Goal: Task Accomplishment & Management: Manage account settings

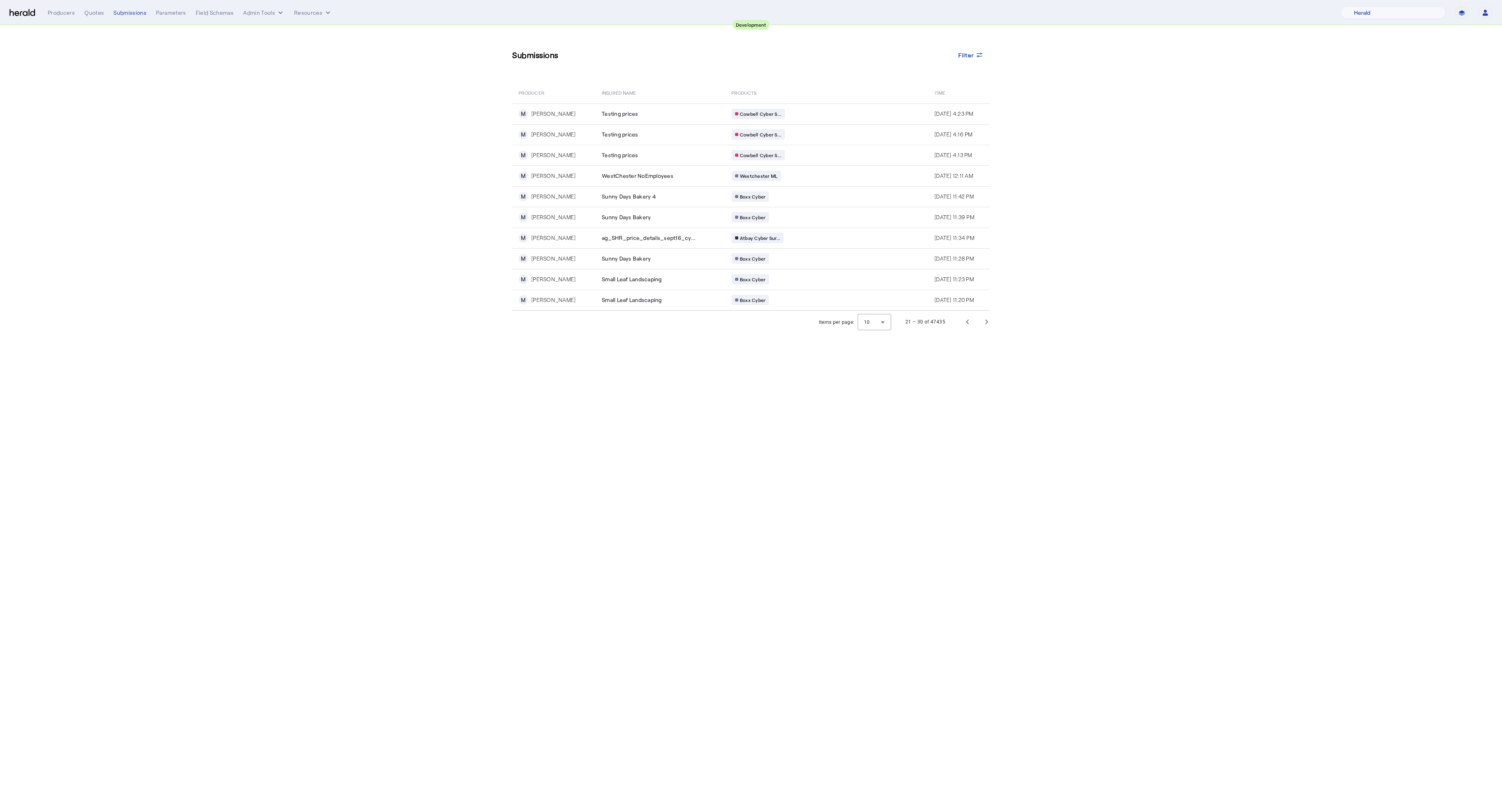
select select "pfm_2v8p_herald_api"
click at [263, 15] on button "Admin Tools" at bounding box center [264, 13] width 41 height 8
click at [306, 10] on div at bounding box center [751, 406] width 1502 height 812
click at [307, 16] on button "Resources" at bounding box center [313, 13] width 38 height 8
click at [59, 12] on div at bounding box center [751, 406] width 1502 height 812
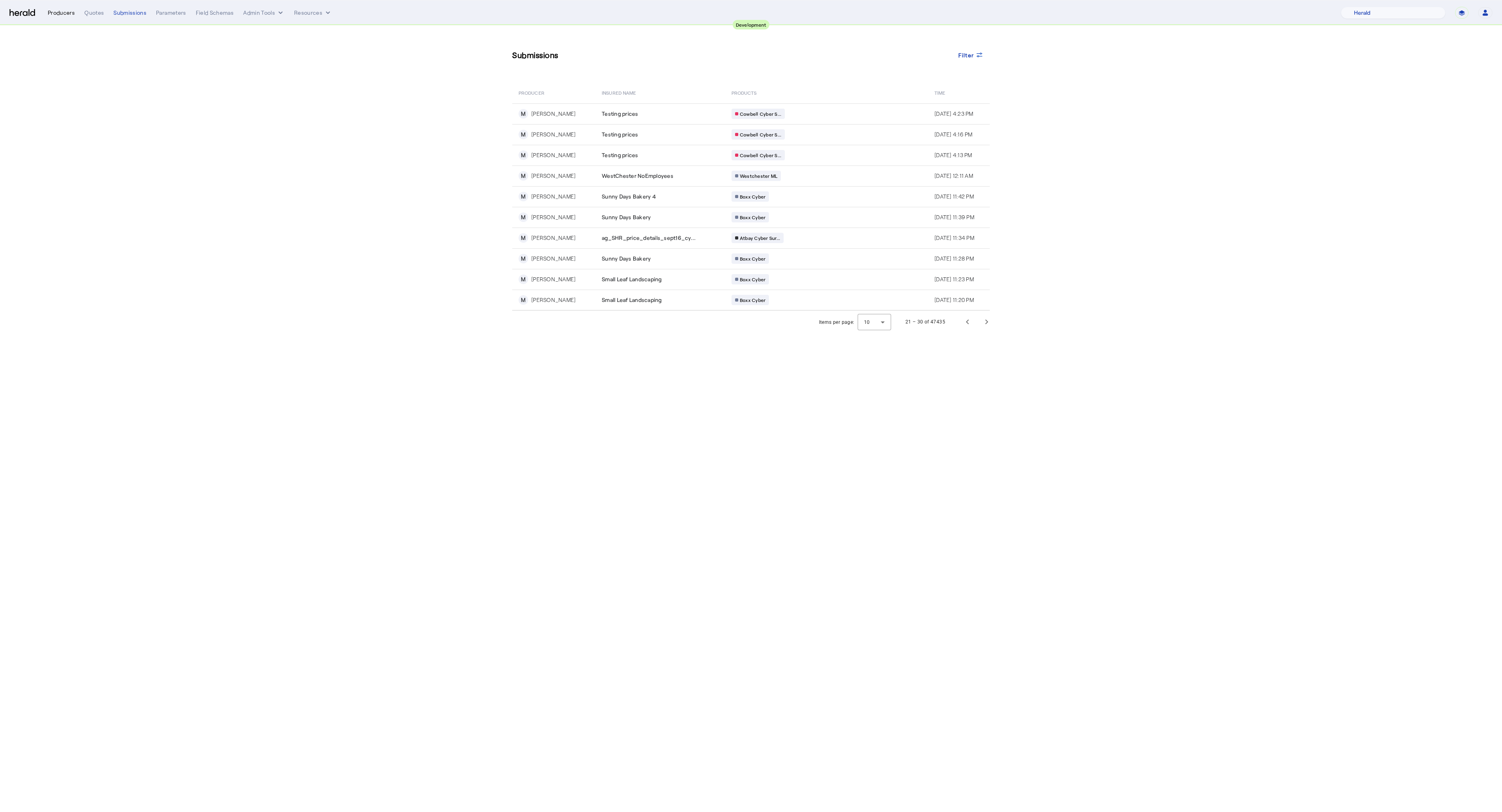
click at [57, 12] on div "Producers" at bounding box center [61, 13] width 27 height 8
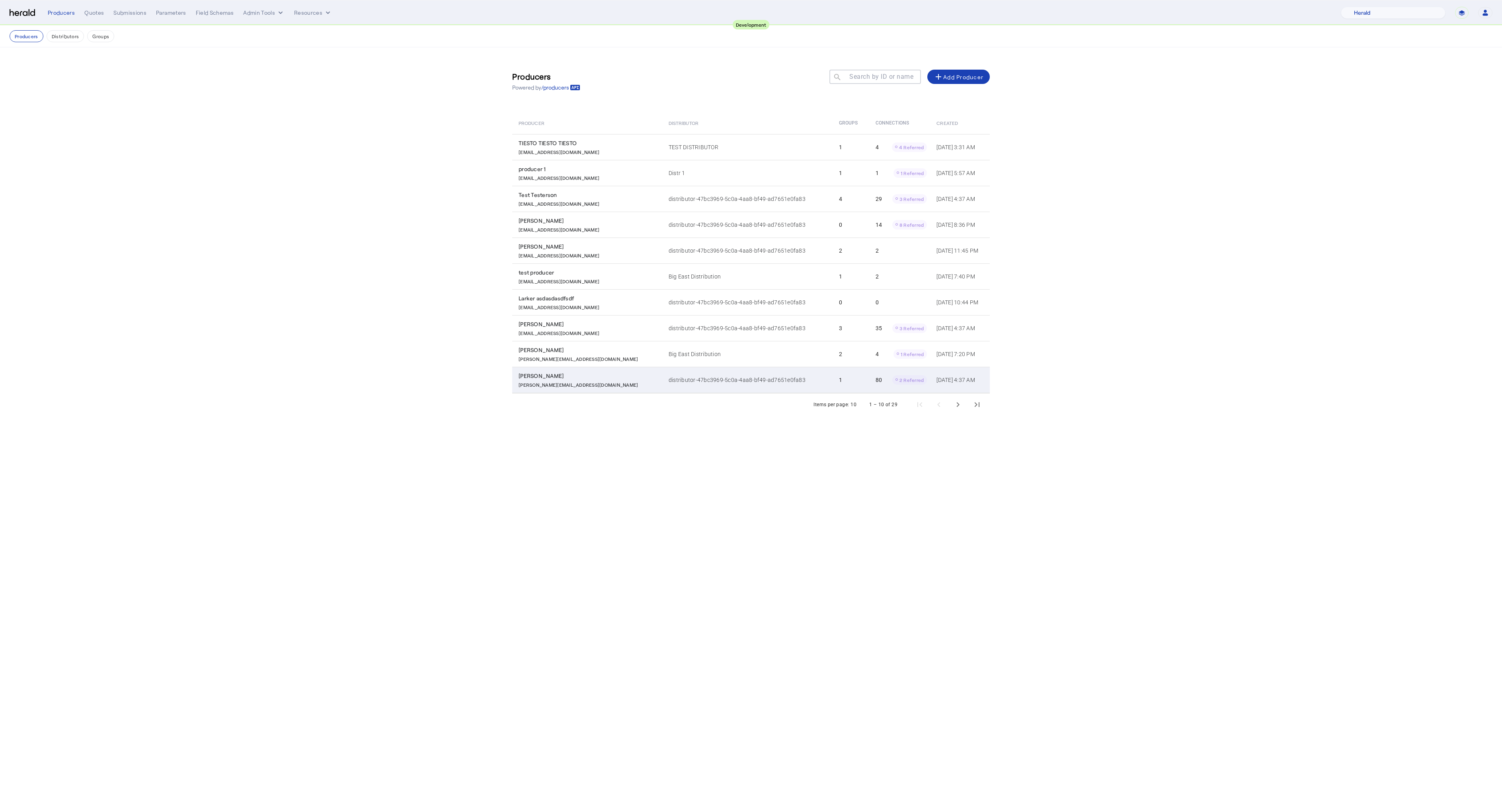
click at [540, 368] on td "Misty Adamson [EMAIL_ADDRESS][DOMAIN_NAME]" at bounding box center [587, 379] width 150 height 26
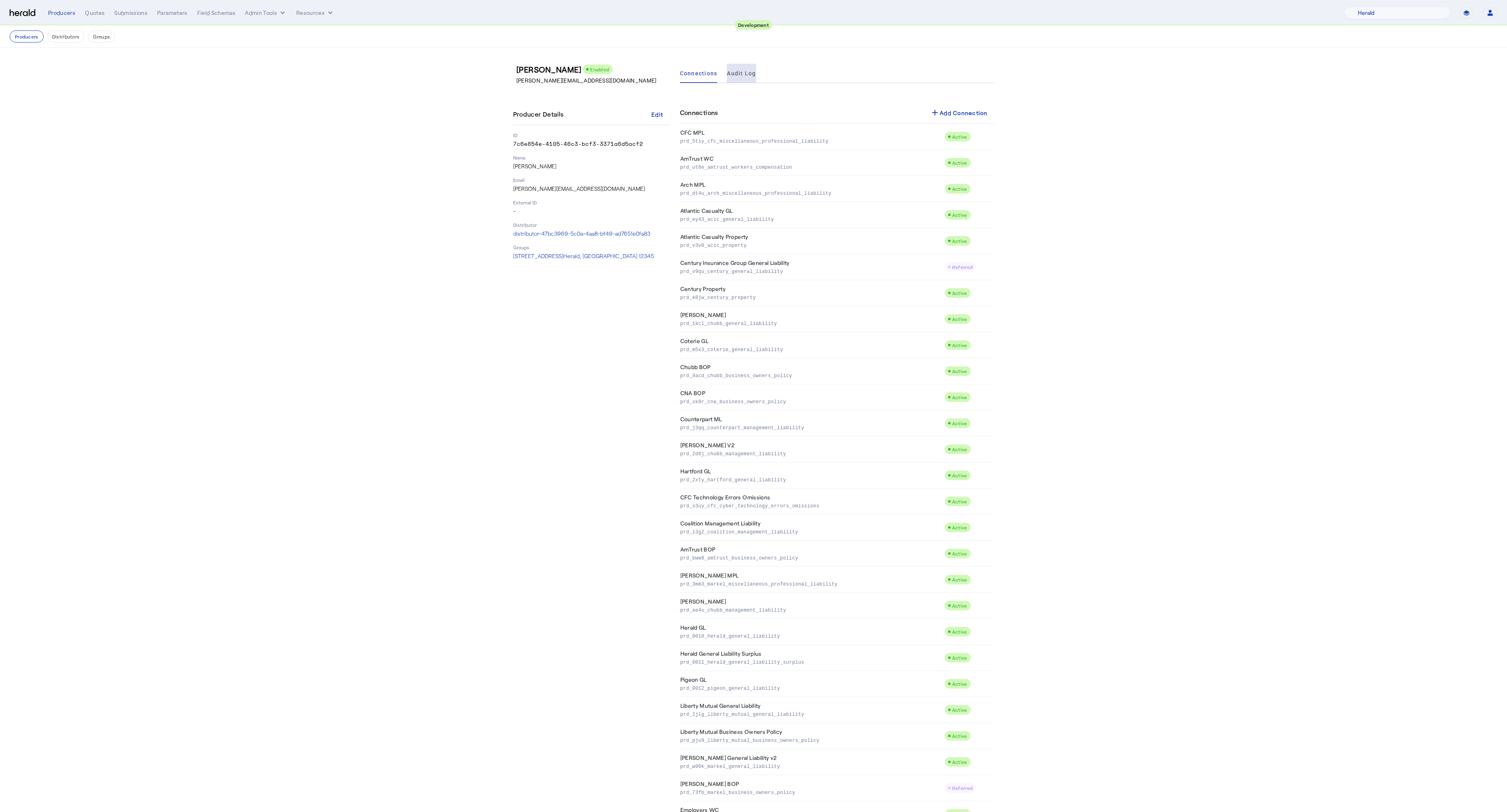
click at [745, 76] on span "Audit Log" at bounding box center [741, 73] width 29 height 6
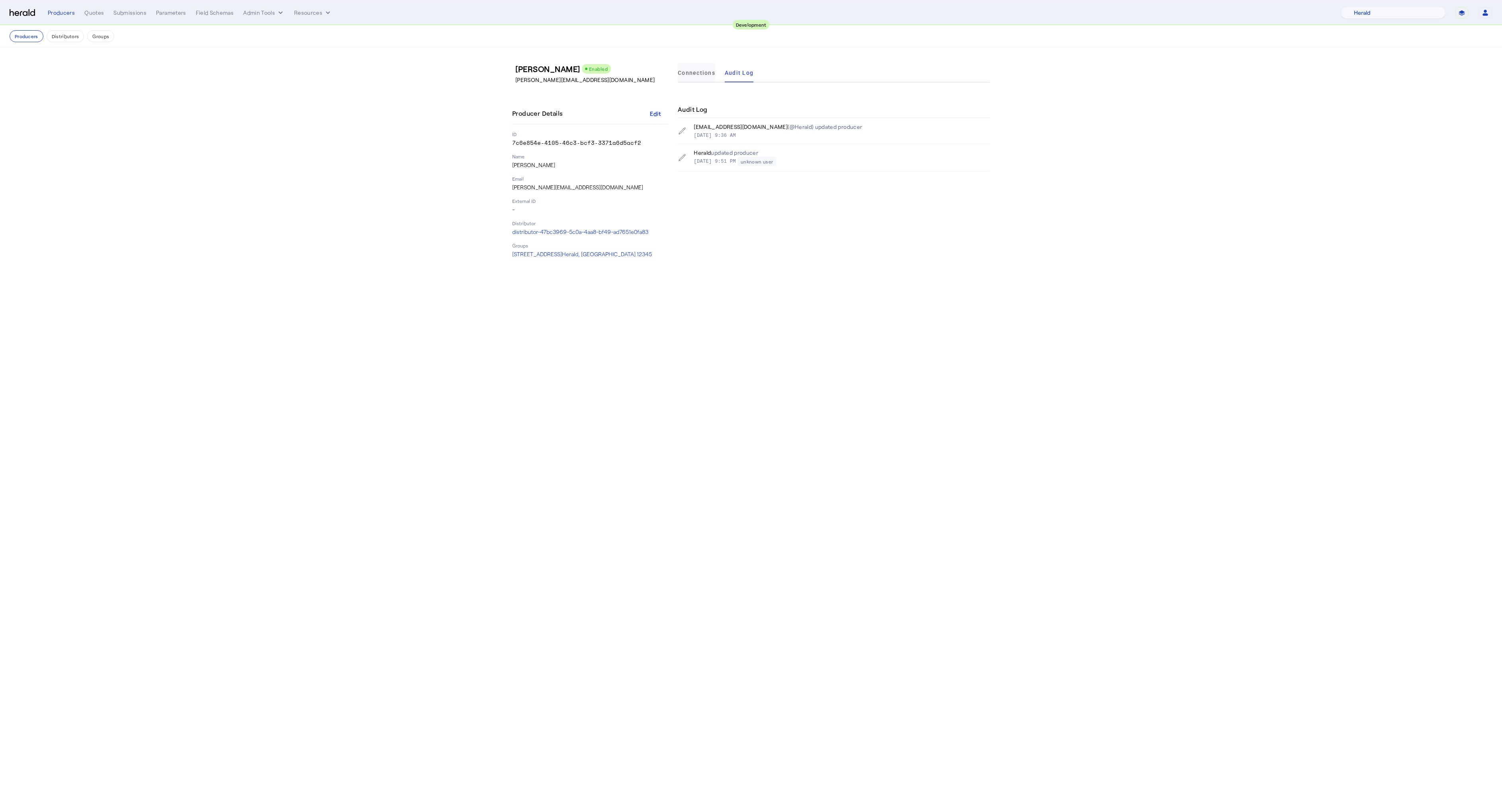
click at [703, 73] on span "Connections" at bounding box center [696, 73] width 37 height 6
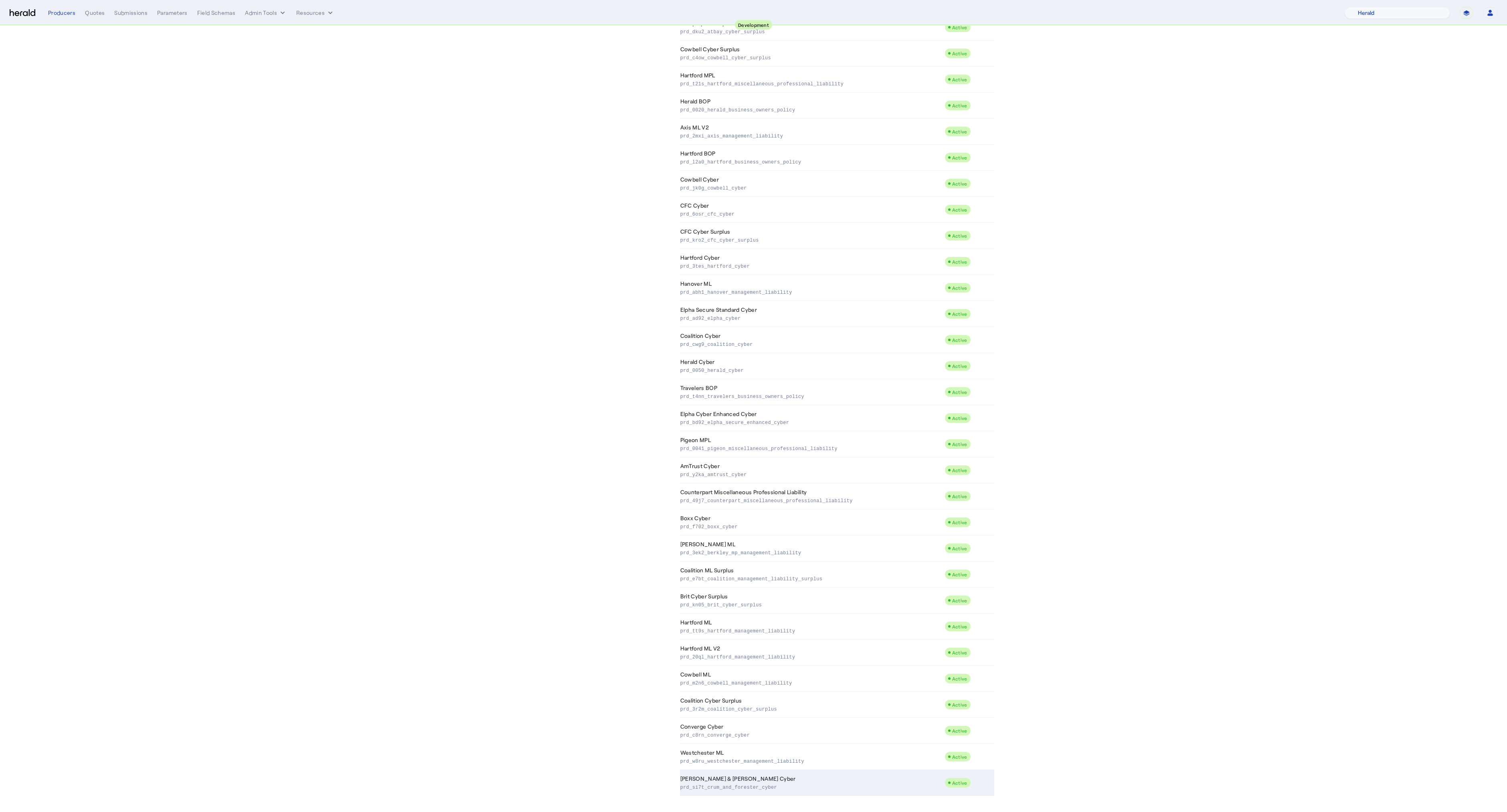
click at [737, 777] on td "Crum & Forster Cyber prd_si7t_crum_and_forester_cyber" at bounding box center [812, 783] width 264 height 26
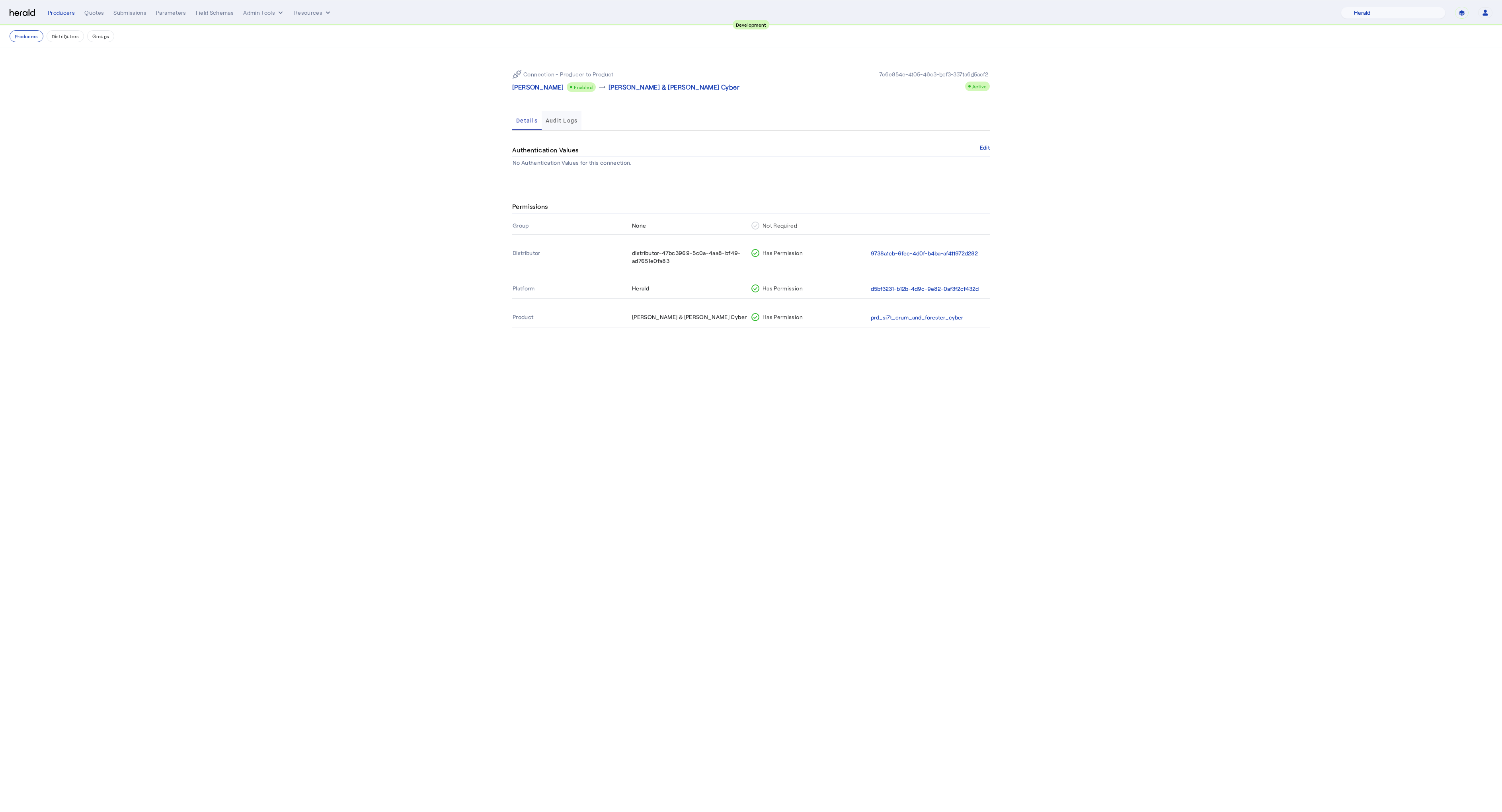
click at [568, 128] on span "Audit Logs" at bounding box center [562, 120] width 32 height 19
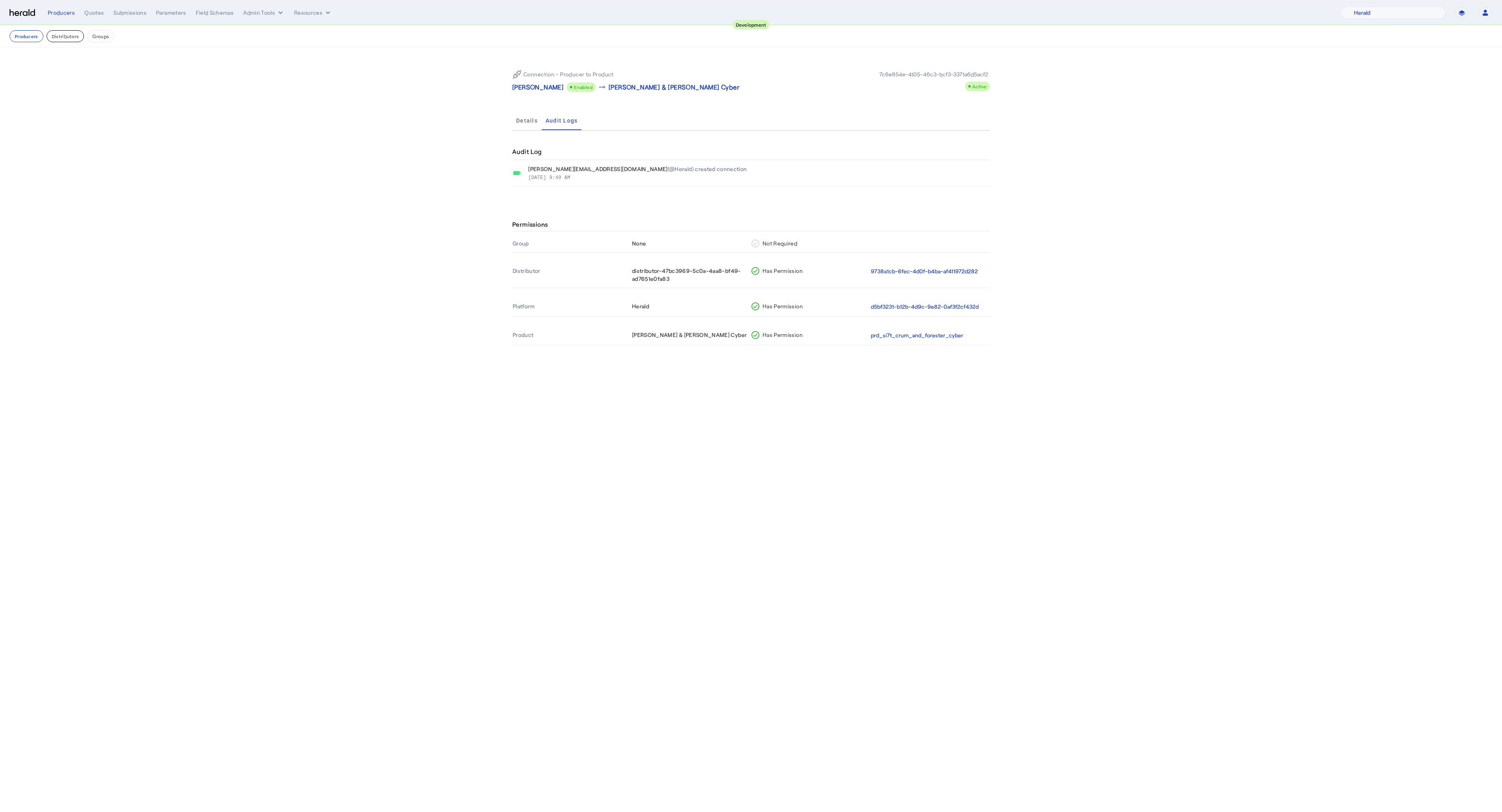
click at [66, 35] on button "Distributors" at bounding box center [65, 36] width 38 height 12
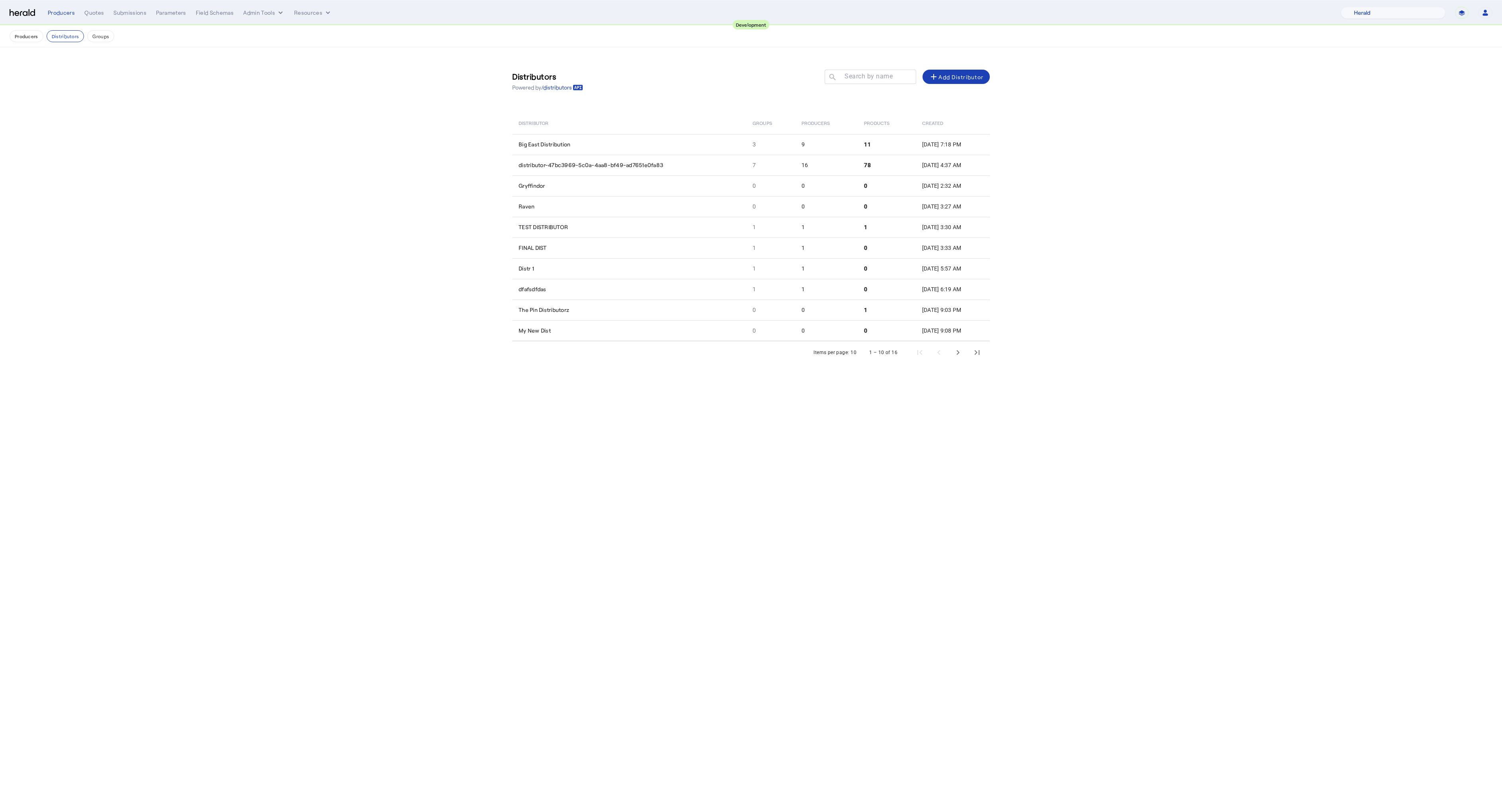
click at [92, 38] on button "Groups" at bounding box center [100, 36] width 27 height 12
click at [117, 15] on div "Submissions" at bounding box center [130, 13] width 33 height 8
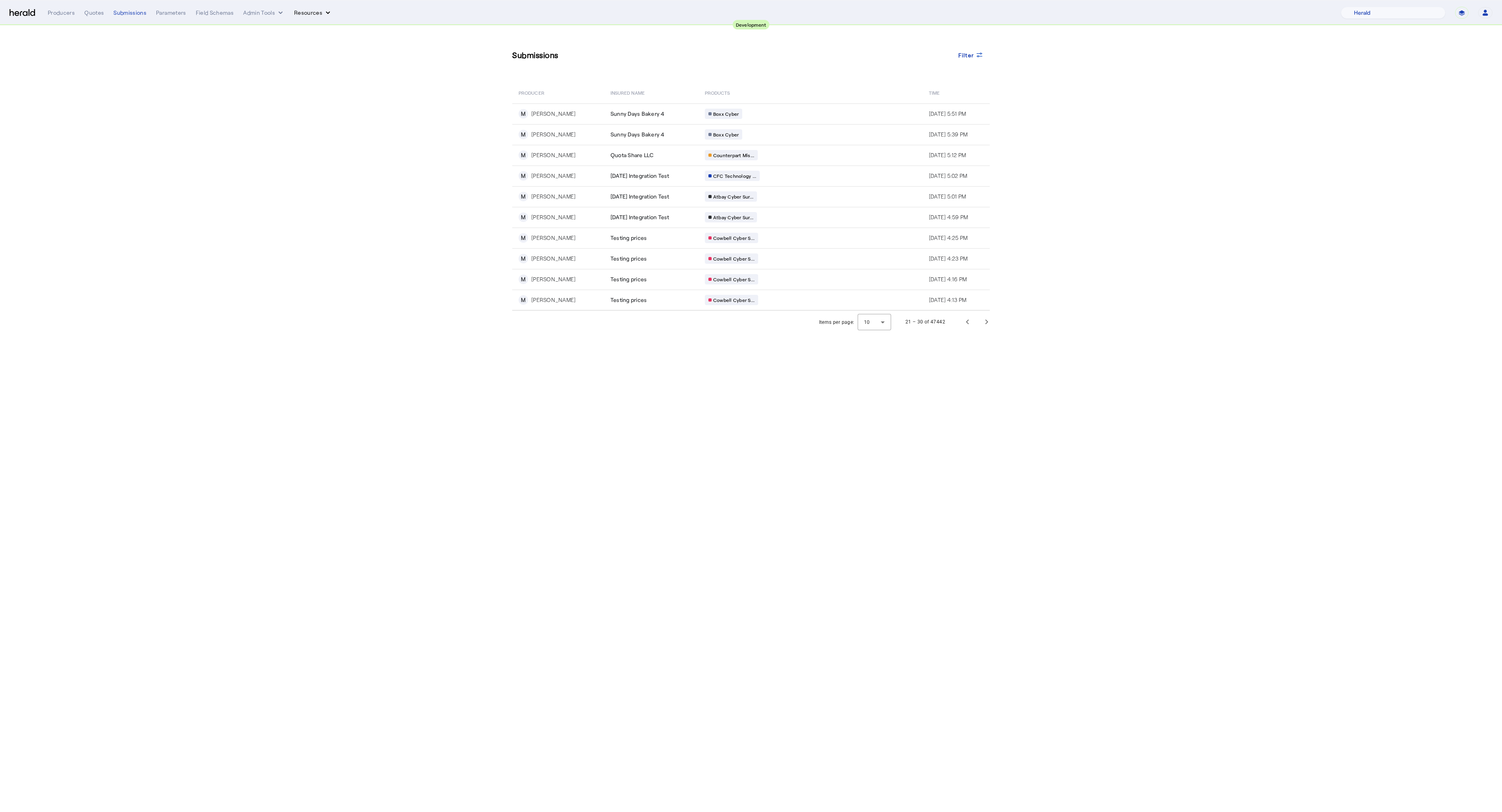
click at [314, 9] on button "Resources" at bounding box center [313, 13] width 38 height 8
click at [325, 31] on span "Herald Request Builder" at bounding box center [334, 29] width 68 height 8
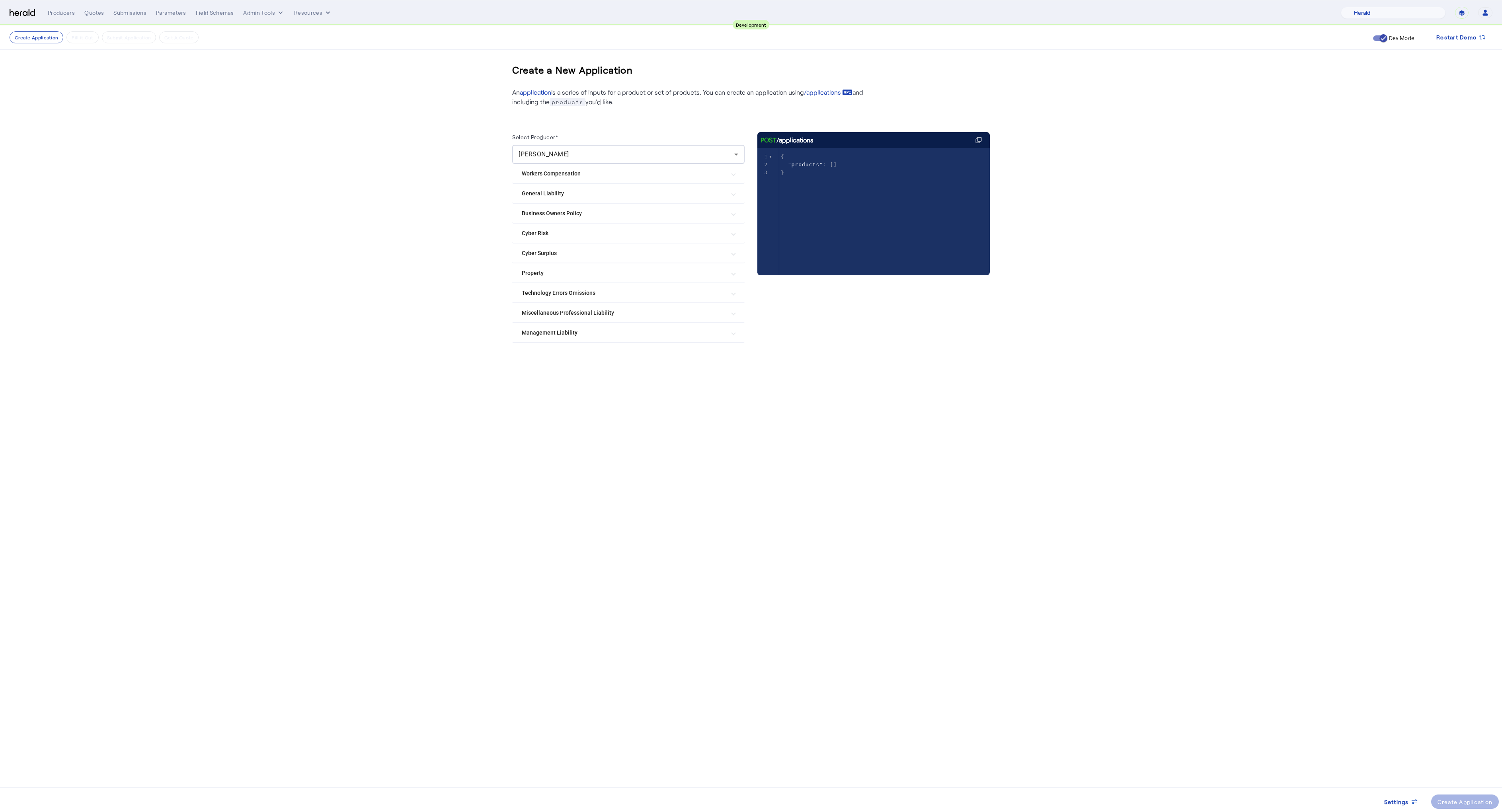
click at [537, 251] on Surplus "Cyber Surplus" at bounding box center [623, 253] width 203 height 8
click at [547, 419] on label "Coalition Cyber Surplus" at bounding box center [568, 420] width 61 height 8
click at [547, 420] on label "Coalition Cyber Surplus" at bounding box center [568, 420] width 61 height 8
click at [545, 255] on Surplus "Cyber Surplus" at bounding box center [623, 256] width 203 height 8
click at [548, 229] on Risk "Cyber Risk" at bounding box center [623, 233] width 203 height 8
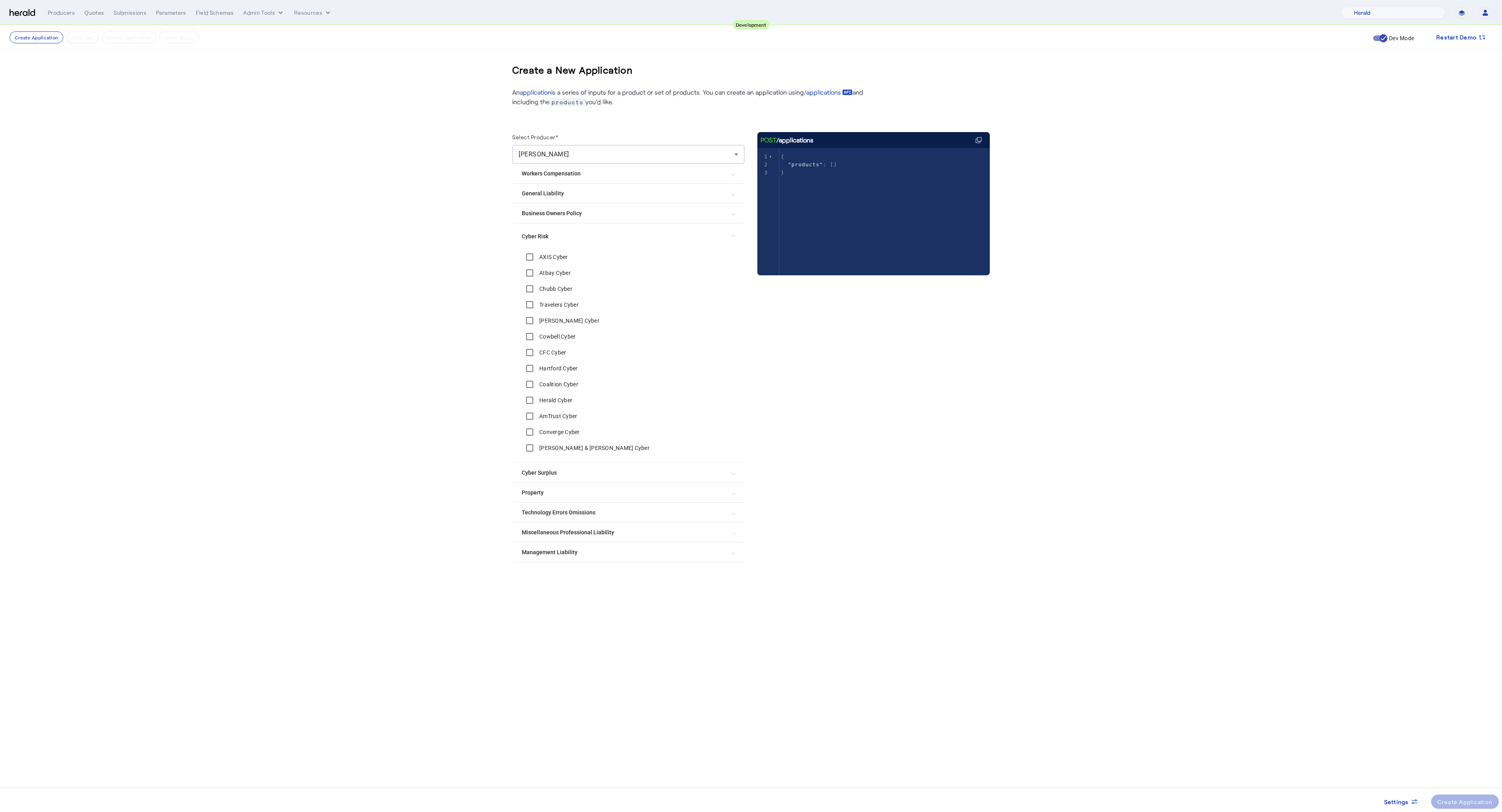
click at [549, 442] on div "[PERSON_NAME] & [PERSON_NAME] Cyber" at bounding box center [585, 448] width 128 height 16
drag, startPoint x: 552, startPoint y: 445, endPoint x: 560, endPoint y: 448, distance: 8.5
click at [552, 445] on label "[PERSON_NAME] & [PERSON_NAME] Cyber" at bounding box center [594, 448] width 112 height 8
click at [1450, 803] on div "Create Application" at bounding box center [1465, 802] width 55 height 8
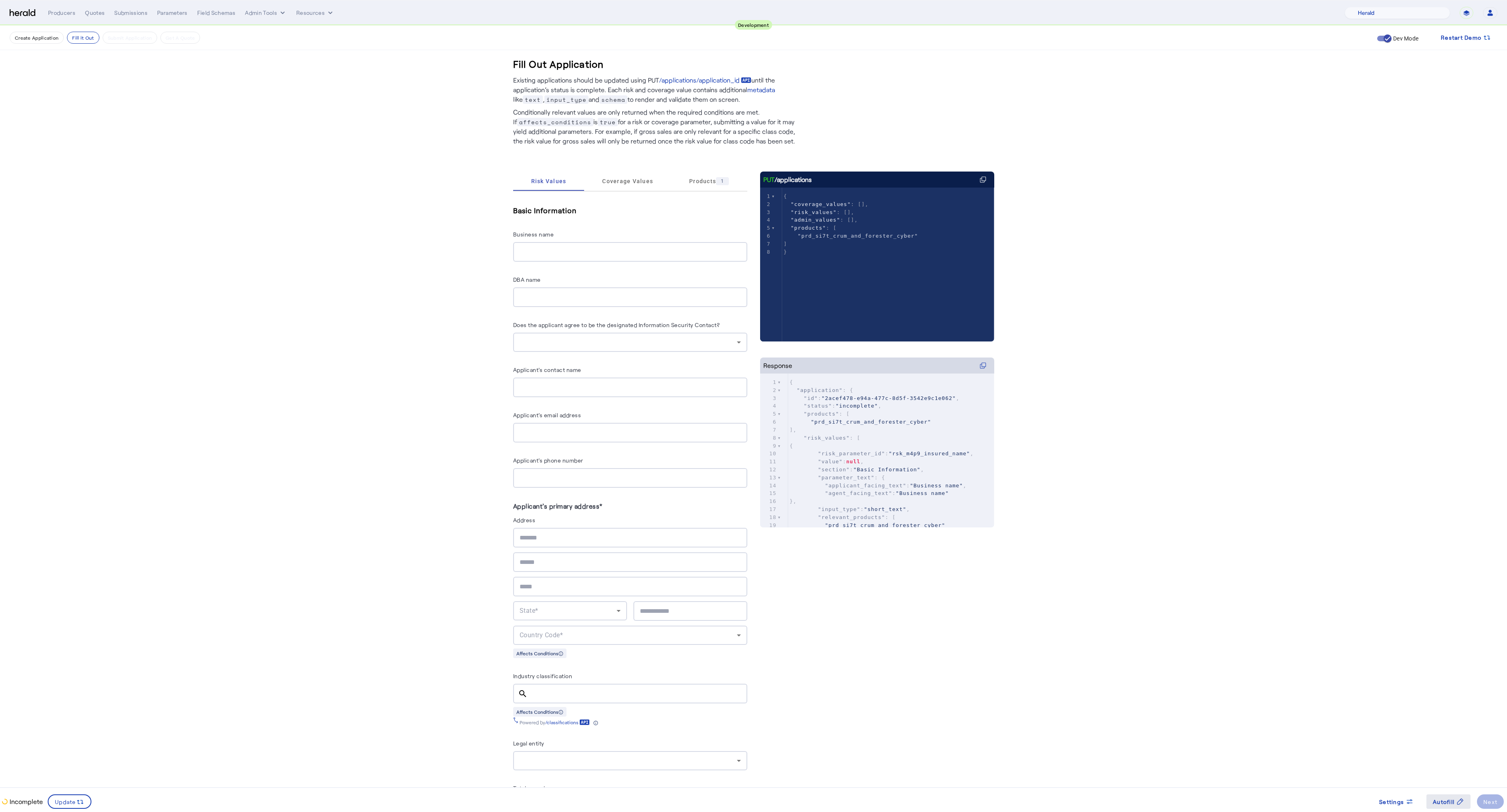
click at [1444, 803] on span "Autofill" at bounding box center [1443, 801] width 22 height 8
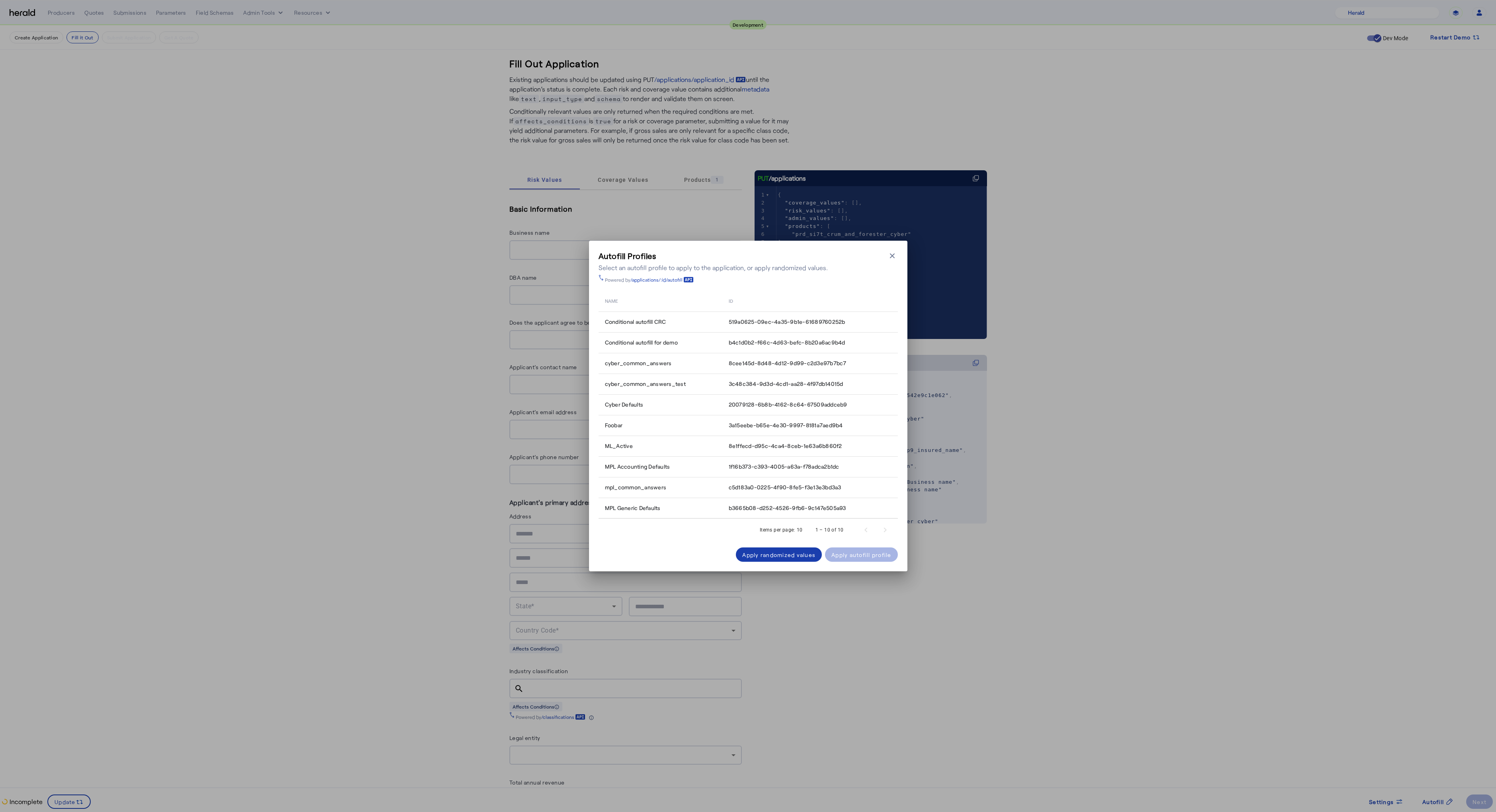
click at [779, 557] on div "Apply randomized values" at bounding box center [779, 555] width 73 height 8
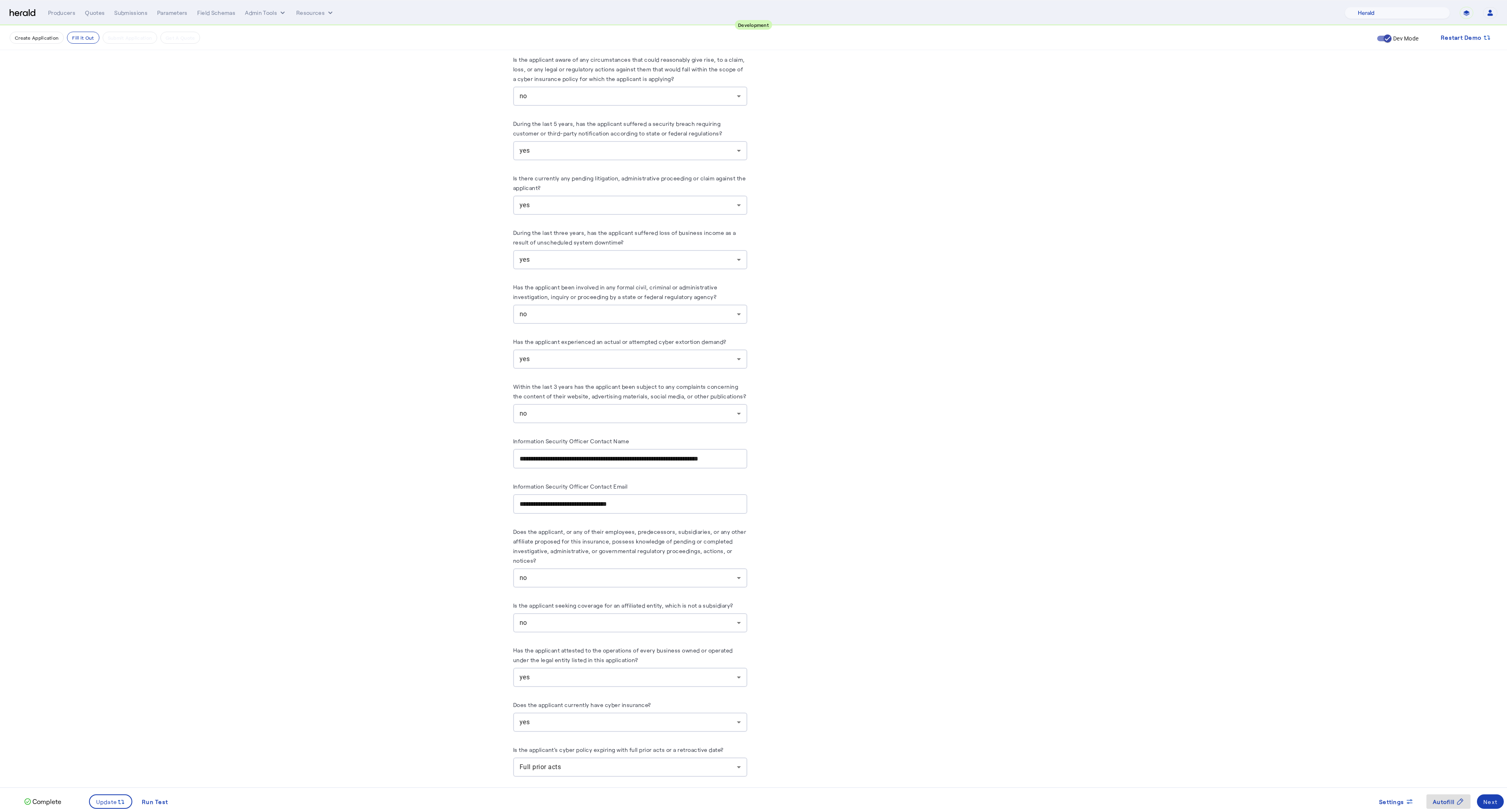
scroll to position [3929, 0]
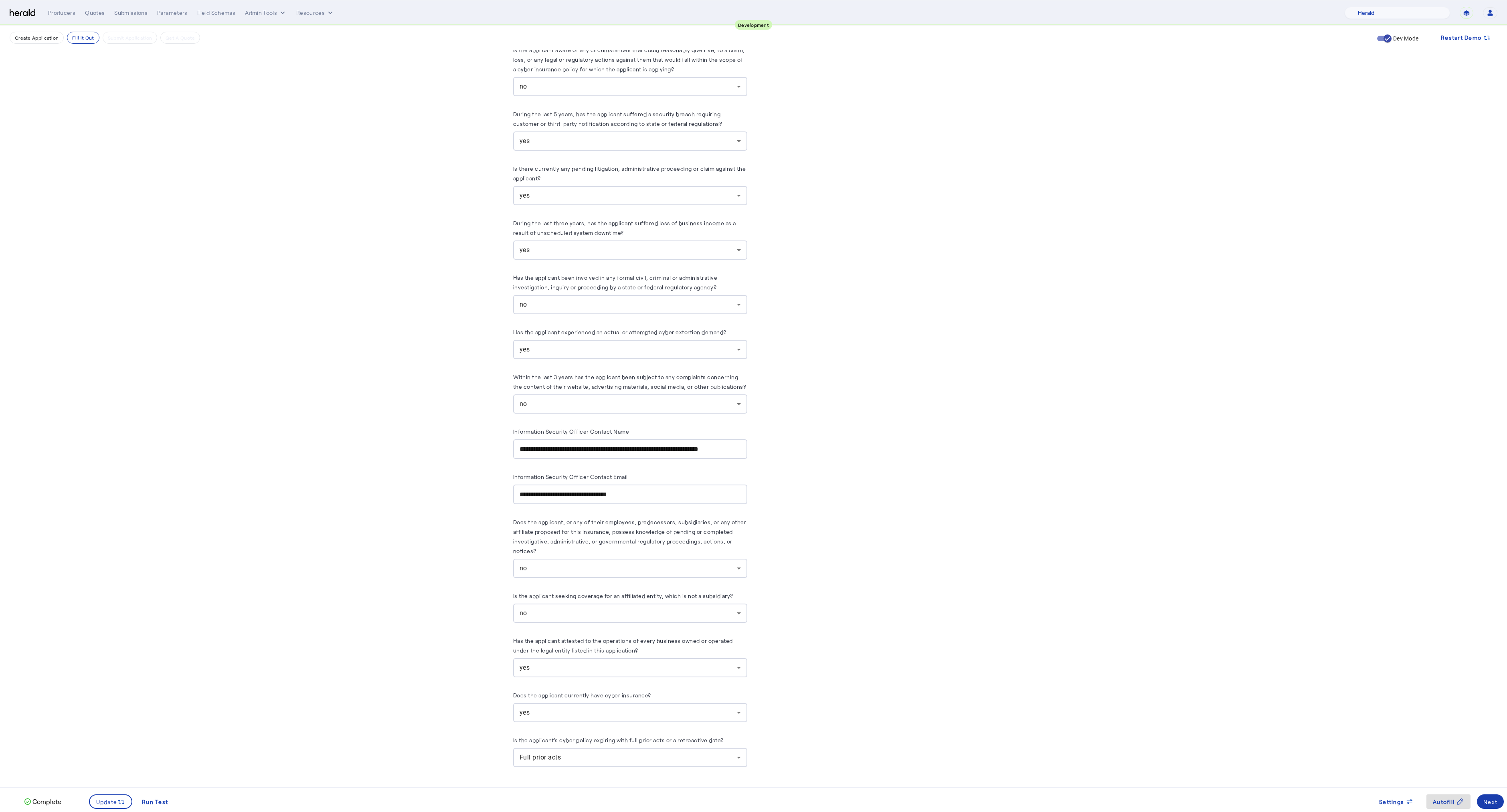
click at [1488, 798] on div "Next" at bounding box center [1490, 801] width 14 height 8
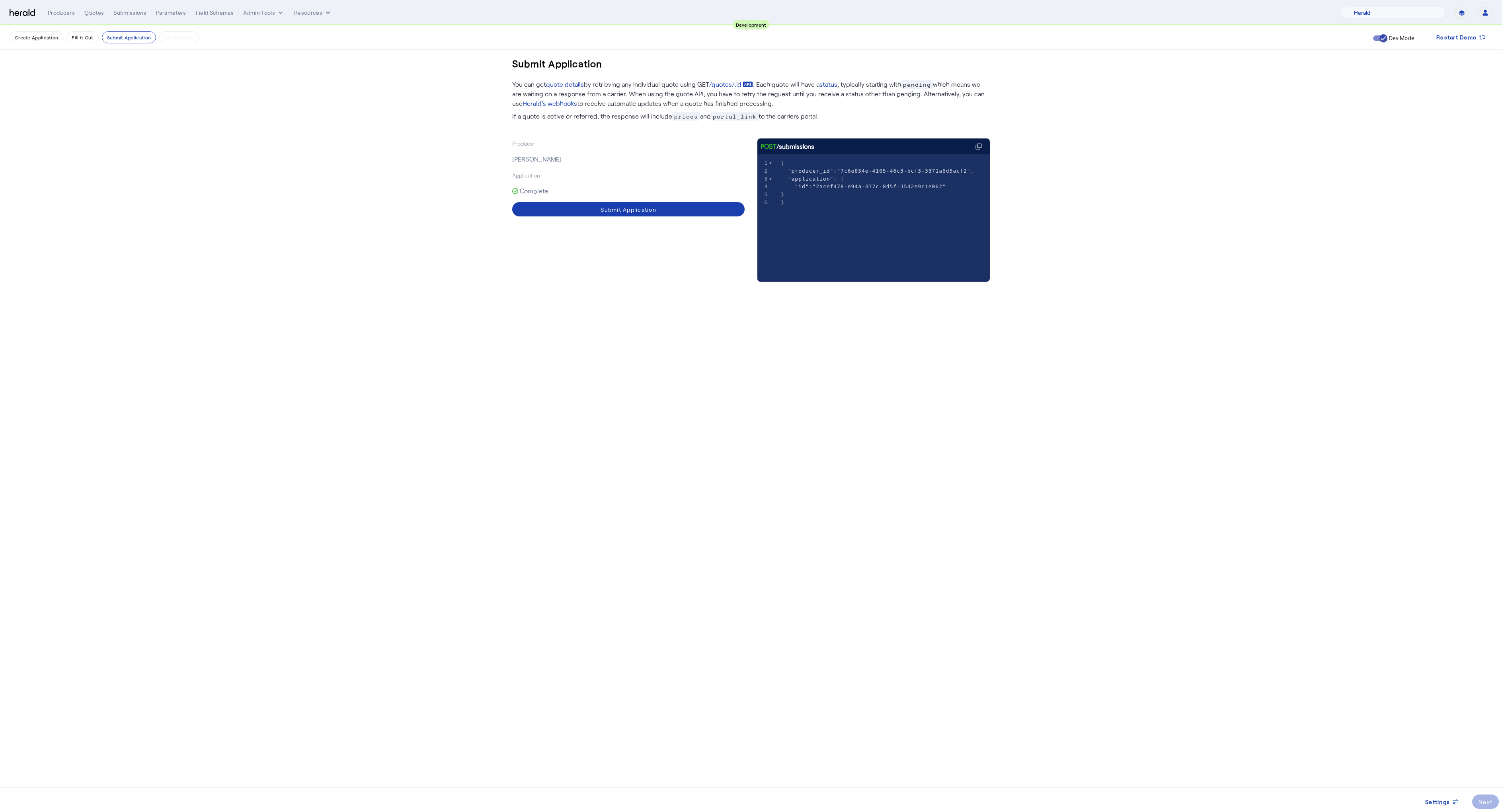
click at [623, 209] on div "Submit Application" at bounding box center [629, 209] width 56 height 8
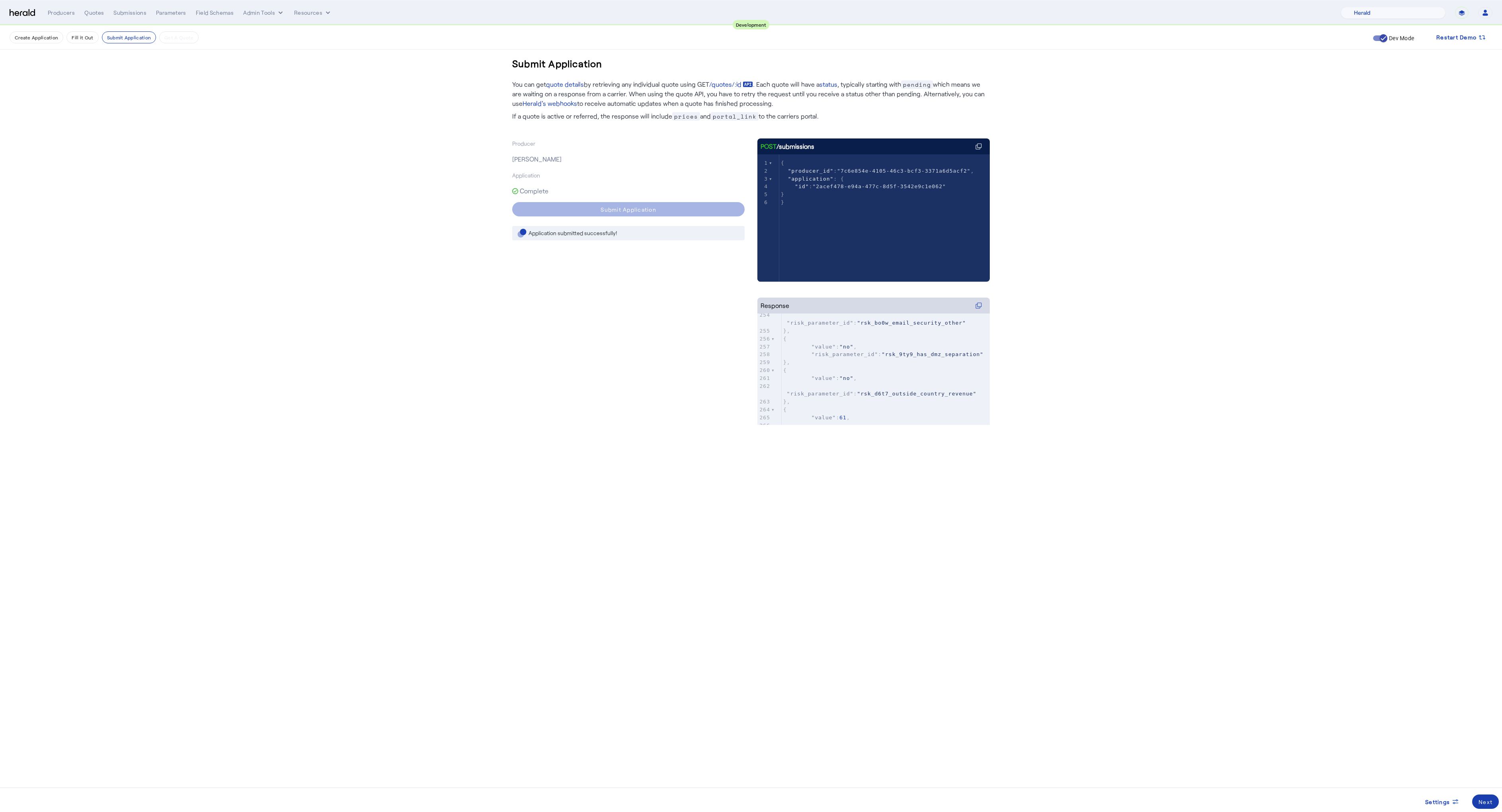
click at [1483, 802] on div "Next" at bounding box center [1486, 802] width 14 height 8
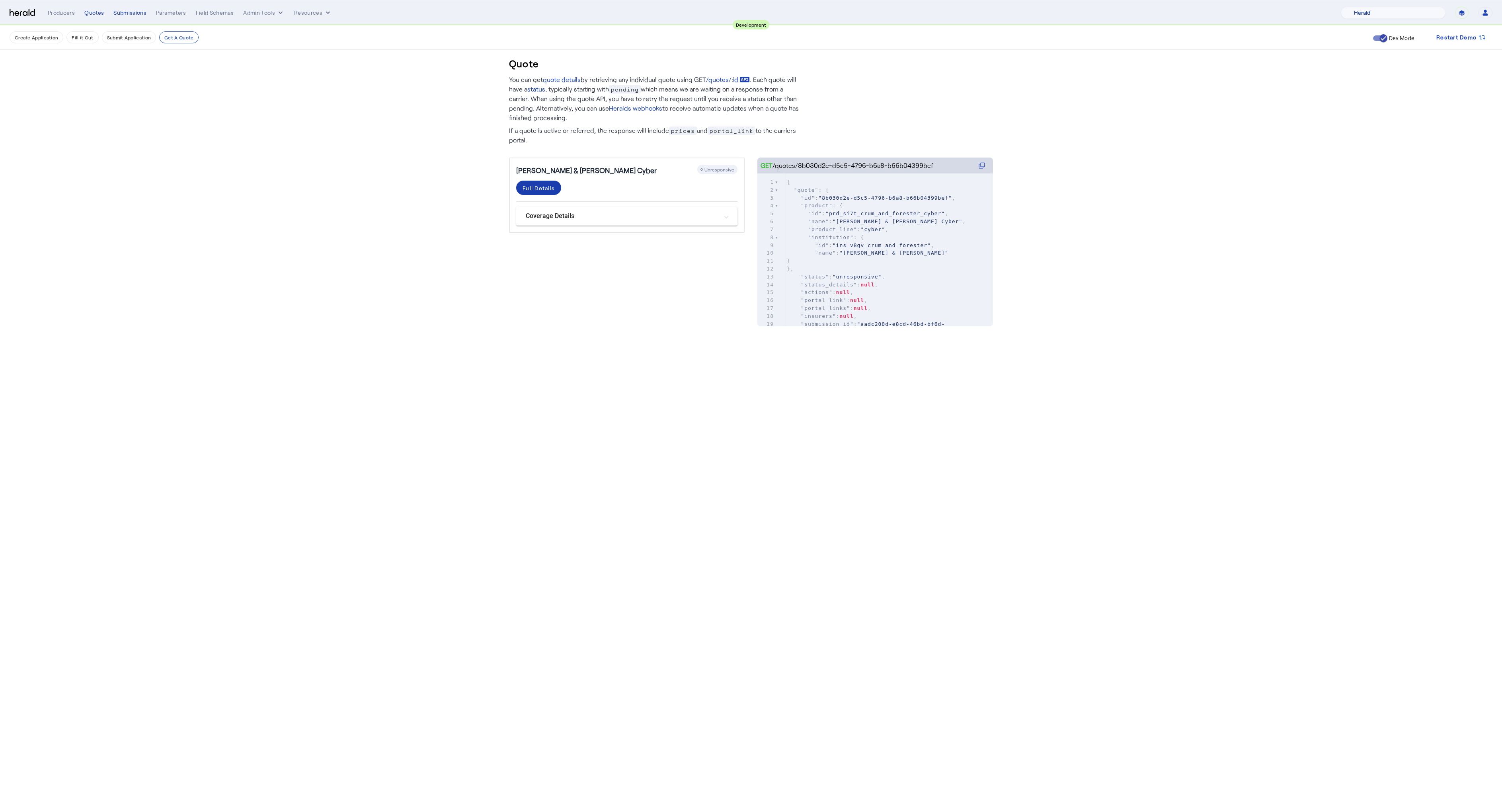
click at [540, 187] on div "Full Details" at bounding box center [538, 188] width 32 height 8
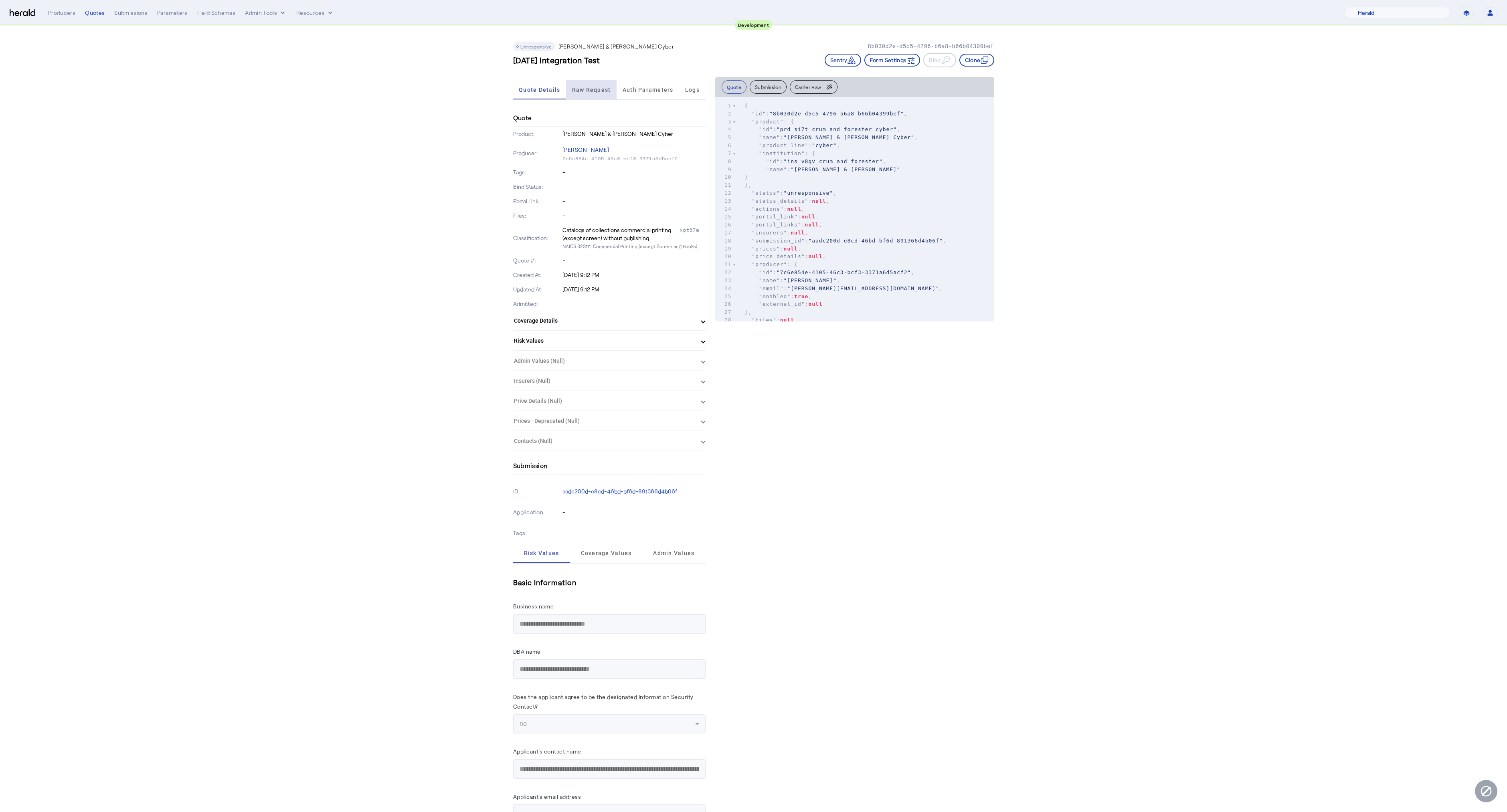
click at [596, 85] on span "Raw Request" at bounding box center [591, 90] width 39 height 19
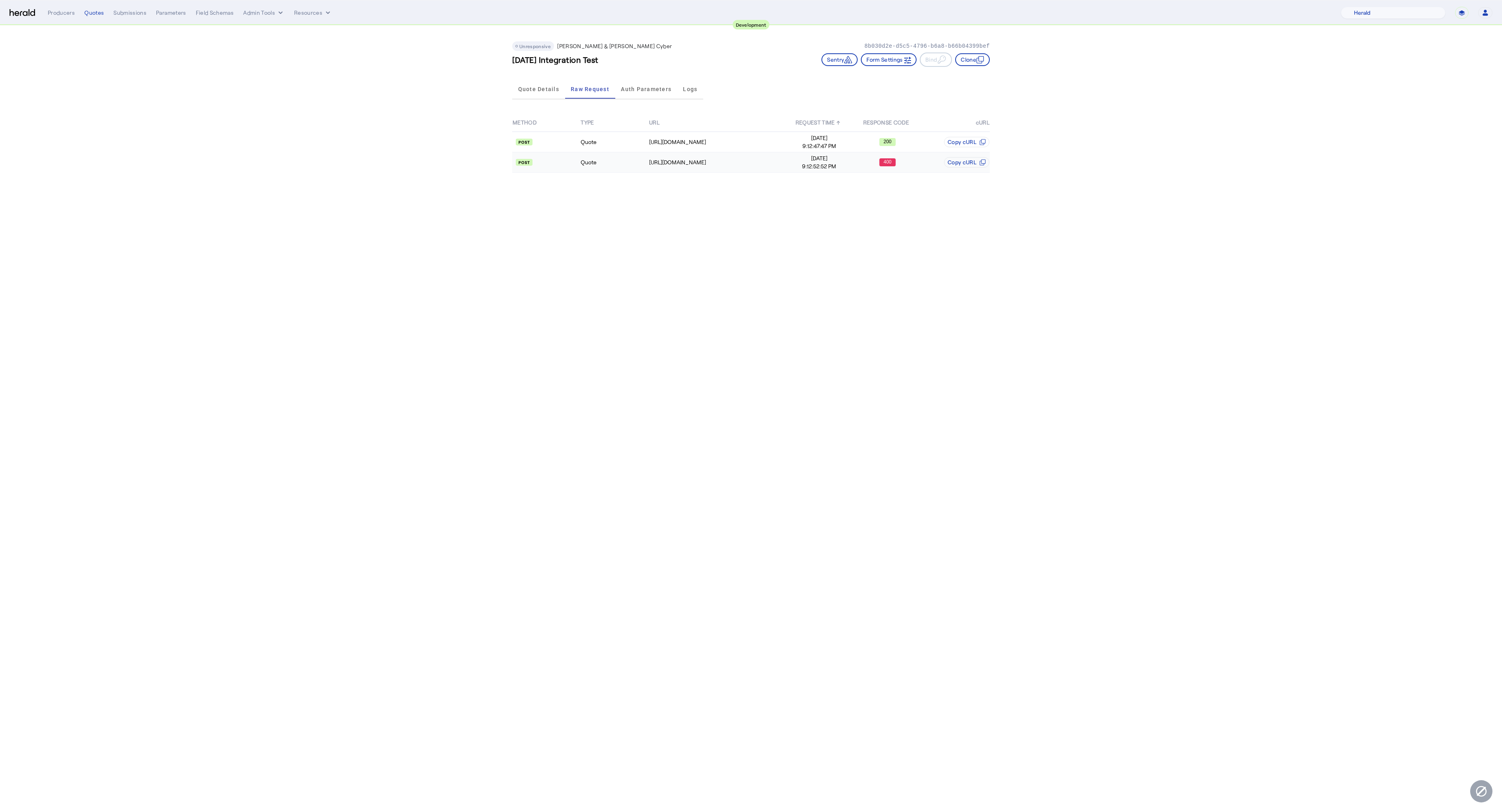
click at [885, 164] on text "400" at bounding box center [887, 162] width 8 height 6
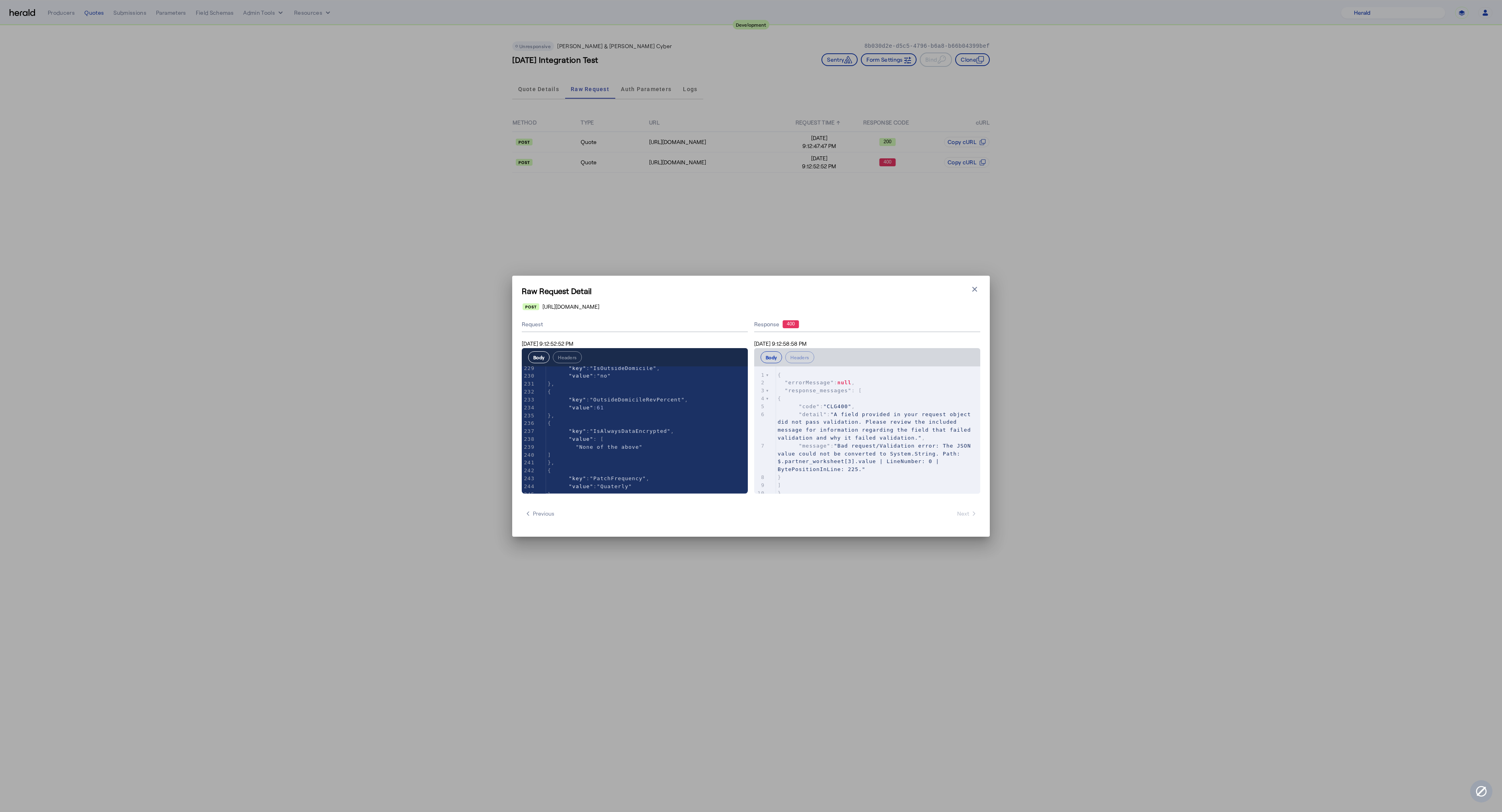
scroll to position [1771, 0]
type textarea "**********"
type textarea "*****"
drag, startPoint x: 847, startPoint y: 463, endPoint x: 865, endPoint y: 463, distance: 18.0
click at [865, 463] on span ""Bad request/Validation error: The JSON value could not be converted to System.…" at bounding box center [876, 458] width 196 height 30
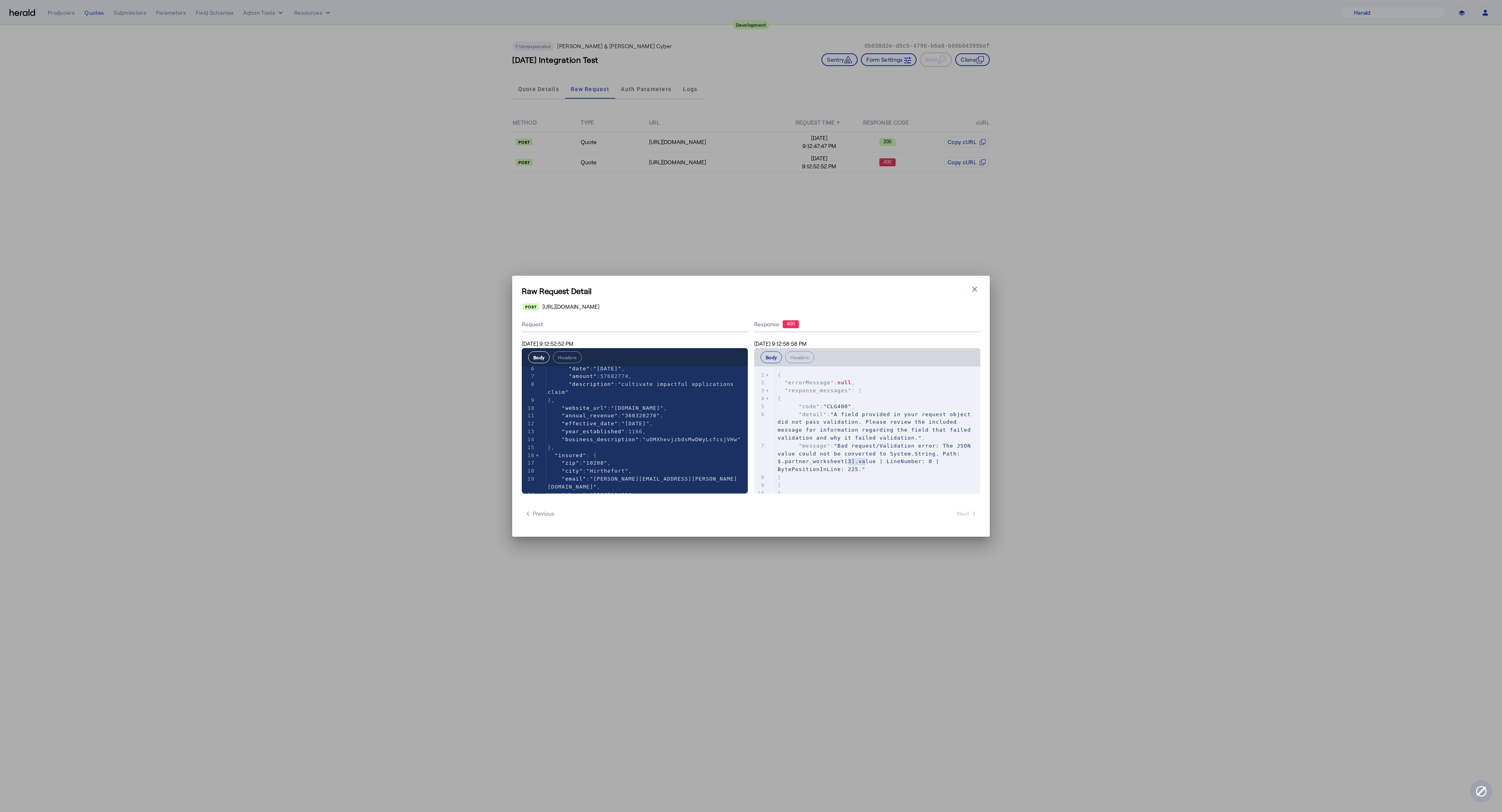
scroll to position [16, 0]
select select "pfm_2v8p_herald_api"
drag, startPoint x: 975, startPoint y: 287, endPoint x: 969, endPoint y: 283, distance: 7.2
click at [974, 287] on icon "button" at bounding box center [975, 289] width 8 height 8
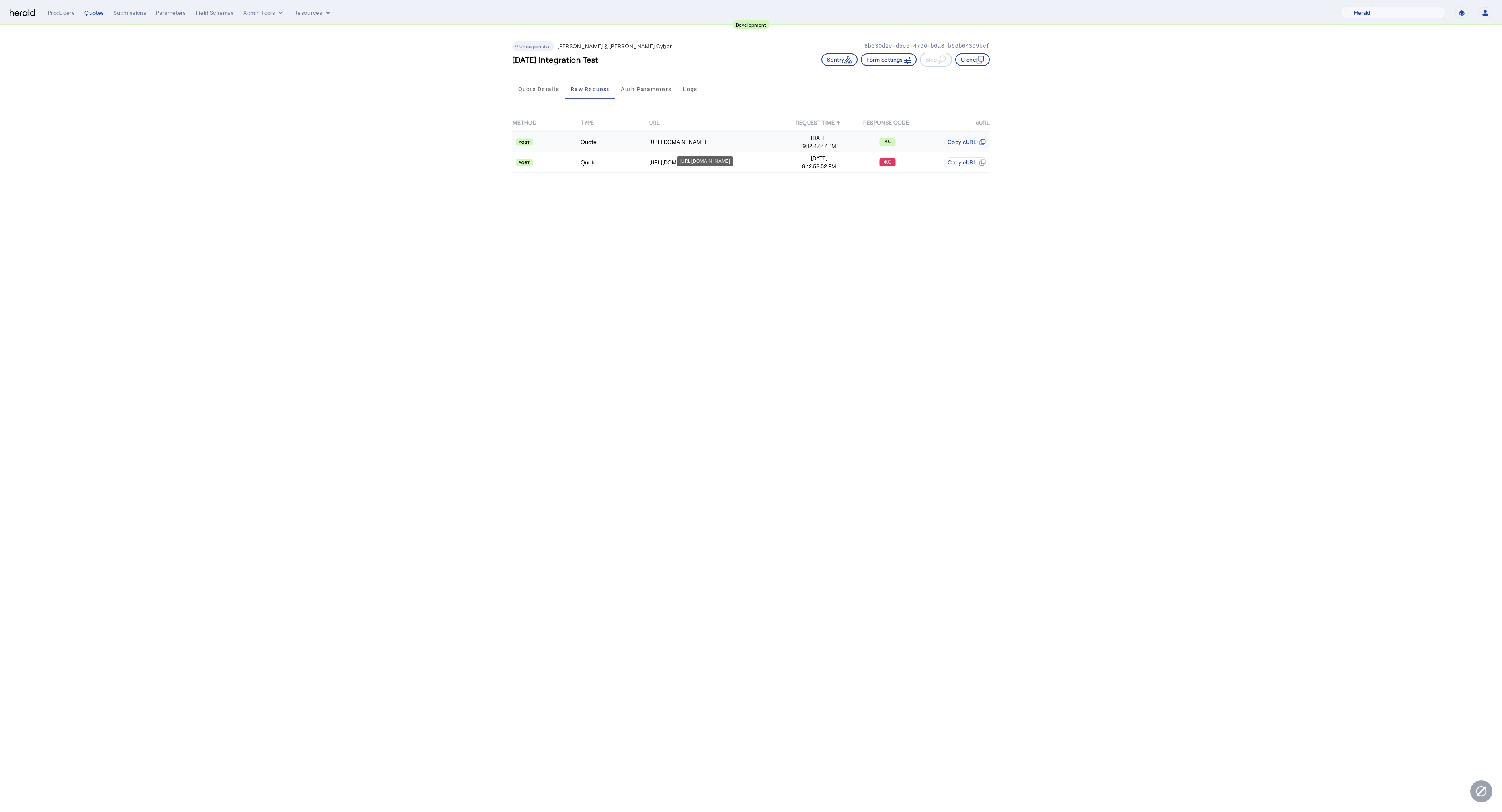
click at [741, 147] on td "[URL][DOMAIN_NAME]" at bounding box center [717, 142] width 136 height 20
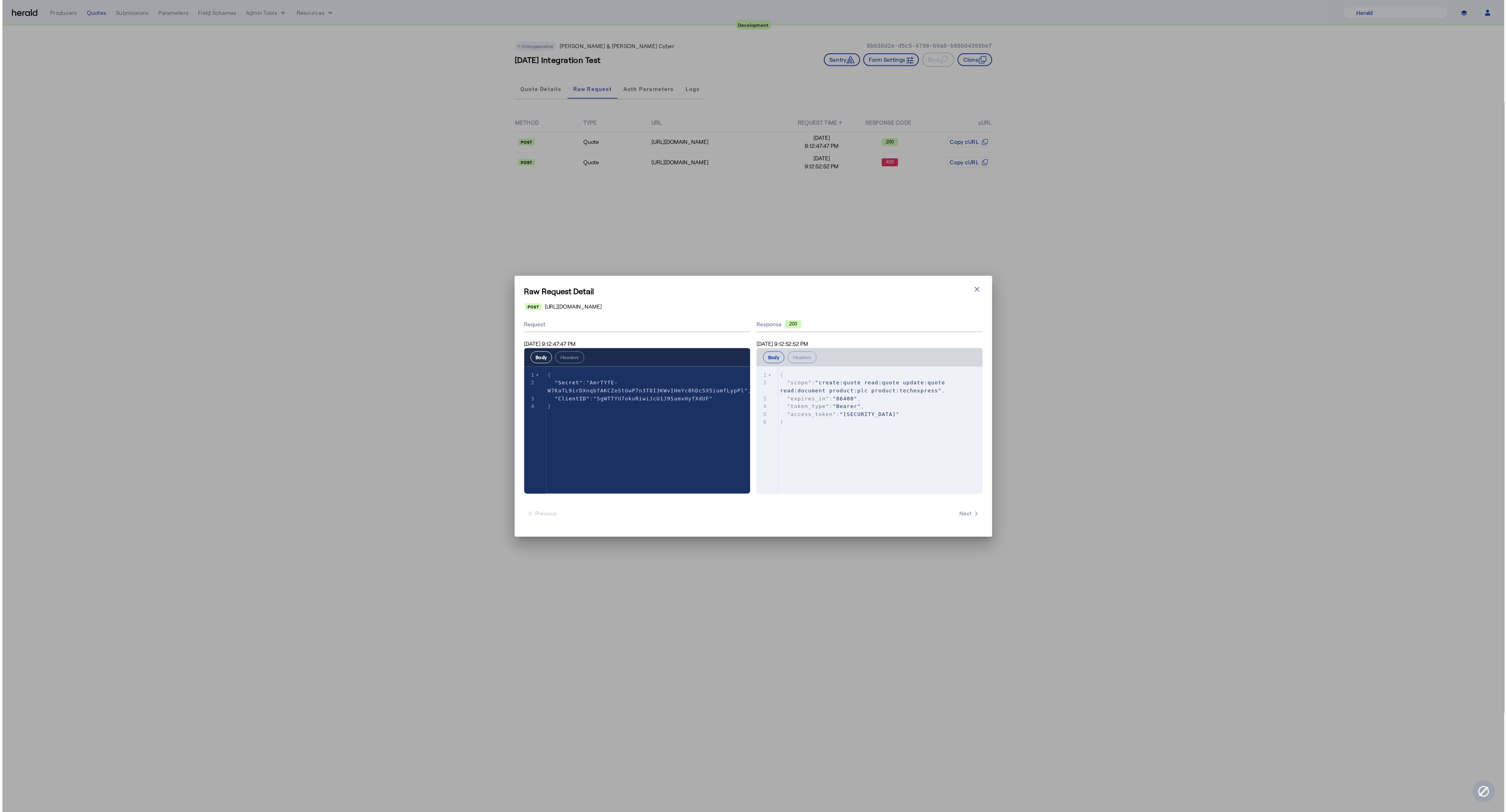
scroll to position [80, 0]
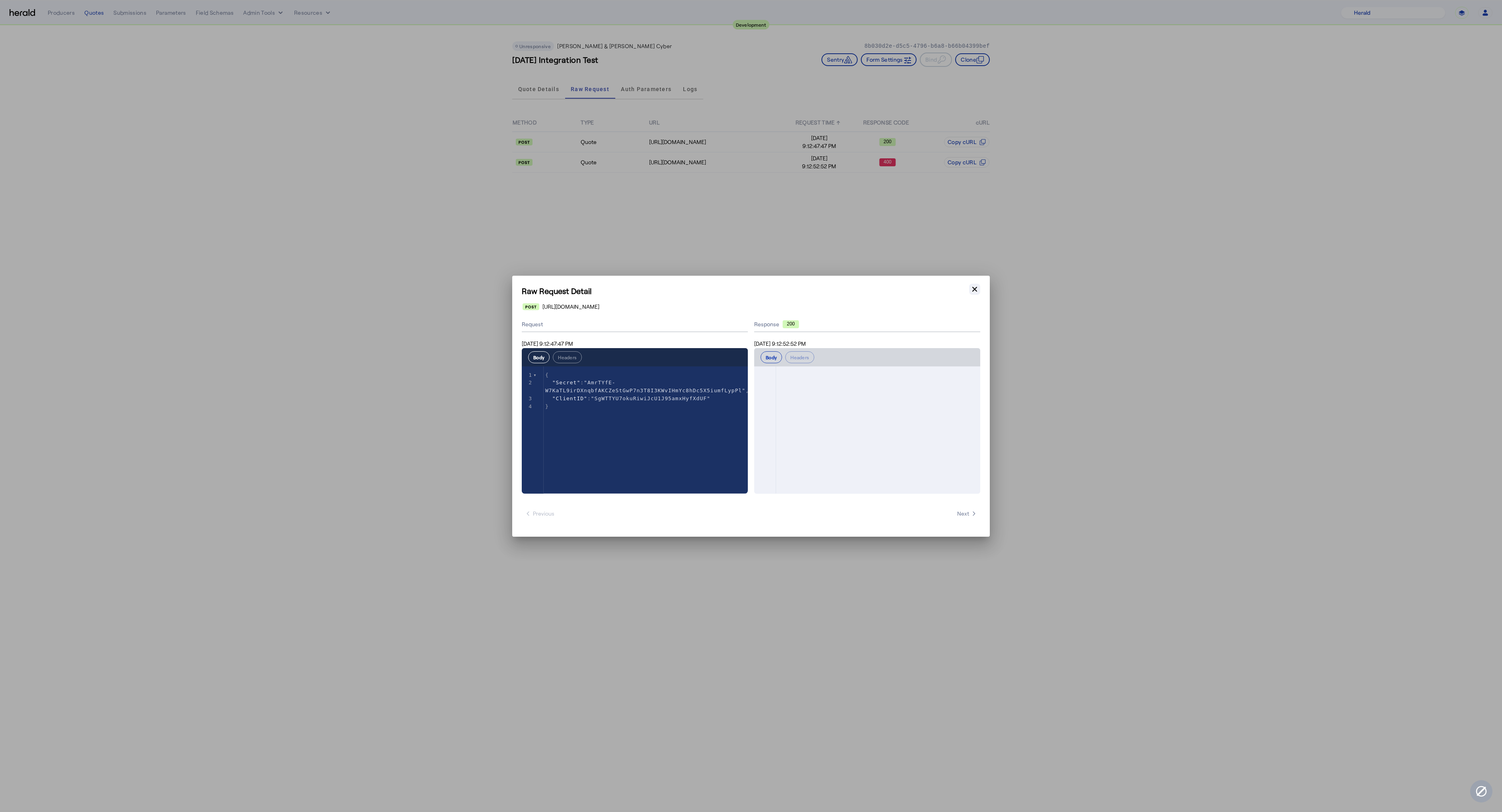
click at [975, 287] on icon "button" at bounding box center [975, 289] width 8 height 8
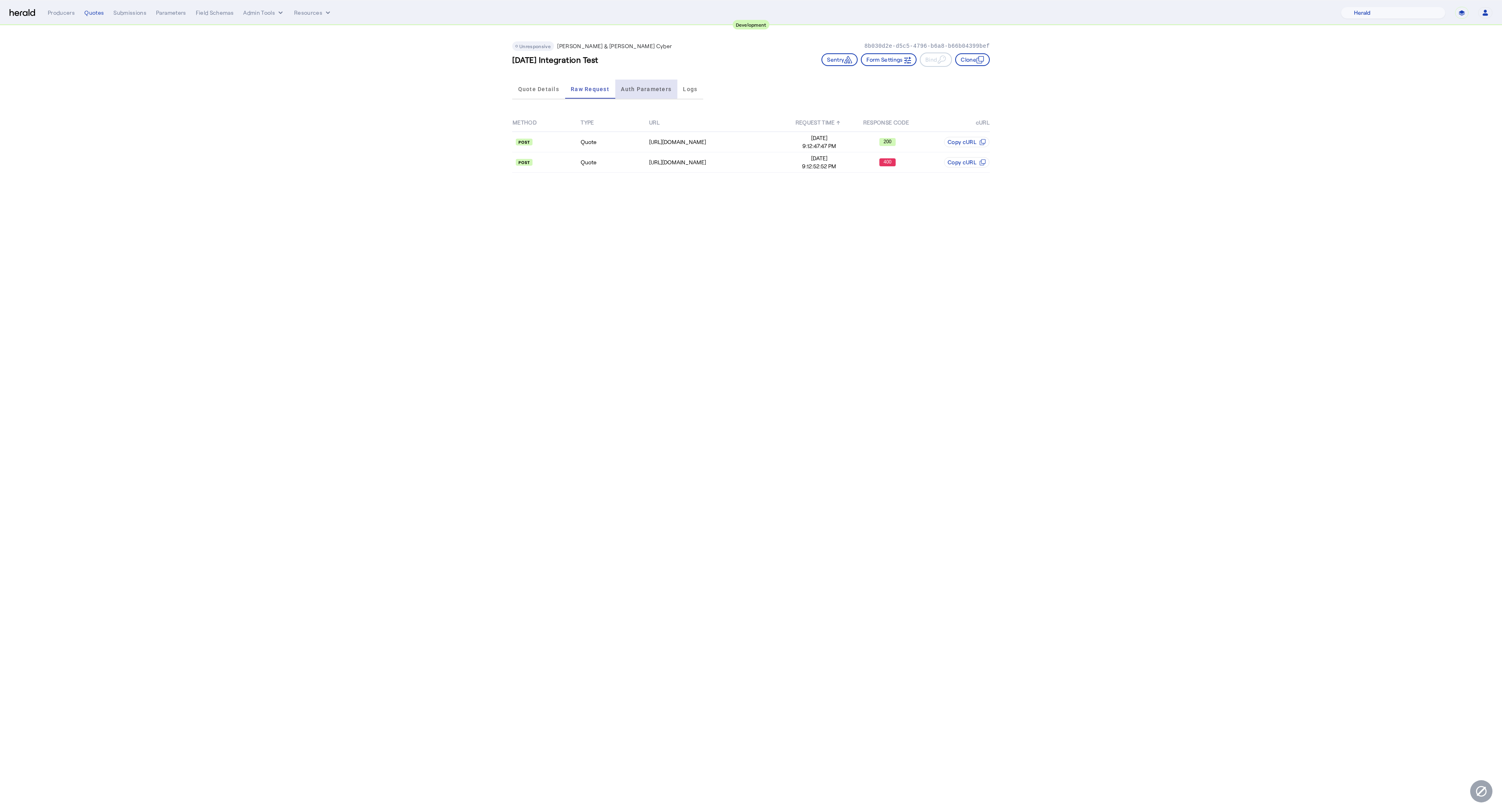
click at [645, 87] on span "Auth Parameters" at bounding box center [646, 89] width 51 height 6
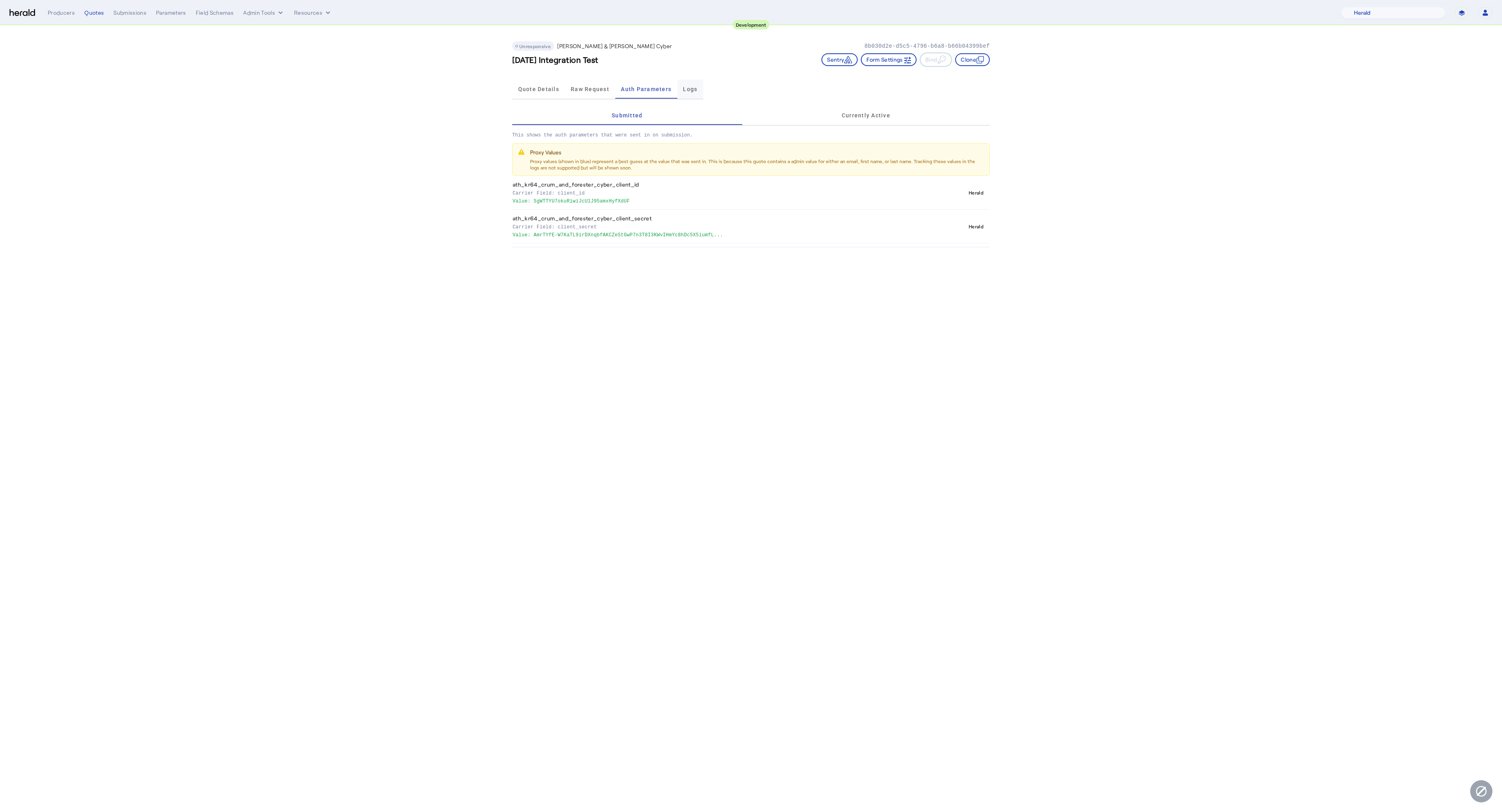
click at [684, 93] on span "Logs" at bounding box center [690, 89] width 15 height 19
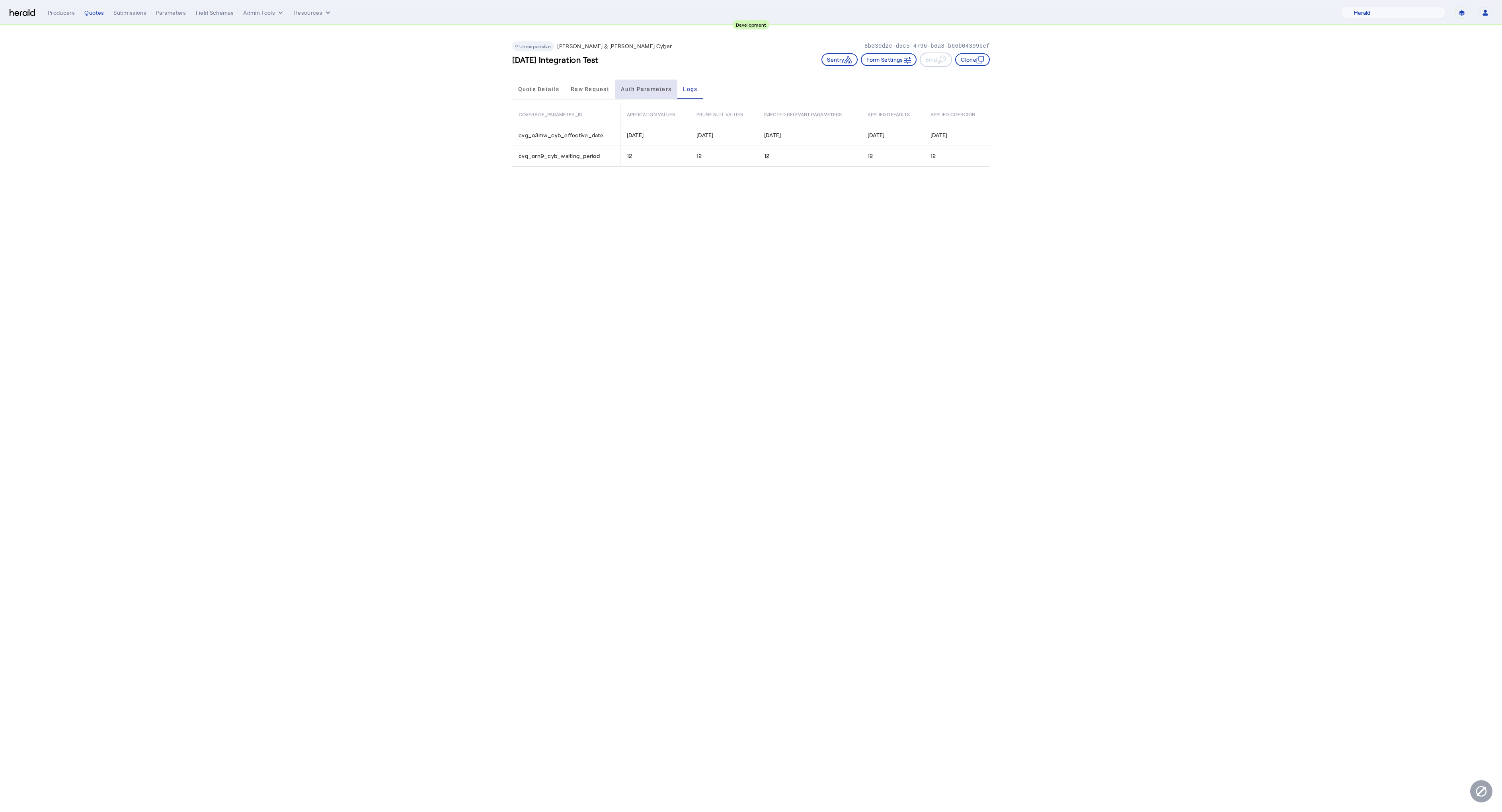
click at [642, 96] on span "Auth Parameters" at bounding box center [646, 89] width 51 height 19
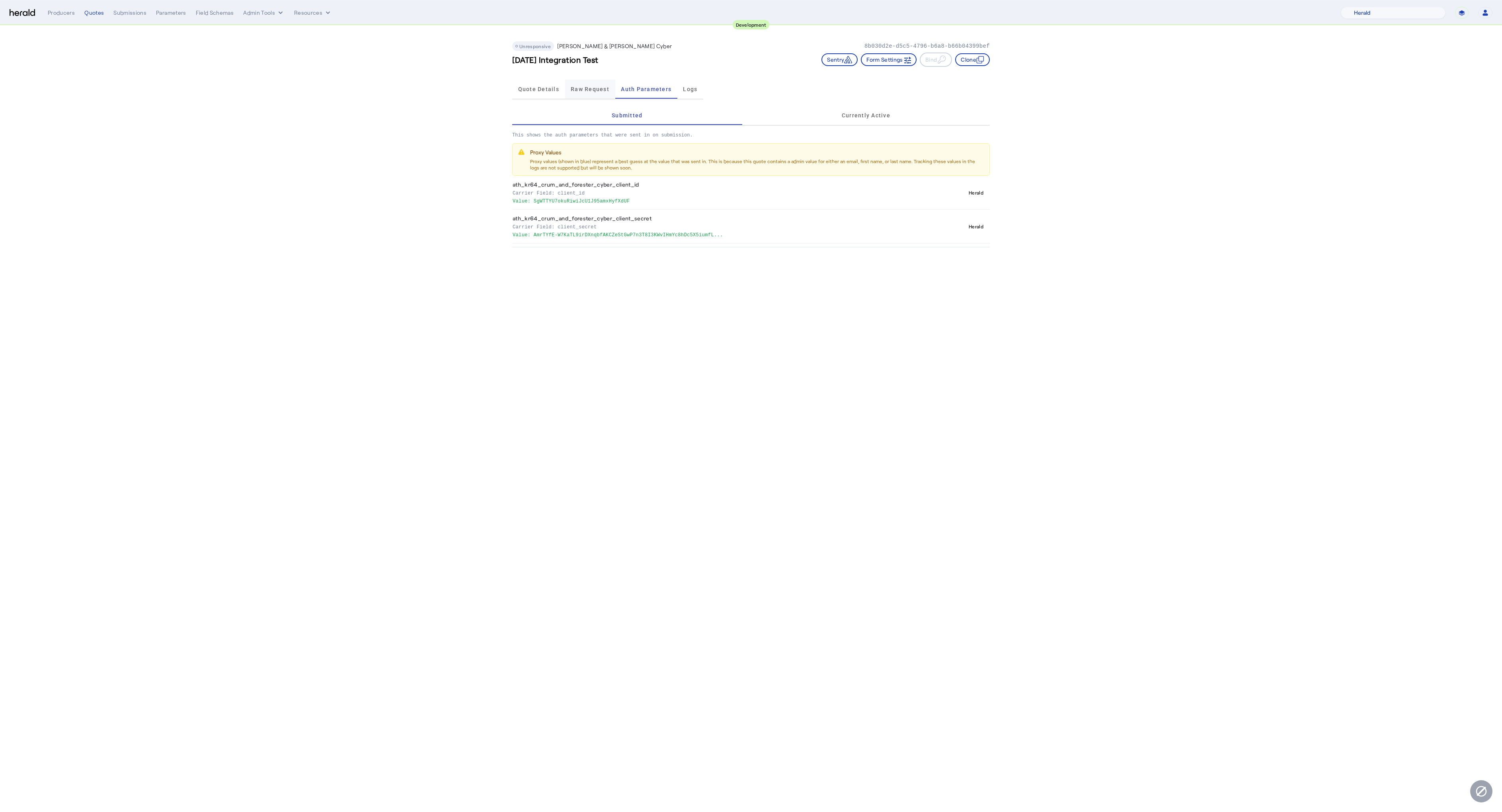
click at [591, 91] on span "Raw Request" at bounding box center [590, 89] width 38 height 6
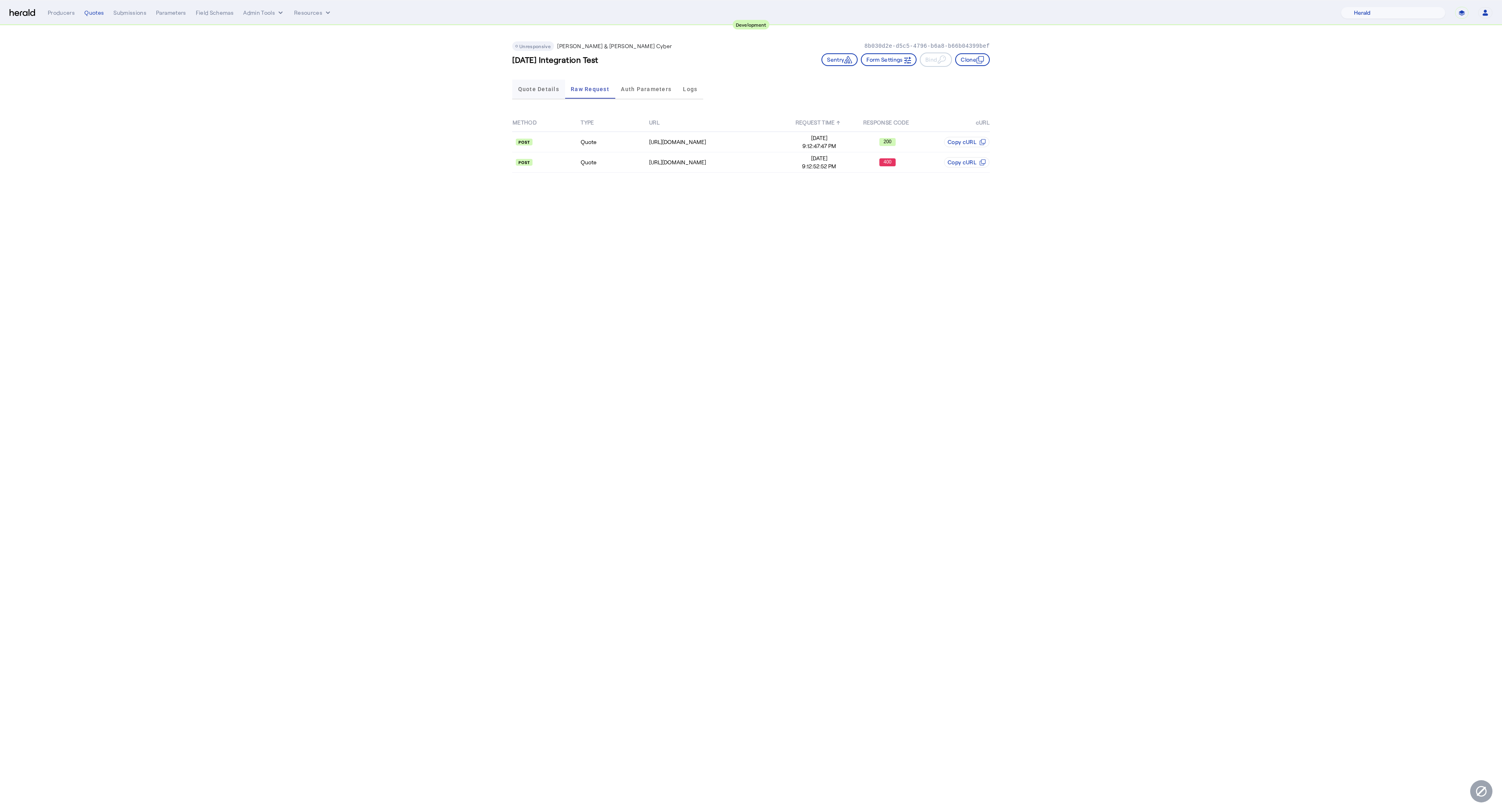
click at [534, 94] on span "Quote Details" at bounding box center [539, 89] width 41 height 19
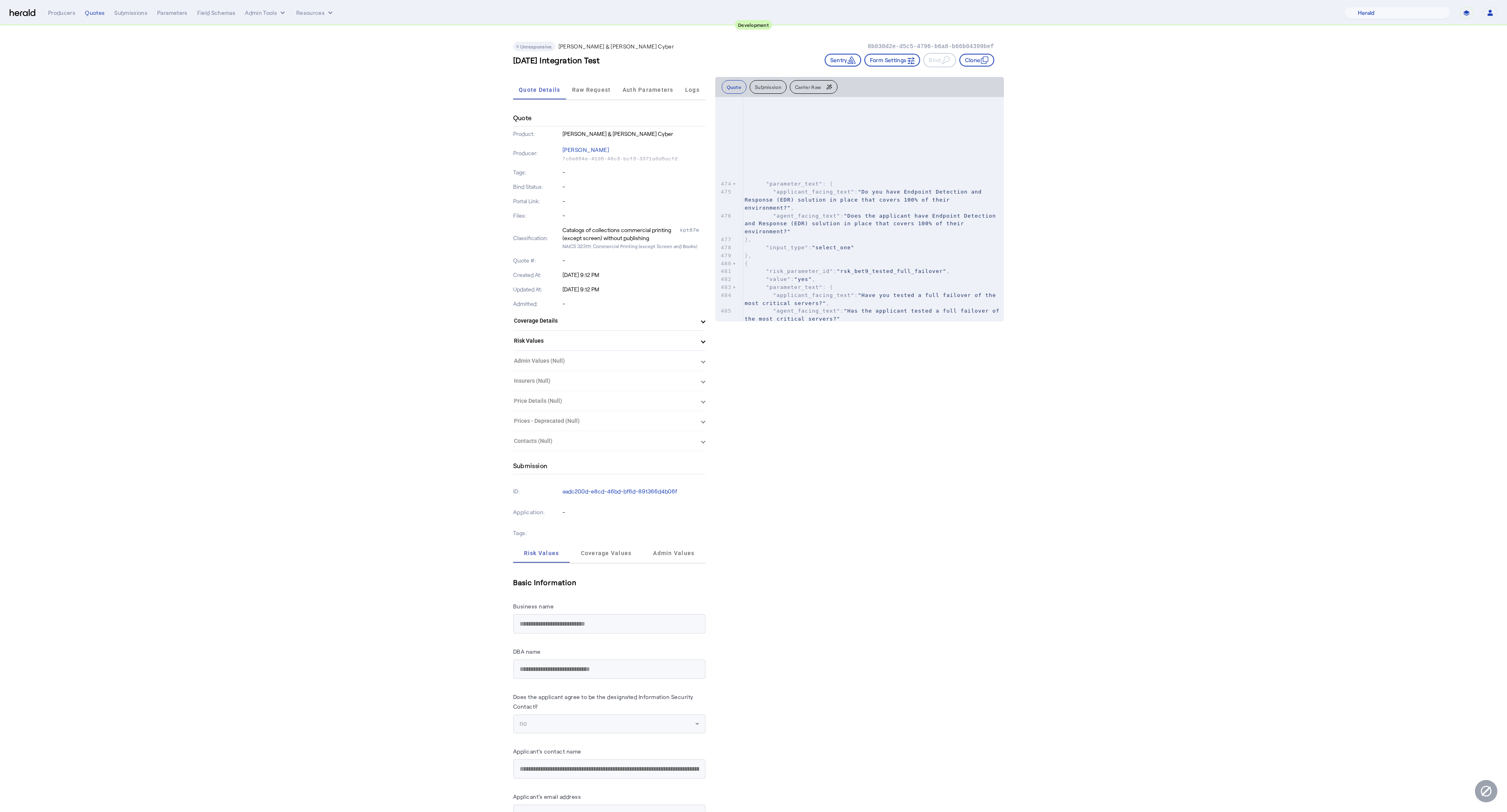
scroll to position [4851, 0]
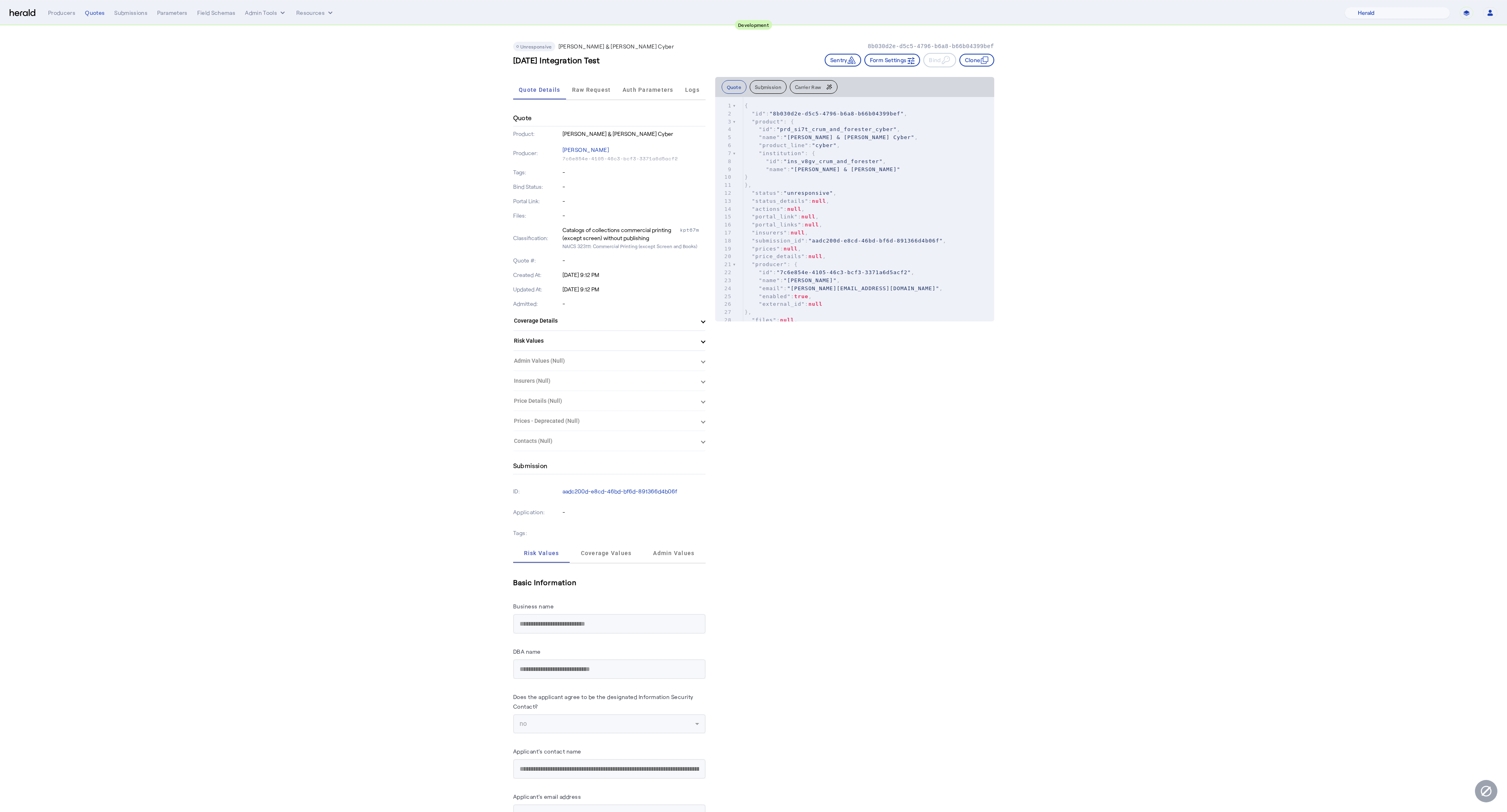
click at [64, 13] on div "Producers" at bounding box center [62, 13] width 27 height 8
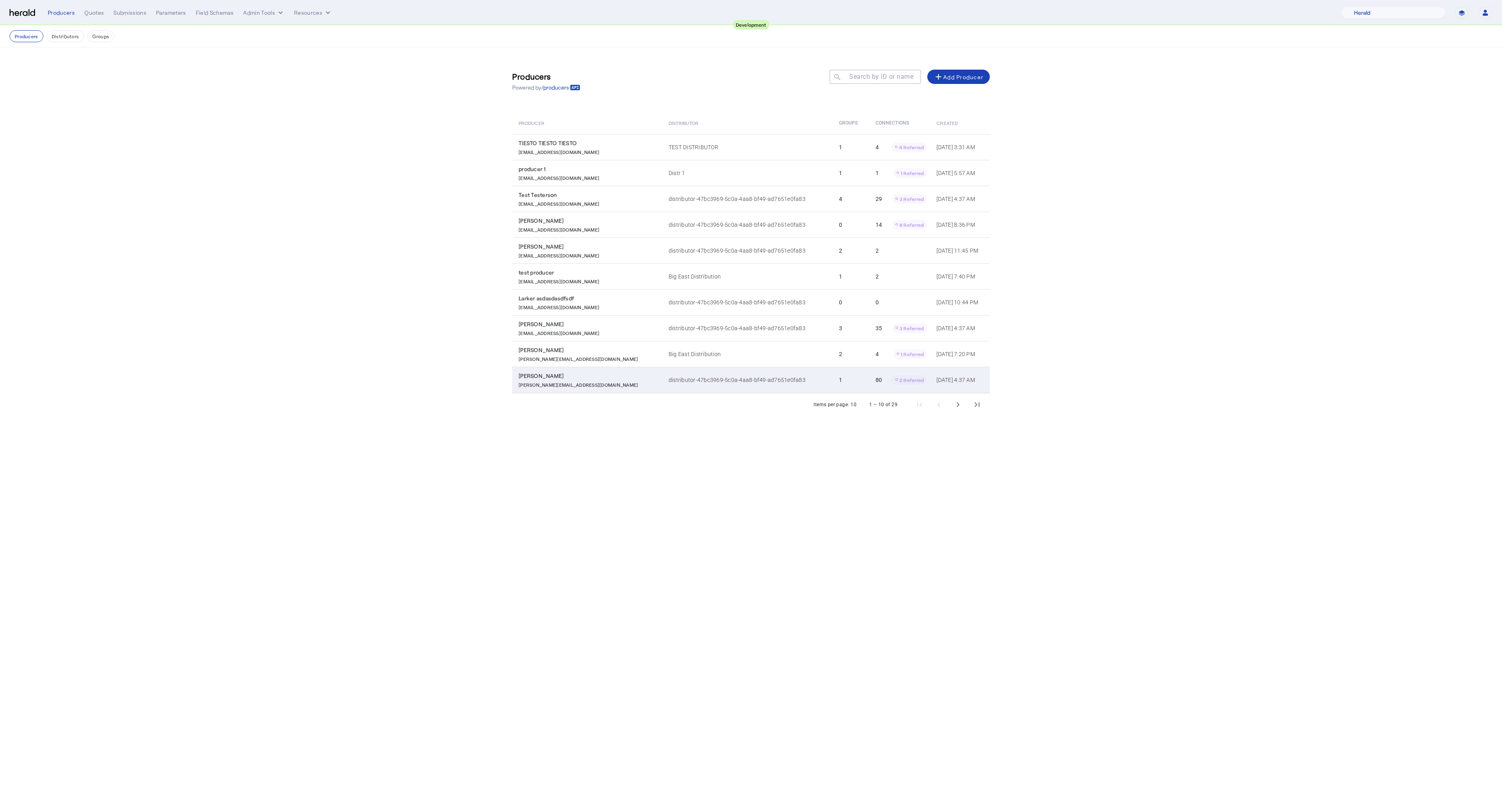
drag, startPoint x: 520, startPoint y: 374, endPoint x: 564, endPoint y: 377, distance: 44.1
click at [564, 377] on div "[PERSON_NAME]" at bounding box center [588, 376] width 141 height 8
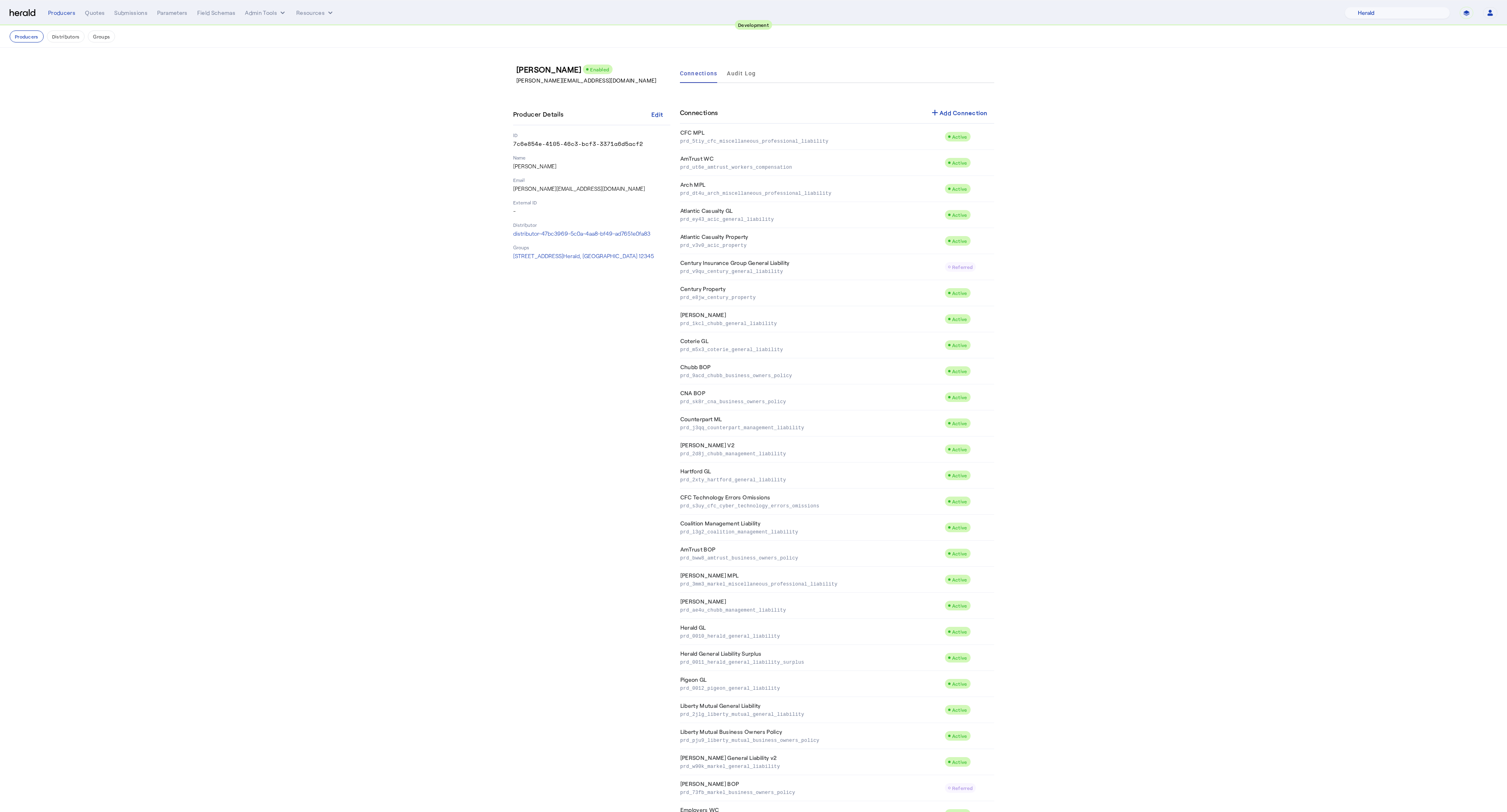
click at [522, 69] on h3 "Misty Adamson Enabled" at bounding box center [595, 69] width 157 height 11
copy h3 "[PERSON_NAME]"
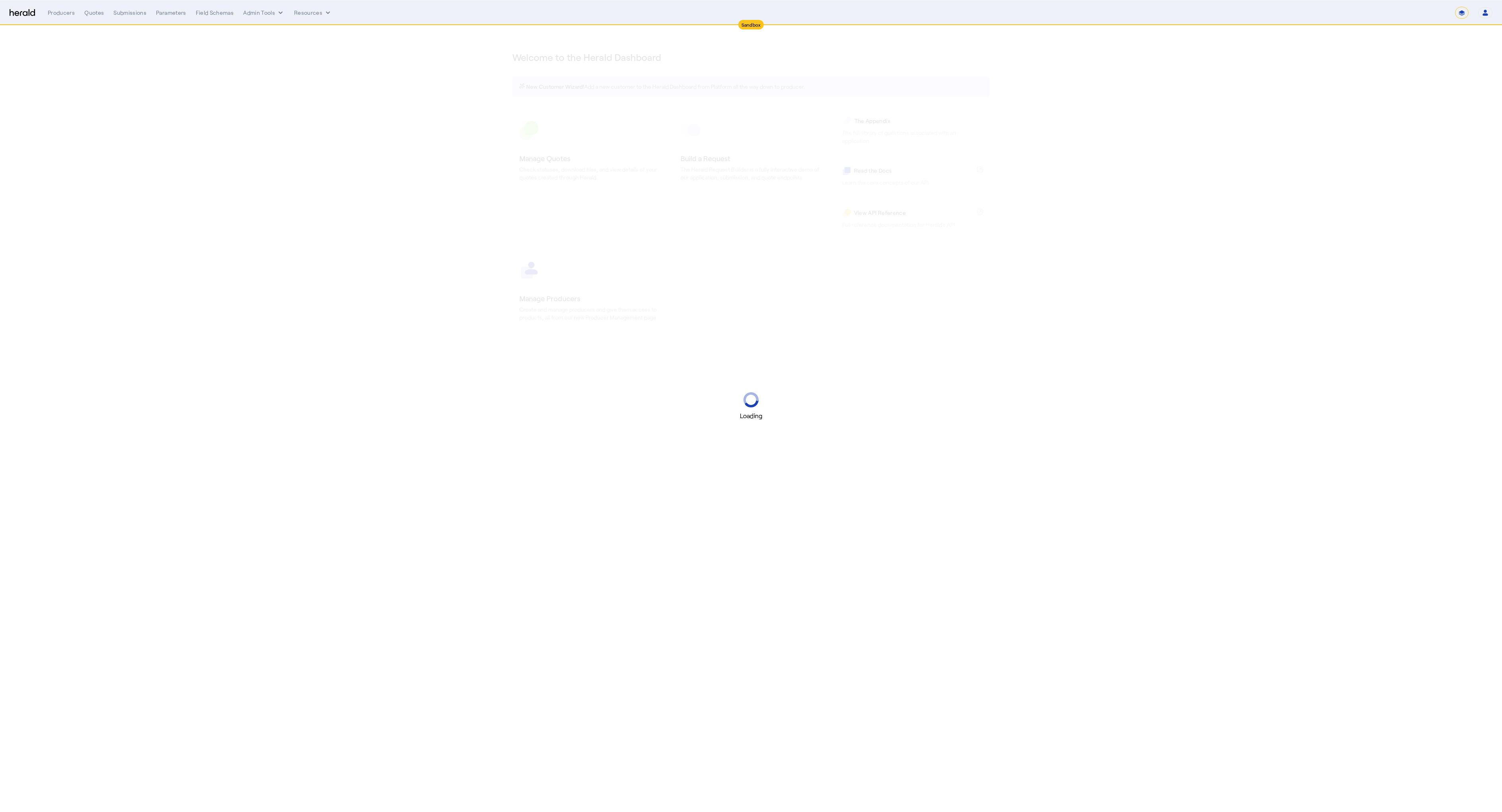
select select "*******"
select select "pfm_2v8p_herald_api"
click at [1280, 102] on app-root "Sandbox Menu Producers Quotes Submissions Parameters Field Schemas Admin Tools …" at bounding box center [751, 196] width 1502 height 393
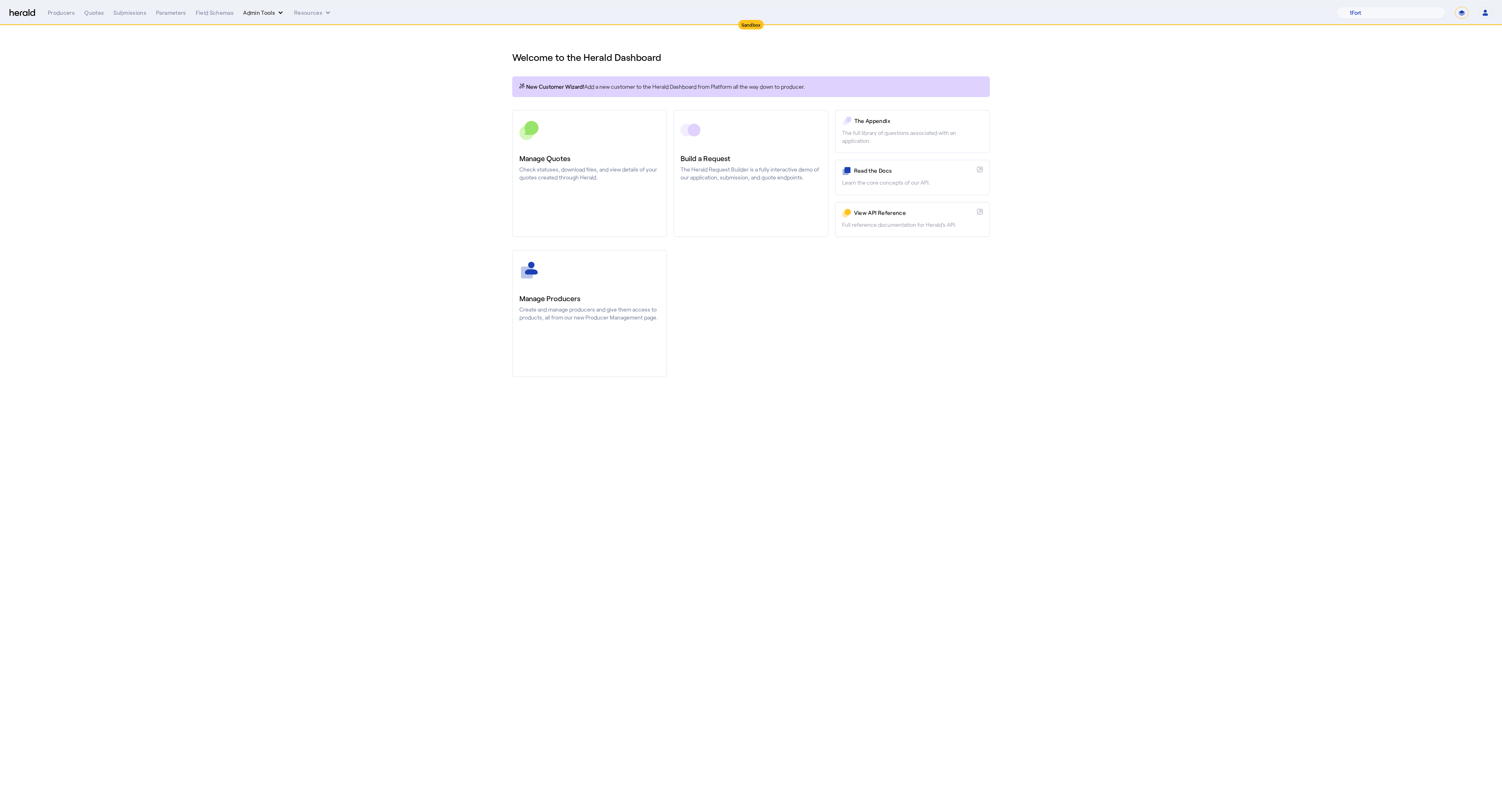
click at [249, 16] on button "Admin Tools" at bounding box center [264, 13] width 41 height 8
click at [258, 44] on span "Products Manager" at bounding box center [278, 48] width 58 height 9
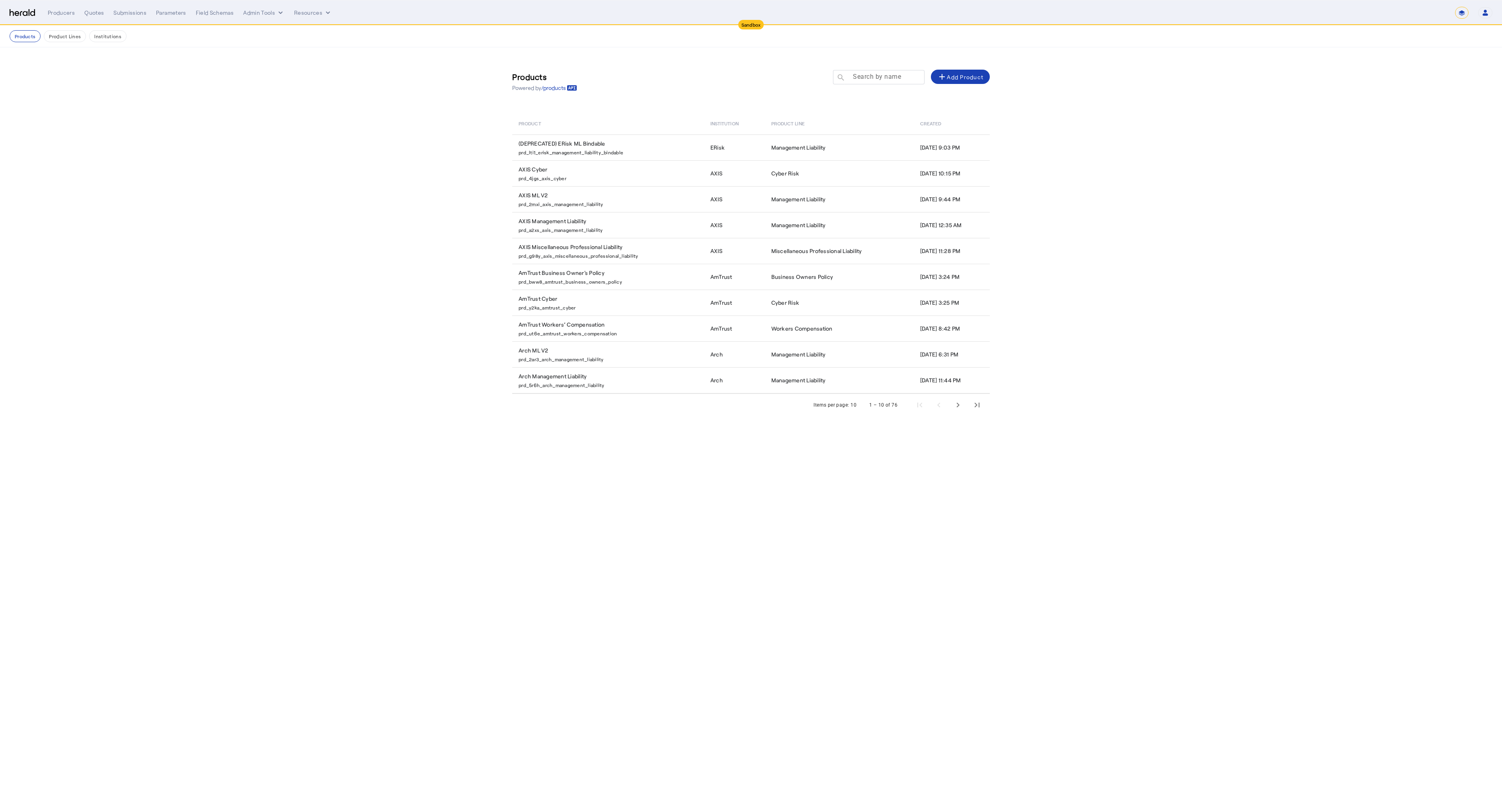
click at [859, 79] on mat-label "Search by name" at bounding box center [877, 76] width 48 height 8
click at [859, 79] on input "Search by name" at bounding box center [882, 77] width 72 height 9
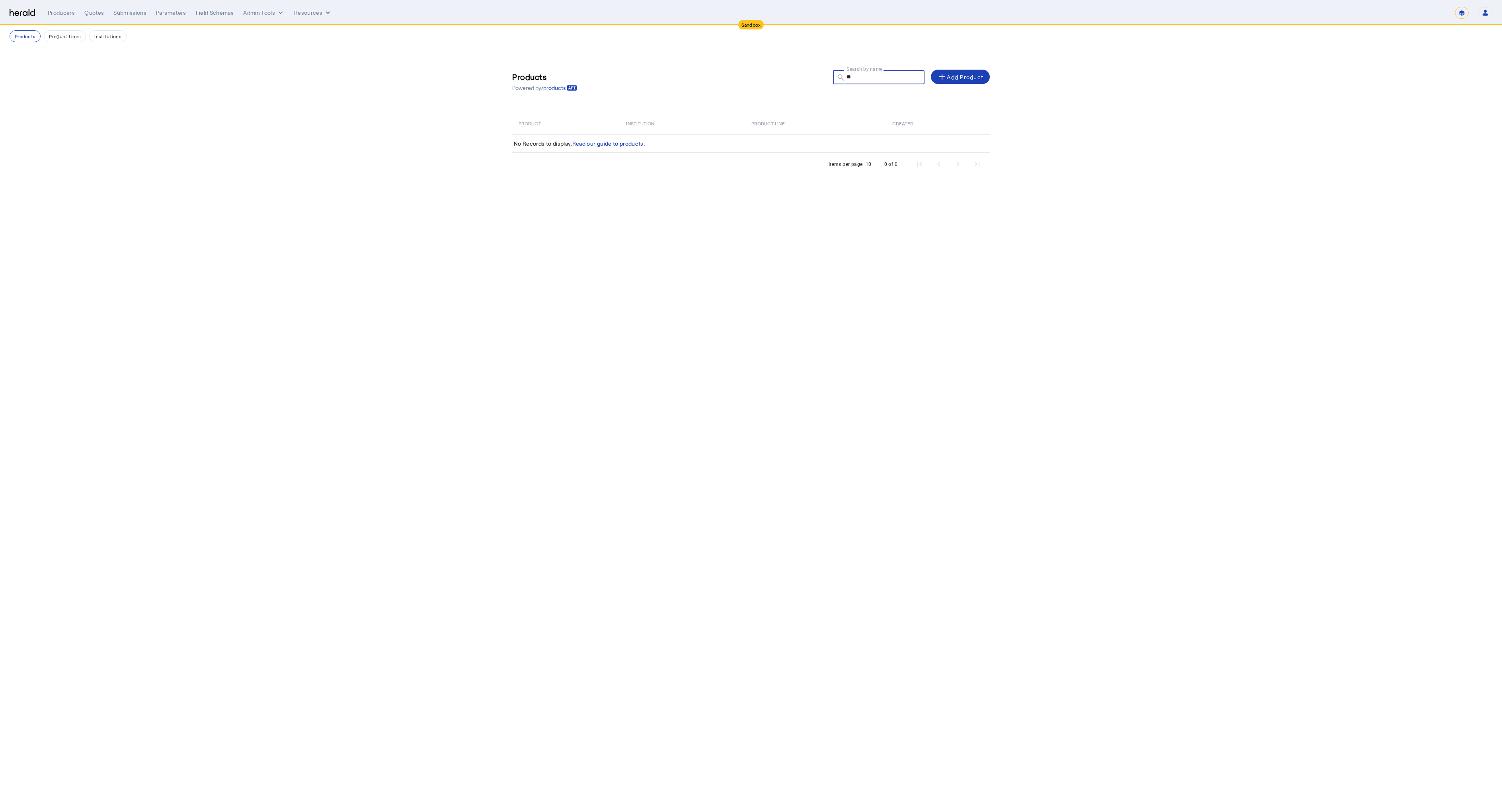
type input "**"
click at [726, 328] on body "**********" at bounding box center [751, 406] width 1502 height 812
click at [212, 174] on section "Products Powered by /products Search by name search ** add Add Product Product …" at bounding box center [751, 119] width 1502 height 144
click at [208, 307] on body "**********" at bounding box center [751, 406] width 1502 height 812
click at [57, 15] on div "Producers" at bounding box center [61, 13] width 27 height 8
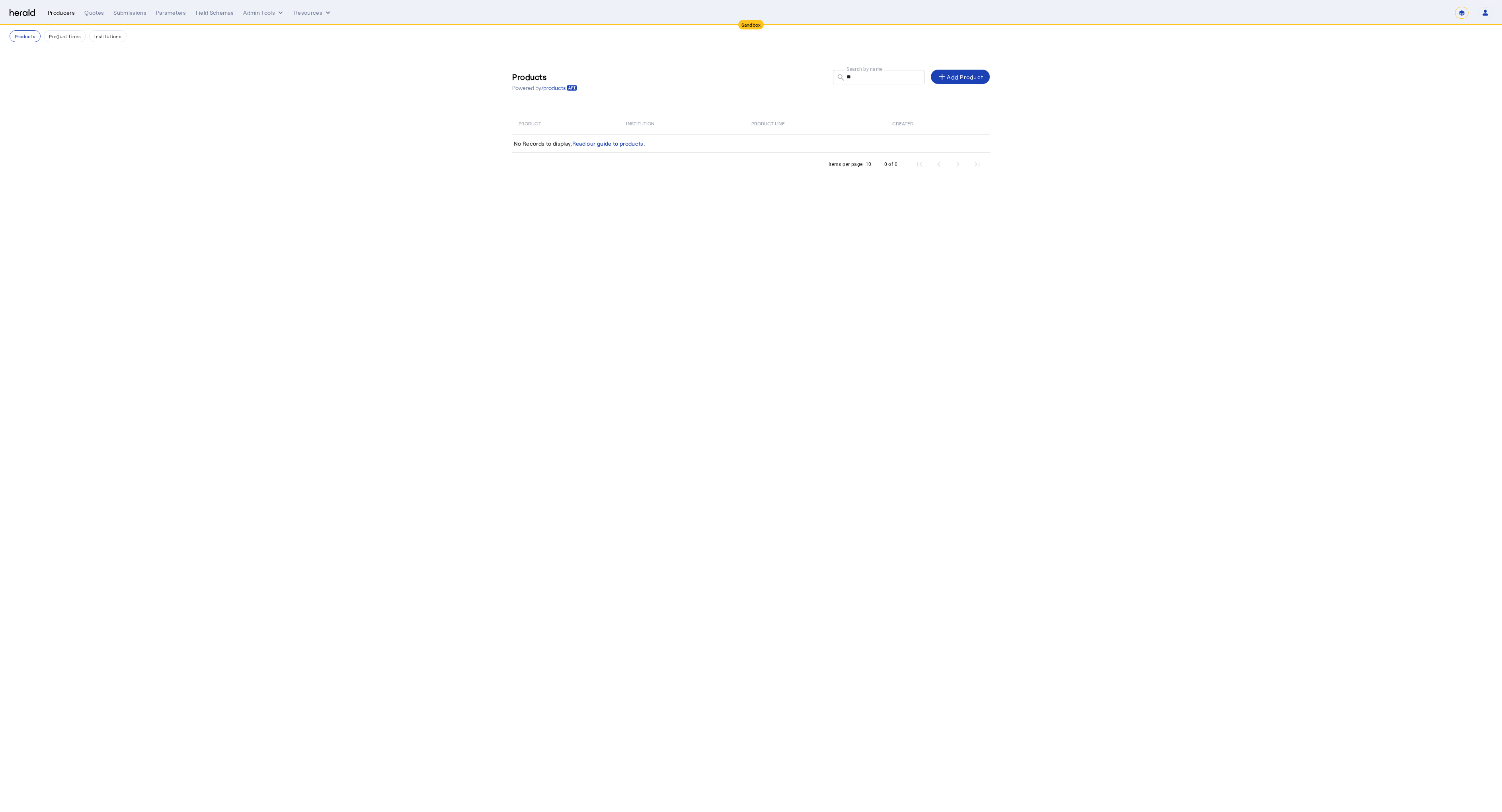
select select "pfm_2v8p_herald_api"
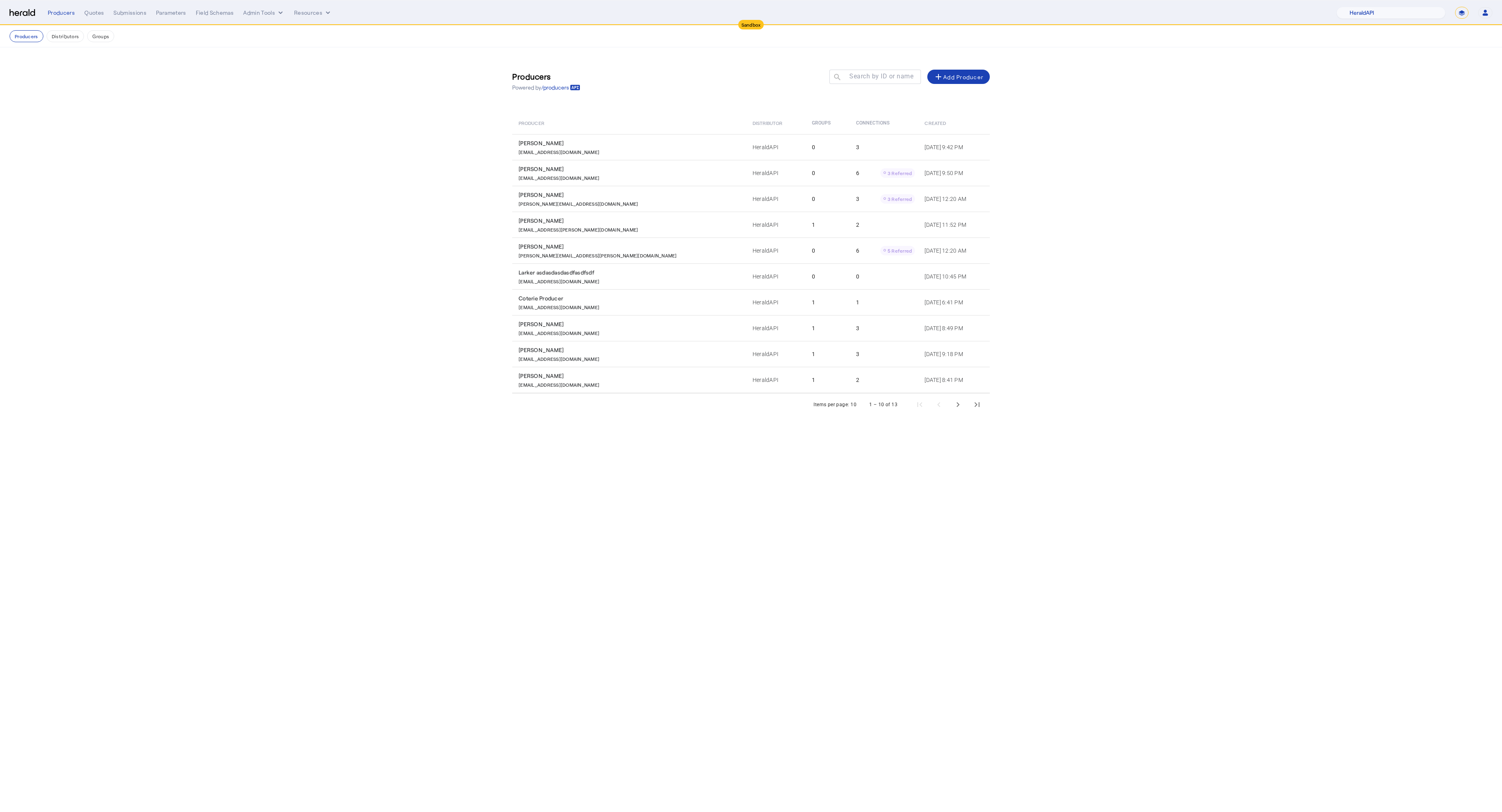
select select "**********"
click at [1455, 7] on select "**********" at bounding box center [1461, 13] width 13 height 12
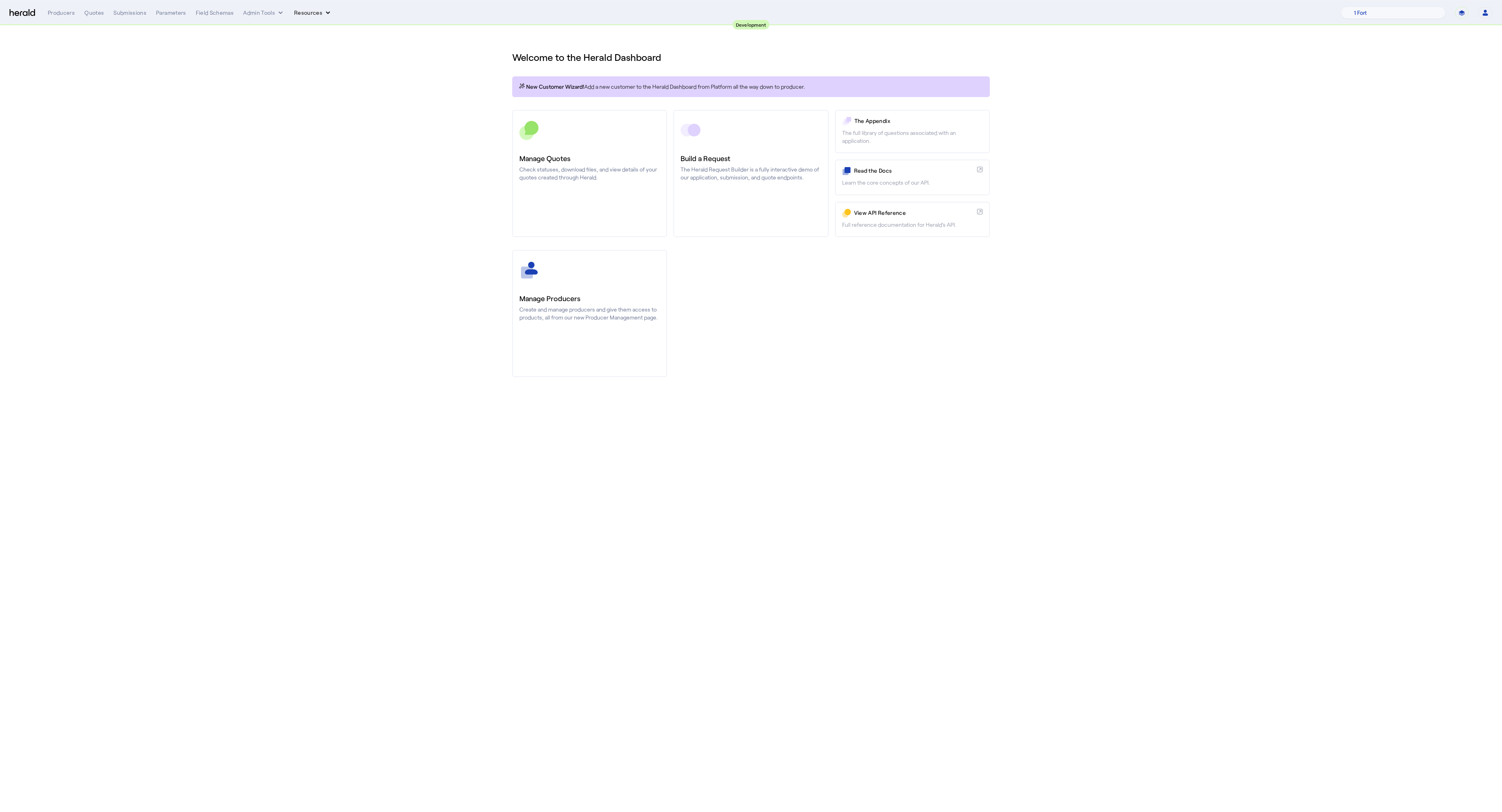
click at [306, 9] on button "Resources" at bounding box center [313, 13] width 38 height 8
click at [311, 26] on span "Herald Request Builder" at bounding box center [334, 29] width 68 height 8
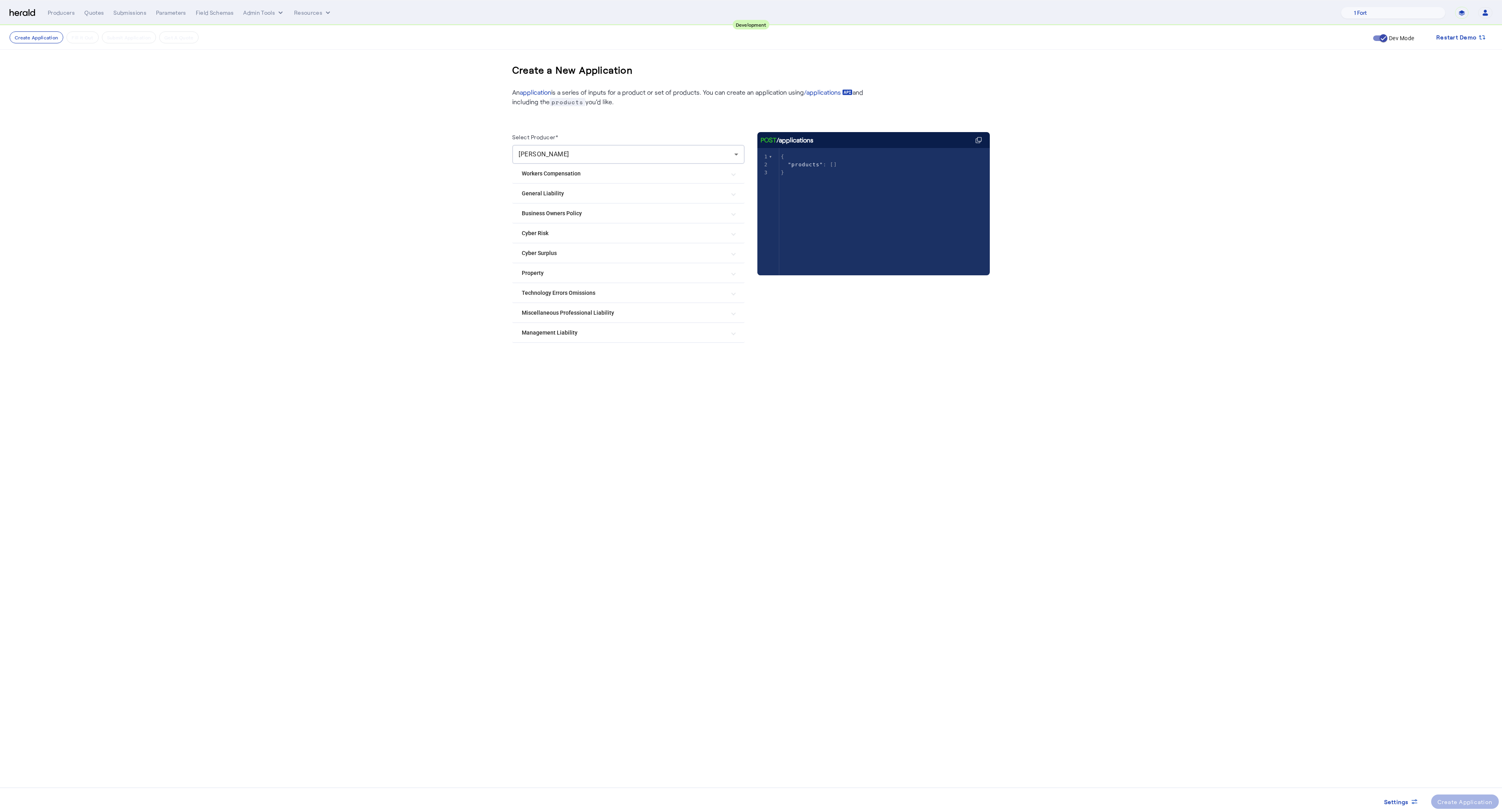
click at [542, 230] on Risk "Cyber Risk" at bounding box center [623, 233] width 203 height 8
click at [545, 446] on label "[PERSON_NAME] & [PERSON_NAME] Cyber" at bounding box center [594, 448] width 112 height 8
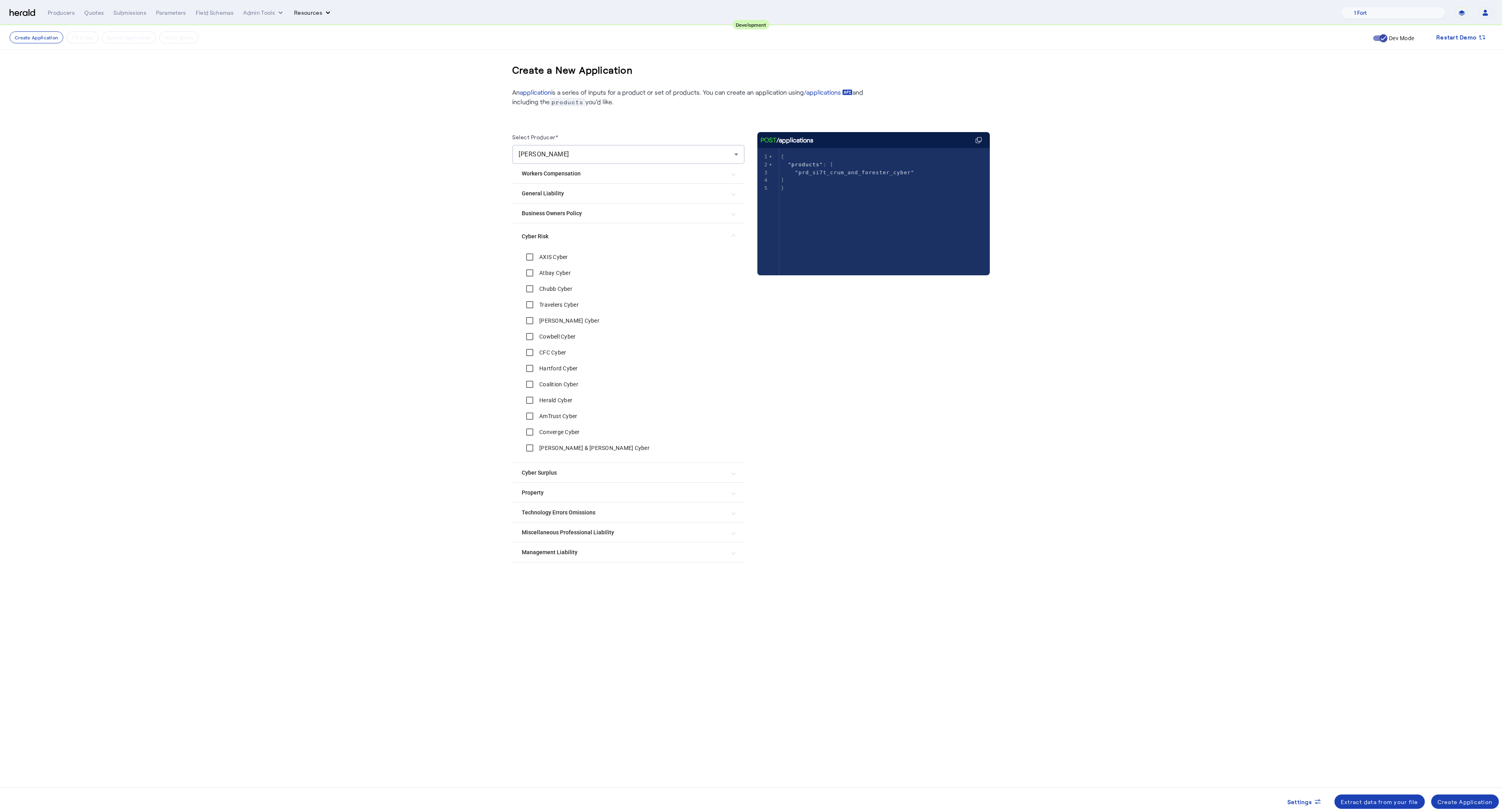
click at [299, 15] on button "Resources" at bounding box center [313, 13] width 38 height 8
click at [66, 13] on div at bounding box center [751, 406] width 1502 height 812
click at [56, 9] on div "Producers" at bounding box center [61, 13] width 27 height 8
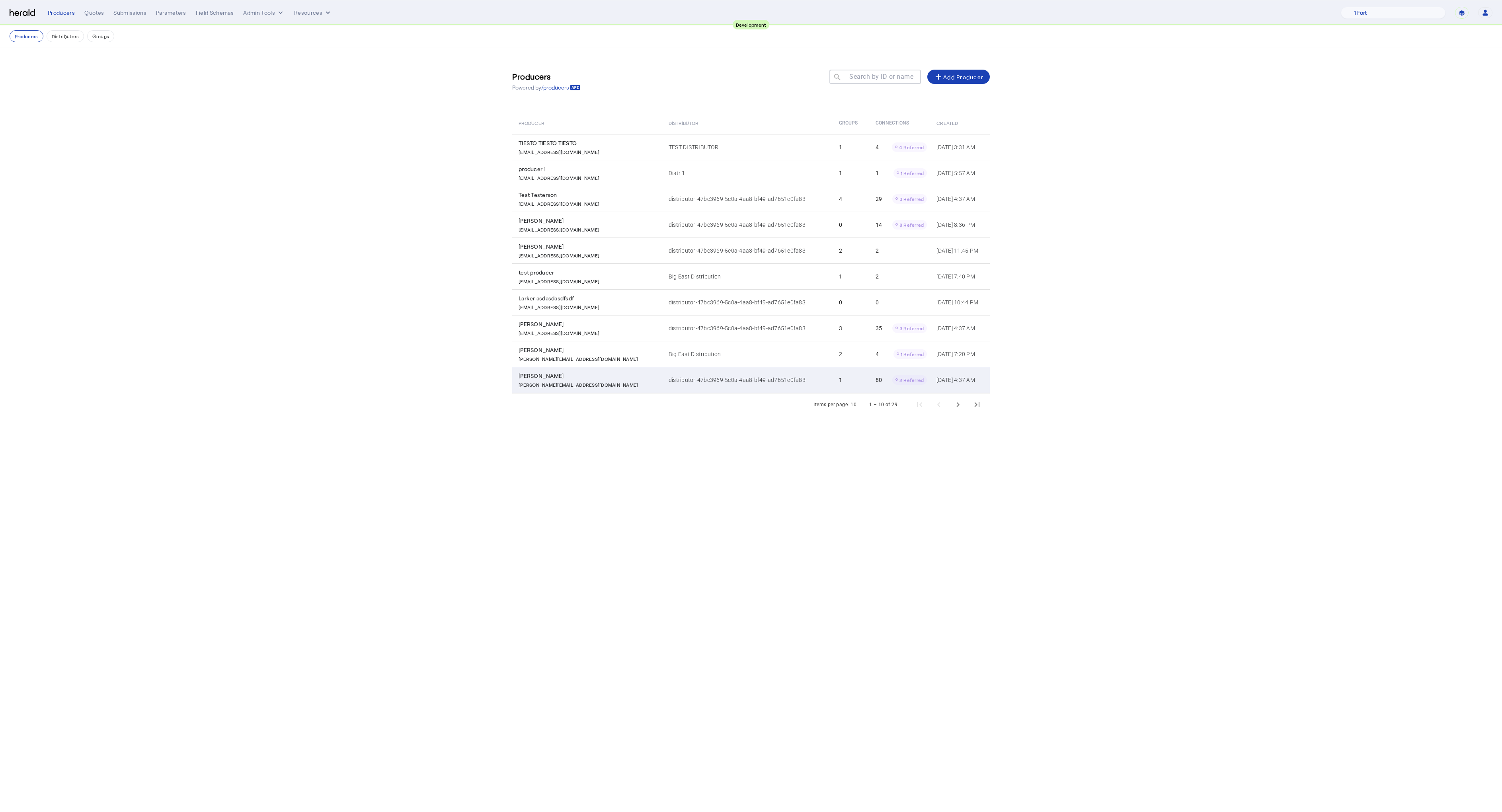
click at [541, 376] on div "[PERSON_NAME]" at bounding box center [588, 376] width 141 height 8
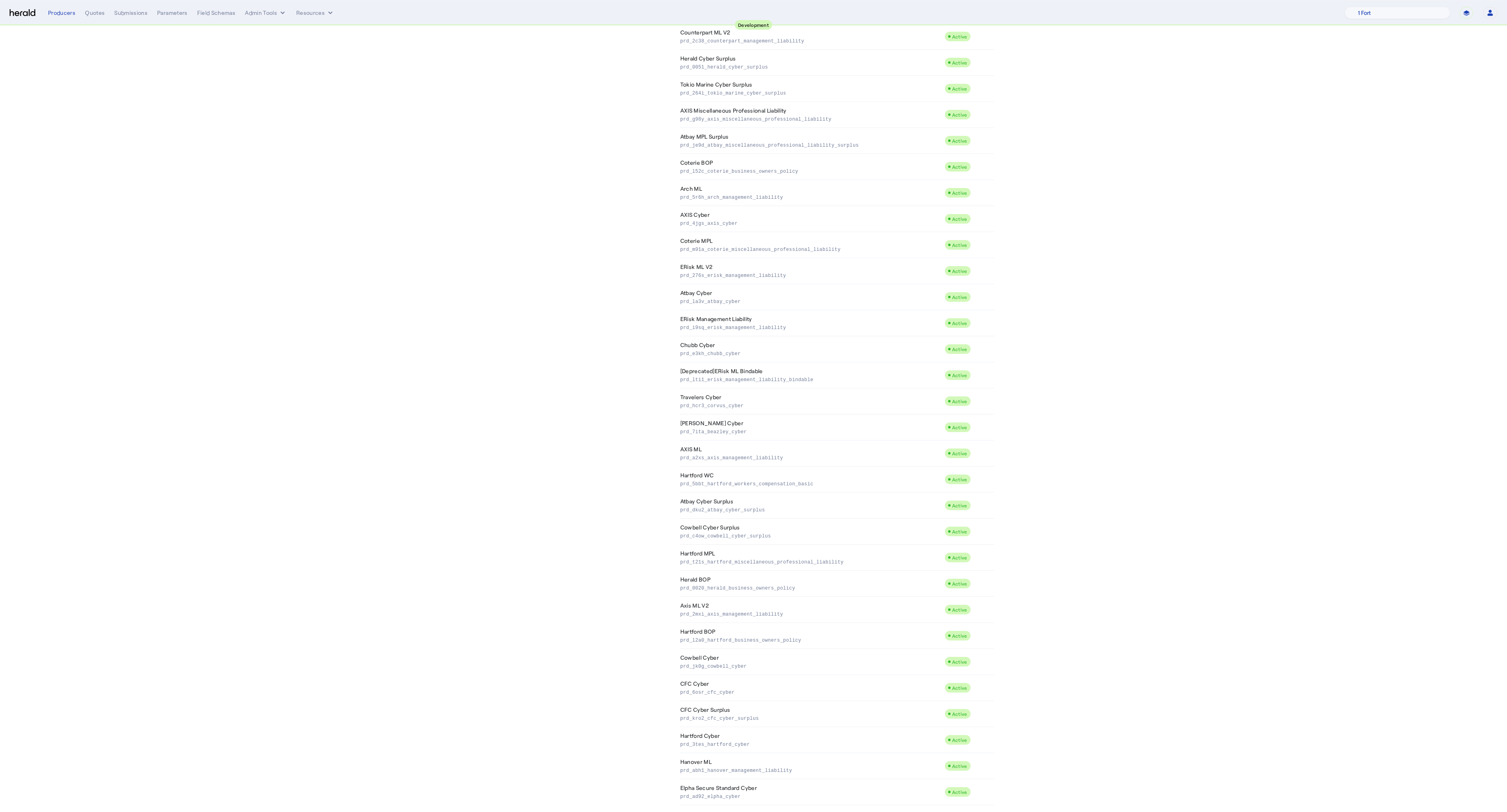
scroll to position [1412, 0]
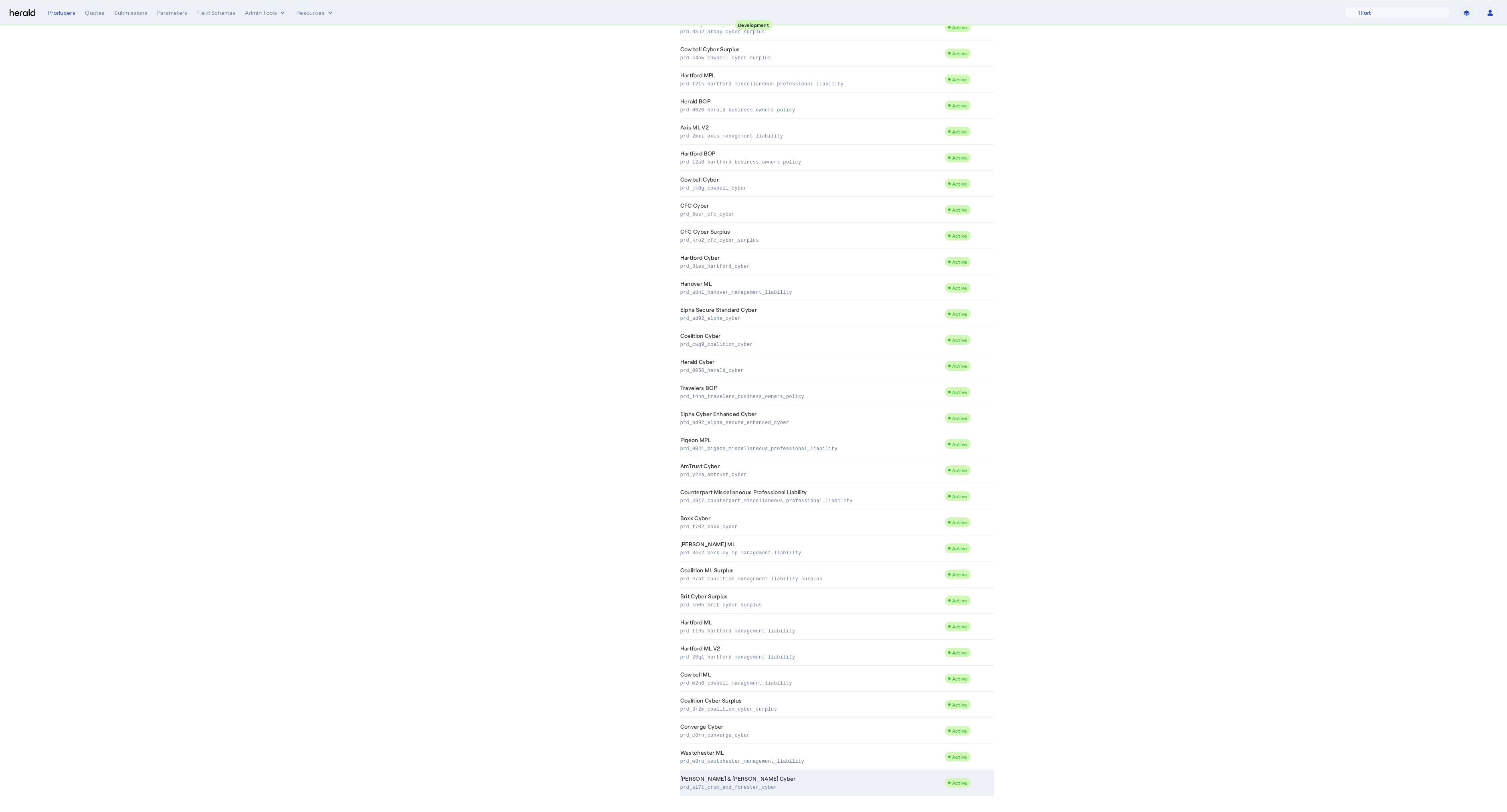
click at [737, 788] on p "prd_si7t_crum_and_forester_cyber" at bounding box center [810, 787] width 261 height 8
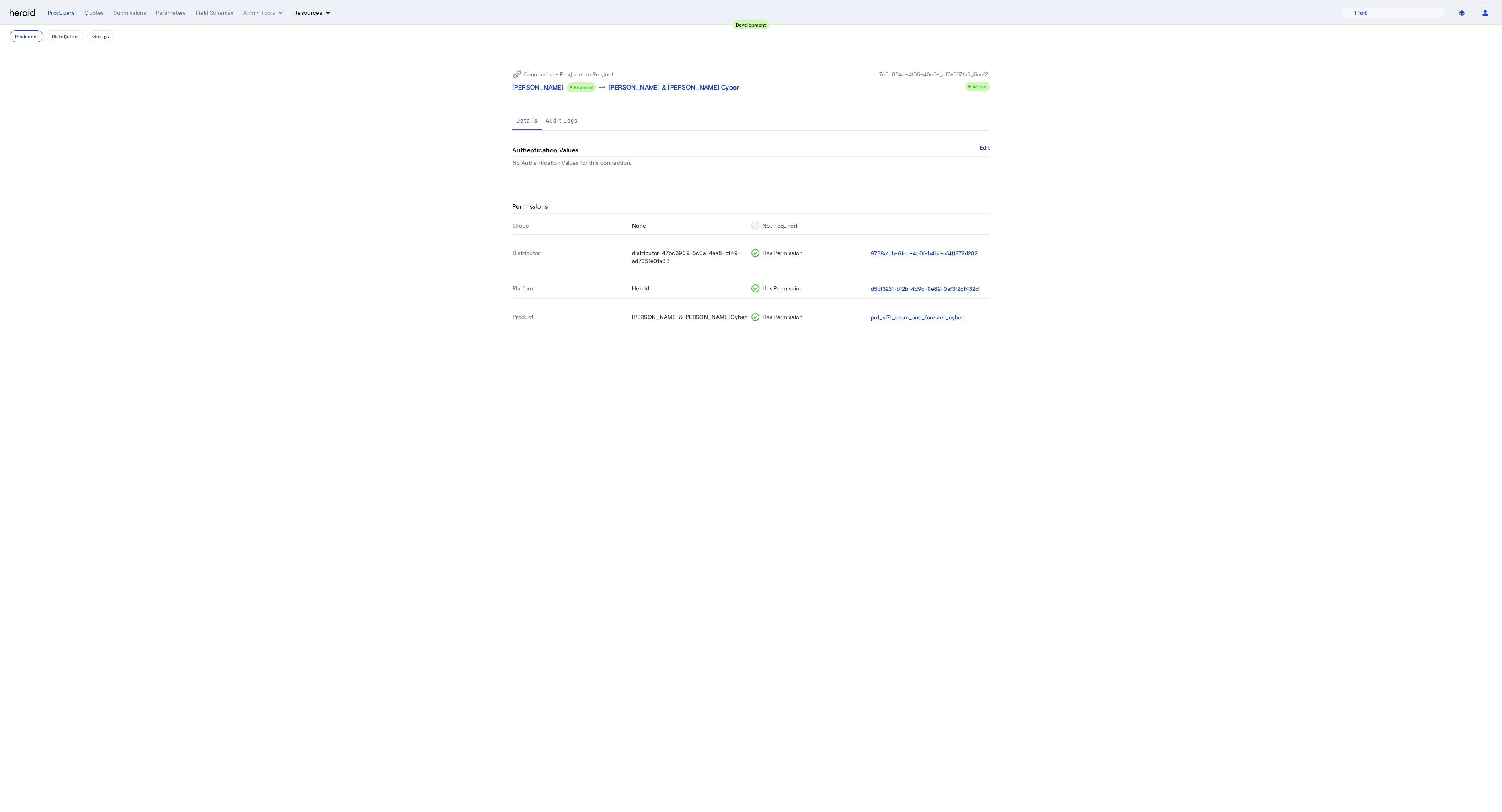
click at [311, 14] on button "Resources" at bounding box center [313, 13] width 38 height 8
click at [317, 27] on span "Herald Request Builder" at bounding box center [334, 29] width 68 height 8
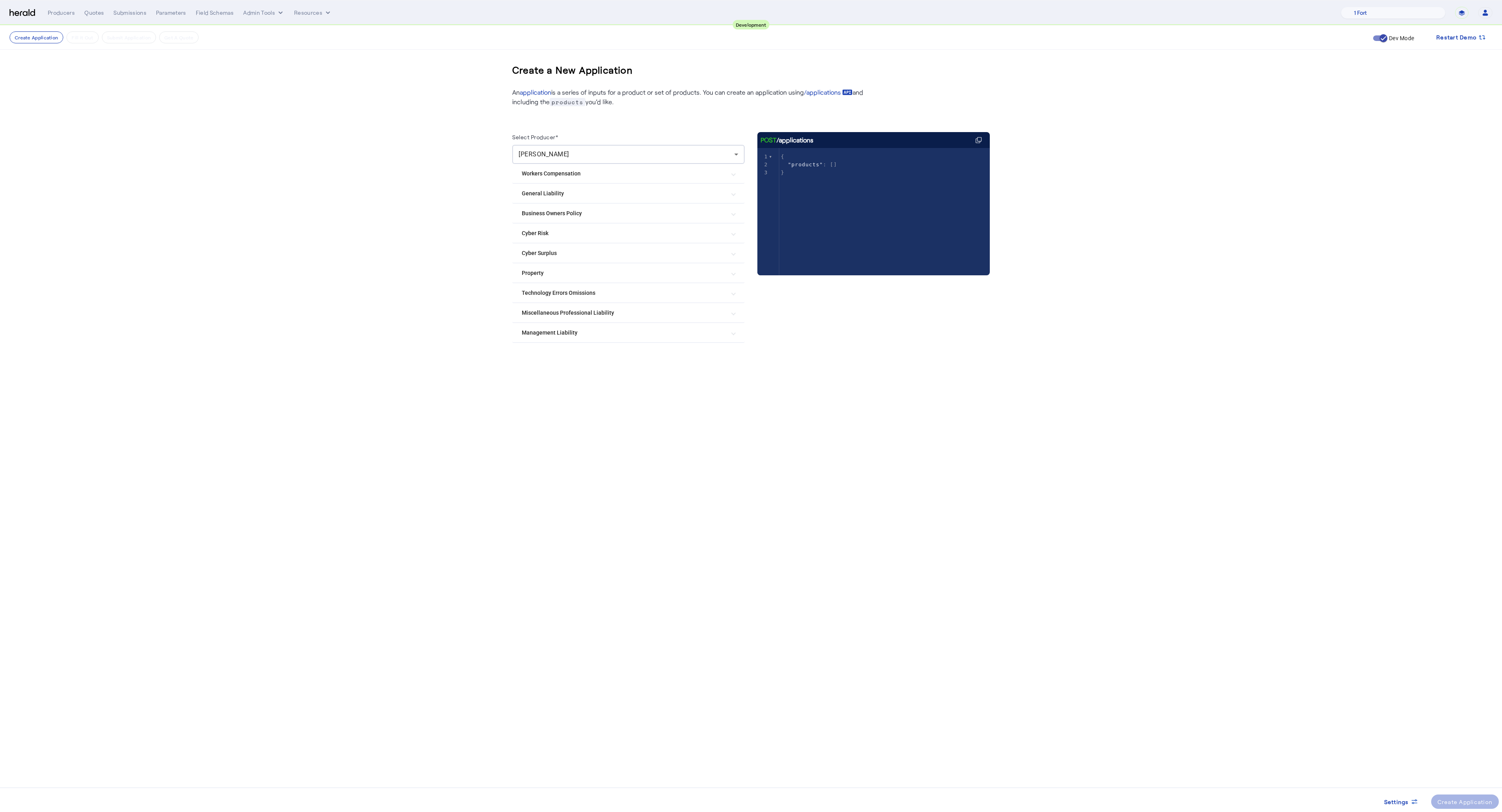
click at [541, 253] on Surplus "Cyber Surplus" at bounding box center [623, 253] width 203 height 8
click at [543, 227] on mat-expansion-panel-header "Cyber Risk" at bounding box center [628, 233] width 233 height 19
click at [570, 445] on label "[PERSON_NAME] & [PERSON_NAME] Cyber" at bounding box center [594, 448] width 112 height 8
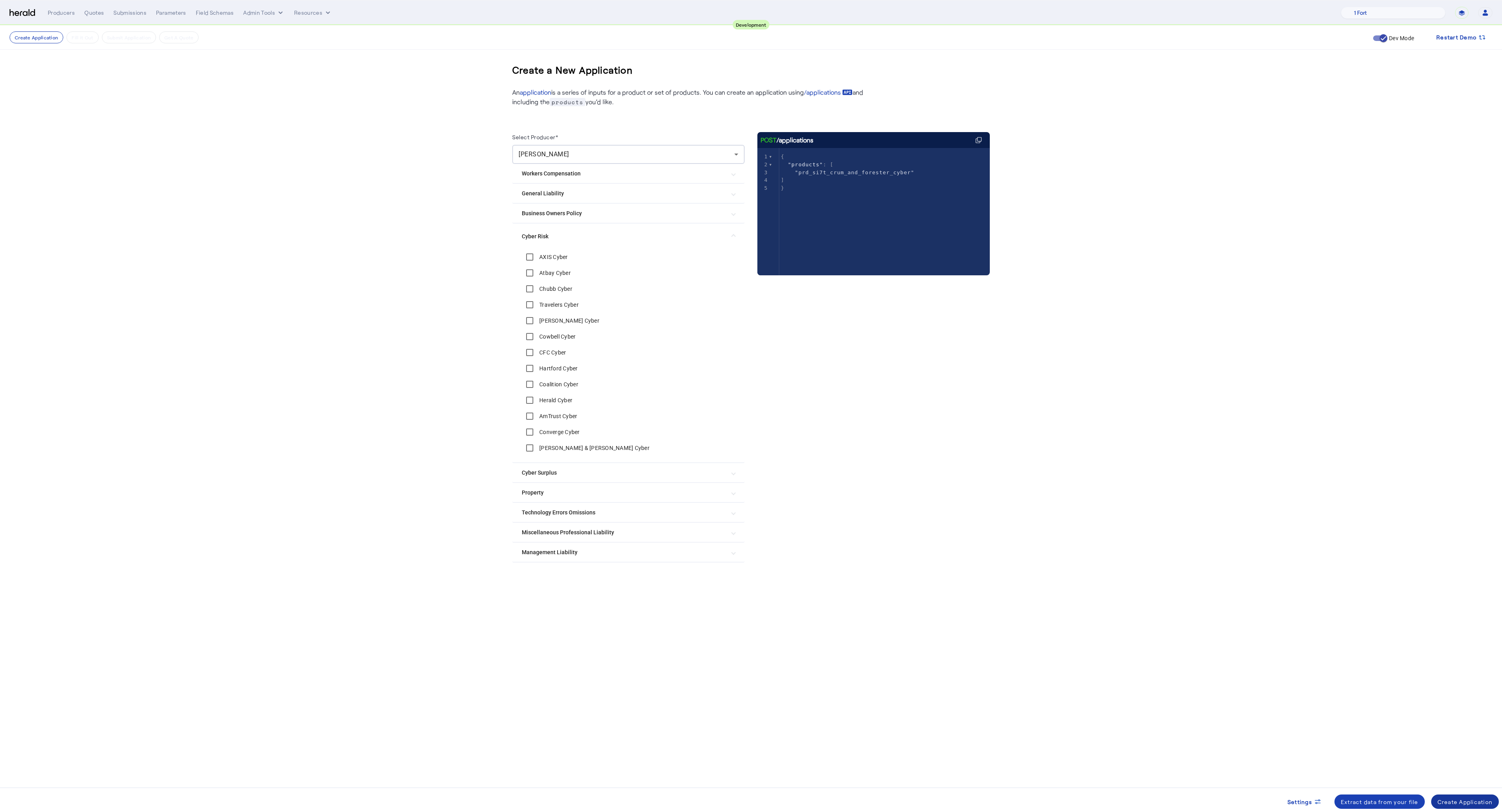
click at [1451, 804] on div "Create Application" at bounding box center [1465, 802] width 55 height 8
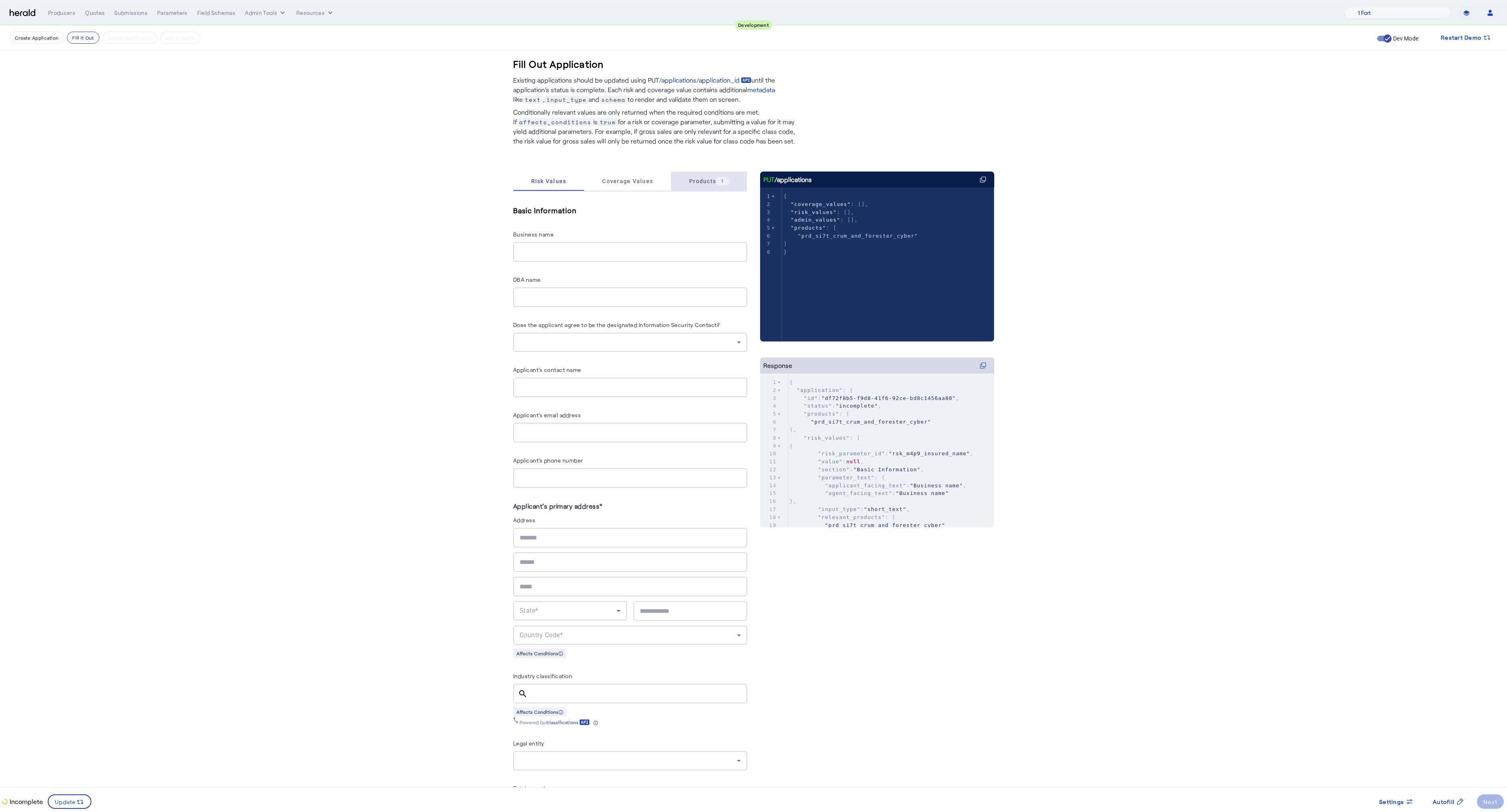
click at [694, 178] on span "Products 1" at bounding box center [709, 181] width 40 height 8
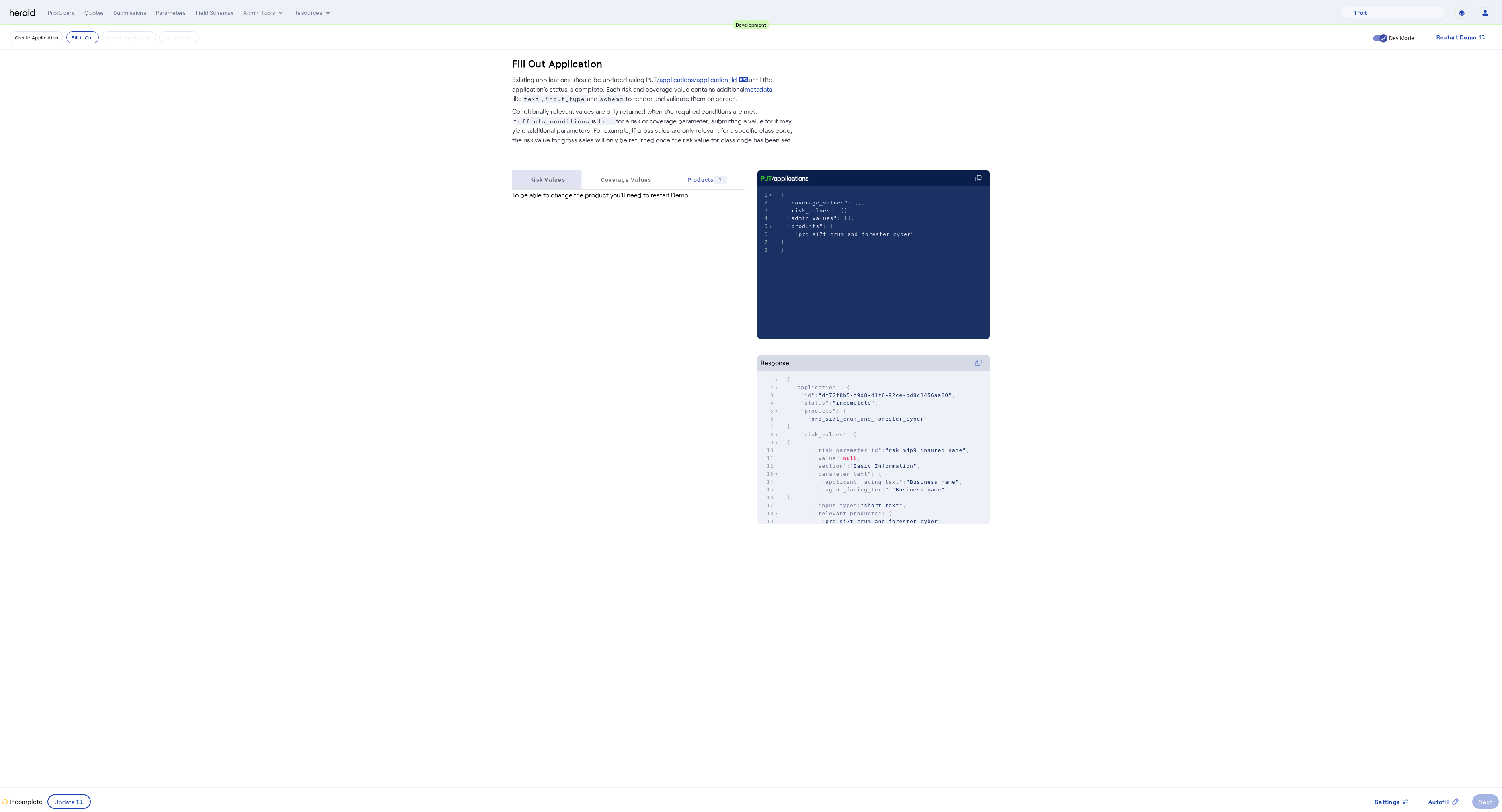
click at [524, 180] on div "Risk Values" at bounding box center [547, 180] width 71 height 19
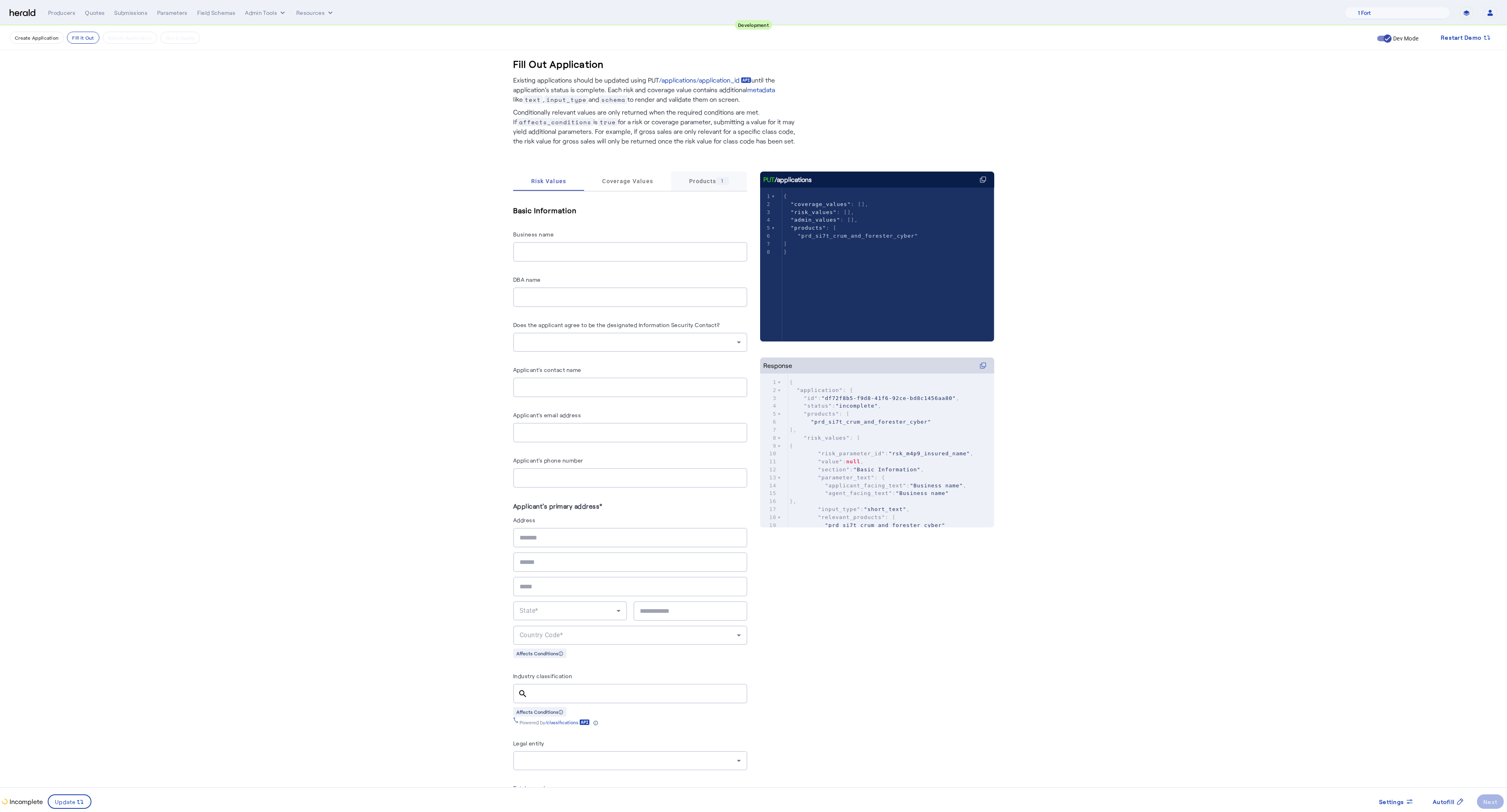
click at [705, 175] on span "Products 1" at bounding box center [709, 181] width 40 height 19
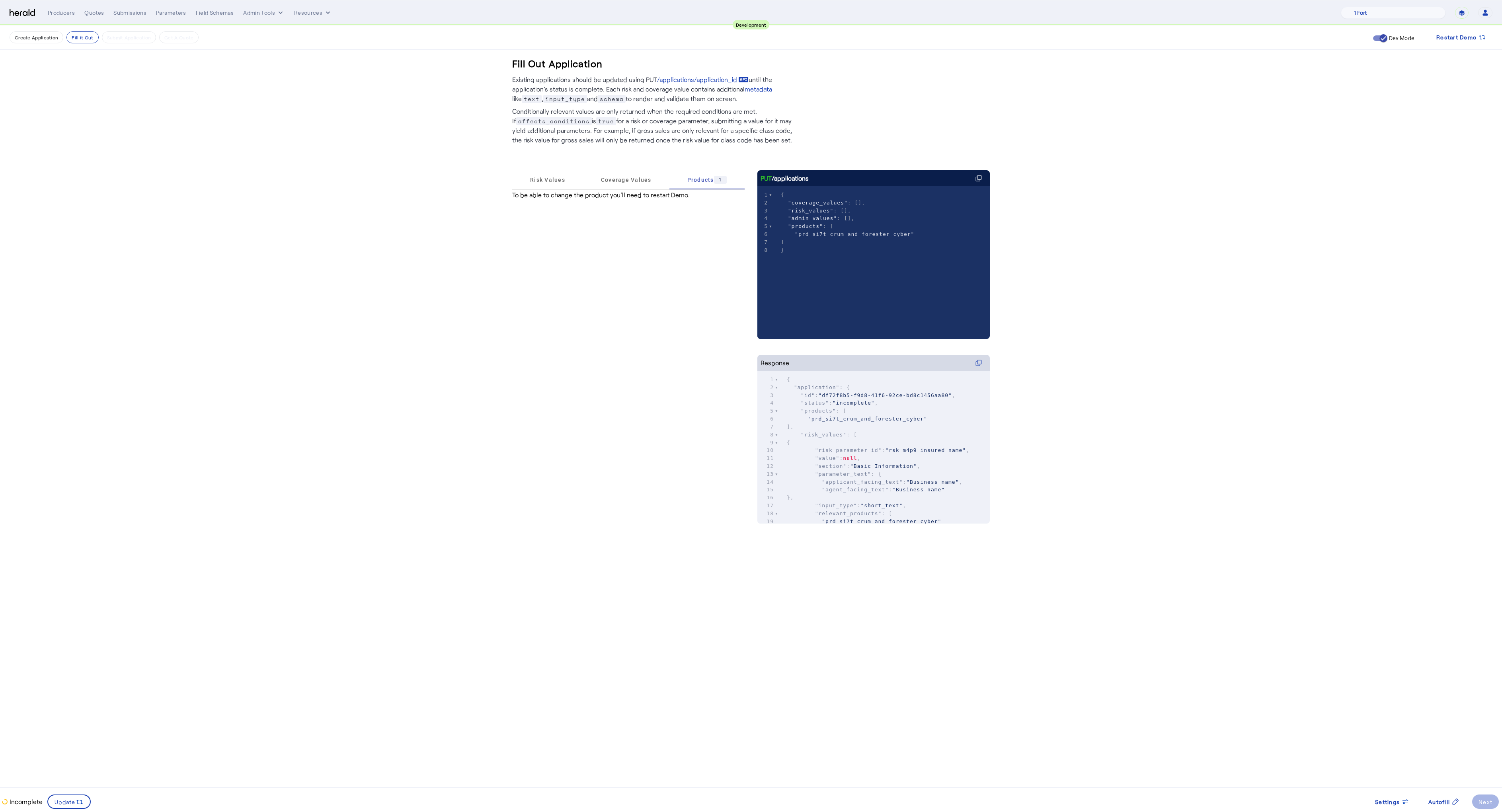
click at [623, 329] on div "Risk Values Coverage Values Products 1 To be able to change the product you'll …" at bounding box center [628, 354] width 233 height 369
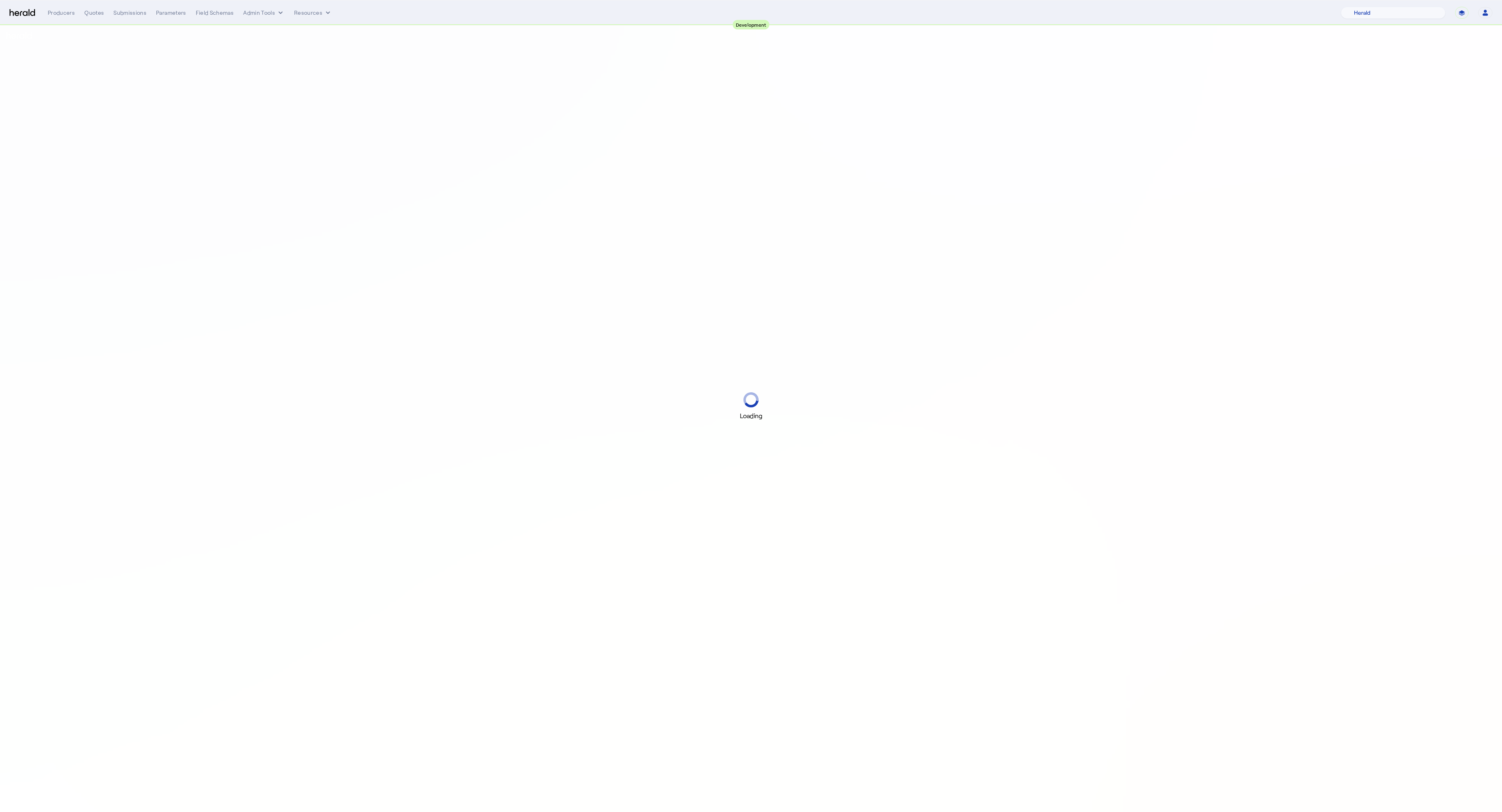
select select "pfm_2v8p_herald_api"
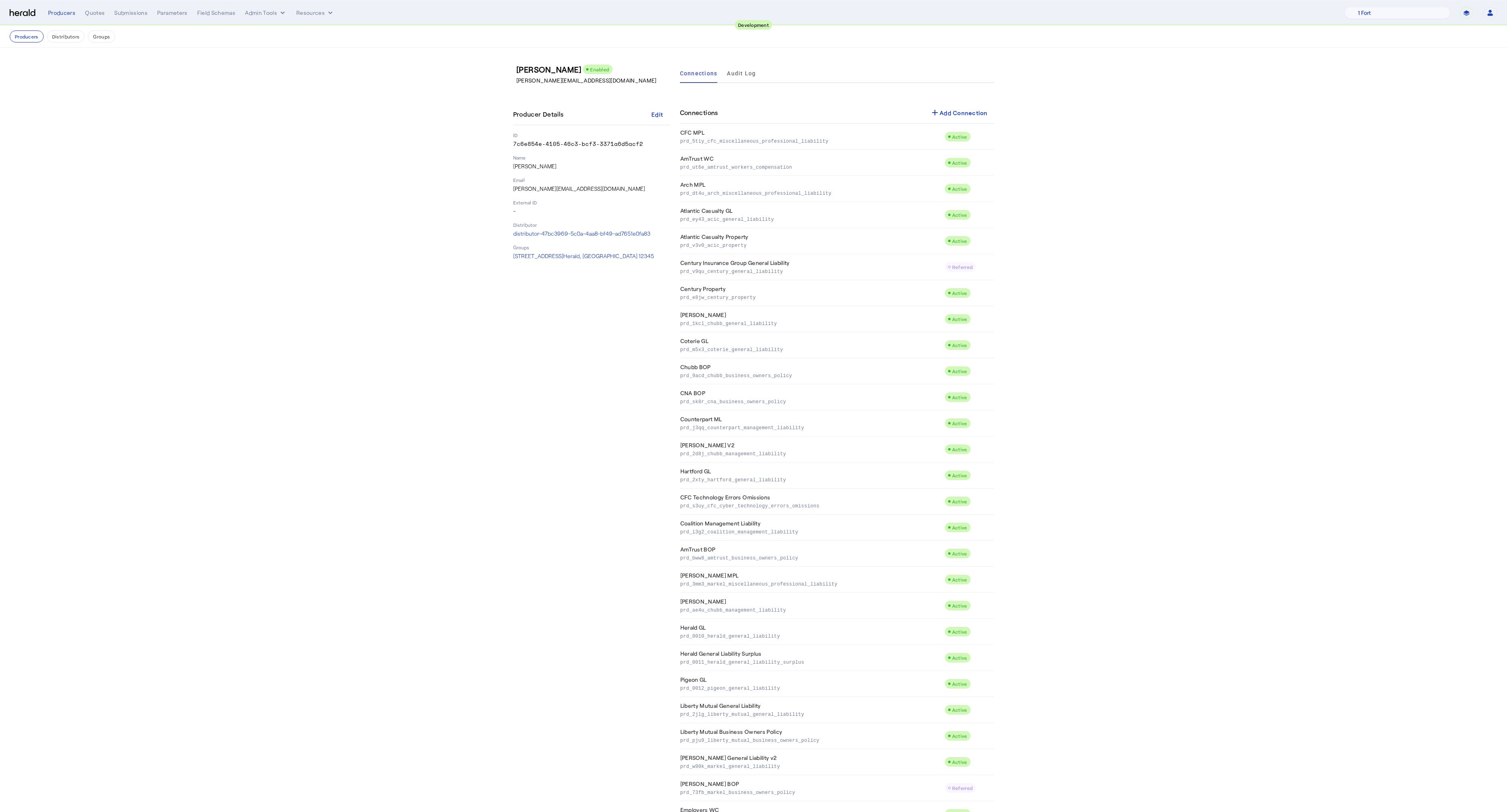
click at [312, 3] on nav "**********" at bounding box center [754, 13] width 1507 height 25
click at [314, 9] on button "Resources" at bounding box center [315, 13] width 38 height 8
click at [312, 29] on span "Herald Request Builder" at bounding box center [336, 29] width 69 height 8
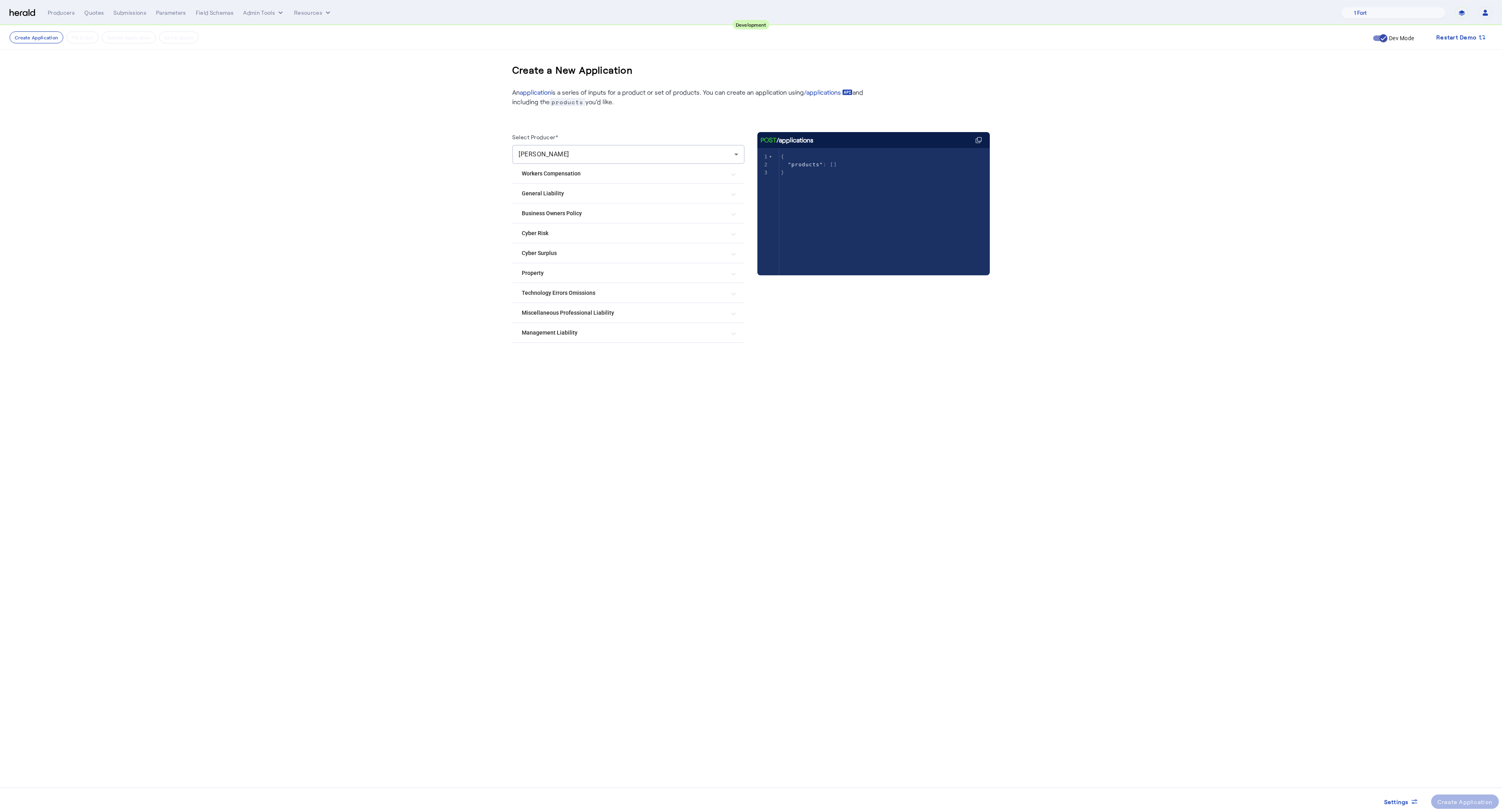
click at [534, 233] on Risk "Cyber Risk" at bounding box center [623, 233] width 203 height 8
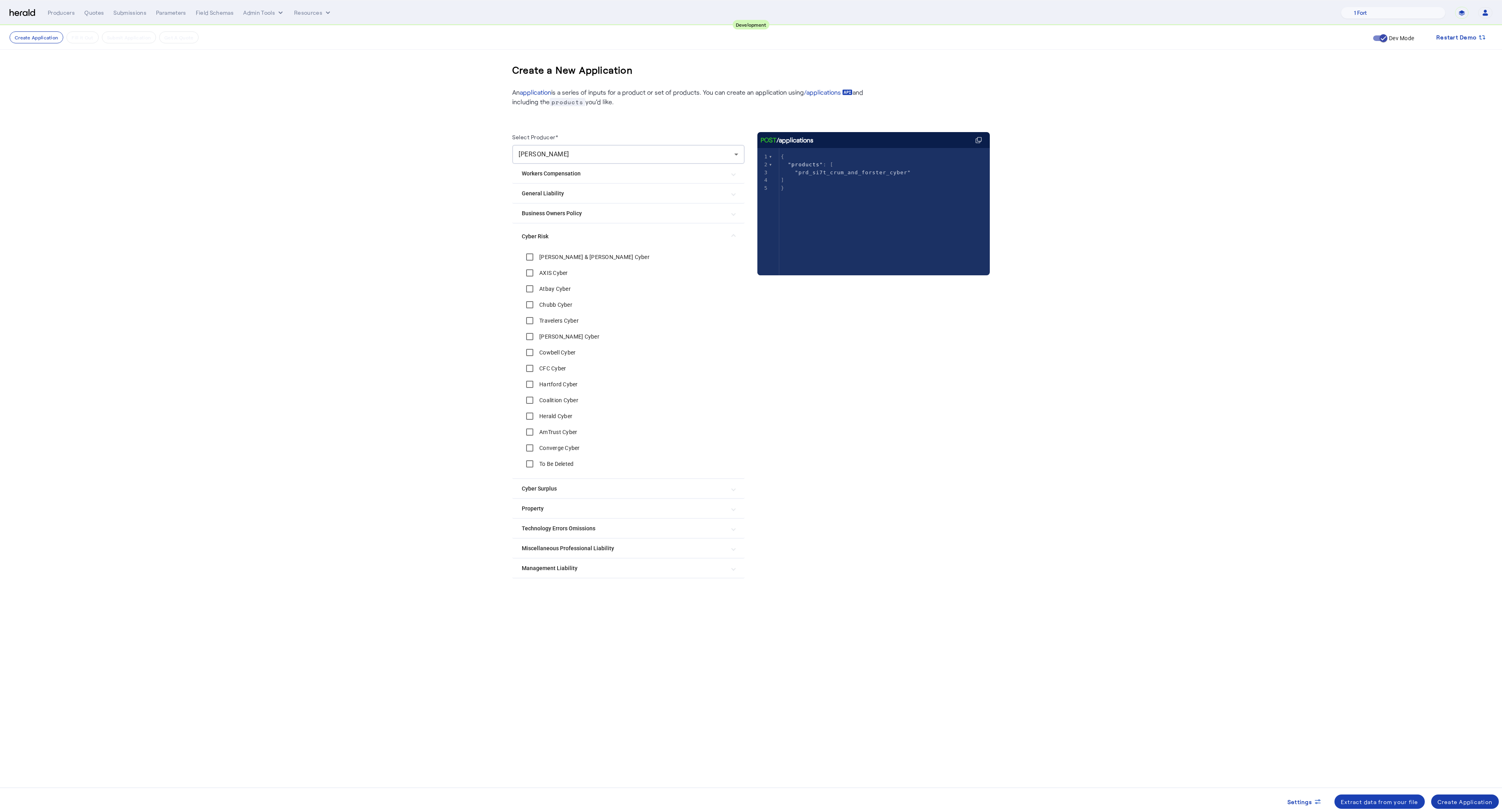
click at [1447, 799] on div "Create Application" at bounding box center [1465, 802] width 55 height 8
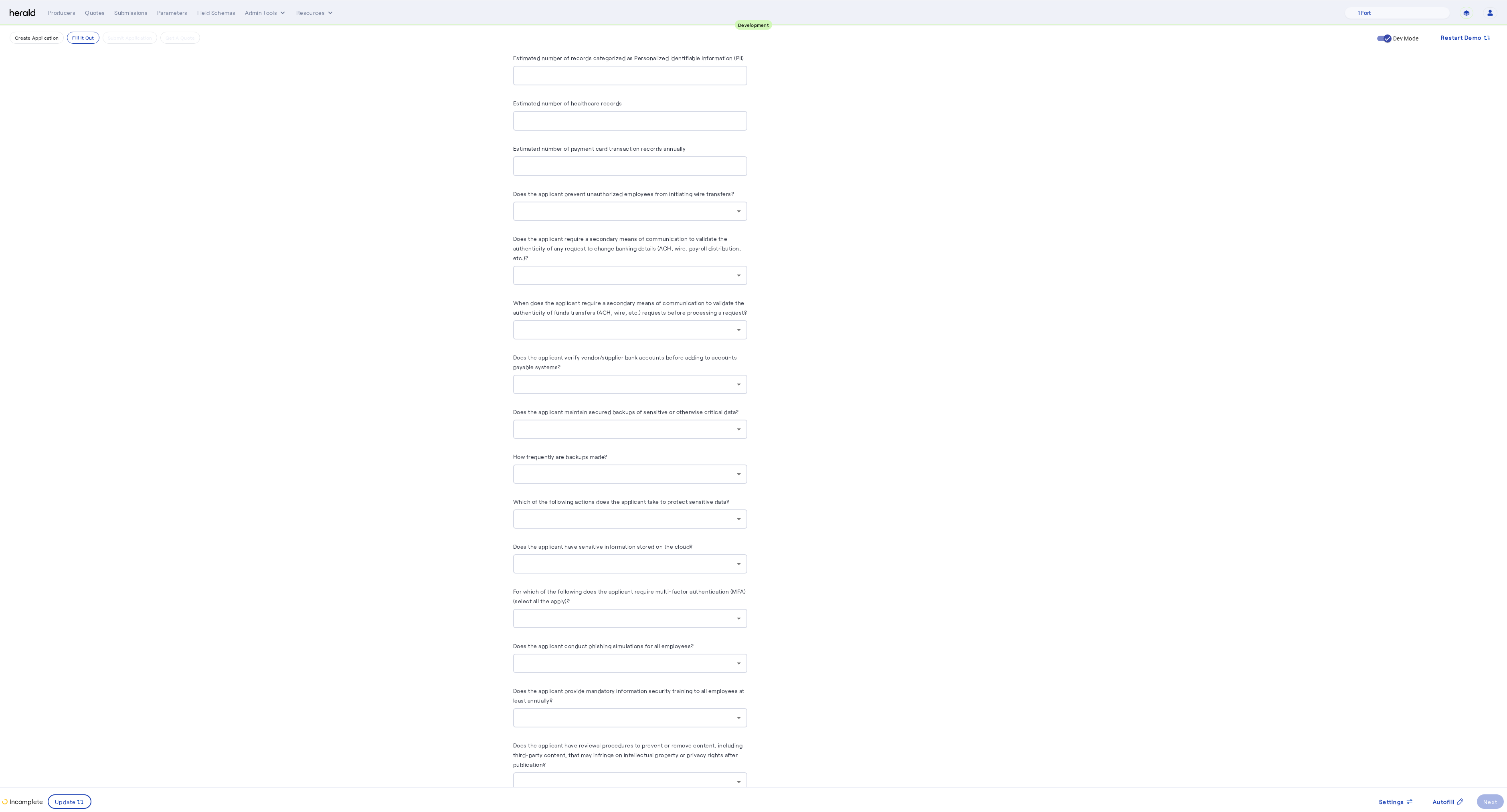
scroll to position [1299, 0]
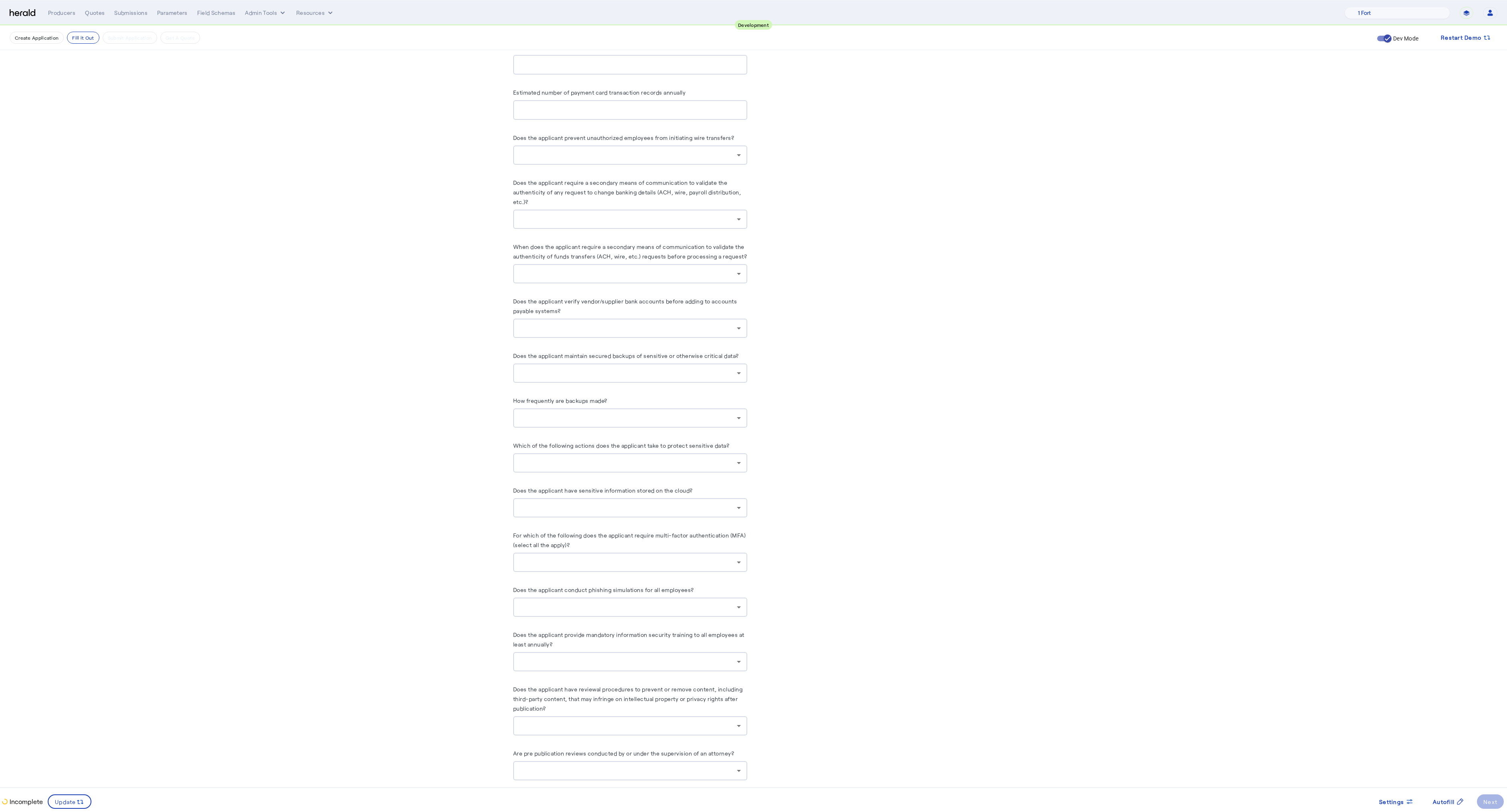
click at [563, 368] on div at bounding box center [628, 373] width 217 height 9
click at [563, 363] on div at bounding box center [754, 406] width 1507 height 812
click at [578, 413] on div at bounding box center [628, 418] width 217 height 9
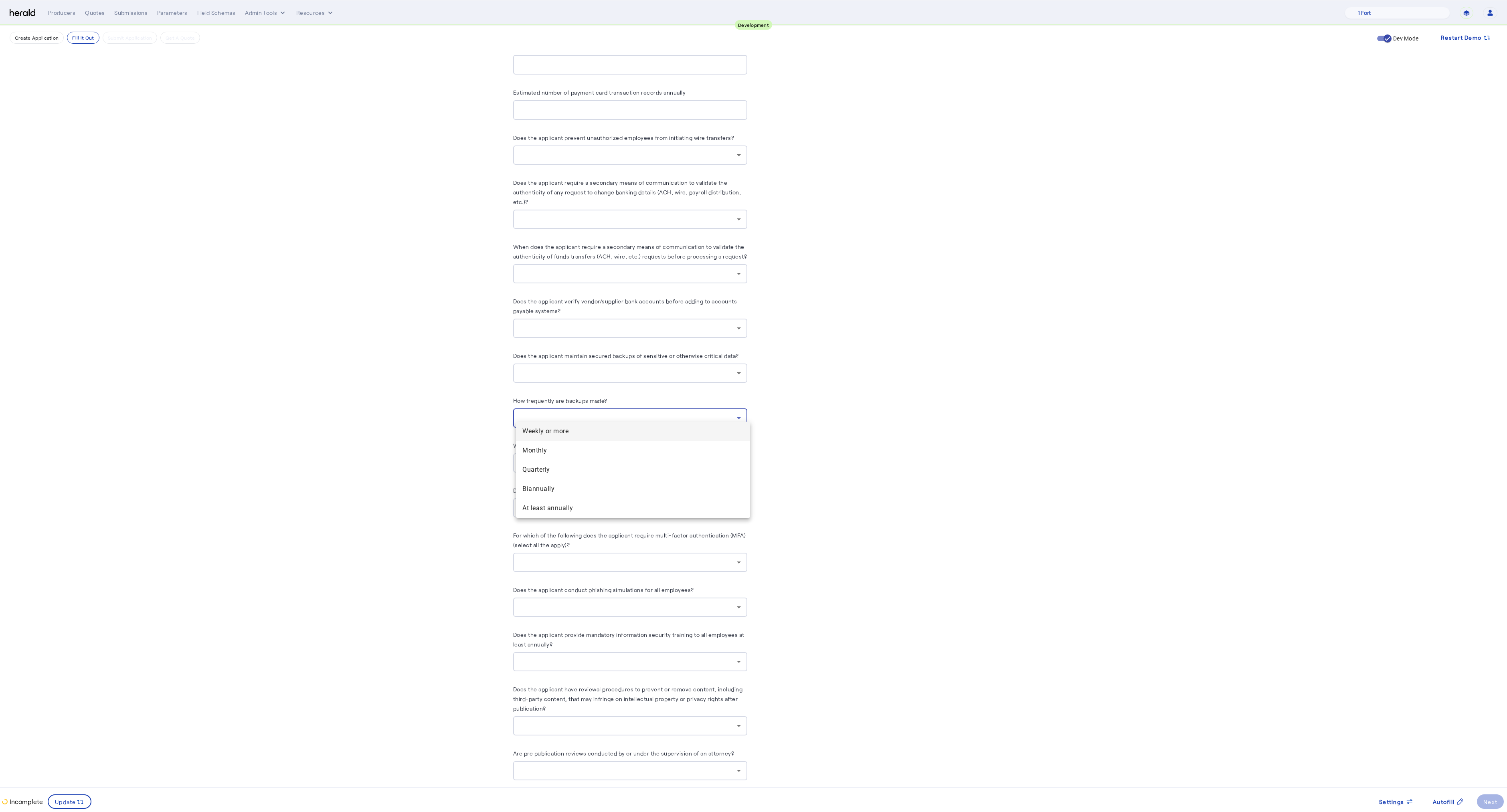
click at [429, 403] on div at bounding box center [754, 406] width 1507 height 812
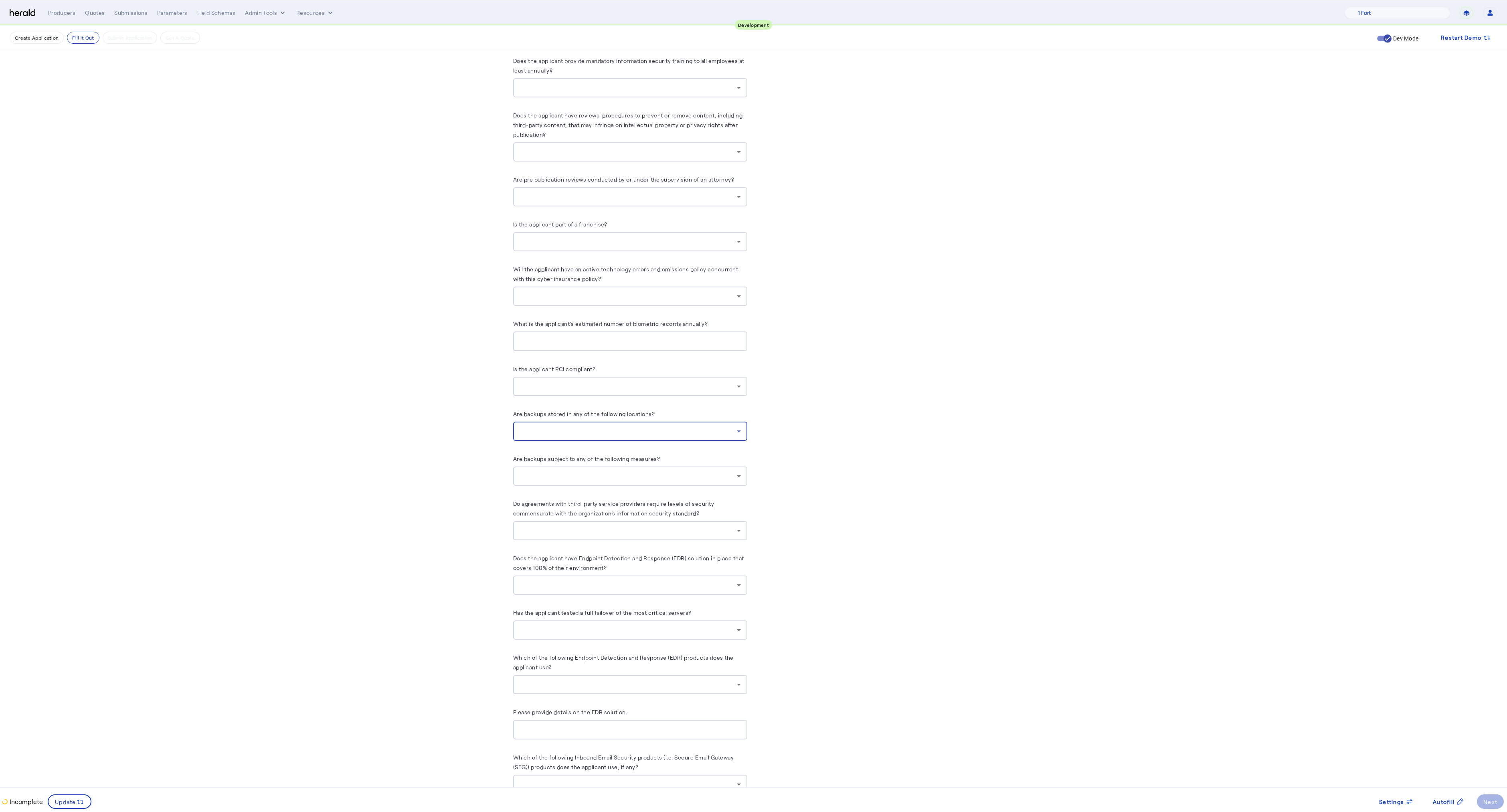
click at [577, 426] on div at bounding box center [628, 431] width 217 height 9
click at [567, 507] on storage "Offsite storage" at bounding box center [633, 501] width 234 height 19
click at [570, 520] on span "Secondary data center" at bounding box center [640, 521] width 208 height 9
click at [564, 484] on span "Offline storage" at bounding box center [640, 483] width 208 height 9
click at [382, 463] on div at bounding box center [754, 406] width 1507 height 812
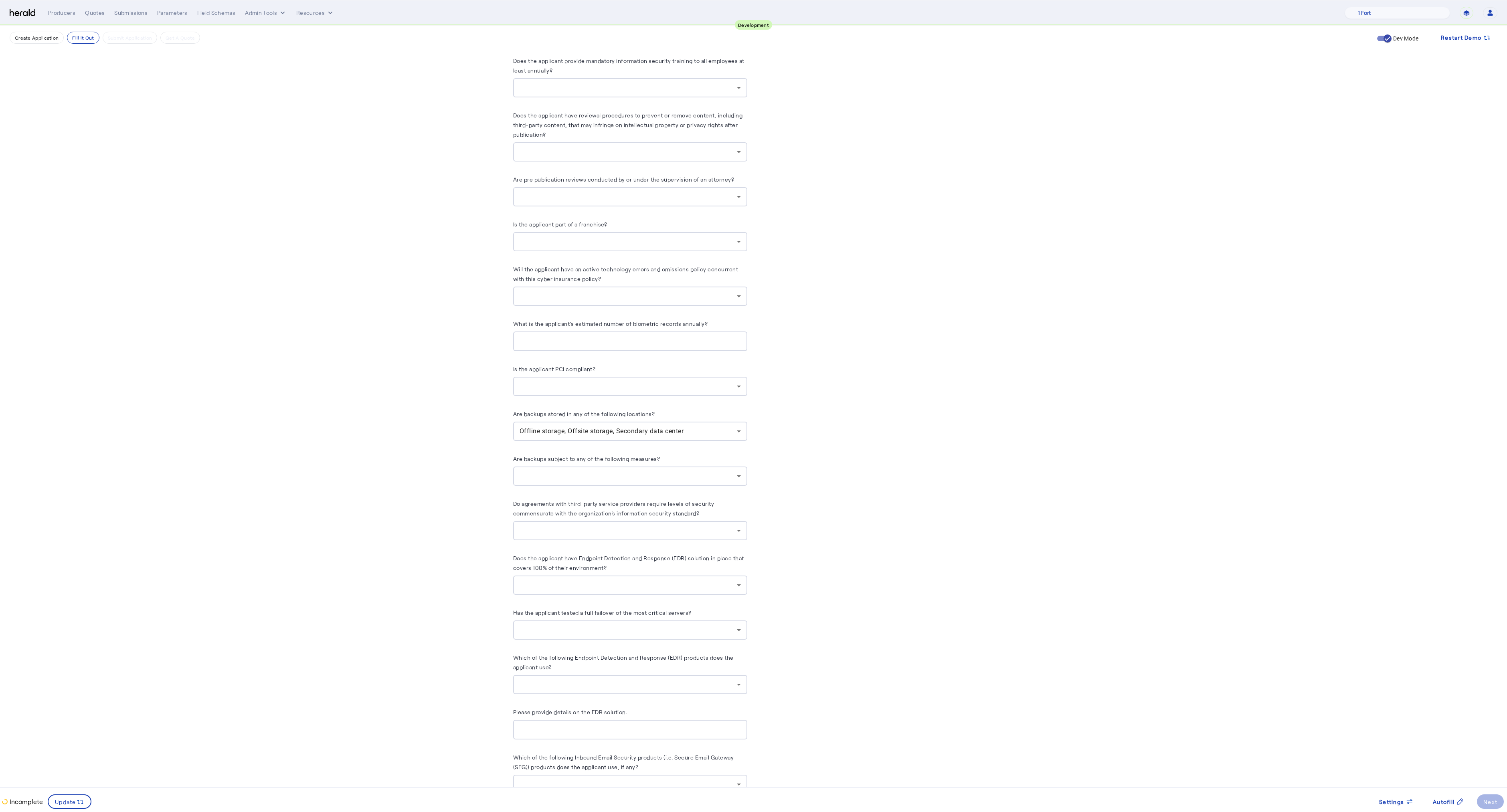
click at [660, 471] on div at bounding box center [628, 476] width 217 height 9
click at [568, 527] on span "Immutable" at bounding box center [640, 527] width 208 height 9
click at [569, 546] on span "Virus/Malware scanning" at bounding box center [640, 547] width 208 height 9
click at [566, 568] on span "Encryption" at bounding box center [640, 566] width 208 height 9
click at [926, 530] on div at bounding box center [754, 406] width 1507 height 812
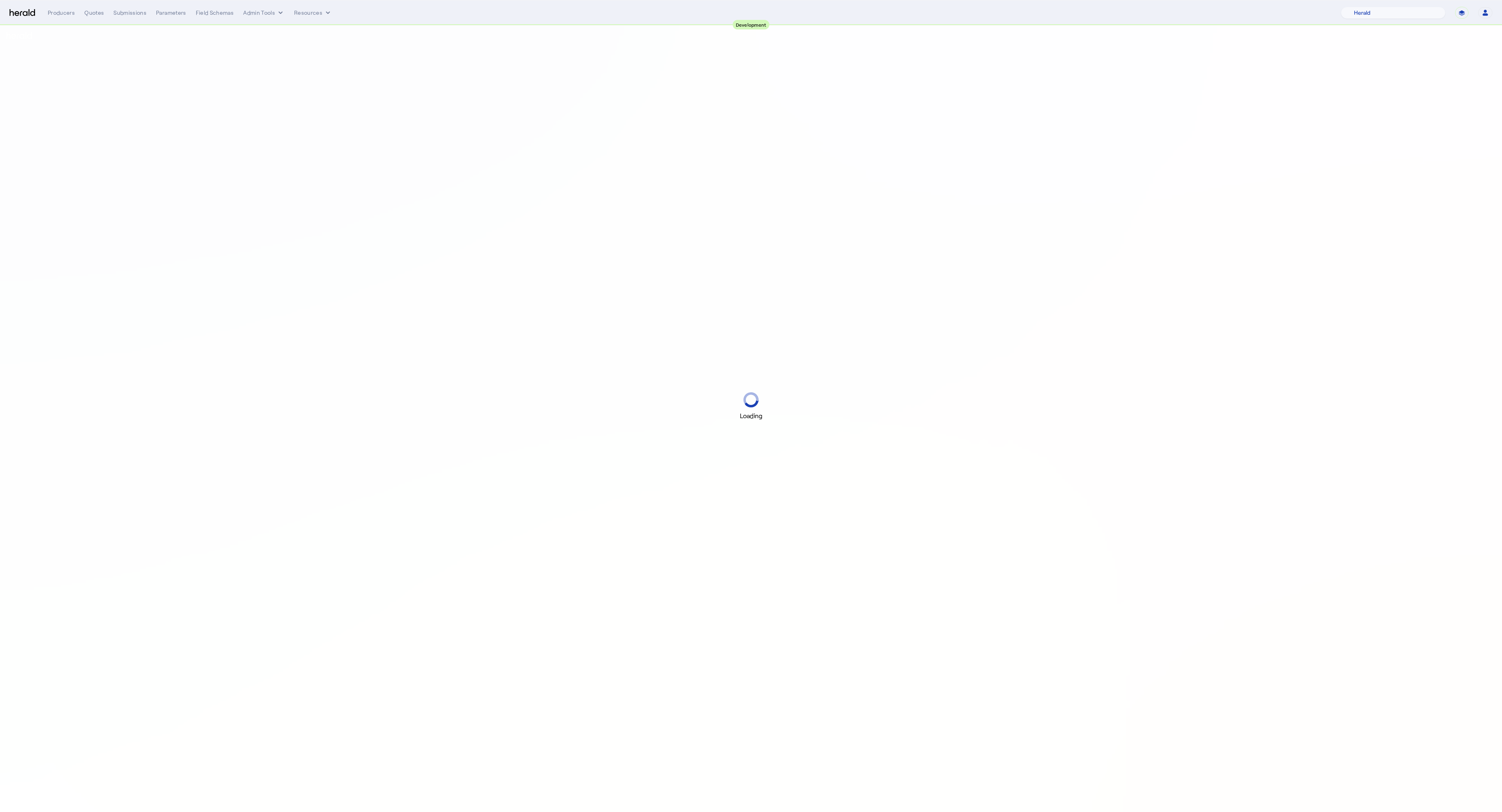
select select "pfm_2v8p_herald_api"
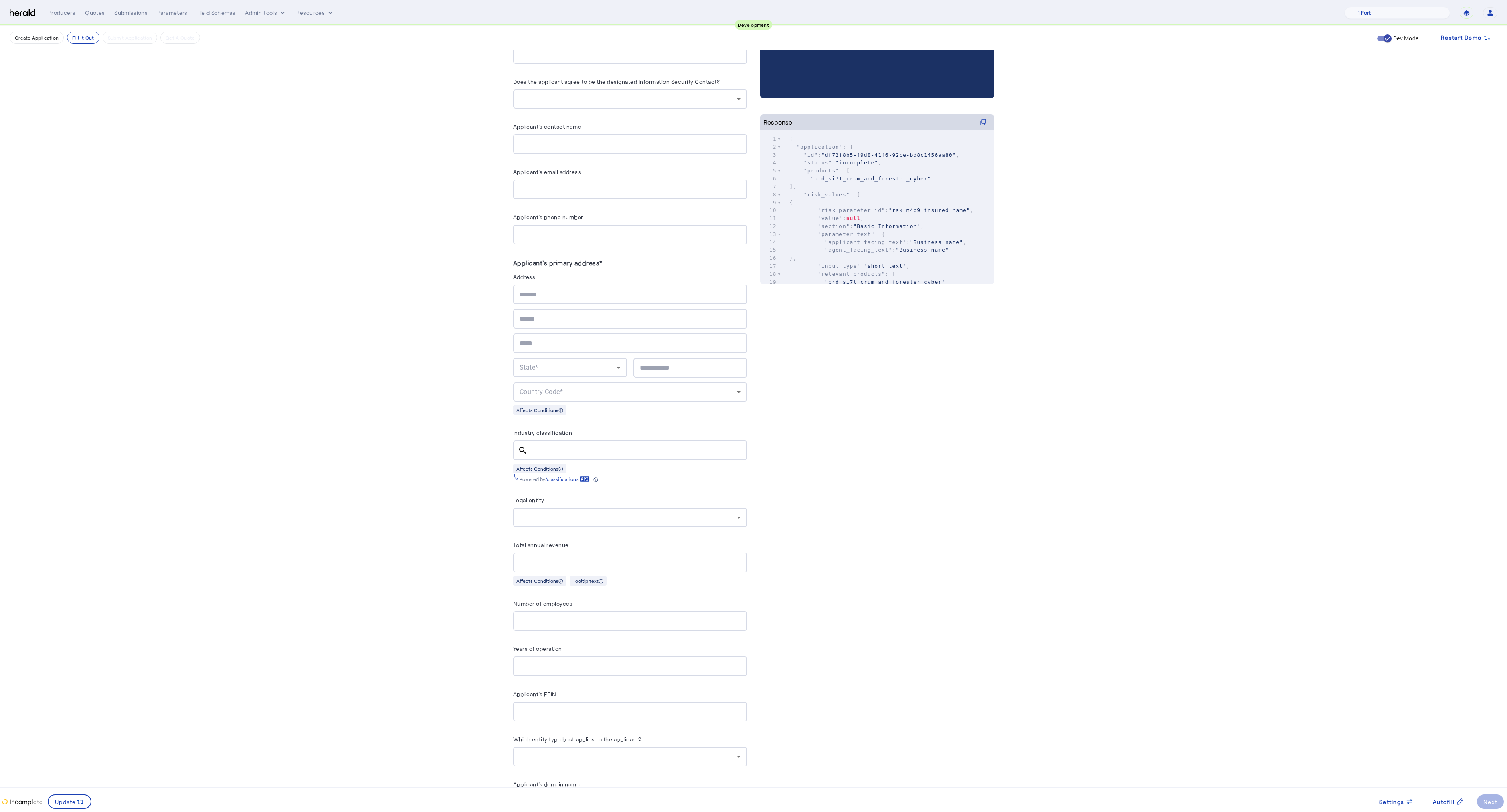
scroll to position [288, 0]
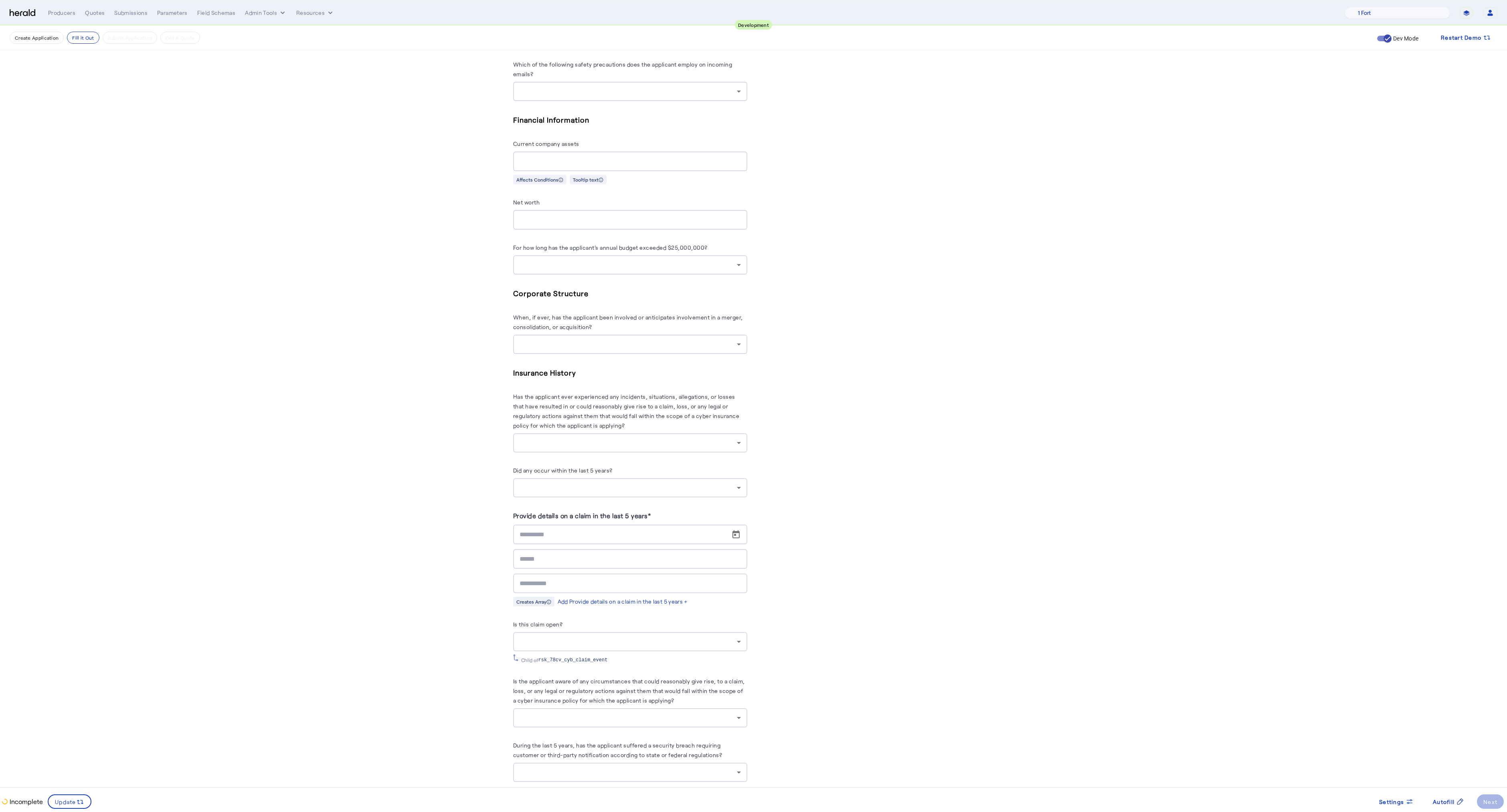
click at [565, 642] on div at bounding box center [628, 642] width 217 height 9
click at [435, 580] on div at bounding box center [754, 406] width 1507 height 812
click at [576, 638] on div at bounding box center [628, 642] width 217 height 9
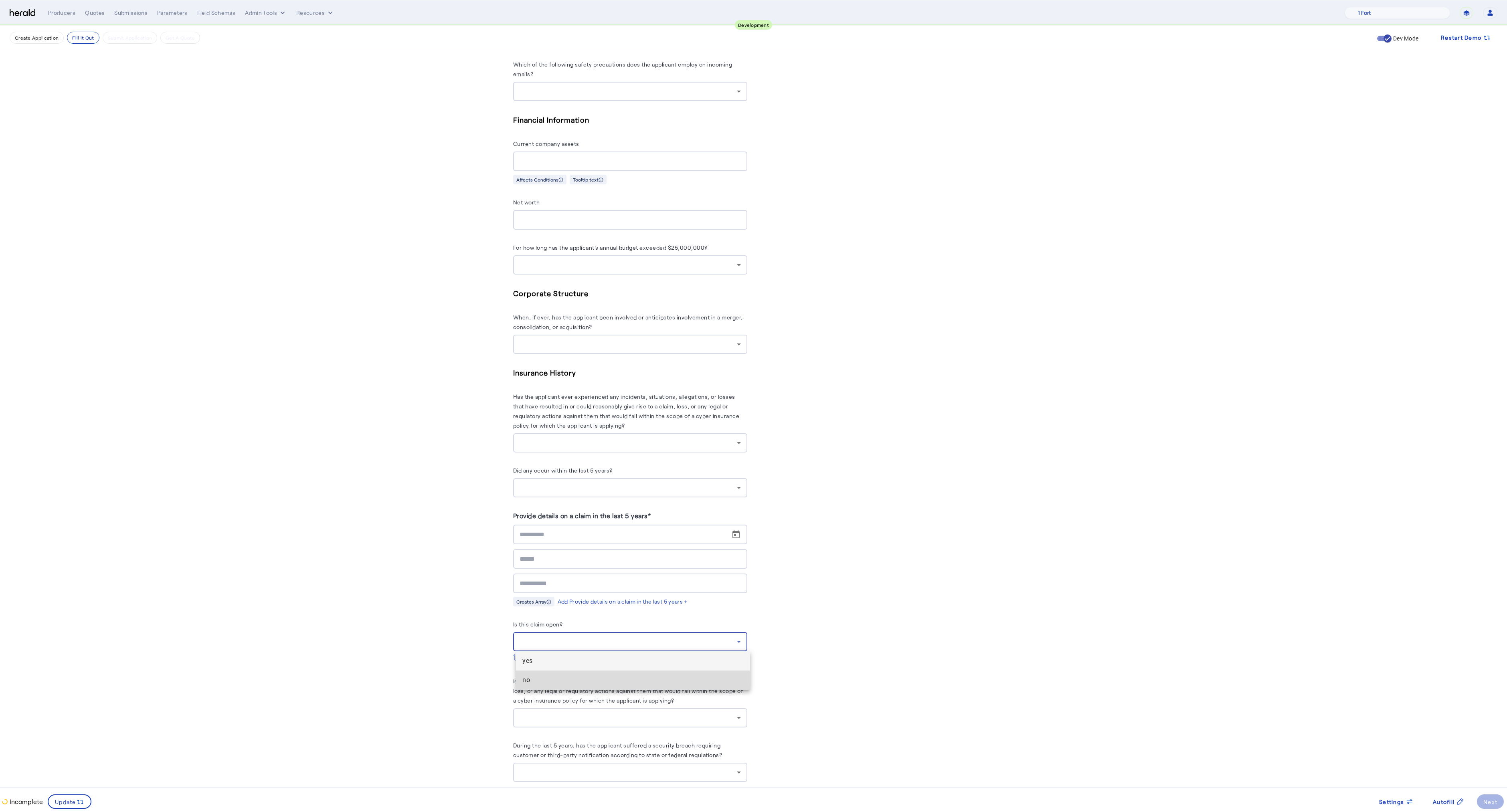
click at [569, 679] on span "no" at bounding box center [633, 680] width 221 height 9
click at [551, 637] on div "no" at bounding box center [628, 642] width 217 height 9
click at [549, 677] on span "no" at bounding box center [626, 680] width 208 height 9
click at [547, 480] on div at bounding box center [630, 487] width 221 height 19
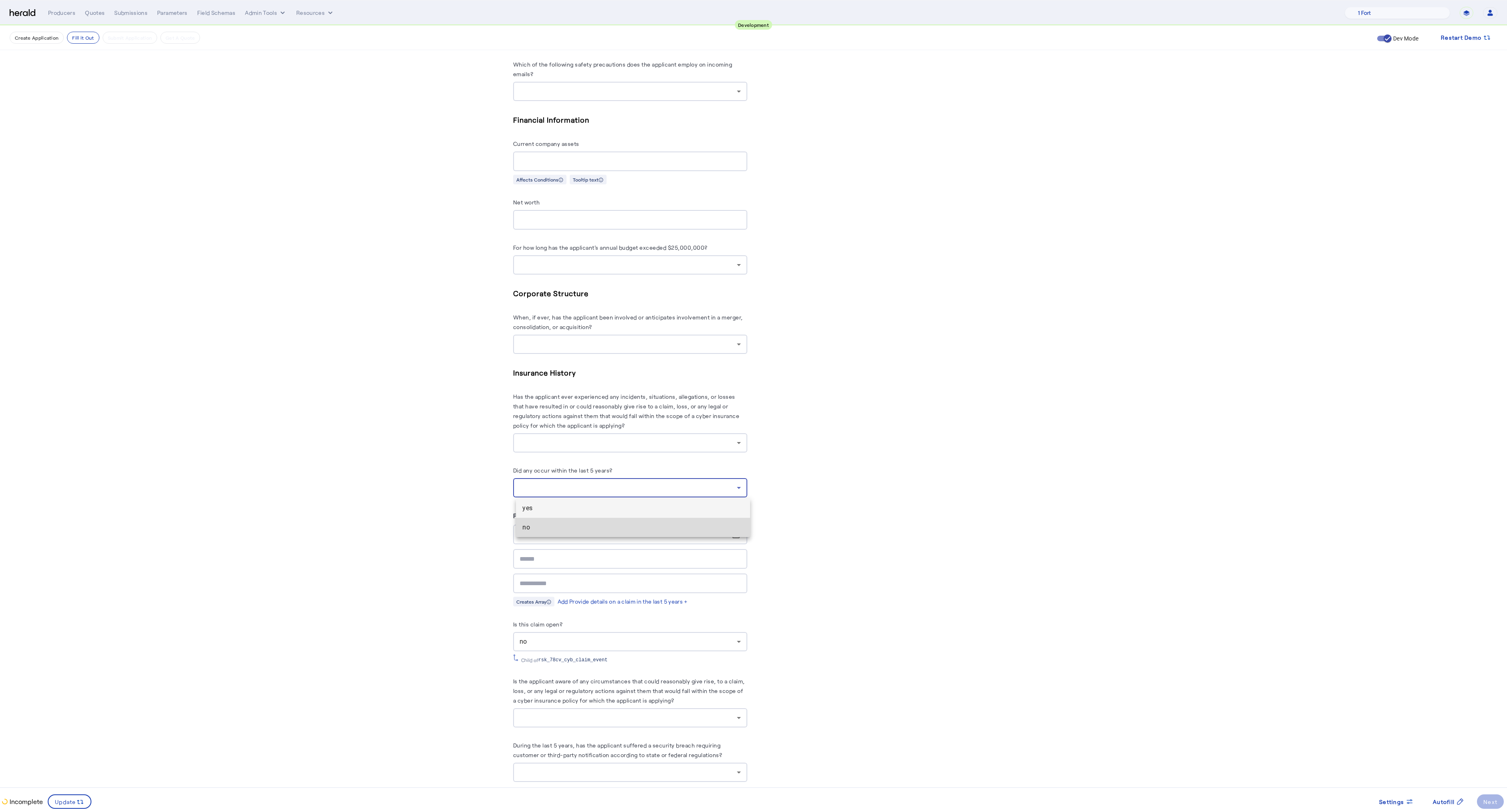
click at [534, 530] on span "no" at bounding box center [633, 527] width 221 height 9
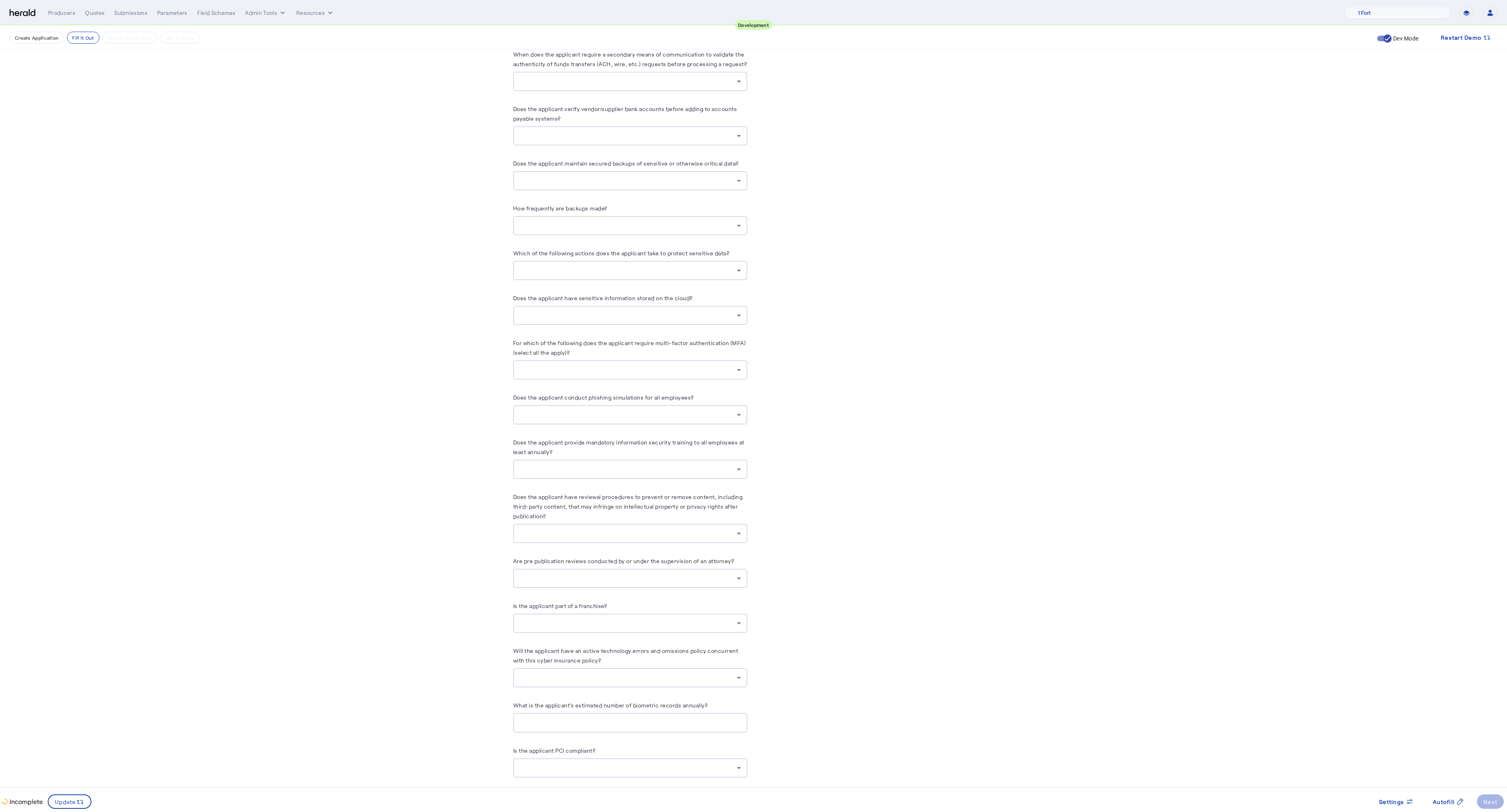
scroll to position [3543, 0]
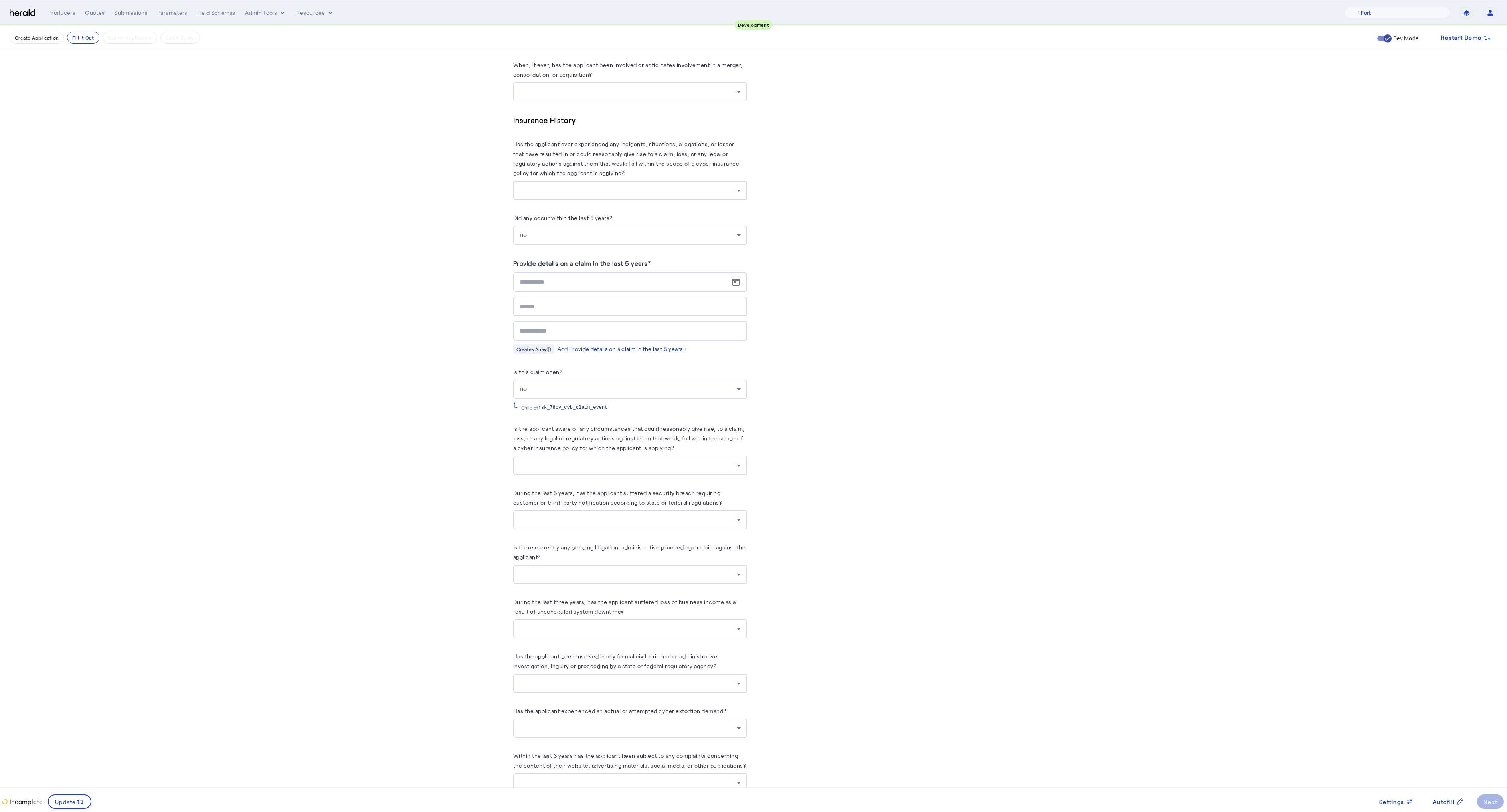
click at [554, 237] on div "no" at bounding box center [628, 235] width 217 height 9
click at [539, 275] on span "no" at bounding box center [626, 275] width 208 height 9
click at [550, 197] on div at bounding box center [630, 190] width 221 height 19
click at [545, 232] on span "no" at bounding box center [633, 230] width 221 height 9
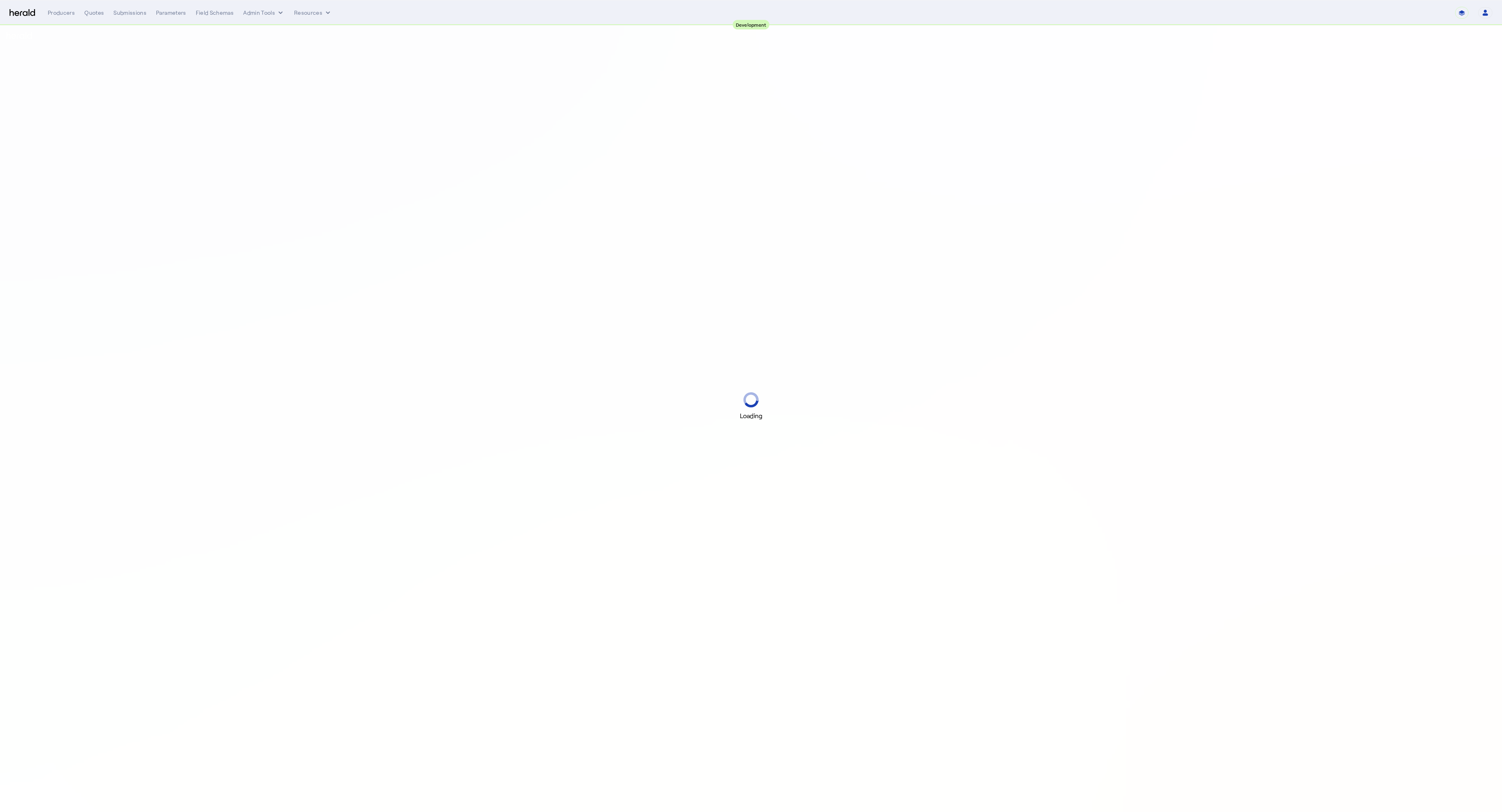
select select "pfm_2v8p_herald_api"
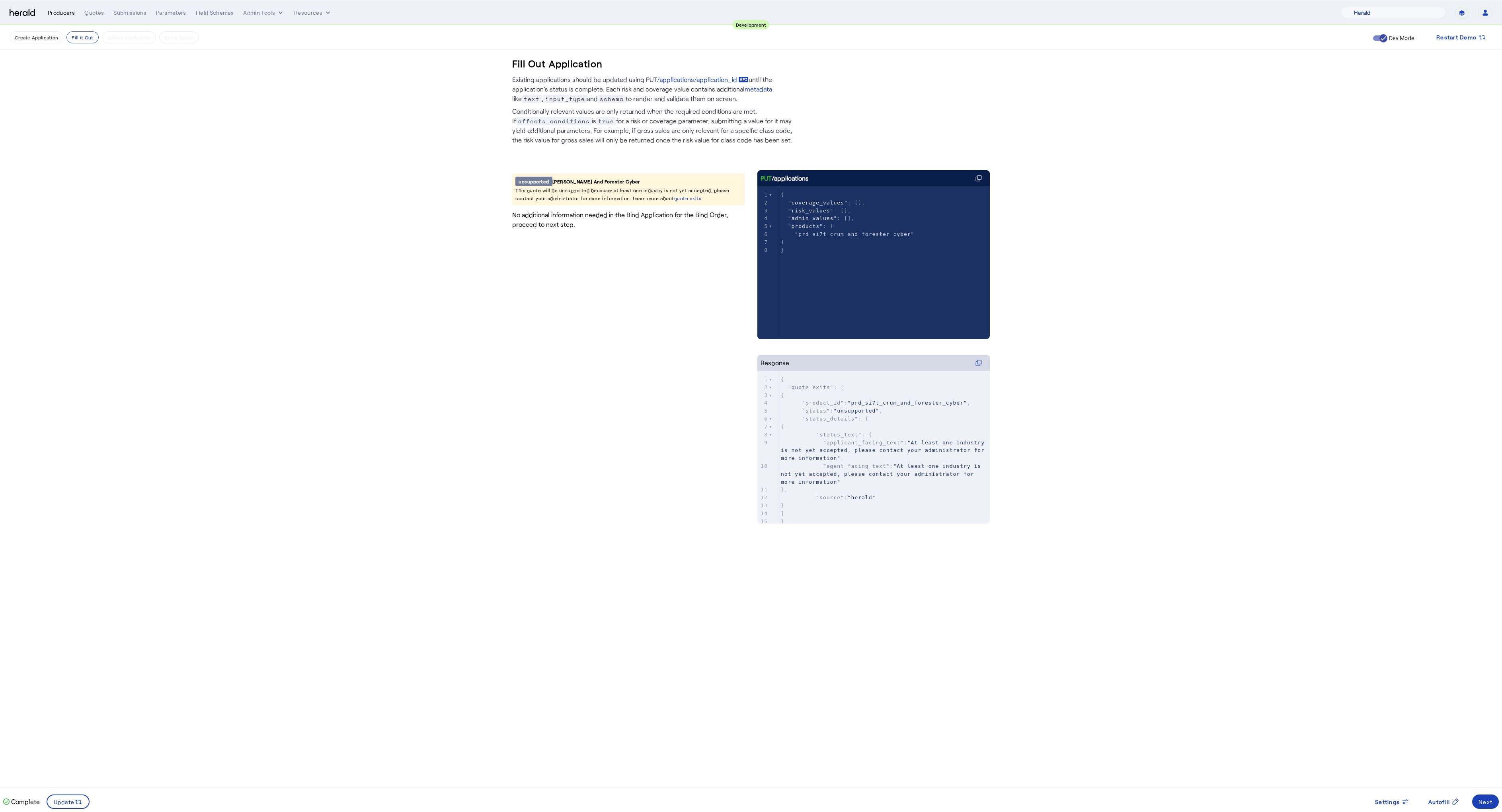
click at [58, 12] on div "Producers" at bounding box center [61, 13] width 27 height 8
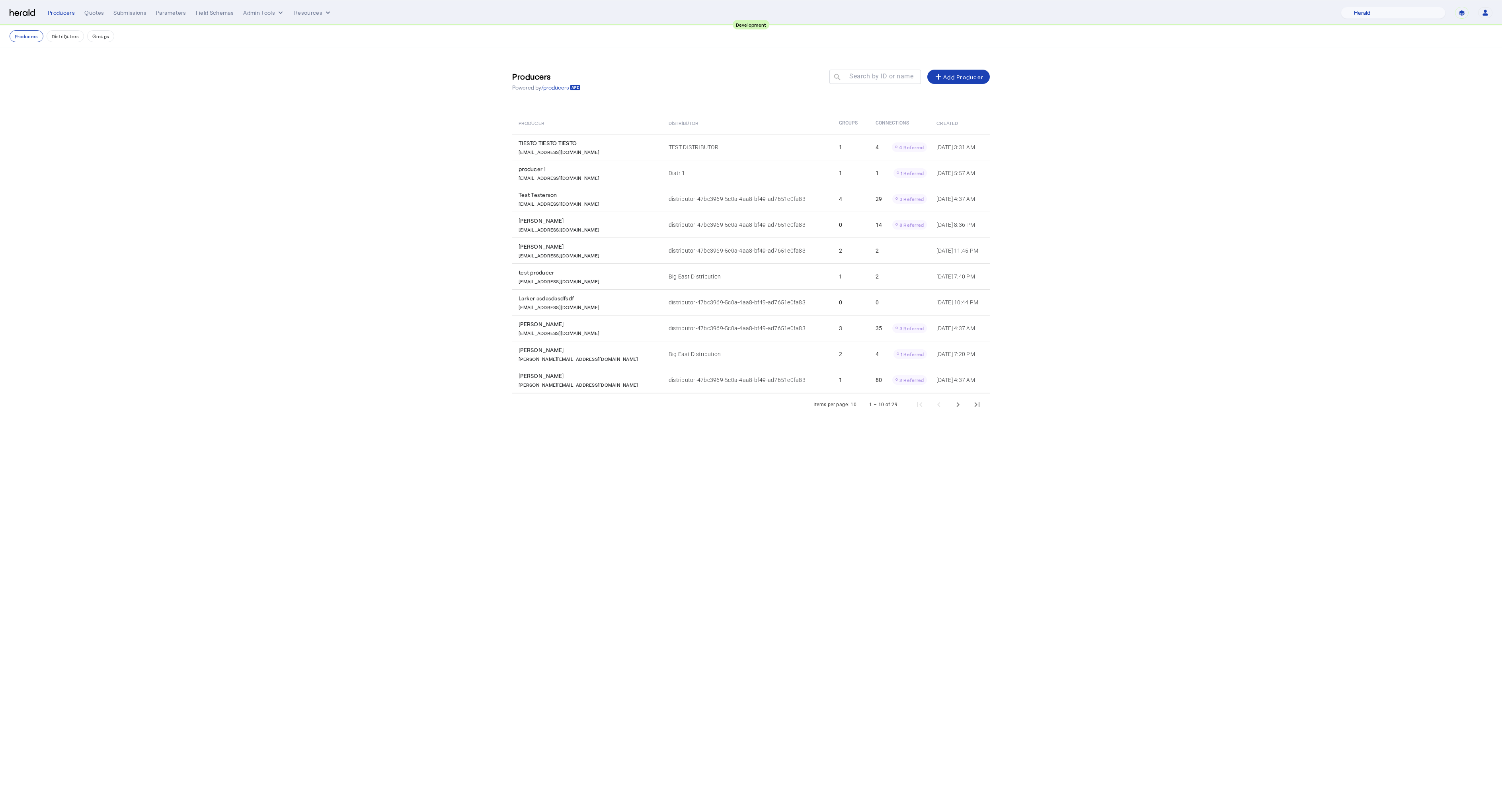
click at [257, 17] on div "**********" at bounding box center [770, 13] width 1445 height 12
click at [258, 12] on button "Admin Tools" at bounding box center [264, 13] width 41 height 8
click at [272, 44] on span "Products Manager" at bounding box center [278, 48] width 58 height 9
click at [856, 80] on mat-label "Search by name" at bounding box center [877, 76] width 48 height 8
click at [856, 80] on input "Search by name" at bounding box center [882, 77] width 72 height 9
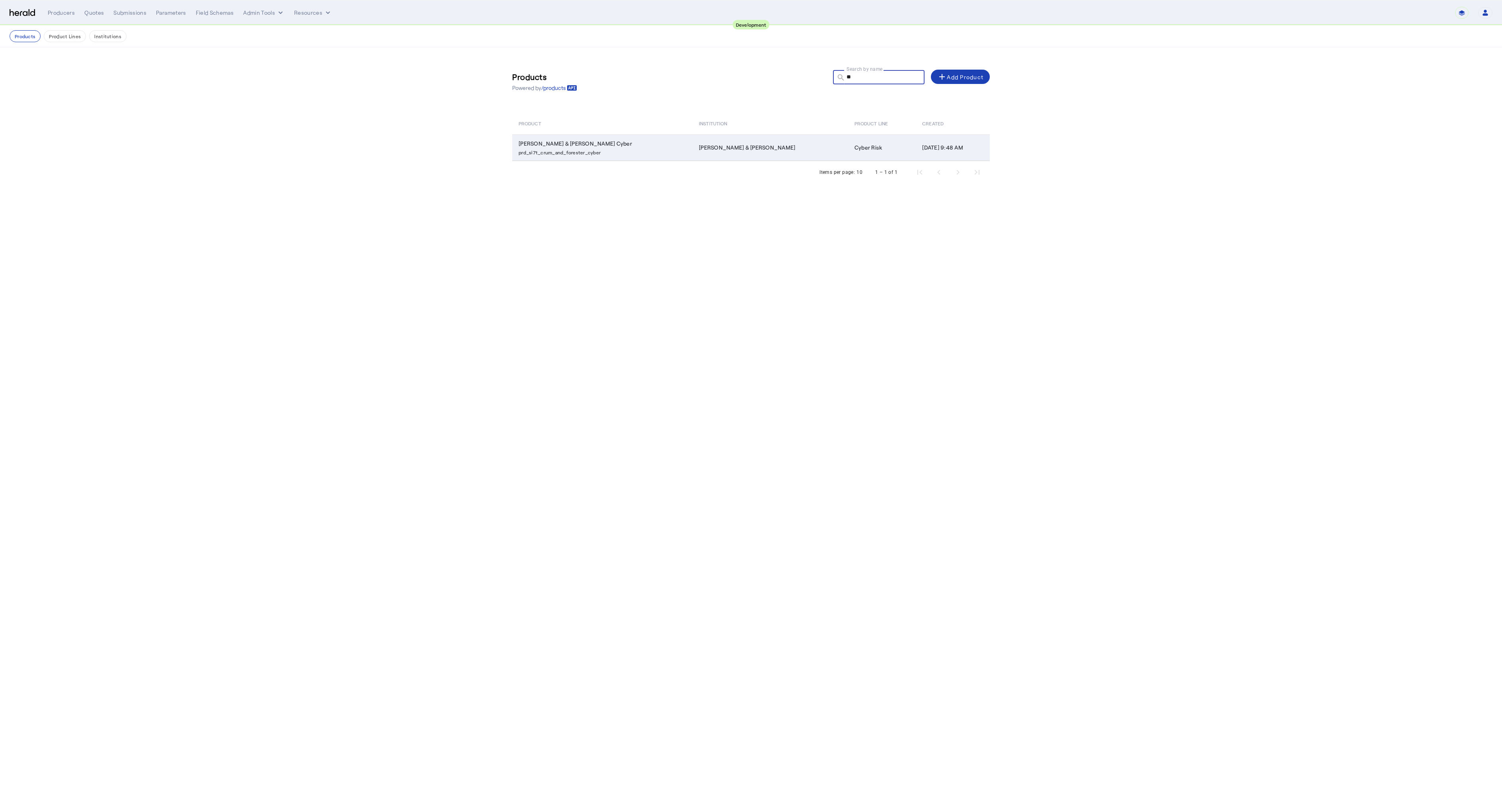
type input "**"
click at [671, 150] on p "prd_si7t_crum_and_forester_cyber" at bounding box center [603, 152] width 171 height 8
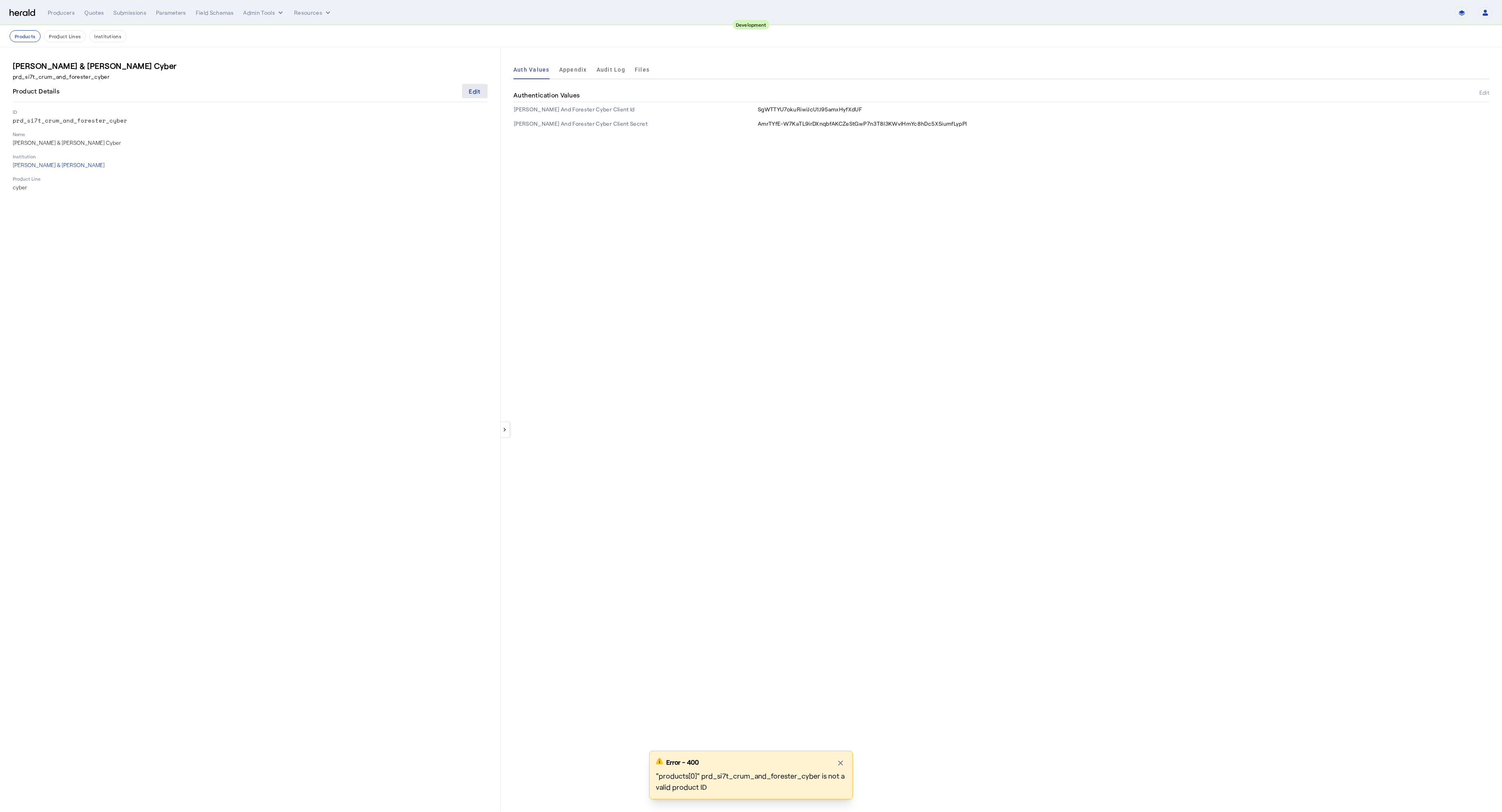
click at [481, 90] on span at bounding box center [475, 91] width 26 height 19
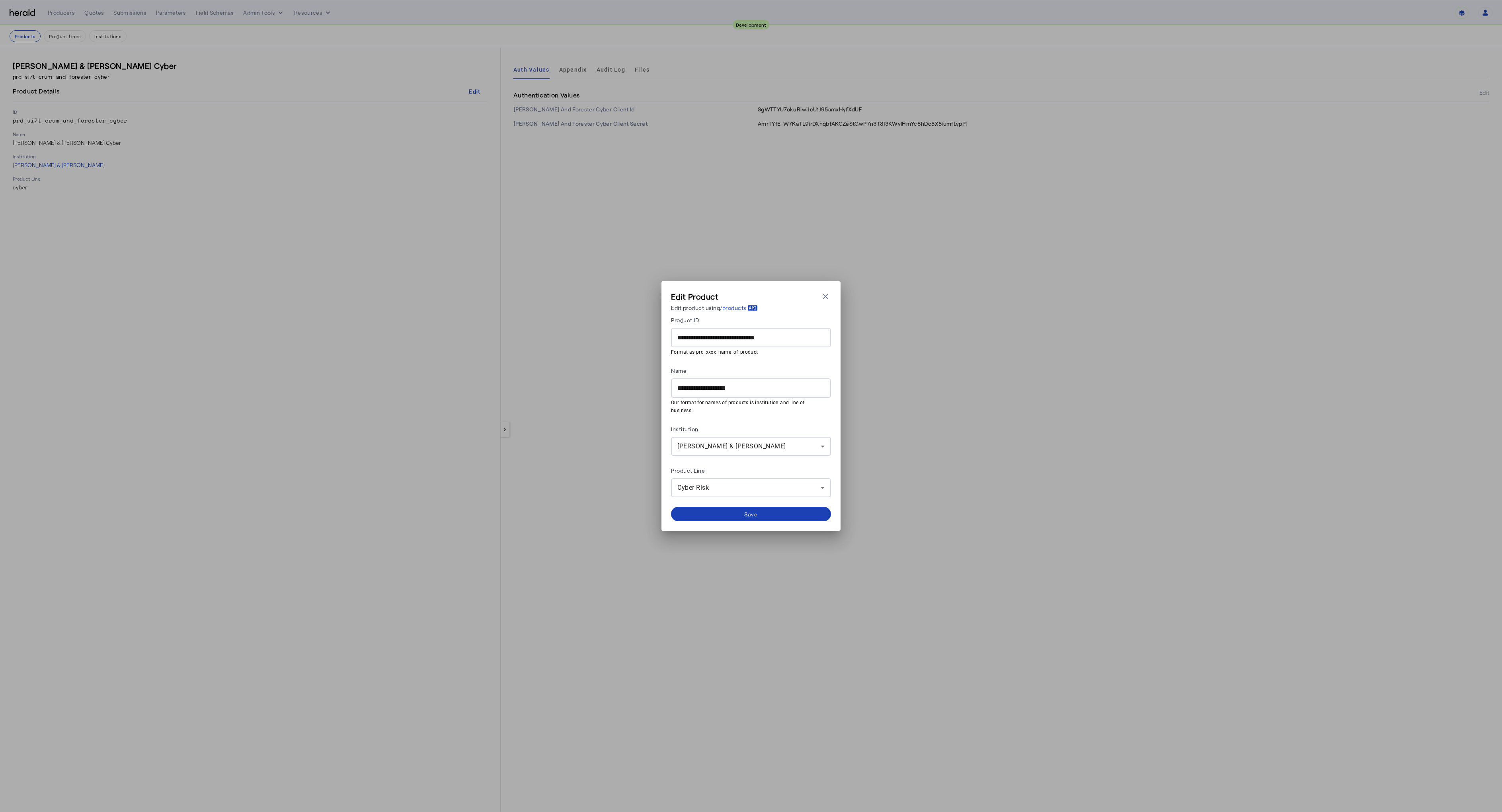
click at [743, 343] on input "**********" at bounding box center [751, 338] width 148 height 9
click at [748, 341] on input "**********" at bounding box center [751, 338] width 148 height 9
type input "**********"
click at [752, 510] on div "Save" at bounding box center [751, 514] width 14 height 8
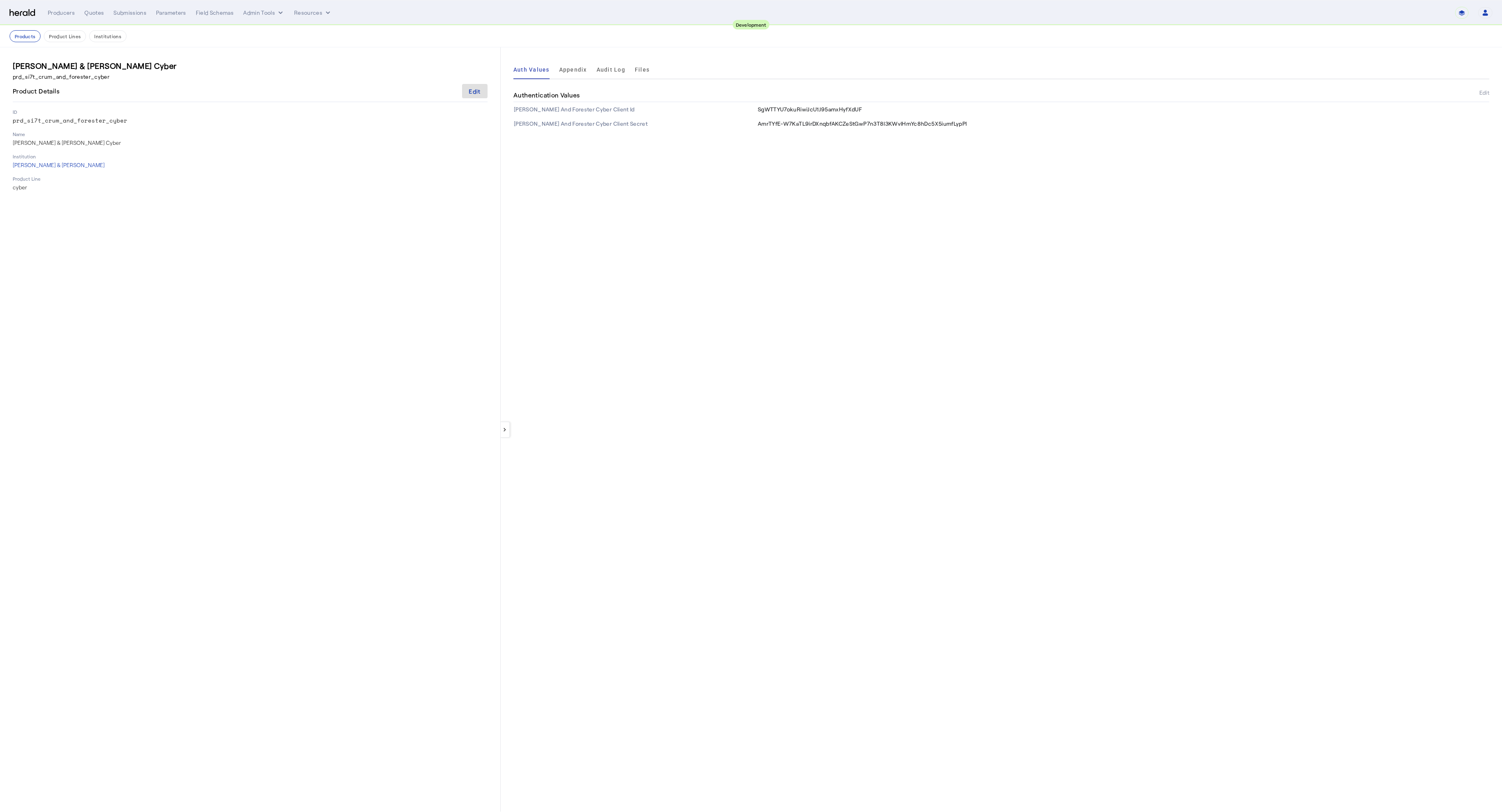
click at [461, 373] on div "Crum & Forster Cyber prd_si7t_crum_and_forester_cyber Product Details Edit ID p…" at bounding box center [250, 430] width 475 height 739
click at [413, 315] on div "Crum & Forster Cyber prd_si7t_crum_and_forester_cyber Product Details Edit ID p…" at bounding box center [250, 430] width 475 height 739
click at [472, 93] on div "Edit" at bounding box center [475, 91] width 12 height 8
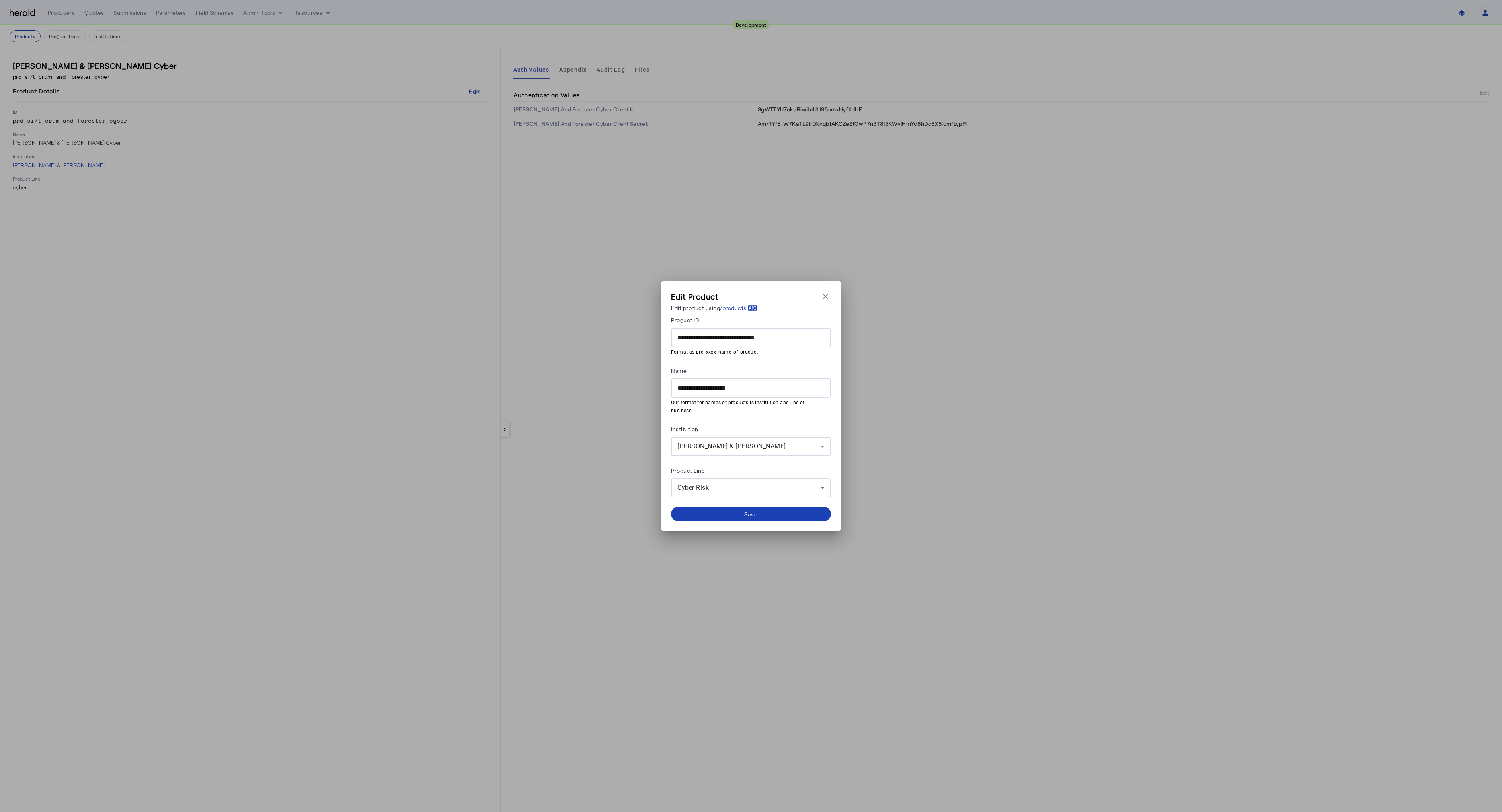
click at [749, 343] on input "**********" at bounding box center [751, 338] width 148 height 9
type input "**********"
click at [742, 511] on span at bounding box center [751, 514] width 160 height 19
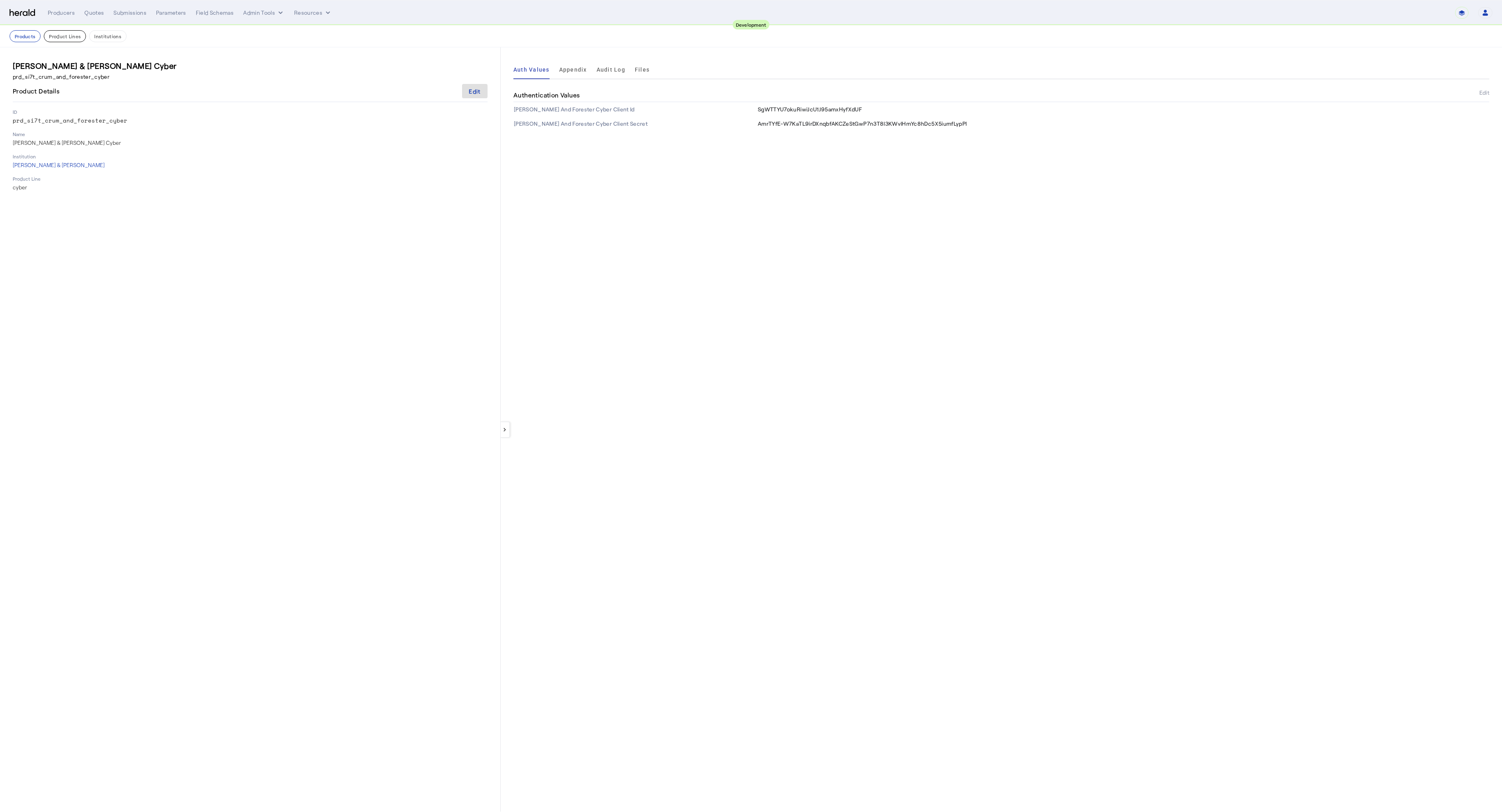
click at [46, 36] on button "Product Lines" at bounding box center [65, 36] width 42 height 12
select select "pfm_2v8p_herald_api"
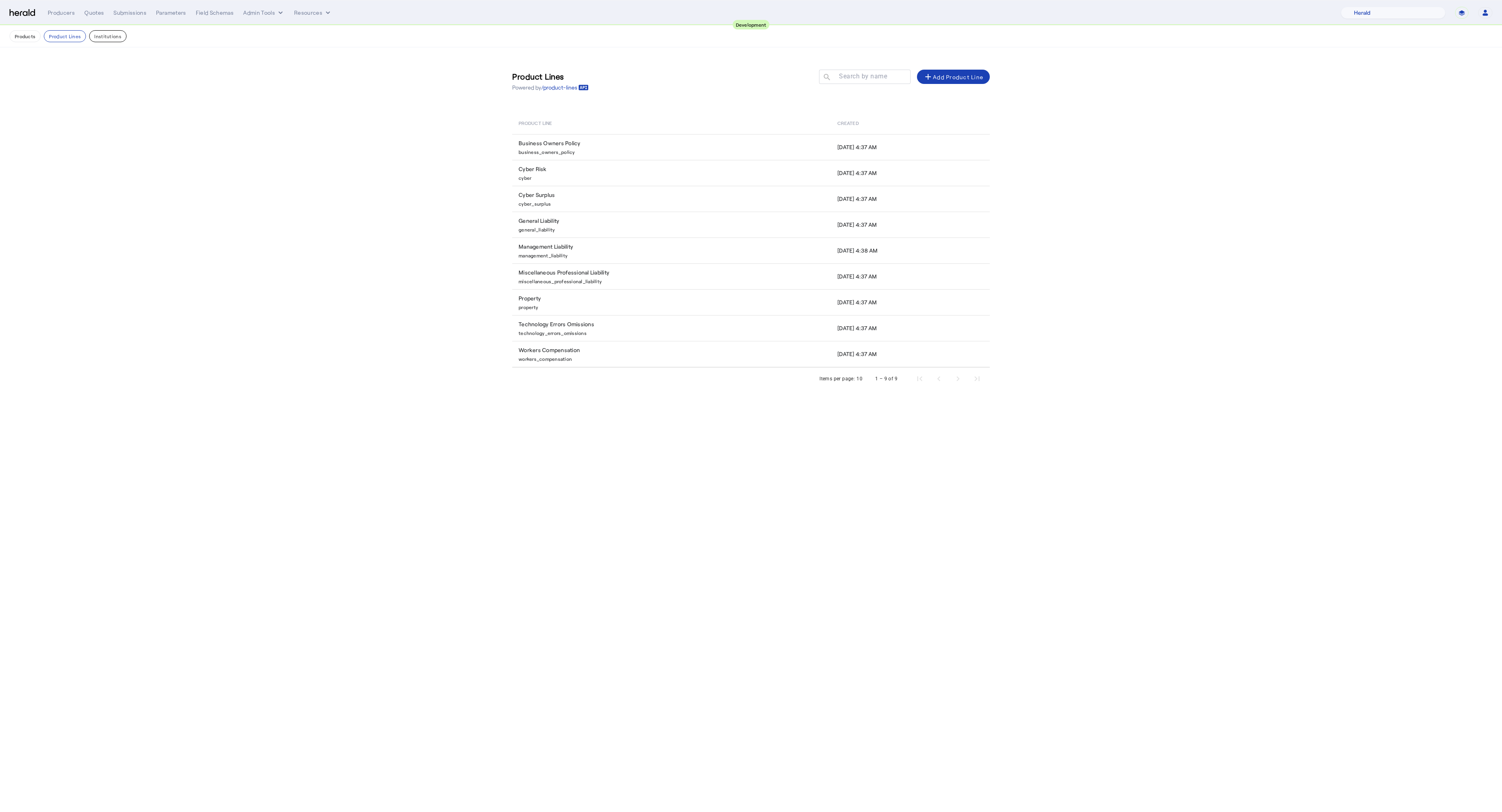
click at [103, 32] on button "Institutions" at bounding box center [108, 36] width 37 height 12
click at [865, 75] on mat-label "Search by name" at bounding box center [869, 76] width 48 height 8
click at [865, 75] on input "Search by name" at bounding box center [875, 76] width 72 height 9
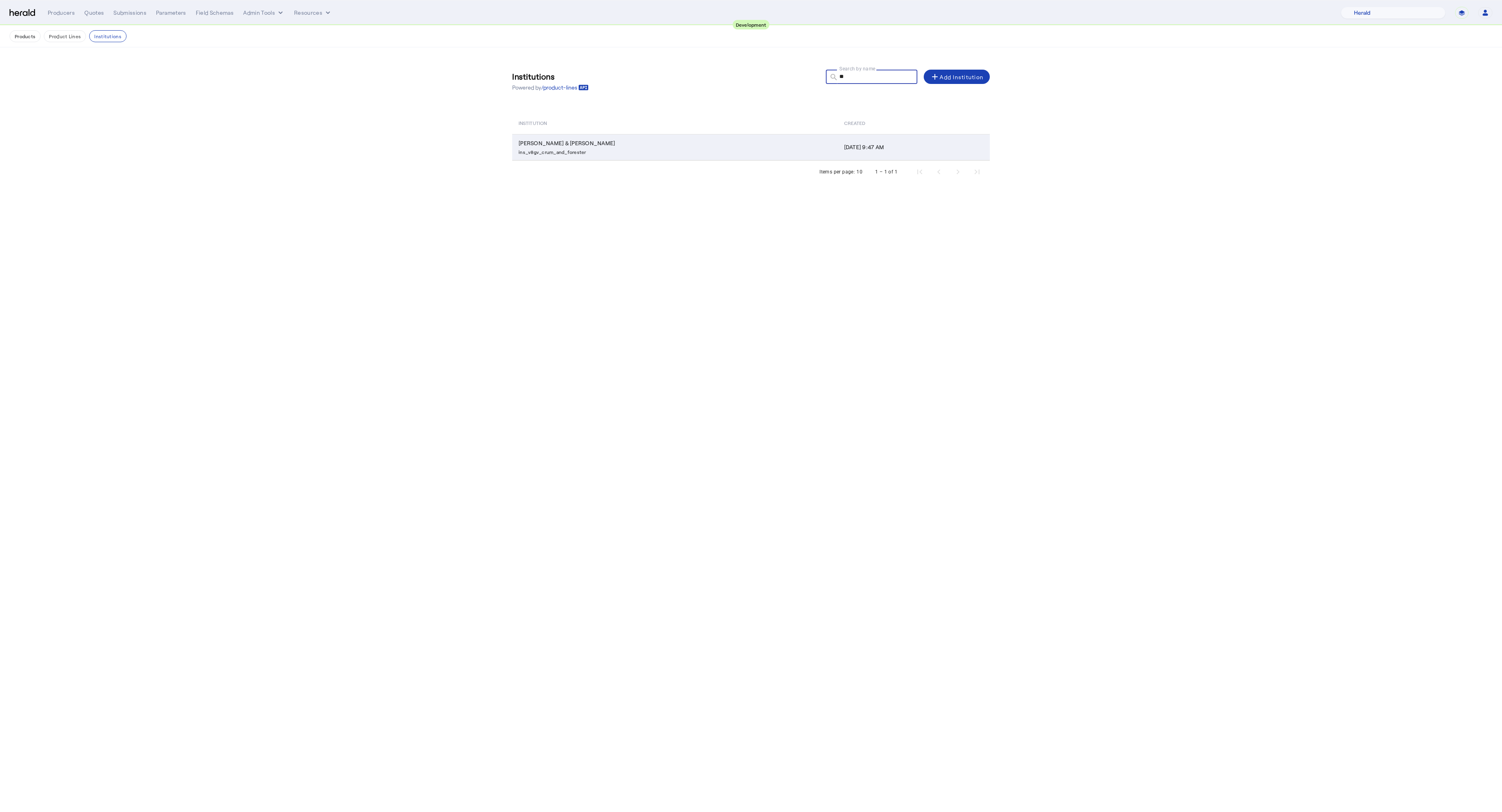
type input "**"
click at [591, 147] on p "ins_v8gv_crum_and_forester" at bounding box center [676, 152] width 316 height 8
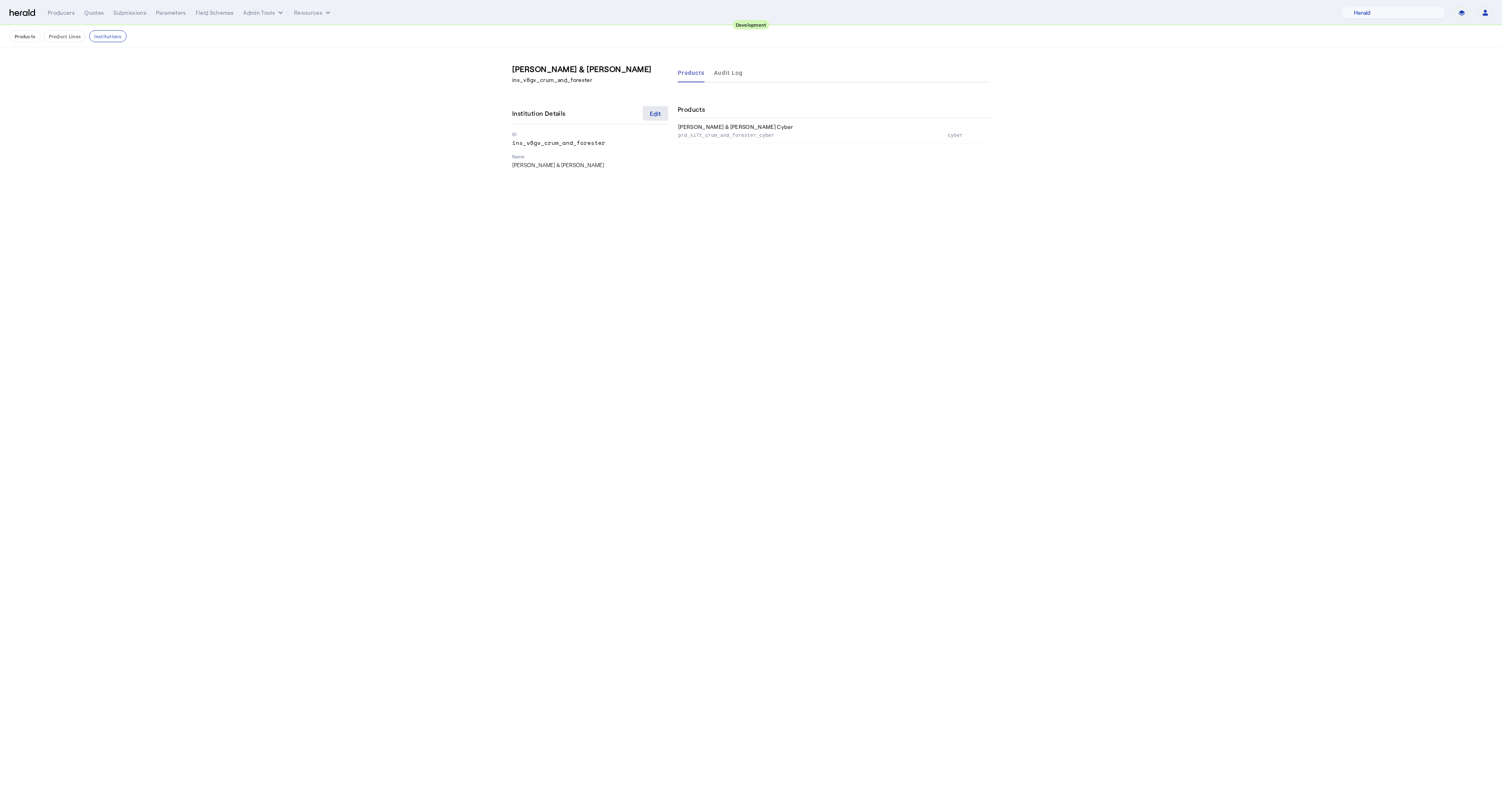
click at [654, 113] on div "Edit" at bounding box center [656, 114] width 12 height 8
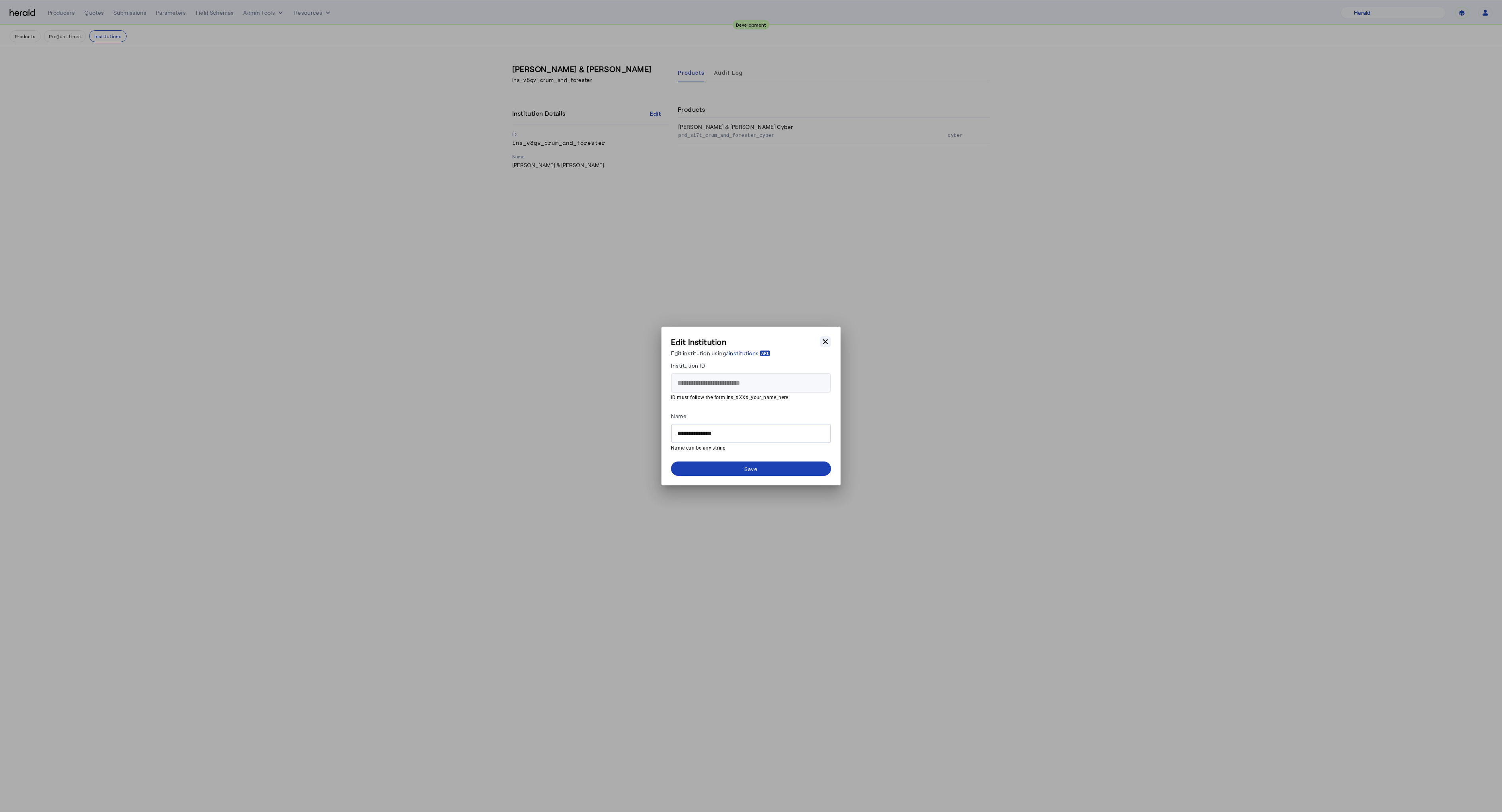
click at [826, 342] on icon "button" at bounding box center [826, 342] width 5 height 5
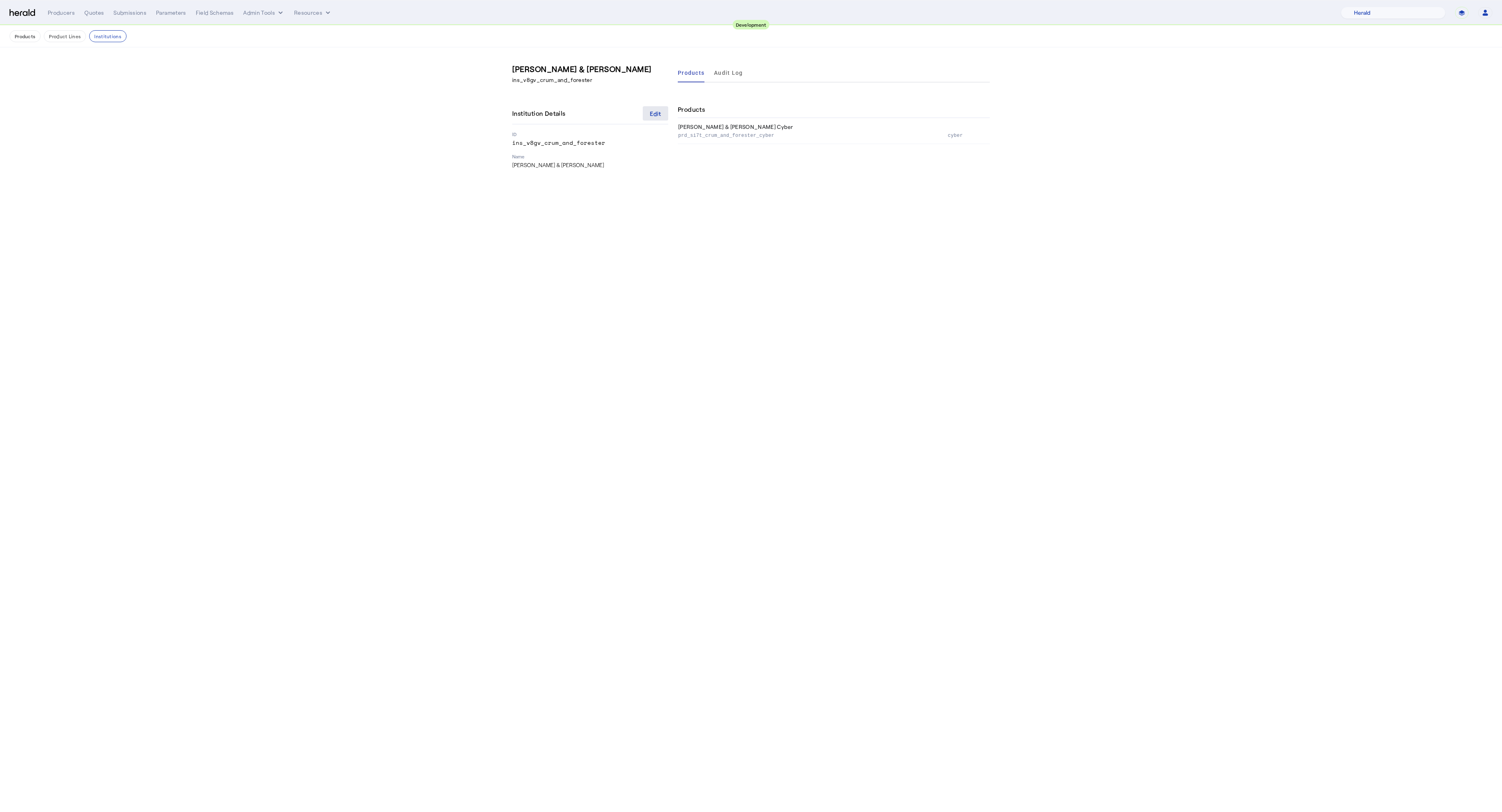
click at [655, 111] on div "Edit" at bounding box center [656, 114] width 12 height 8
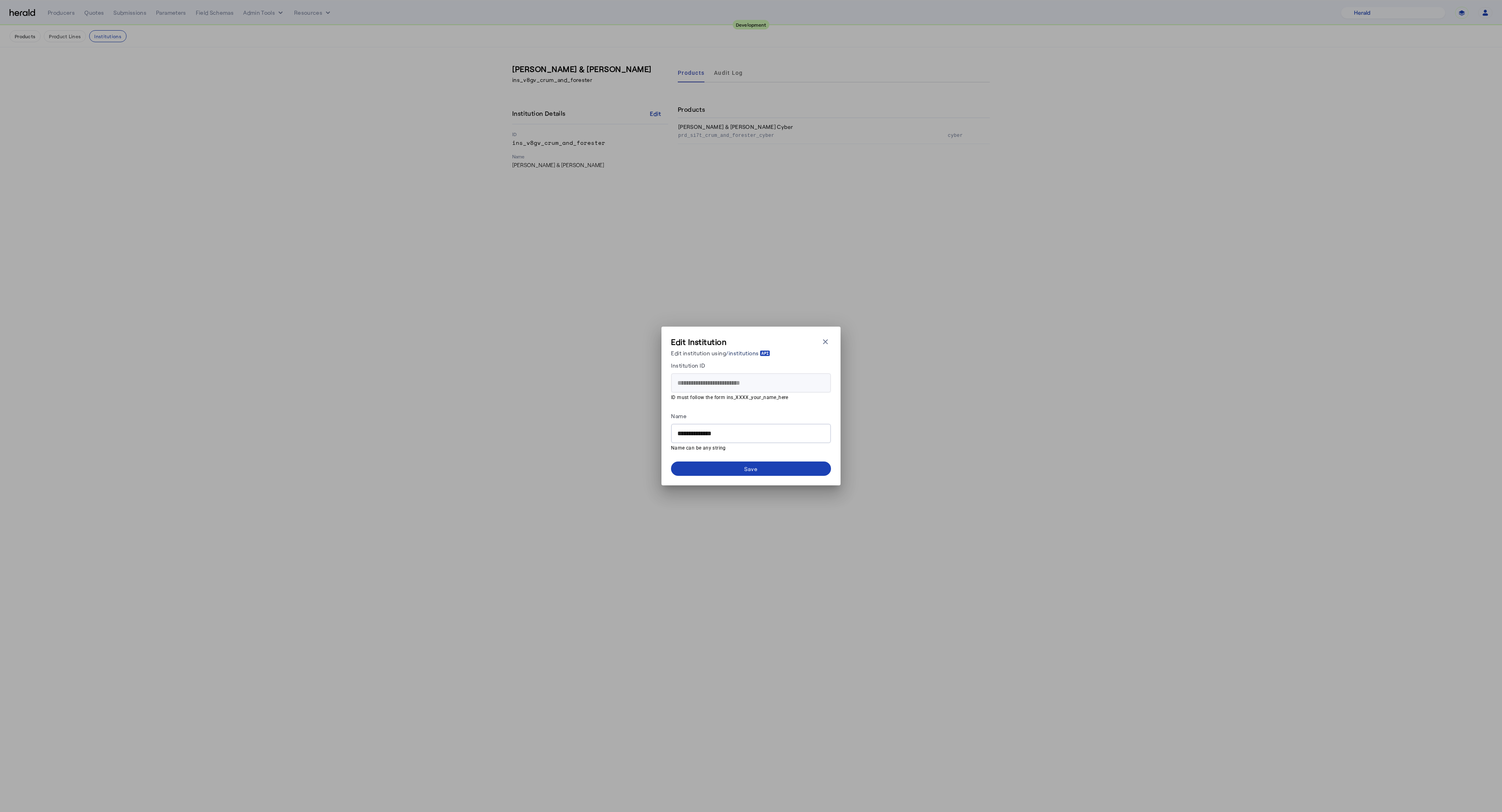
click at [768, 353] on icon at bounding box center [767, 353] width 2 height 3
click at [487, 462] on div "**********" at bounding box center [751, 406] width 1502 height 812
click at [827, 339] on icon "button" at bounding box center [826, 342] width 8 height 8
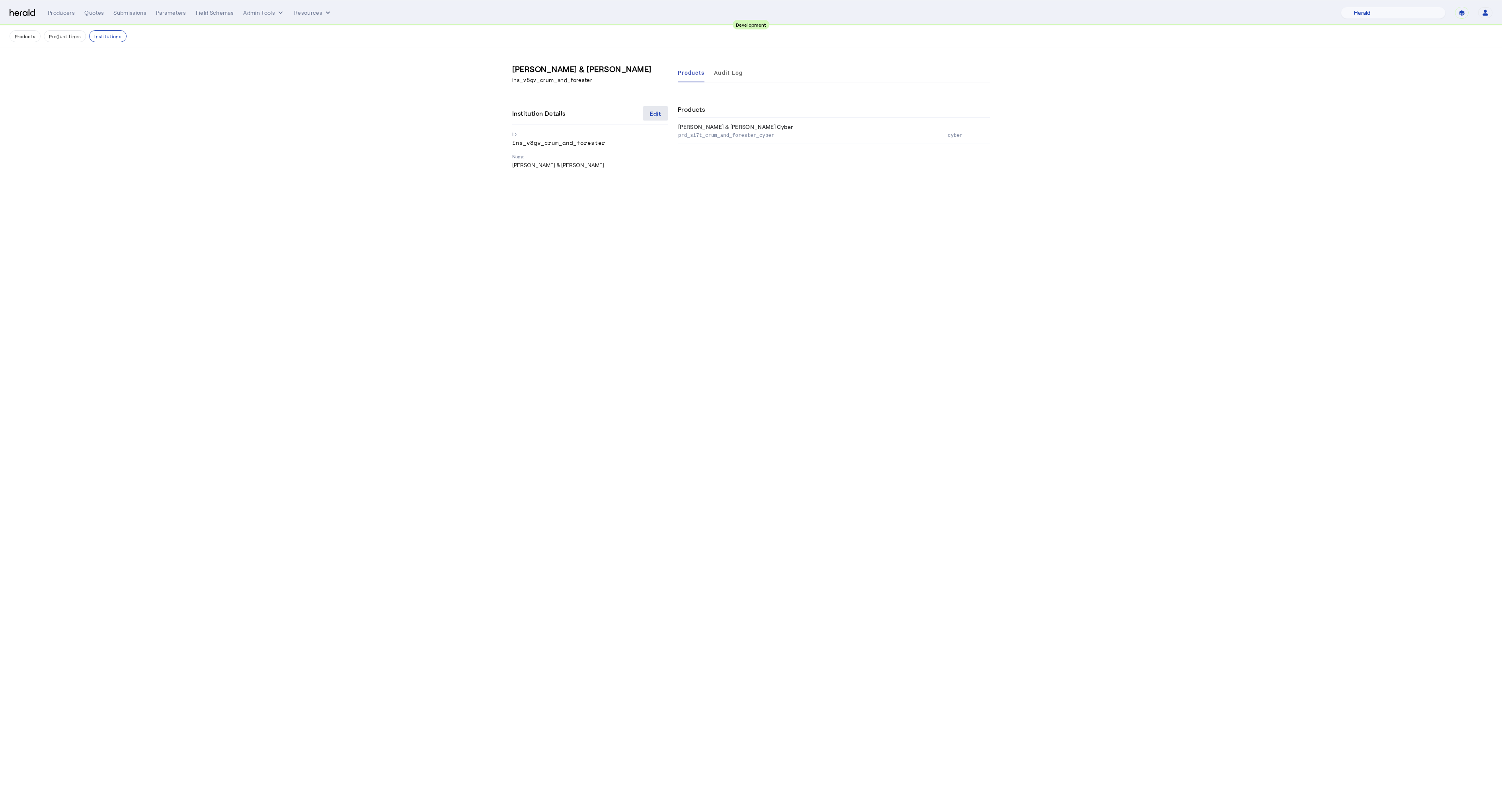
click at [654, 117] on div "Edit" at bounding box center [656, 114] width 12 height 8
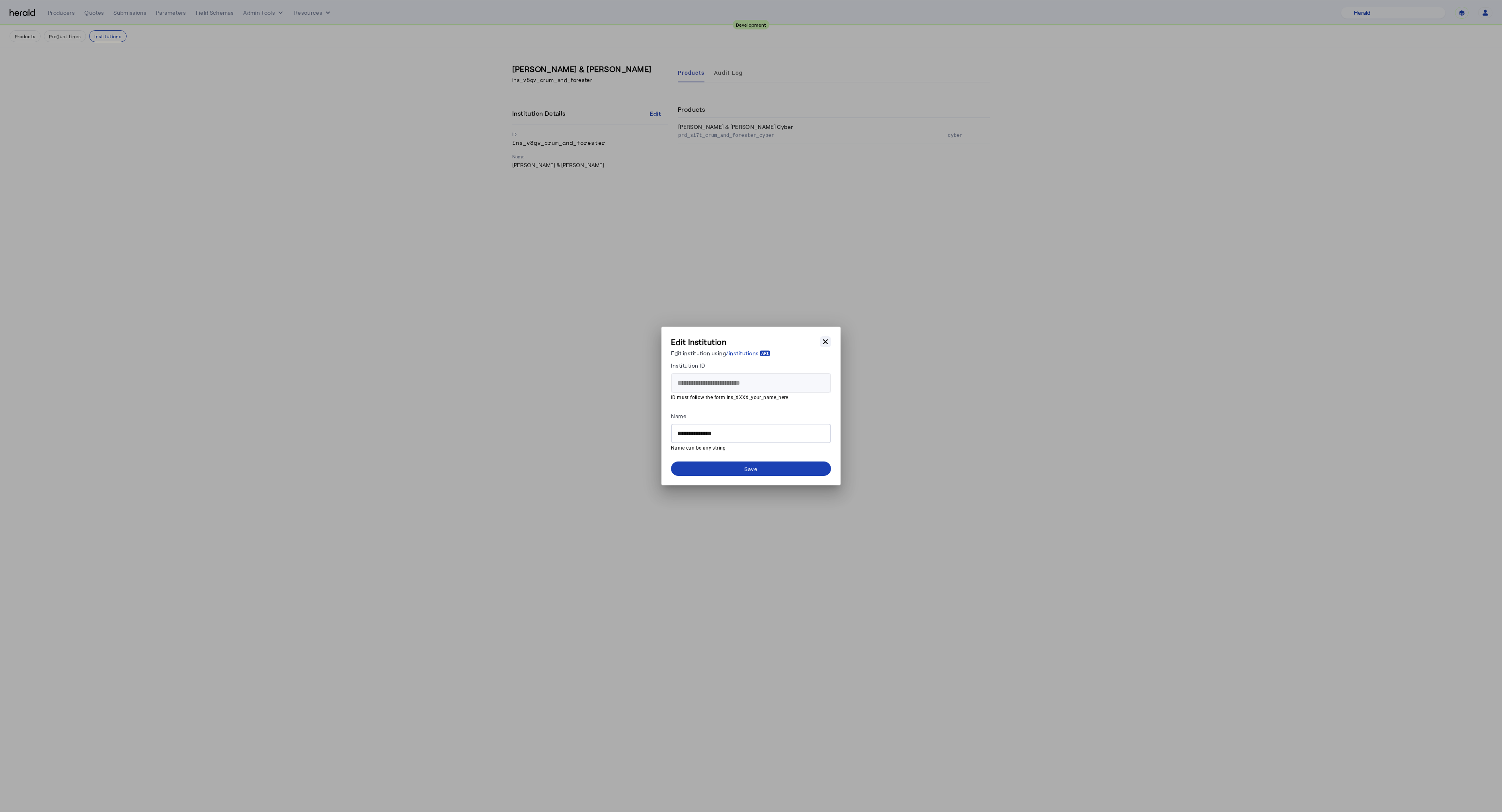
click at [826, 342] on icon "button" at bounding box center [826, 342] width 5 height 5
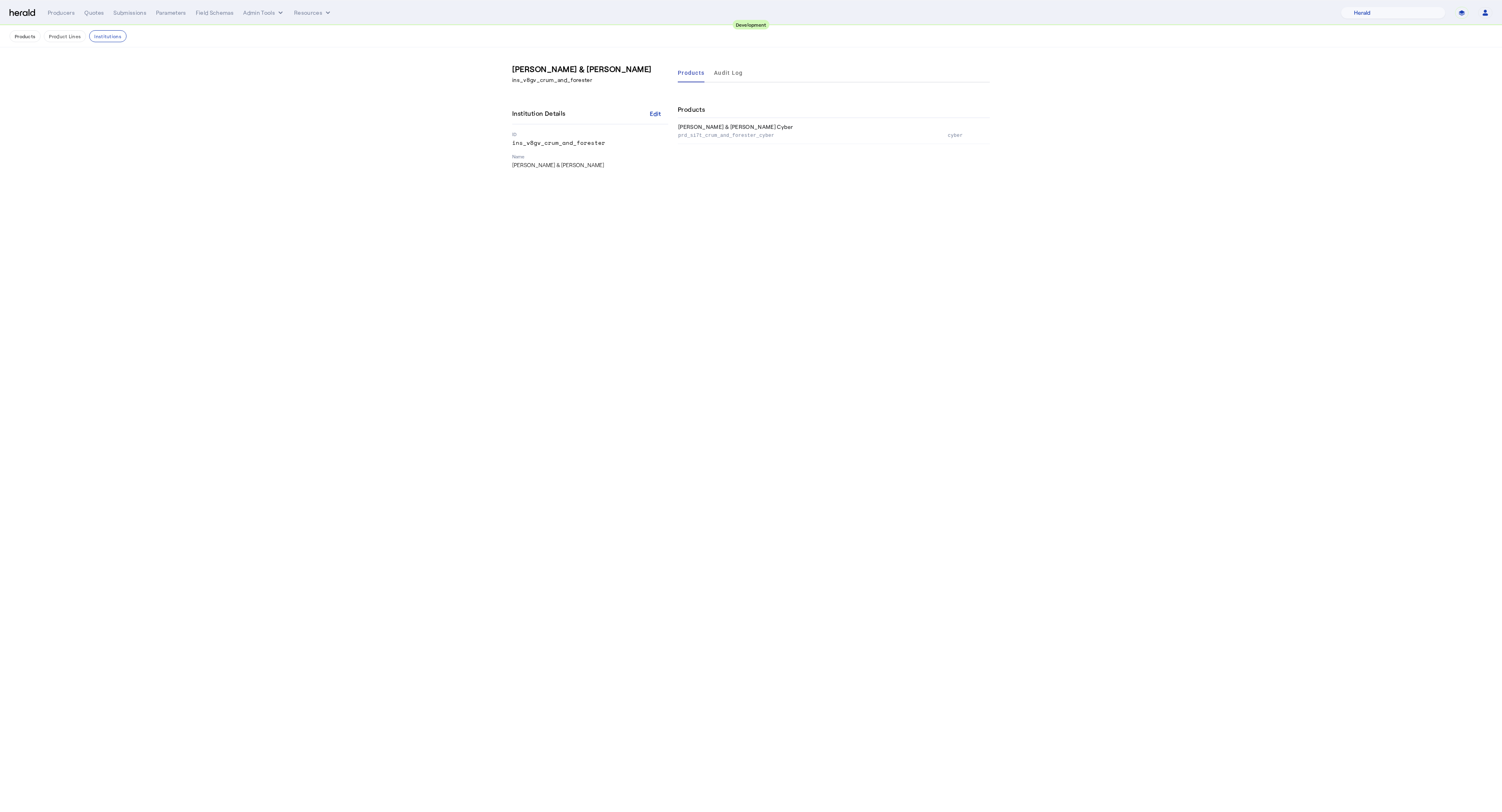
click at [526, 72] on h3 "[PERSON_NAME] & [PERSON_NAME]" at bounding box center [590, 69] width 156 height 11
copy h3 "[PERSON_NAME] & [PERSON_NAME]"
click at [101, 40] on button "Institutions" at bounding box center [108, 36] width 37 height 12
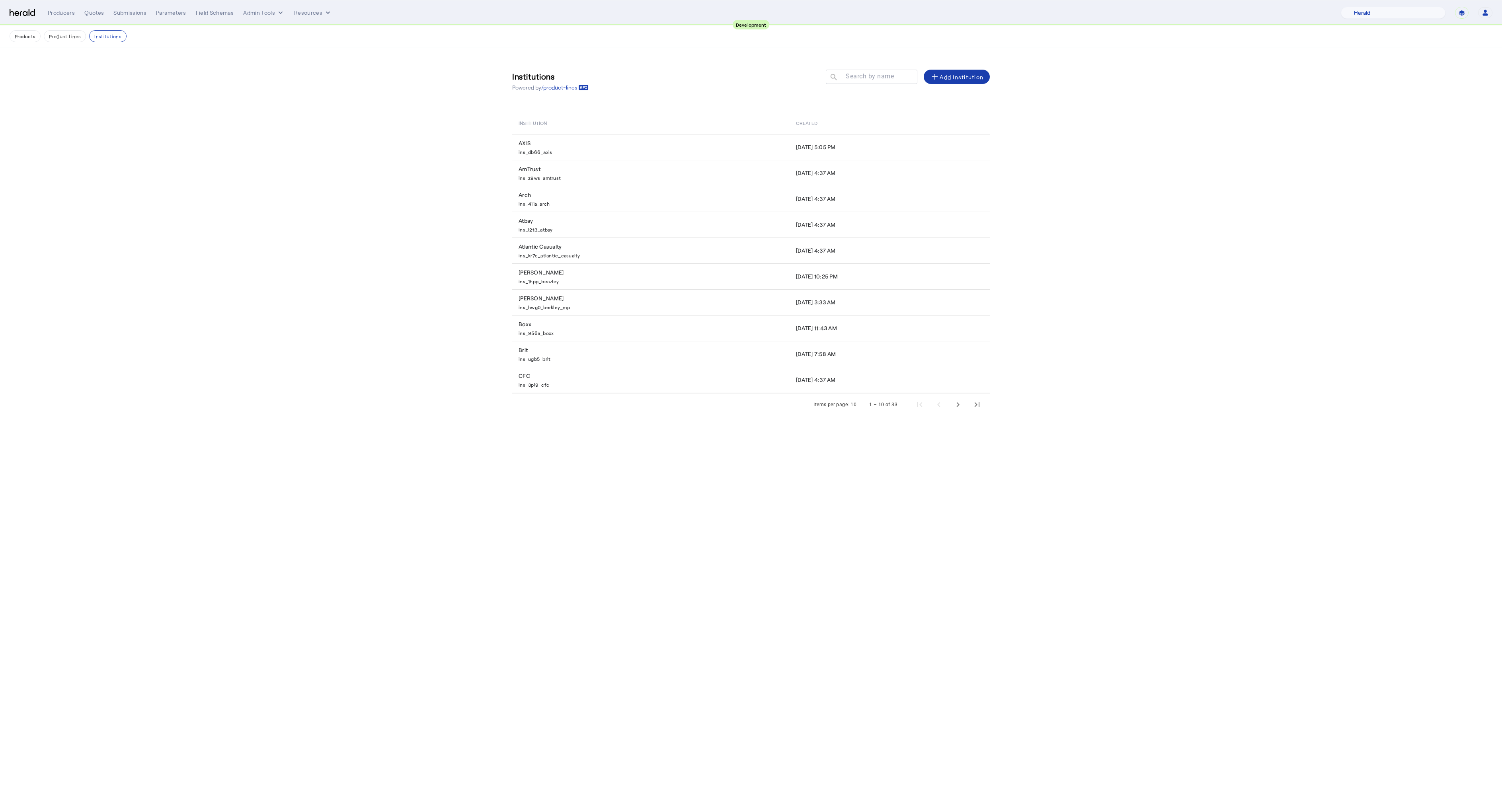
click at [957, 79] on div "add Add Institution" at bounding box center [956, 77] width 53 height 9
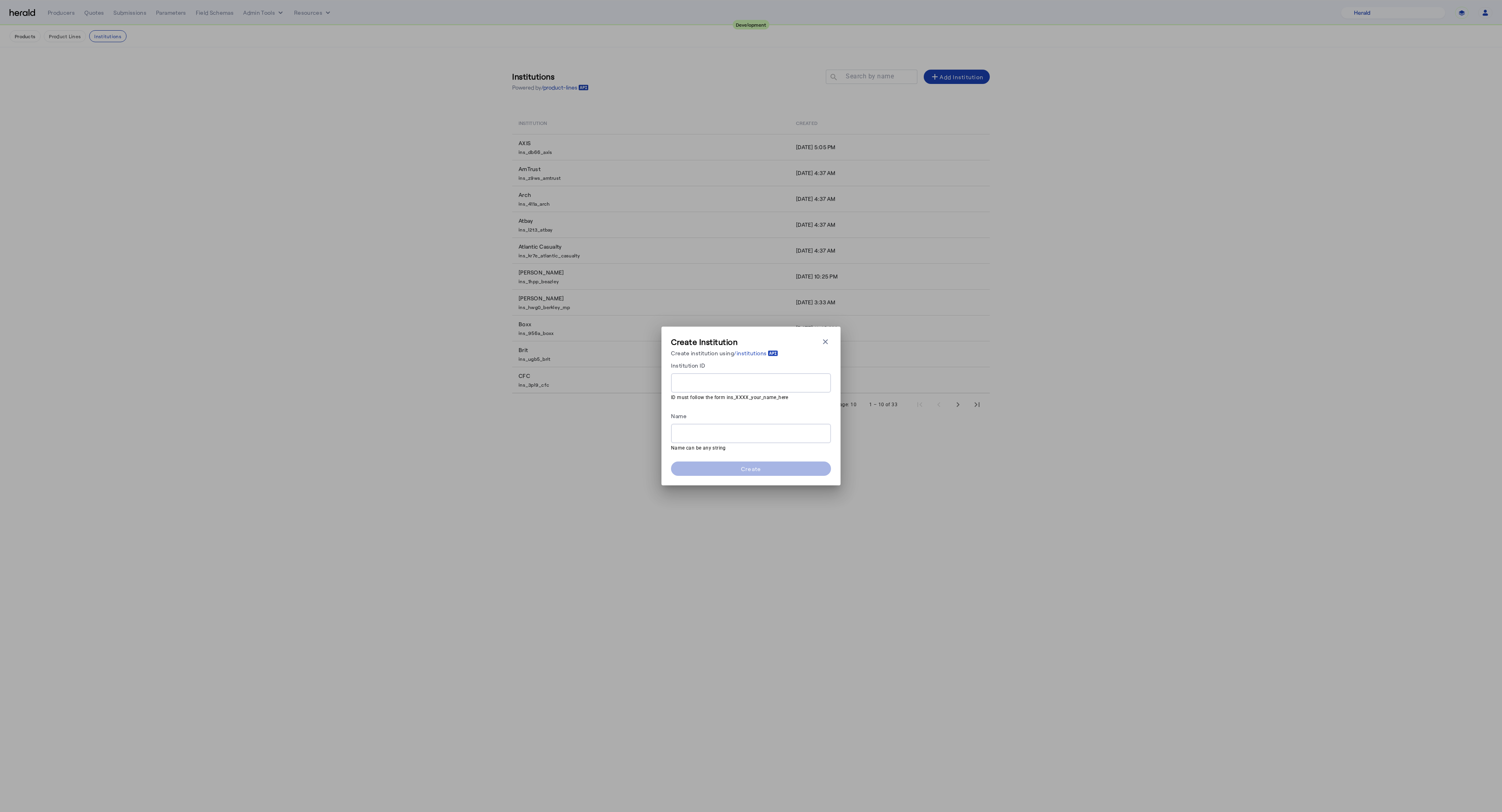
click at [729, 382] on input "Institution ID" at bounding box center [751, 383] width 148 height 9
click at [710, 434] on input "Name" at bounding box center [751, 434] width 148 height 9
paste input "**********"
type input "**********"
click at [739, 385] on input "Institution ID" at bounding box center [751, 383] width 148 height 9
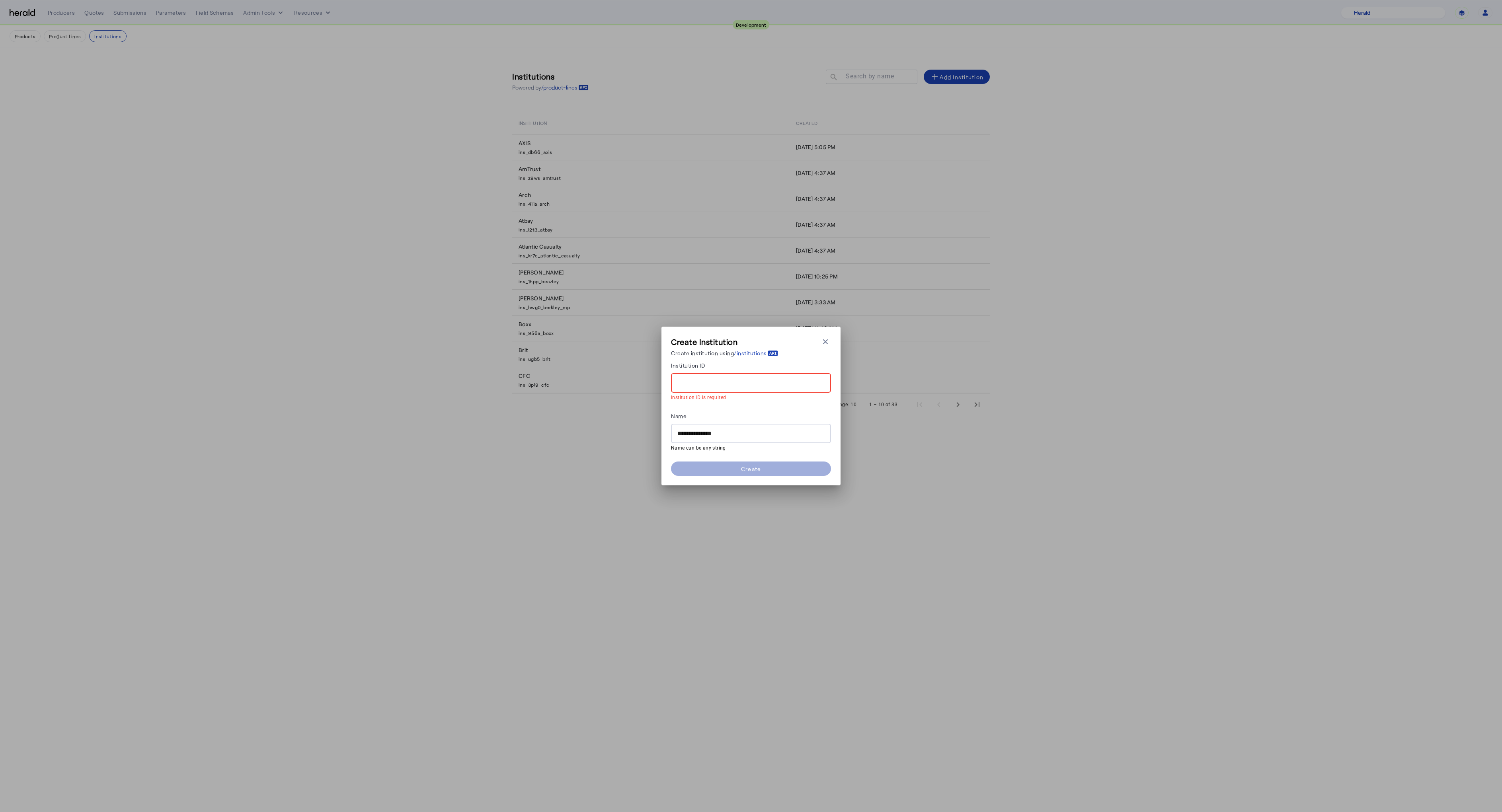
paste input "**********"
type input "**********"
click at [739, 466] on span at bounding box center [751, 469] width 160 height 19
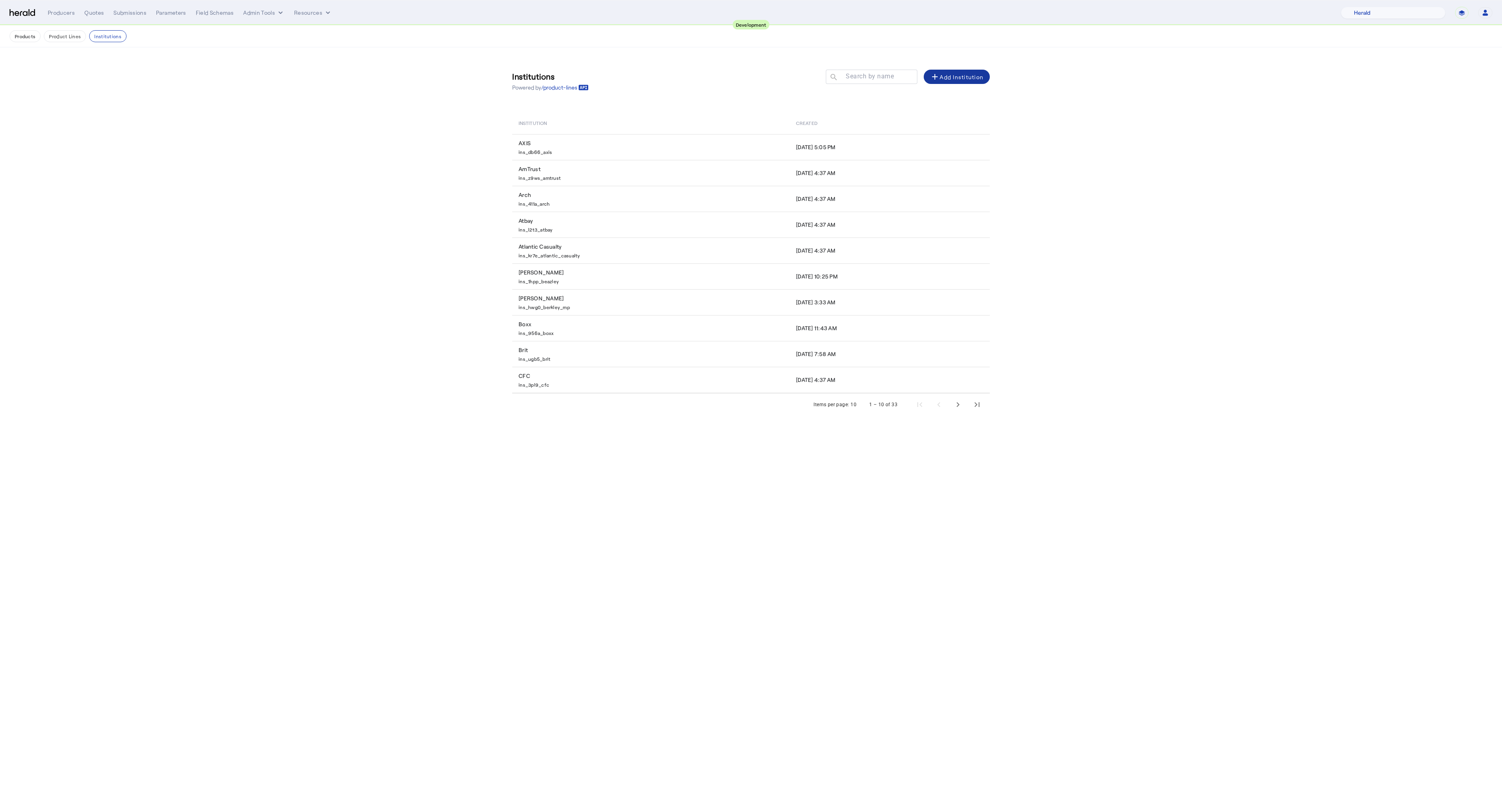
click at [665, 470] on body "**********" at bounding box center [751, 406] width 1502 height 812
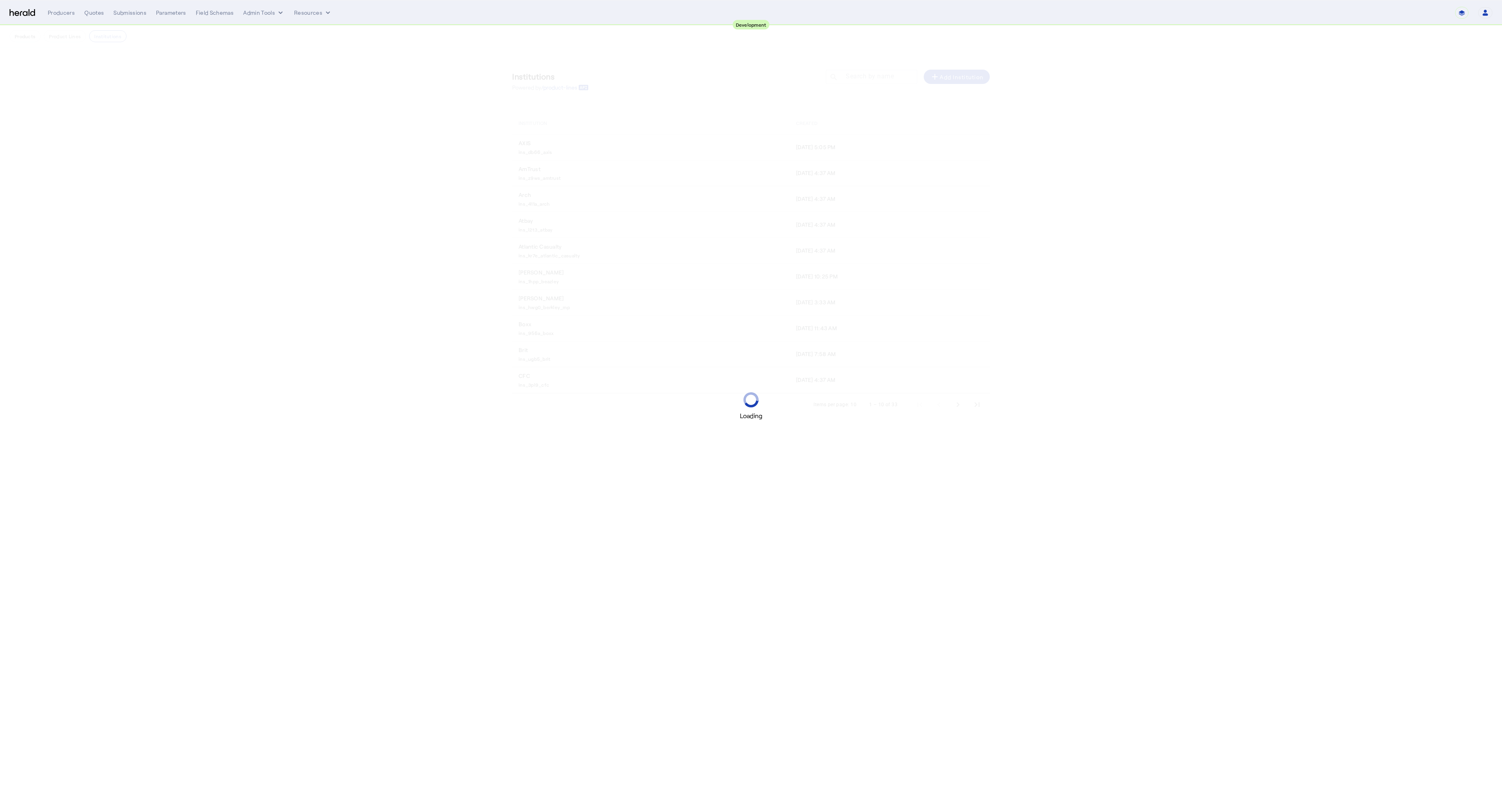
select select "pfm_2v8p_herald_api"
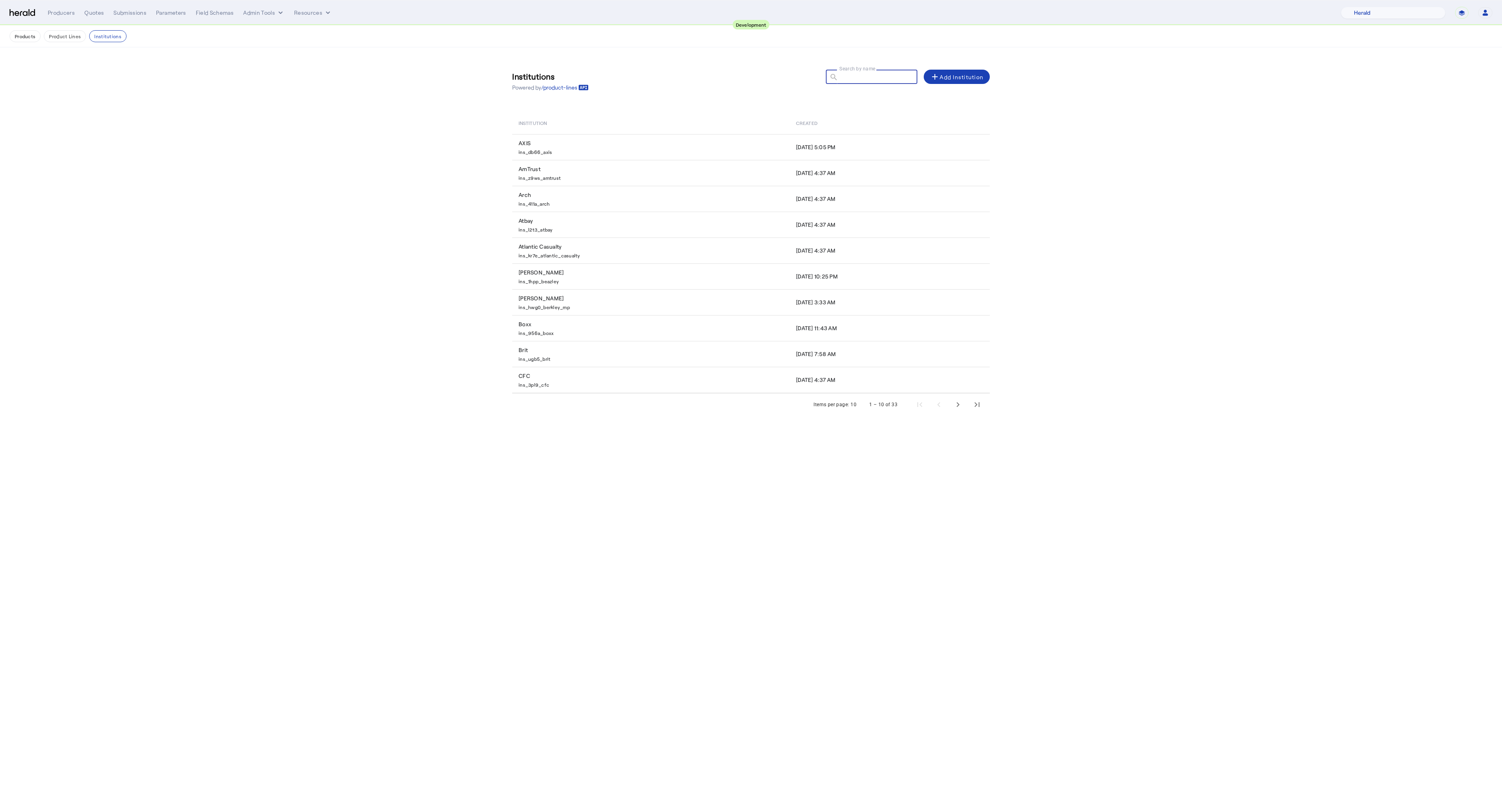
click at [844, 78] on input "Search by name" at bounding box center [875, 76] width 72 height 9
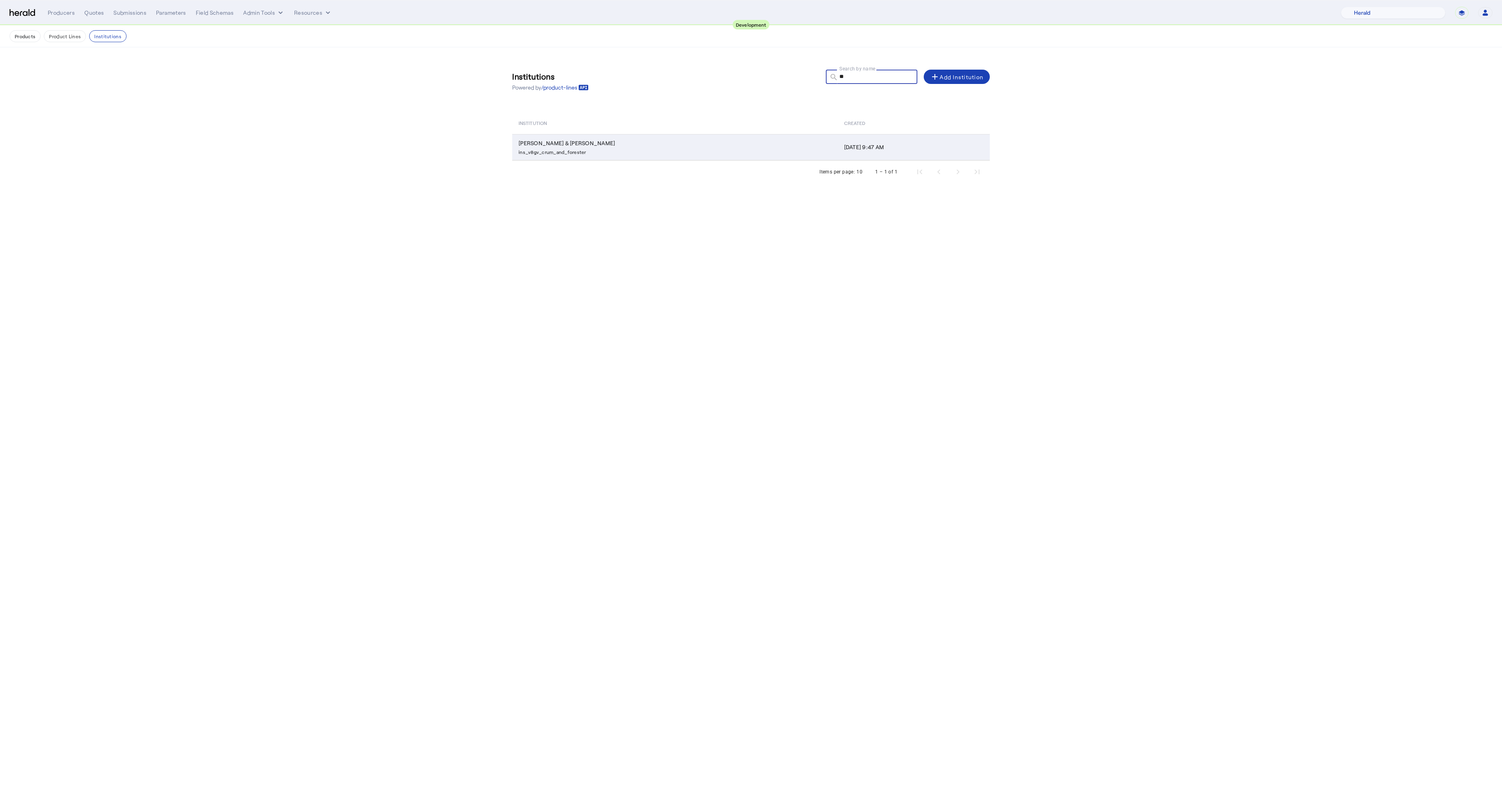
type input "**"
click at [575, 154] on p "ins_v8gv_crum_and_forester" at bounding box center [676, 152] width 316 height 8
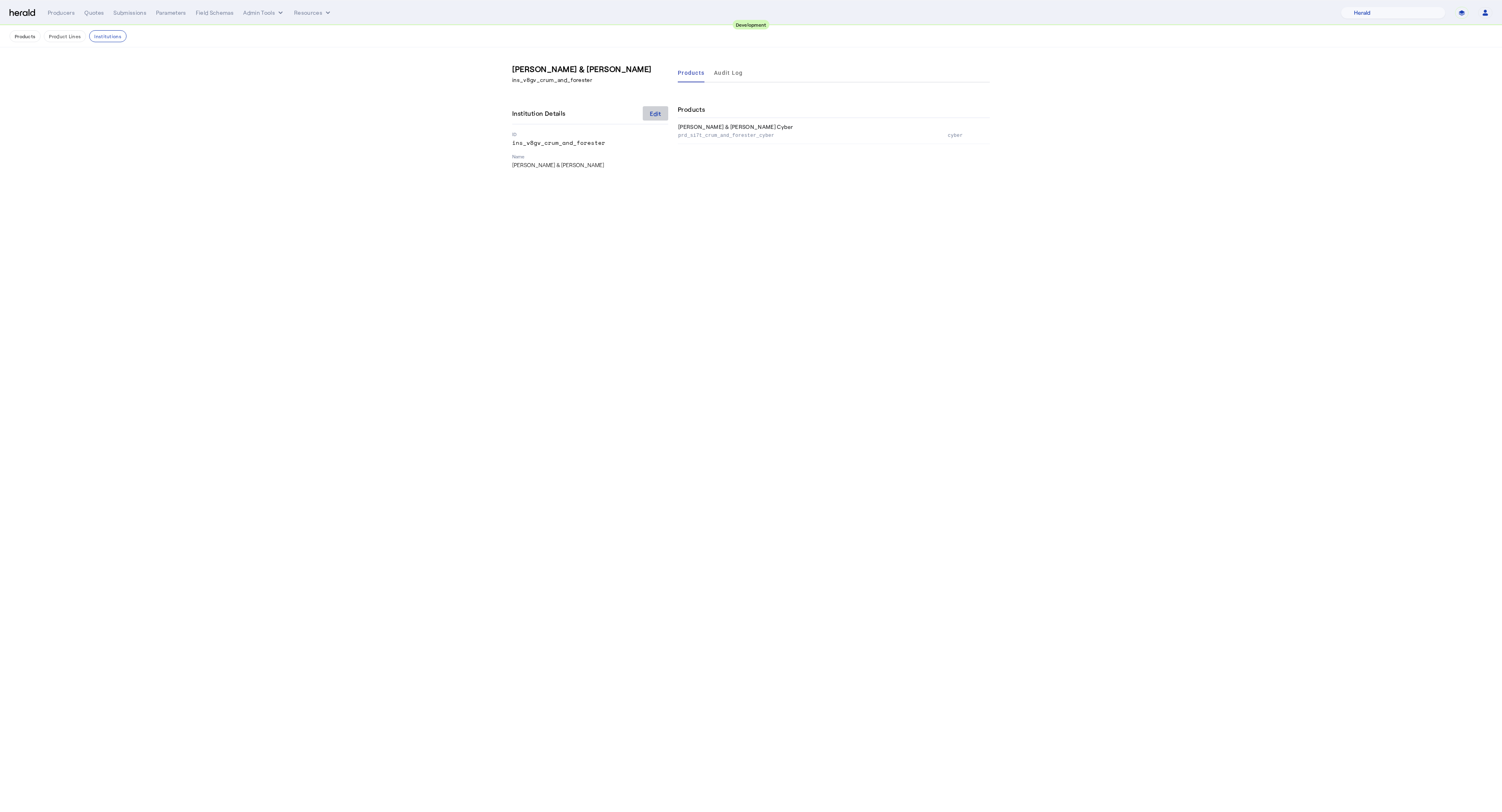
click at [648, 112] on span at bounding box center [655, 113] width 26 height 19
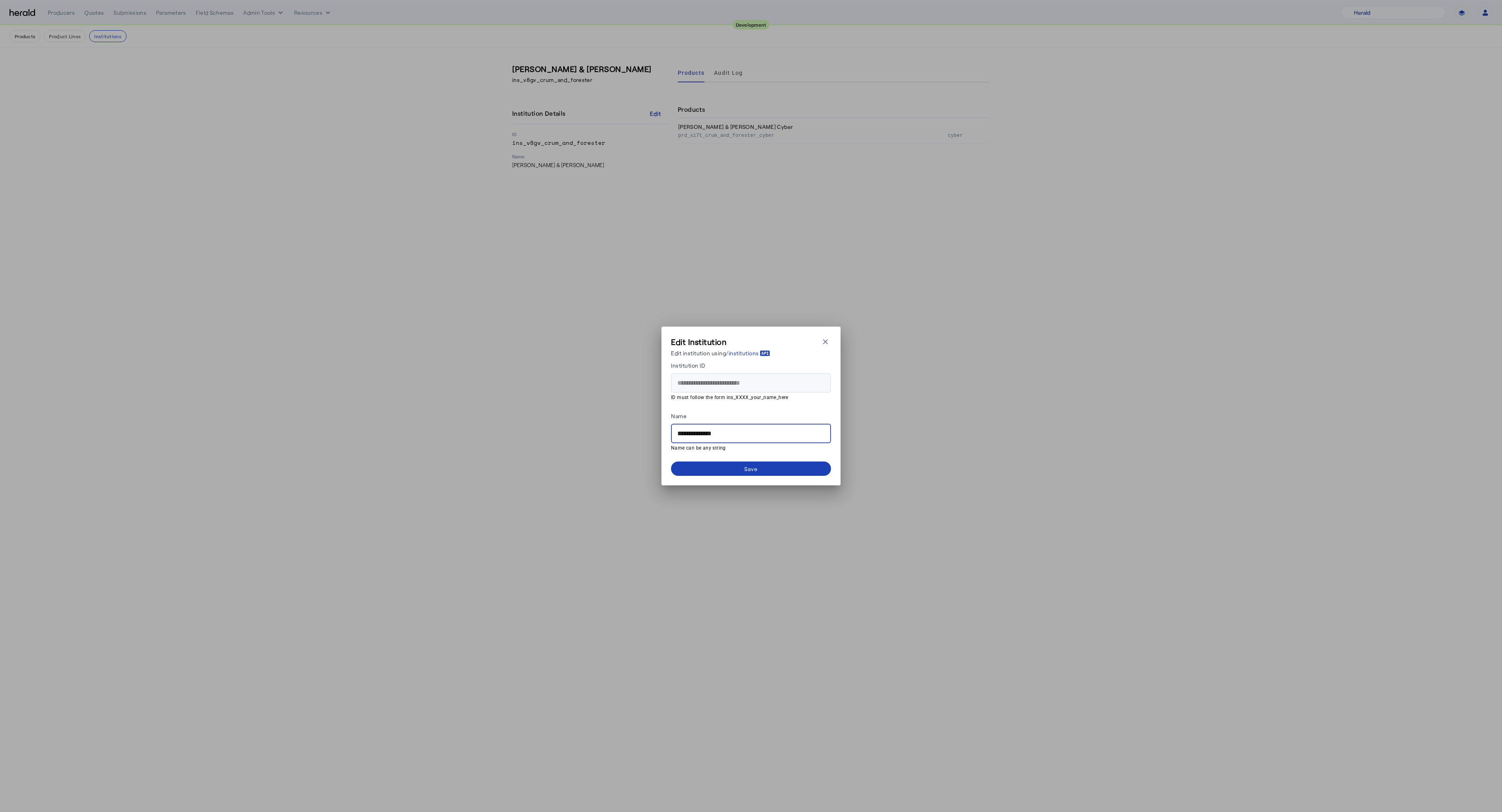
drag, startPoint x: 727, startPoint y: 433, endPoint x: 660, endPoint y: 427, distance: 67.3
click at [660, 427] on div "**********" at bounding box center [751, 406] width 1502 height 812
type input "**********"
click at [717, 466] on span at bounding box center [751, 469] width 160 height 19
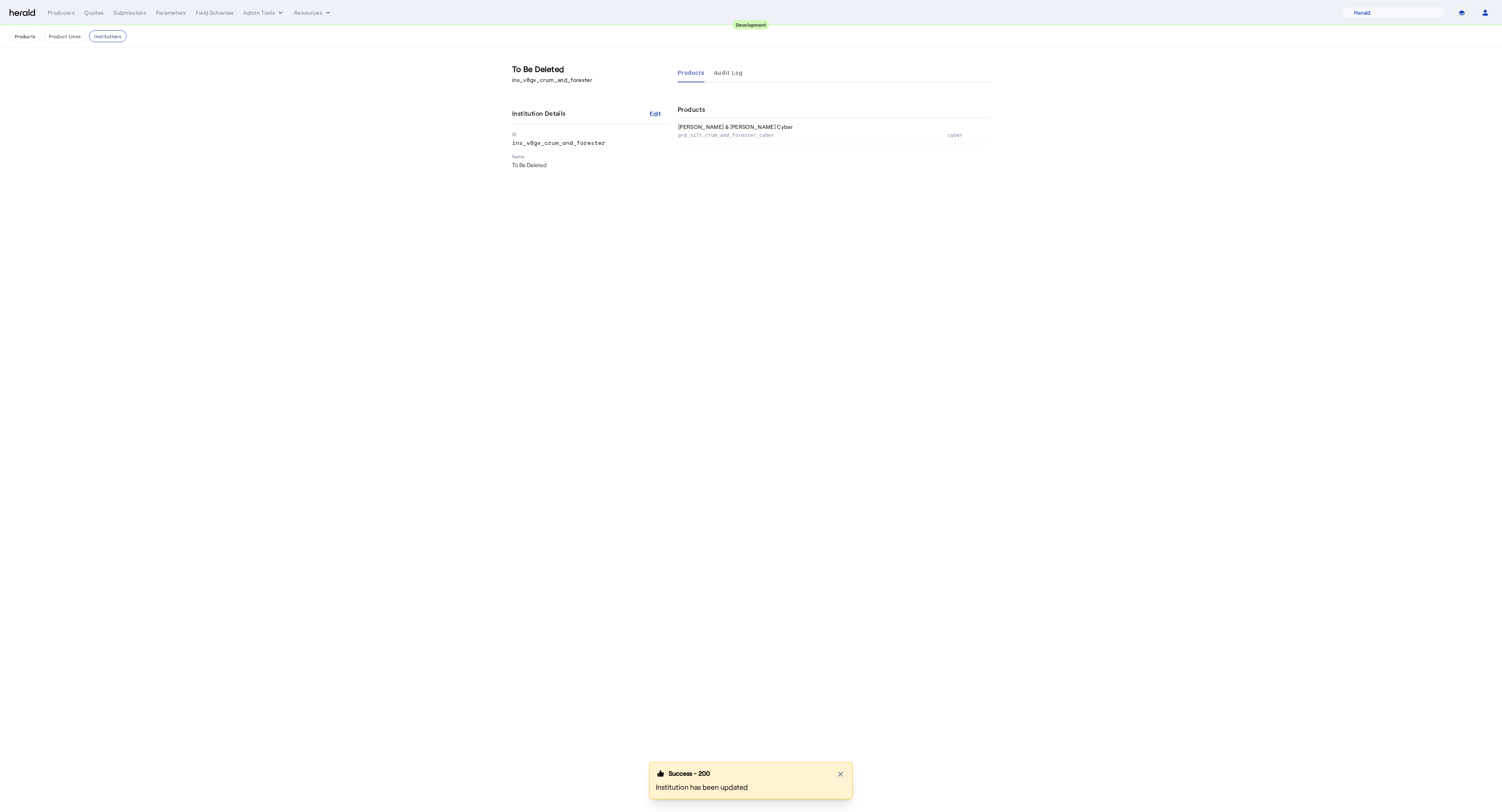
click at [101, 40] on button "Institutions" at bounding box center [108, 36] width 37 height 12
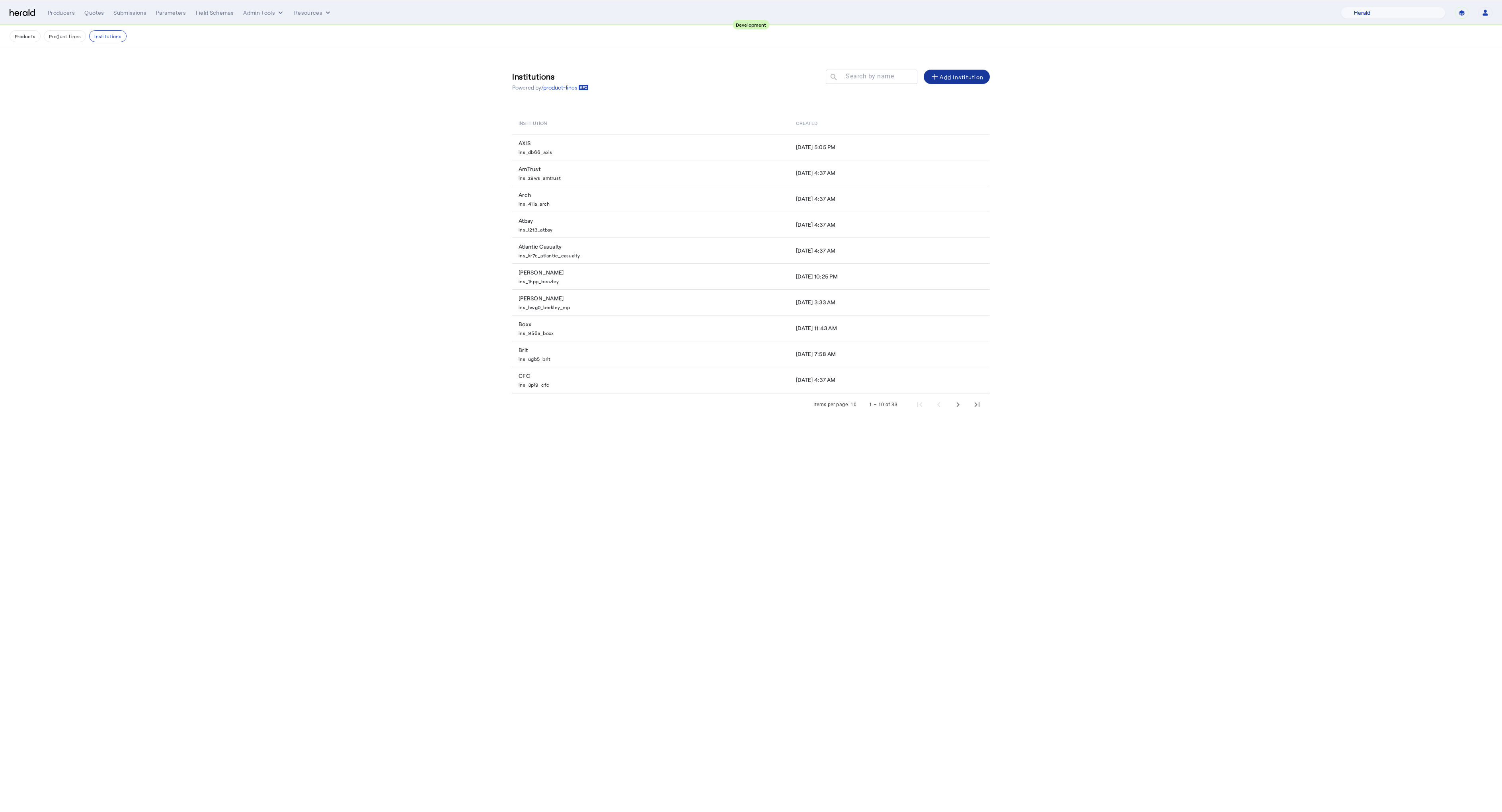
click at [960, 77] on div "add Add Institution" at bounding box center [956, 77] width 53 height 9
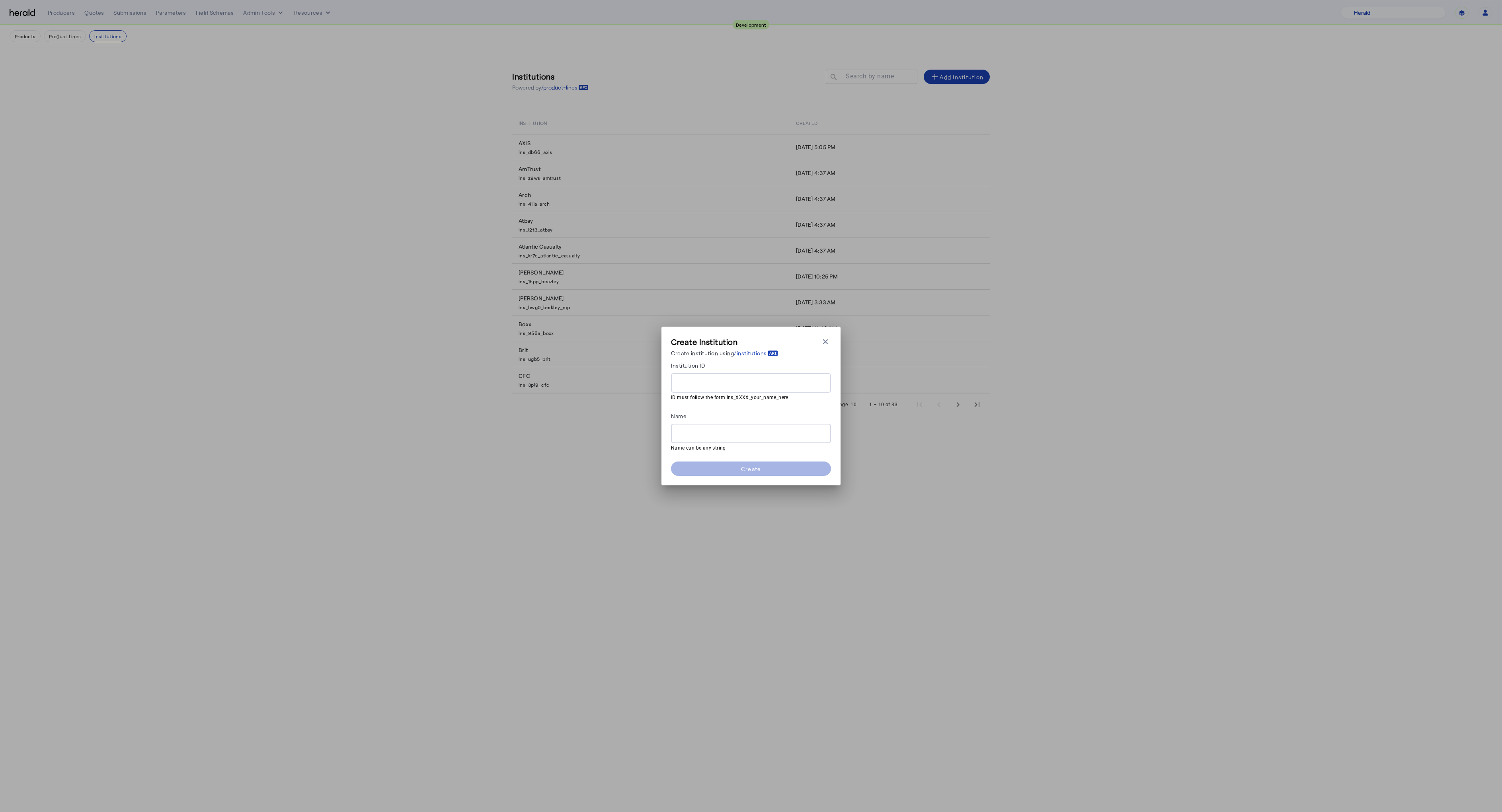
click at [735, 385] on input "Institution ID" at bounding box center [751, 383] width 148 height 9
paste input "**********"
type input "**********"
click at [732, 440] on div at bounding box center [751, 433] width 148 height 19
drag, startPoint x: 729, startPoint y: 432, endPoint x: 731, endPoint y: 437, distance: 5.4
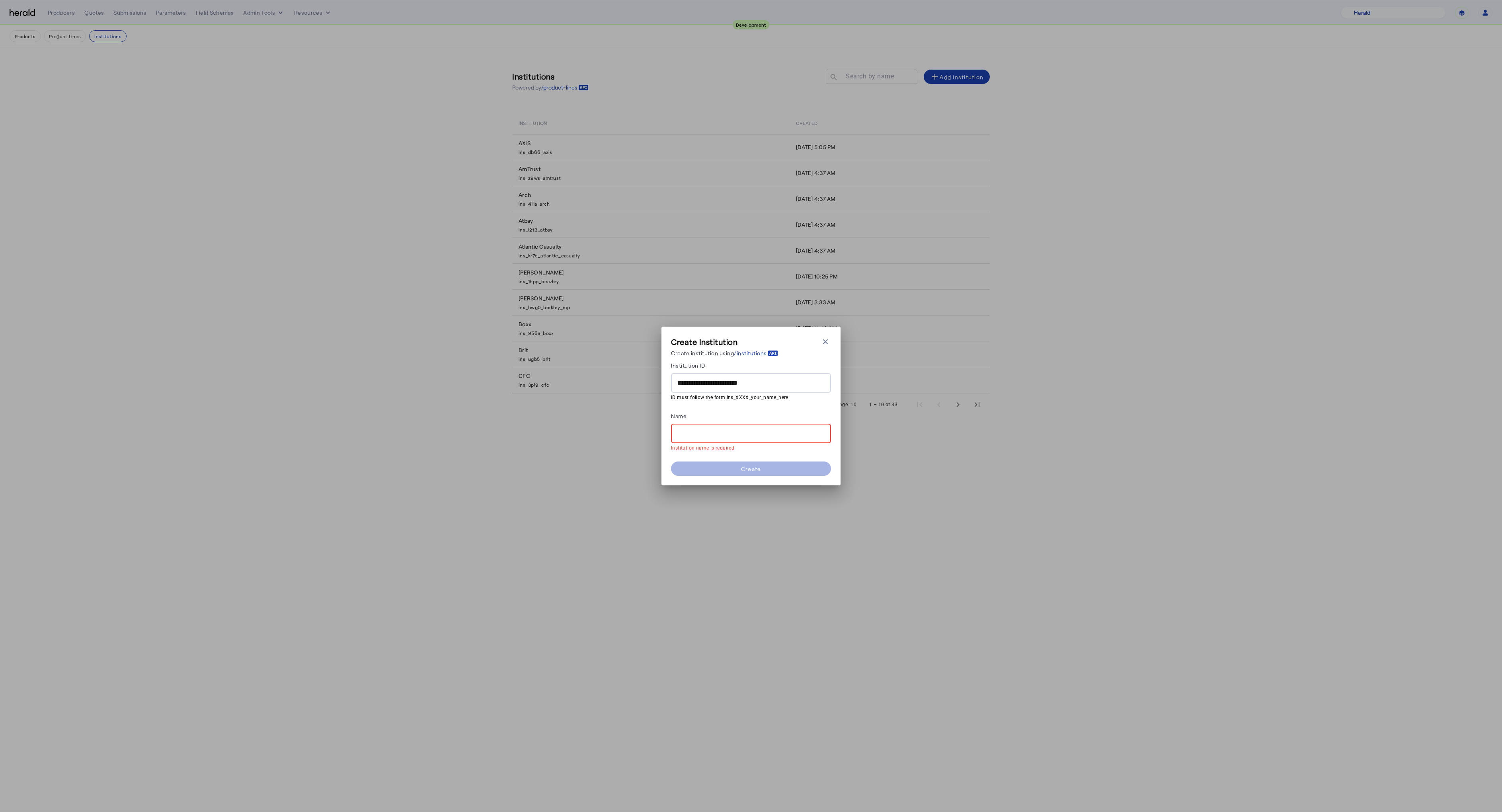
click at [729, 432] on input "Name" at bounding box center [751, 434] width 148 height 9
paste input "**********"
type input "**********"
click at [729, 468] on span at bounding box center [751, 469] width 160 height 19
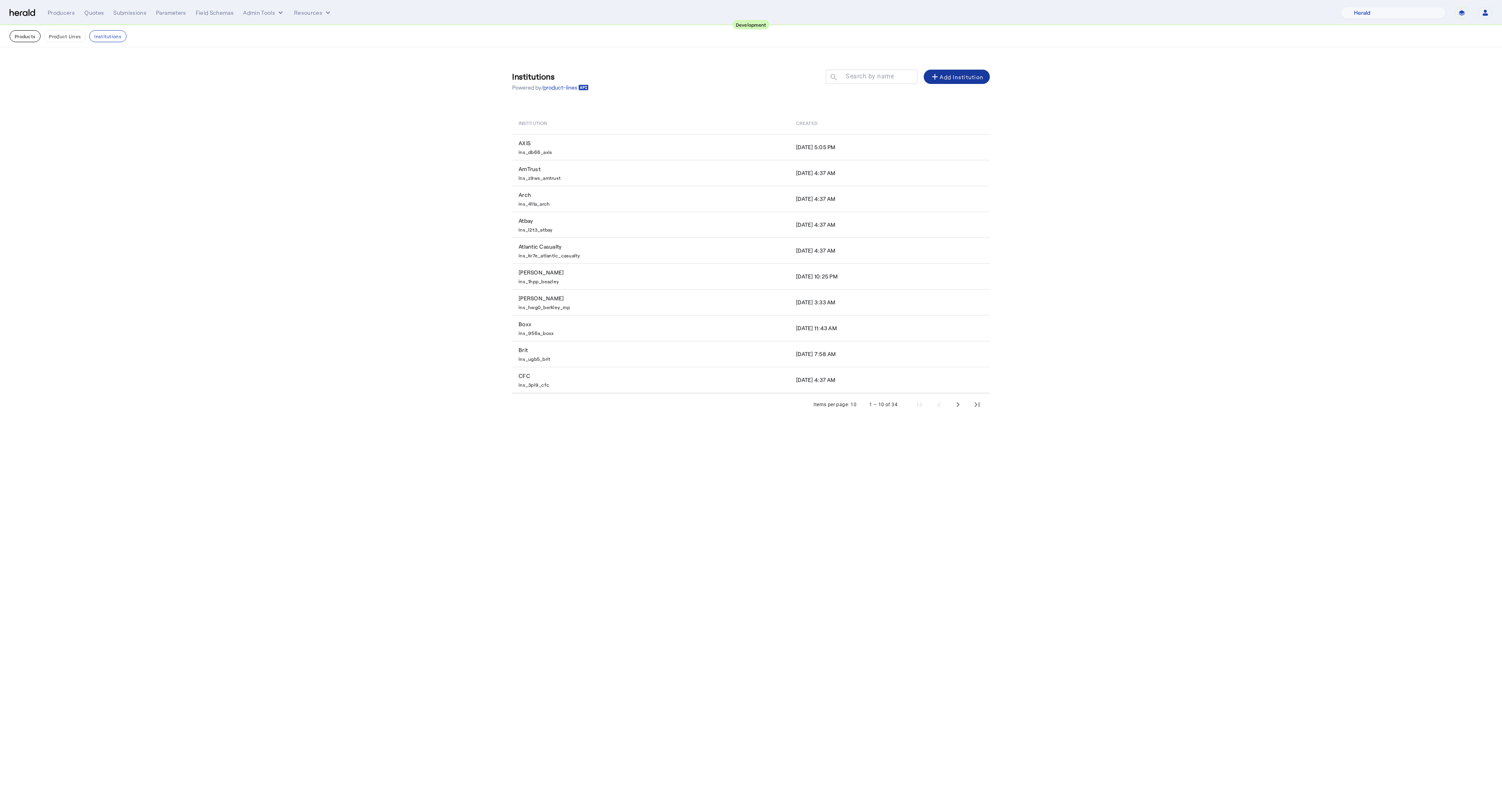
click at [20, 36] on button "Products" at bounding box center [24, 36] width 31 height 12
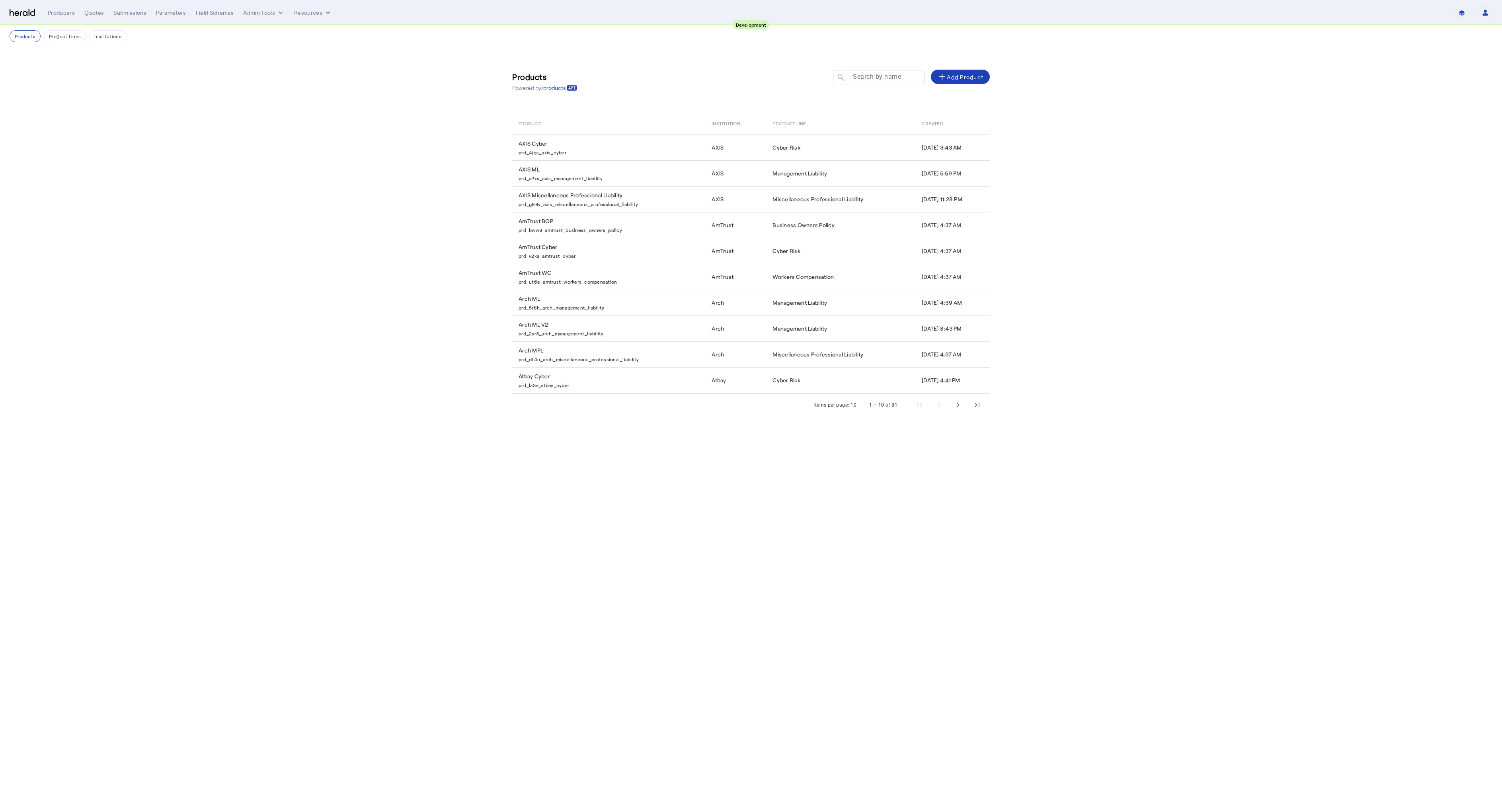
click at [876, 71] on div at bounding box center [882, 81] width 72 height 22
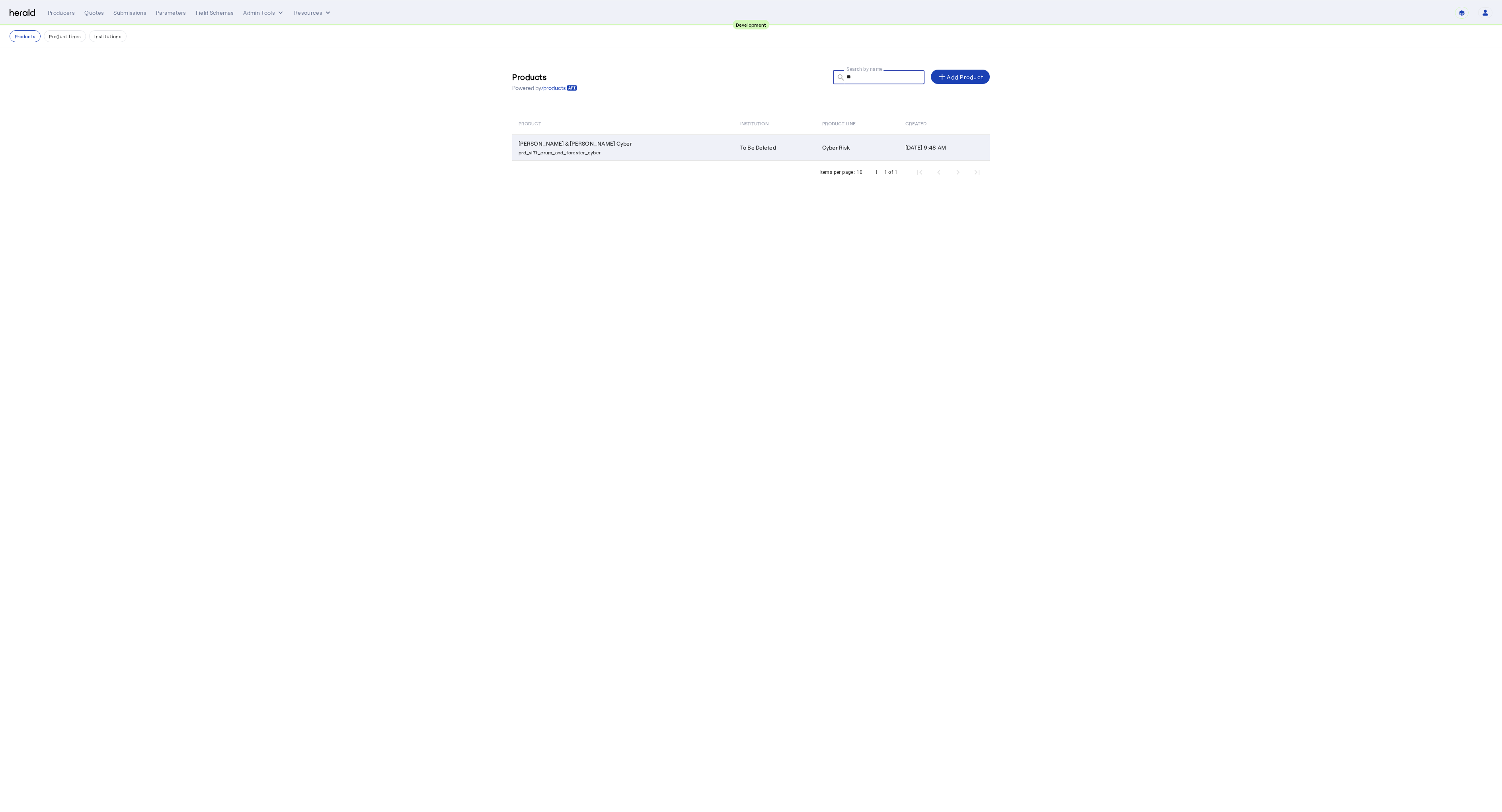
type input "**"
click at [601, 151] on p "prd_si7t_crum_and_forester_cyber" at bounding box center [624, 152] width 212 height 8
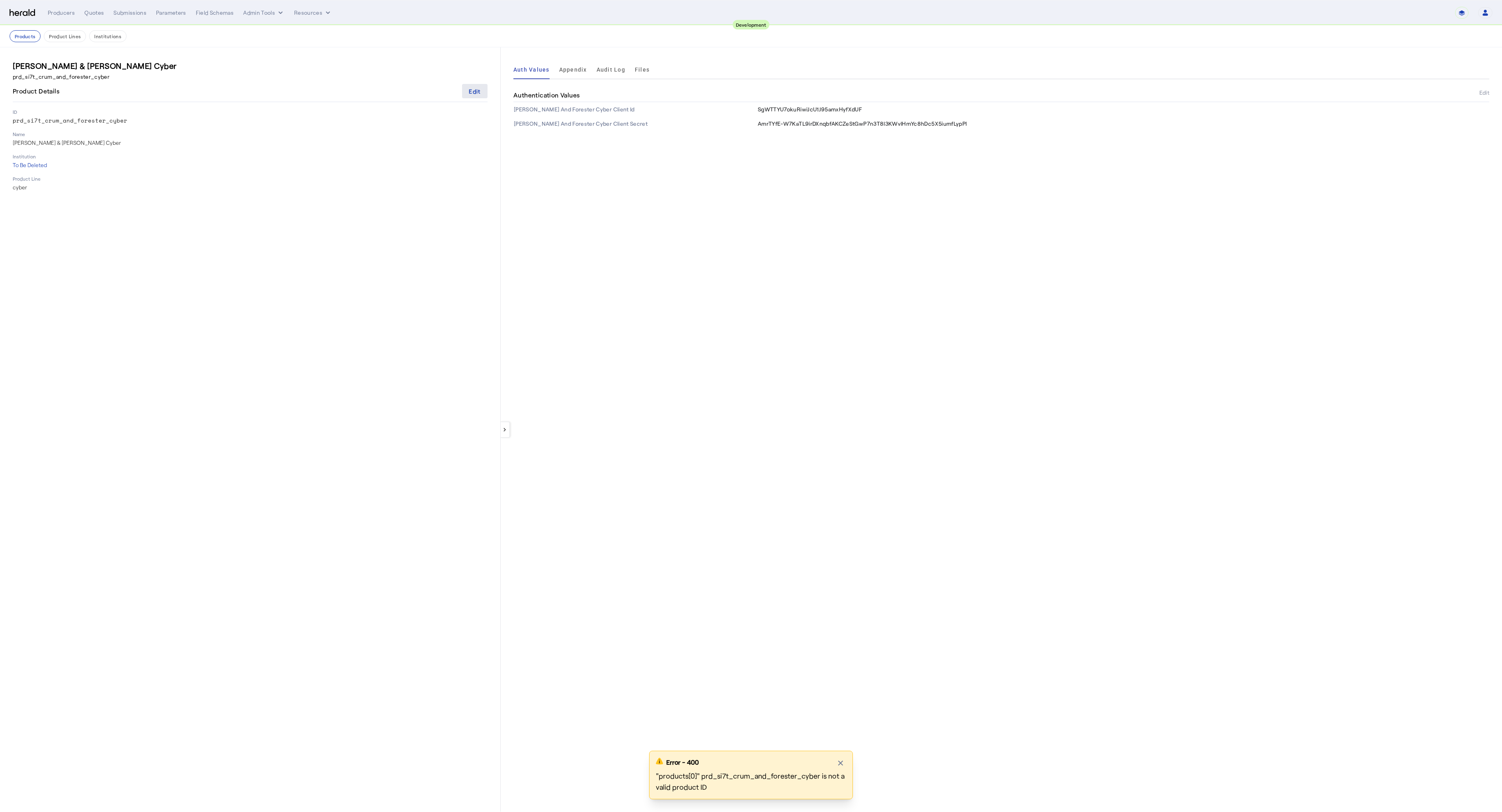
click at [473, 90] on div "Edit" at bounding box center [475, 91] width 12 height 8
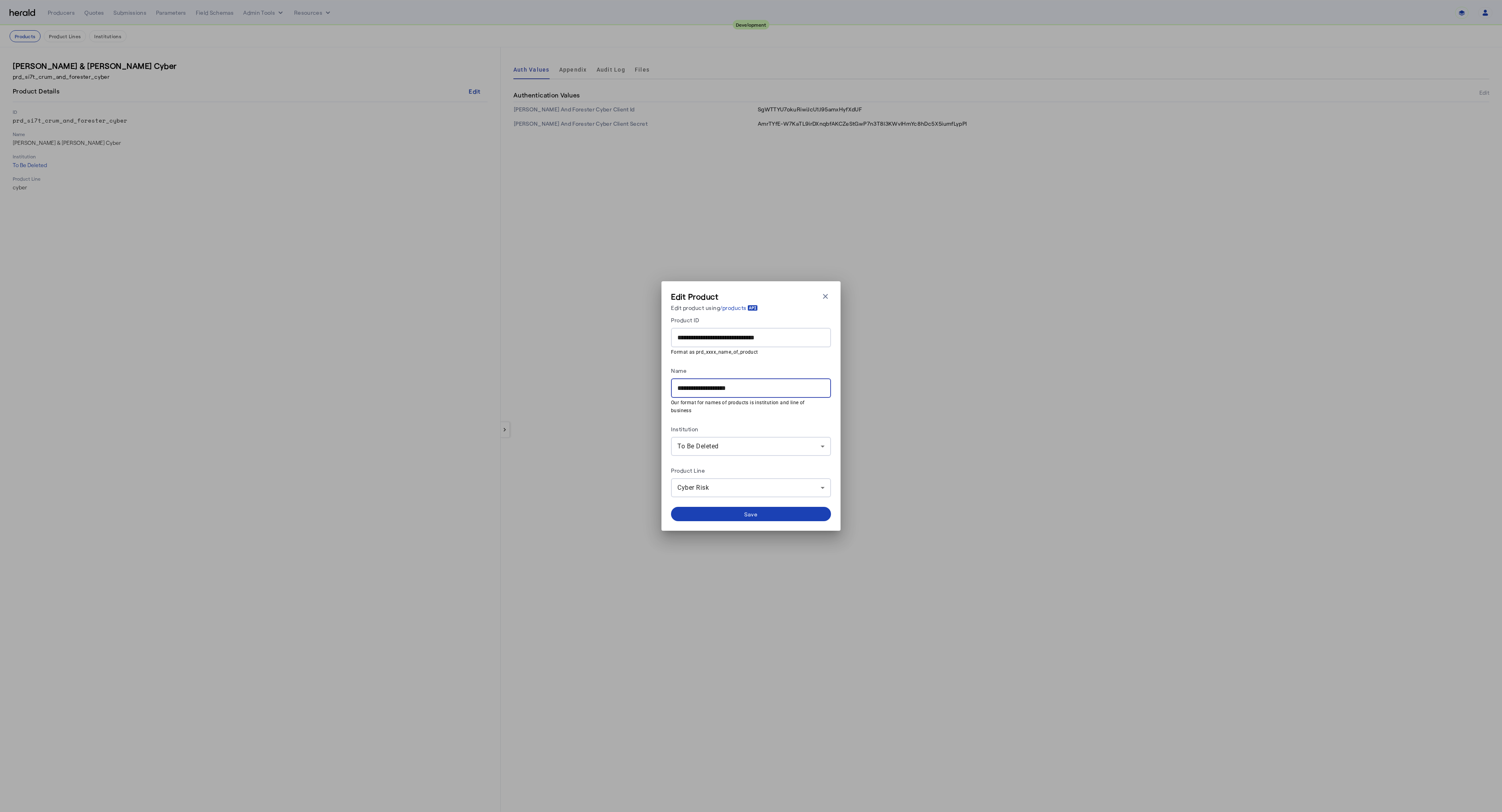
drag, startPoint x: 722, startPoint y: 389, endPoint x: 592, endPoint y: 388, distance: 130.0
click at [592, 388] on div "**********" at bounding box center [751, 406] width 1502 height 812
type input "**********"
click at [729, 505] on span at bounding box center [751, 514] width 160 height 19
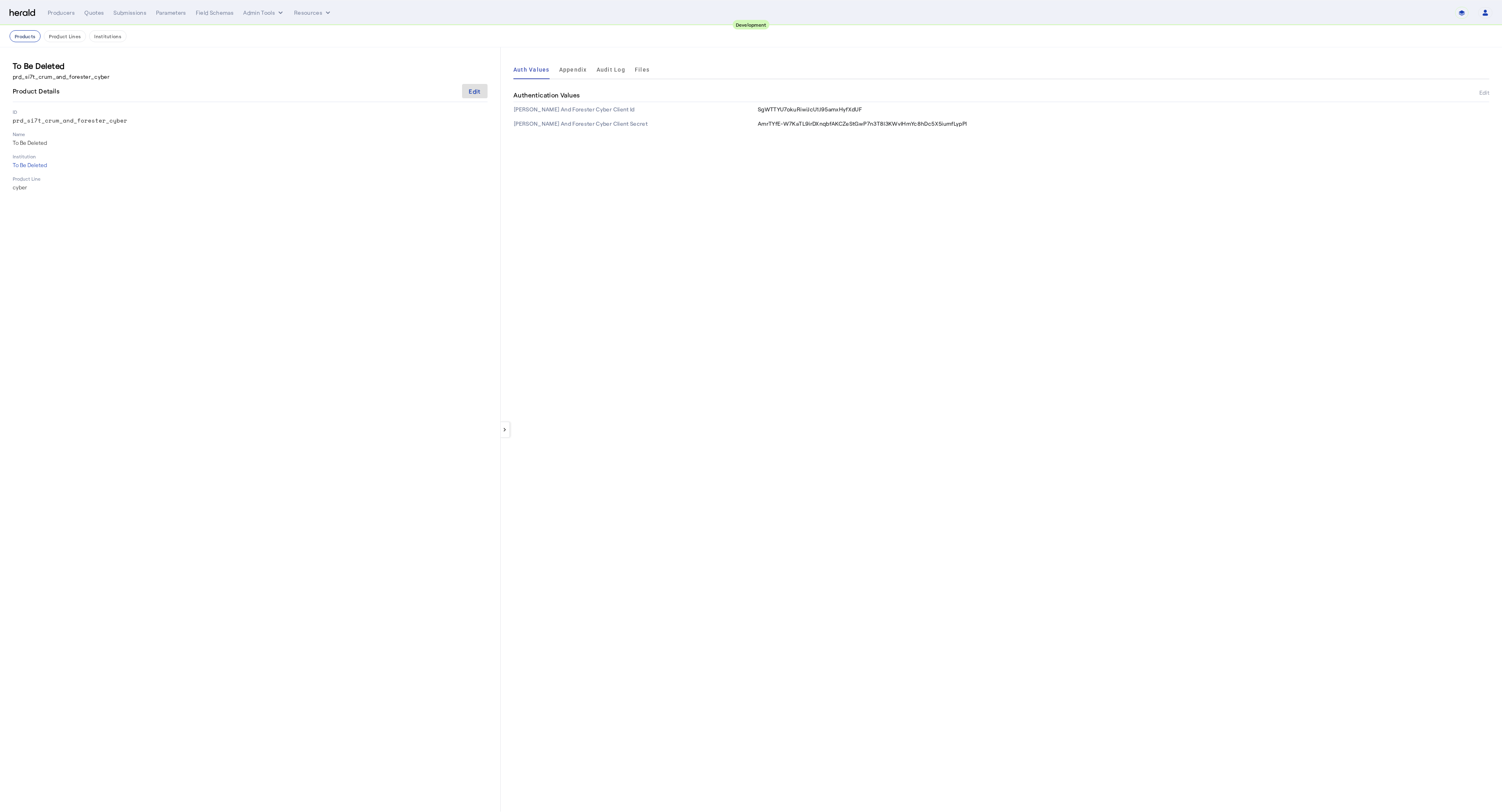
click at [31, 36] on button "Products" at bounding box center [24, 36] width 31 height 12
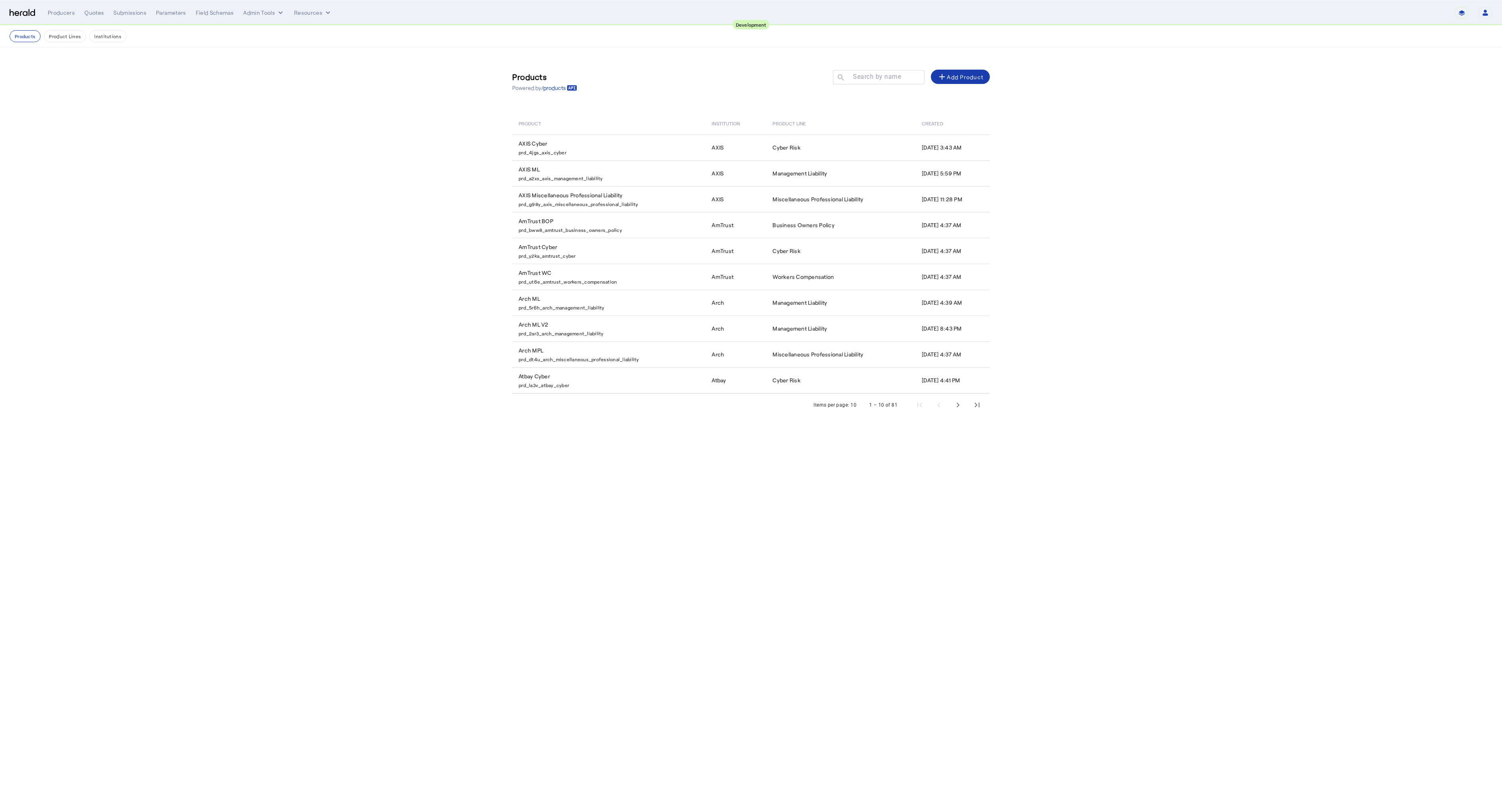
click at [947, 80] on div "add Add Product" at bounding box center [960, 77] width 46 height 9
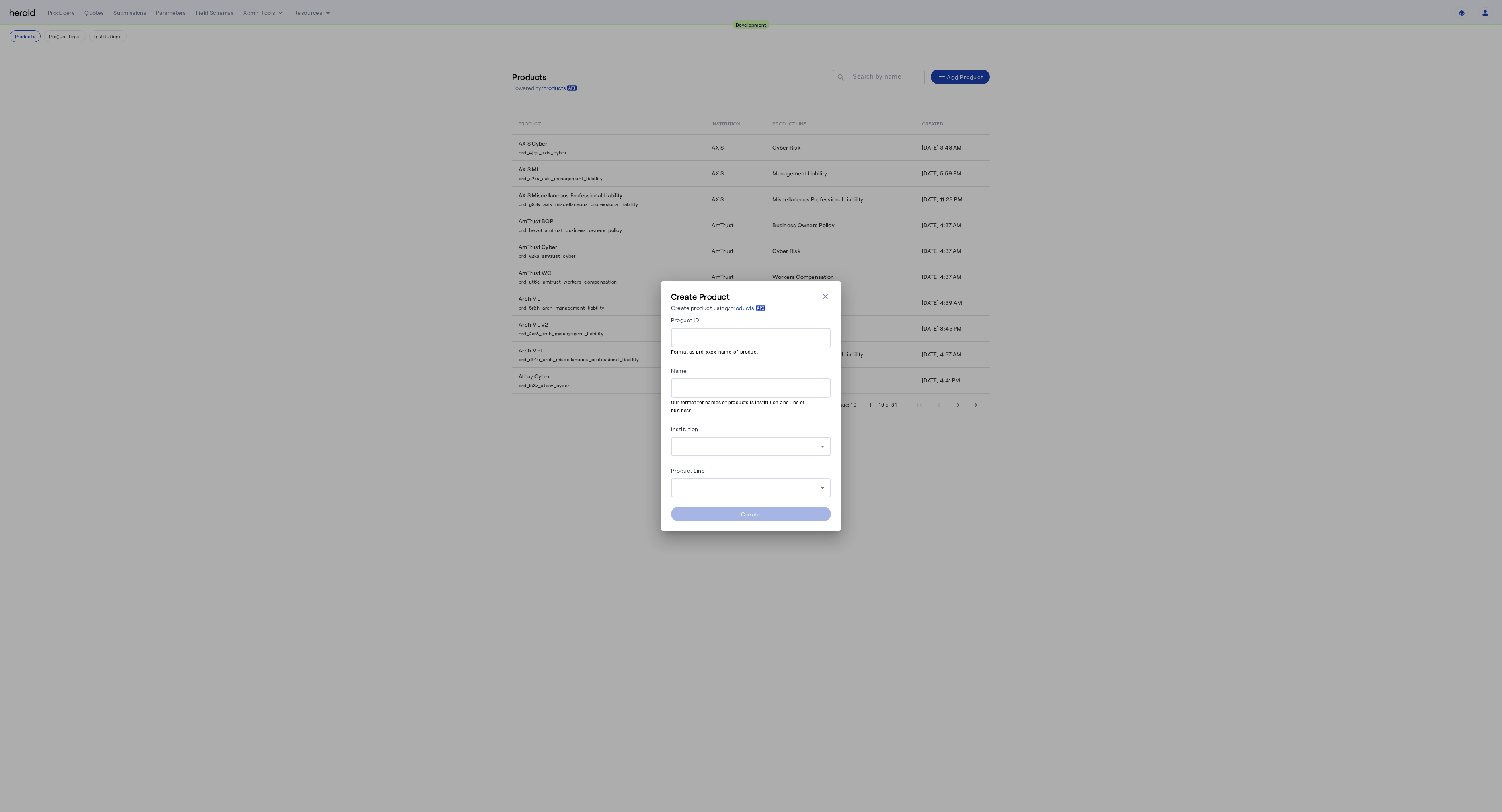
click at [703, 347] on div at bounding box center [751, 337] width 148 height 19
click at [707, 442] on div at bounding box center [749, 447] width 143 height 9
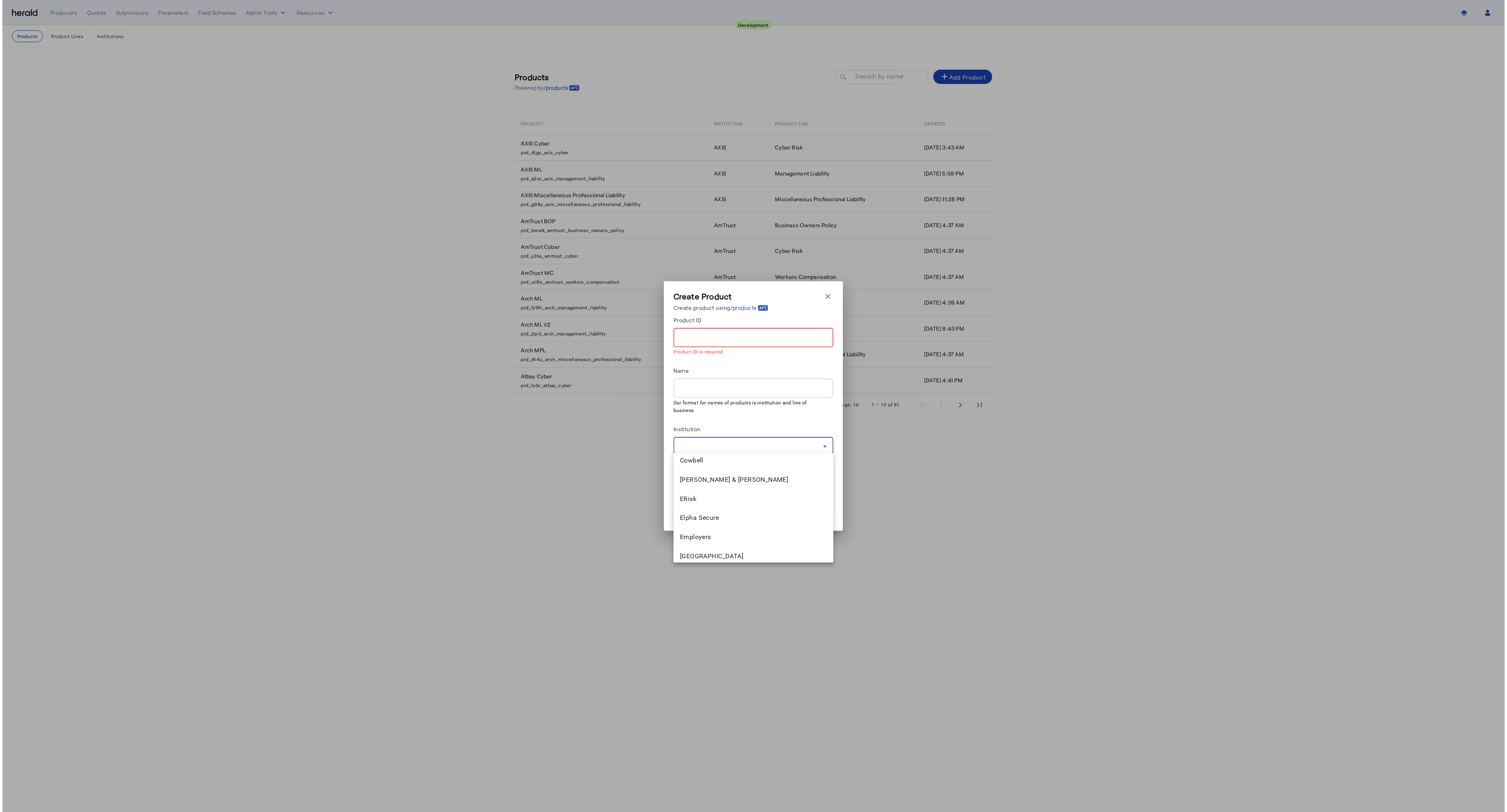
scroll to position [324, 0]
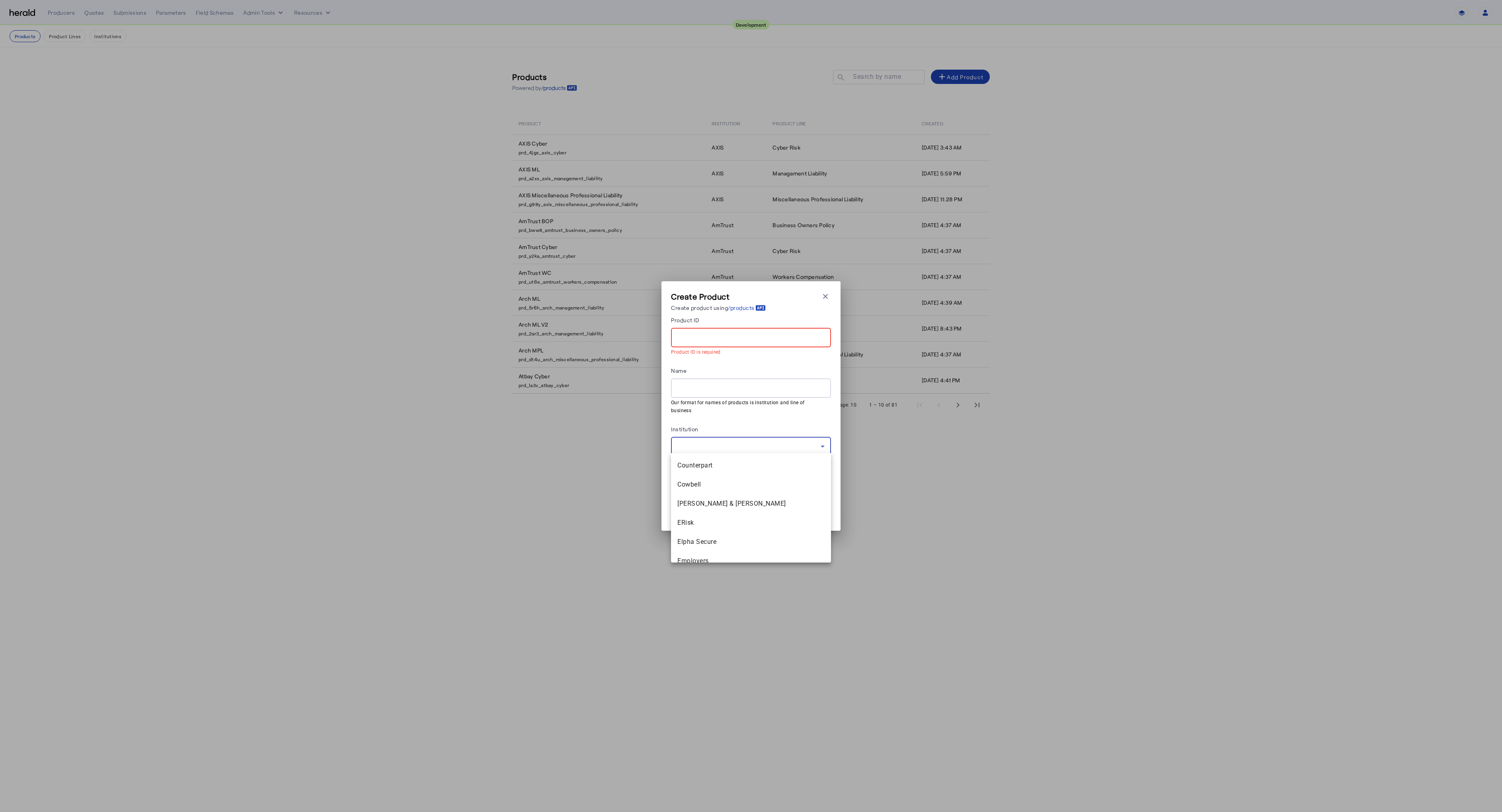
click at [704, 500] on span "[PERSON_NAME] & [PERSON_NAME]" at bounding box center [751, 504] width 148 height 9
click at [699, 342] on input "Product ID" at bounding box center [751, 338] width 148 height 9
click at [709, 343] on input "Product ID" at bounding box center [751, 338] width 148 height 9
paste input "**********"
type input "**********"
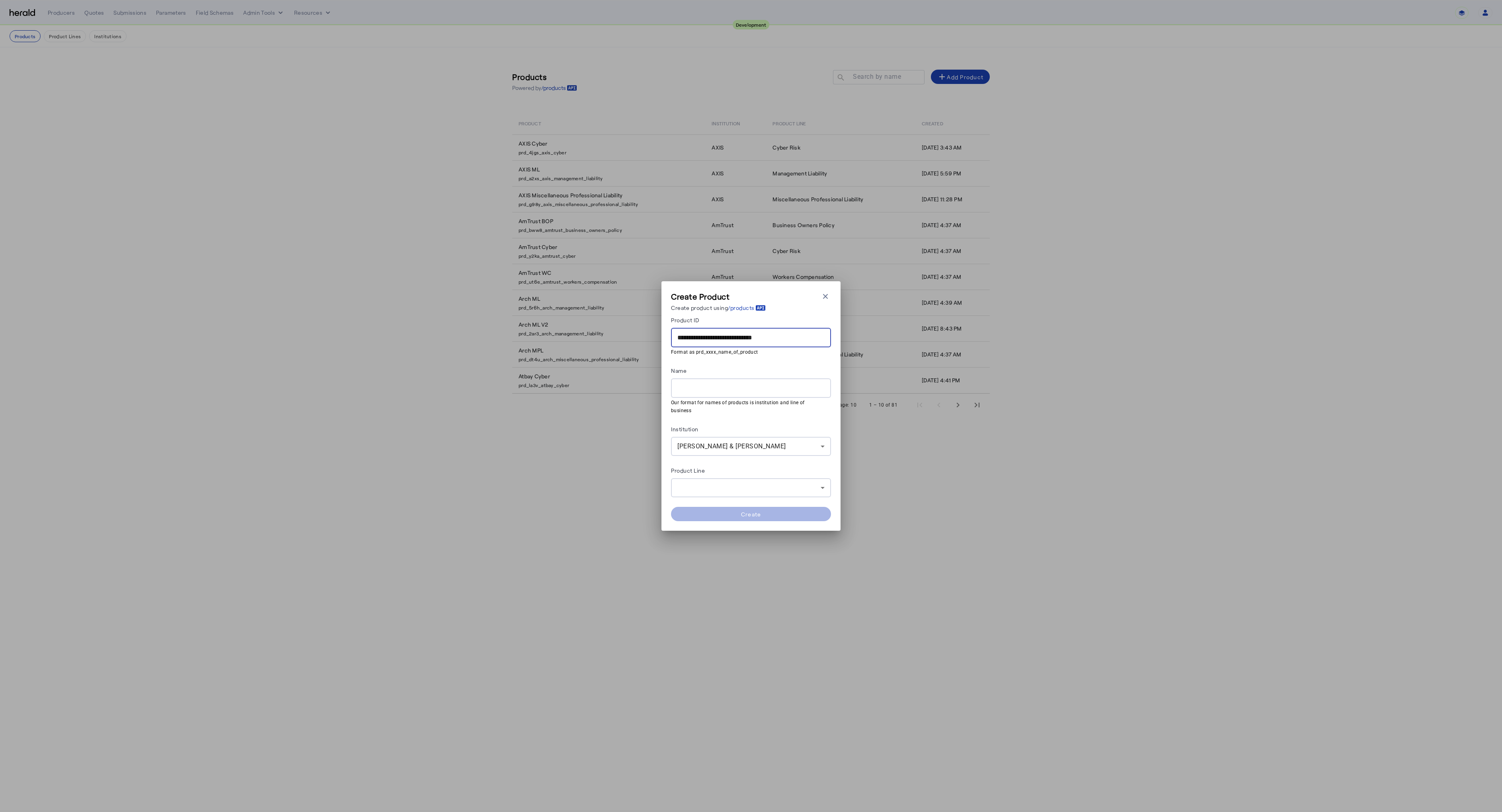
click at [700, 372] on div "Name" at bounding box center [751, 372] width 160 height 13
click at [699, 385] on div at bounding box center [751, 388] width 148 height 19
paste input "**********"
type input "**********"
drag, startPoint x: 707, startPoint y: 470, endPoint x: 711, endPoint y: 478, distance: 8.9
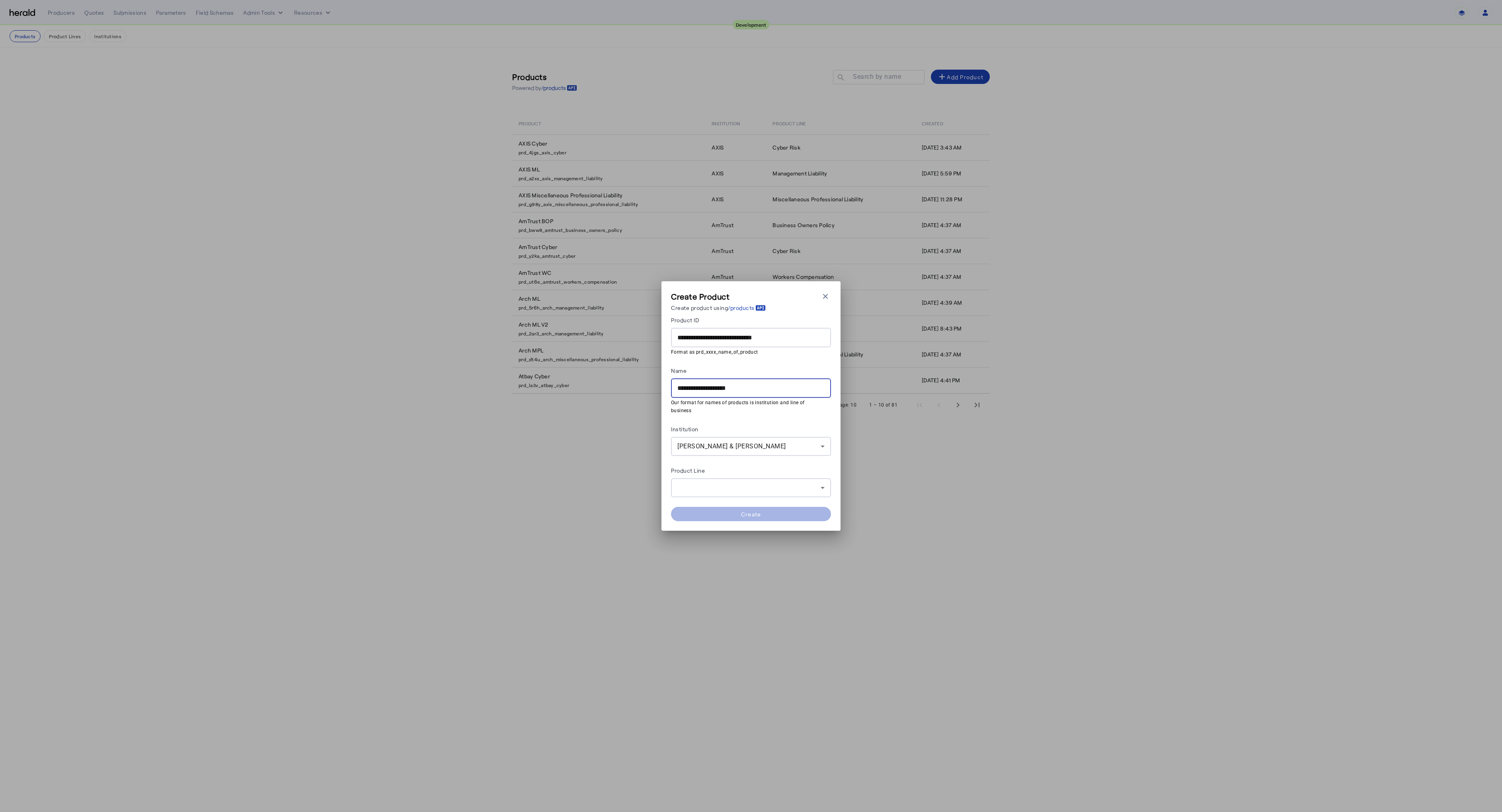
click at [709, 474] on div "Product Line" at bounding box center [751, 481] width 160 height 32
click at [711, 483] on div at bounding box center [749, 488] width 143 height 9
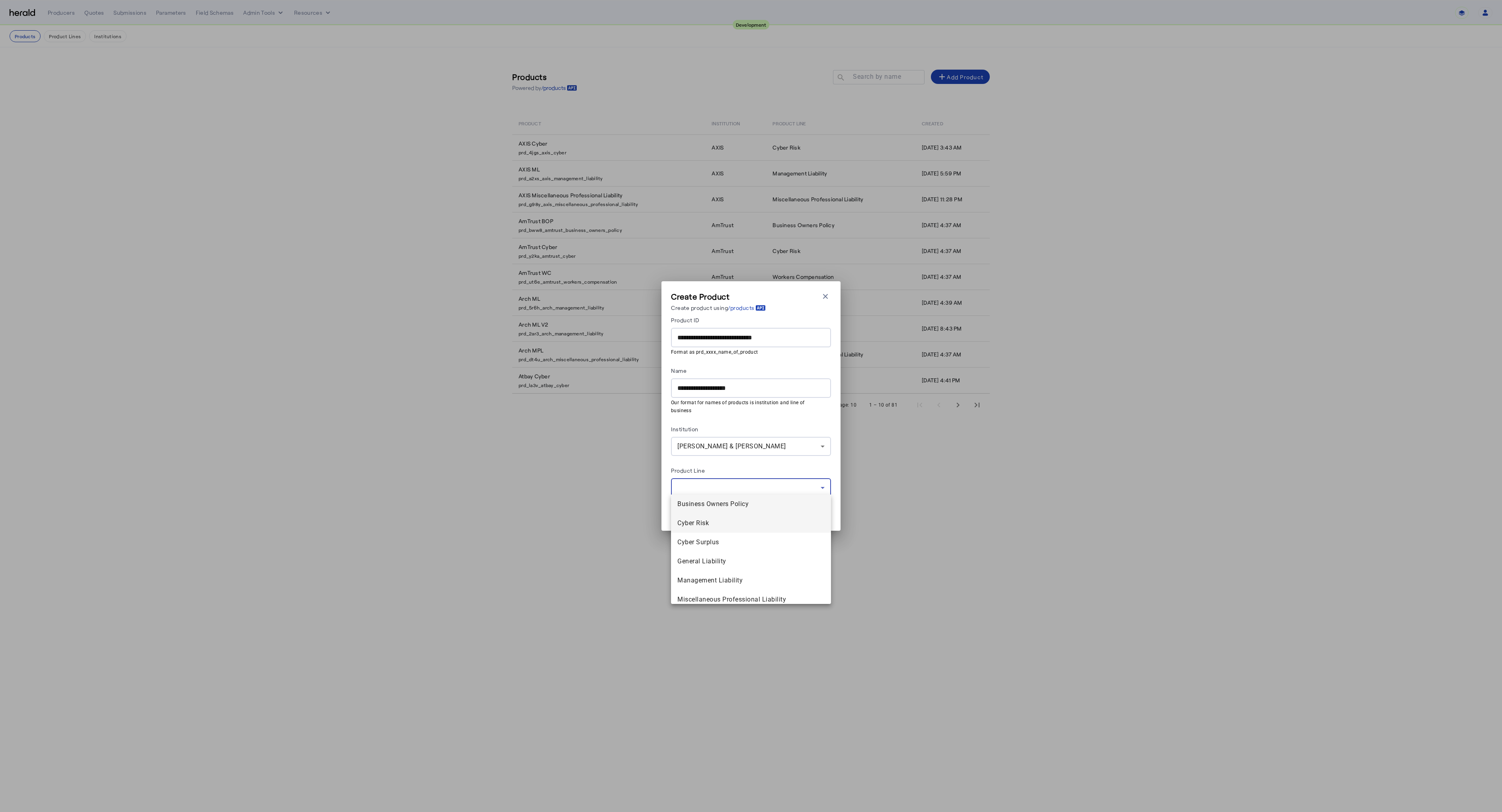
click at [707, 522] on span "Cyber Risk" at bounding box center [751, 523] width 148 height 9
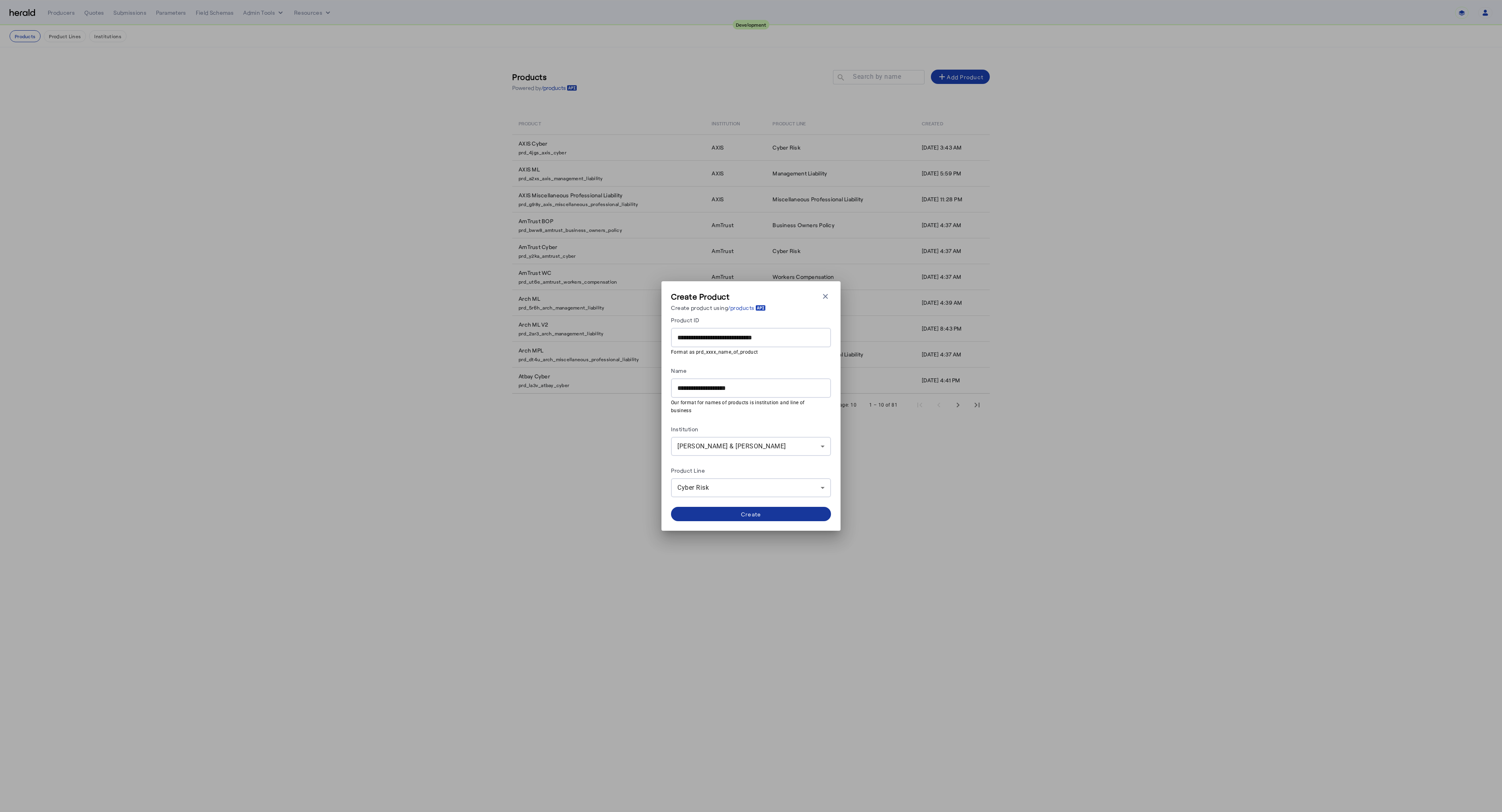
click at [745, 514] on span at bounding box center [751, 514] width 160 height 19
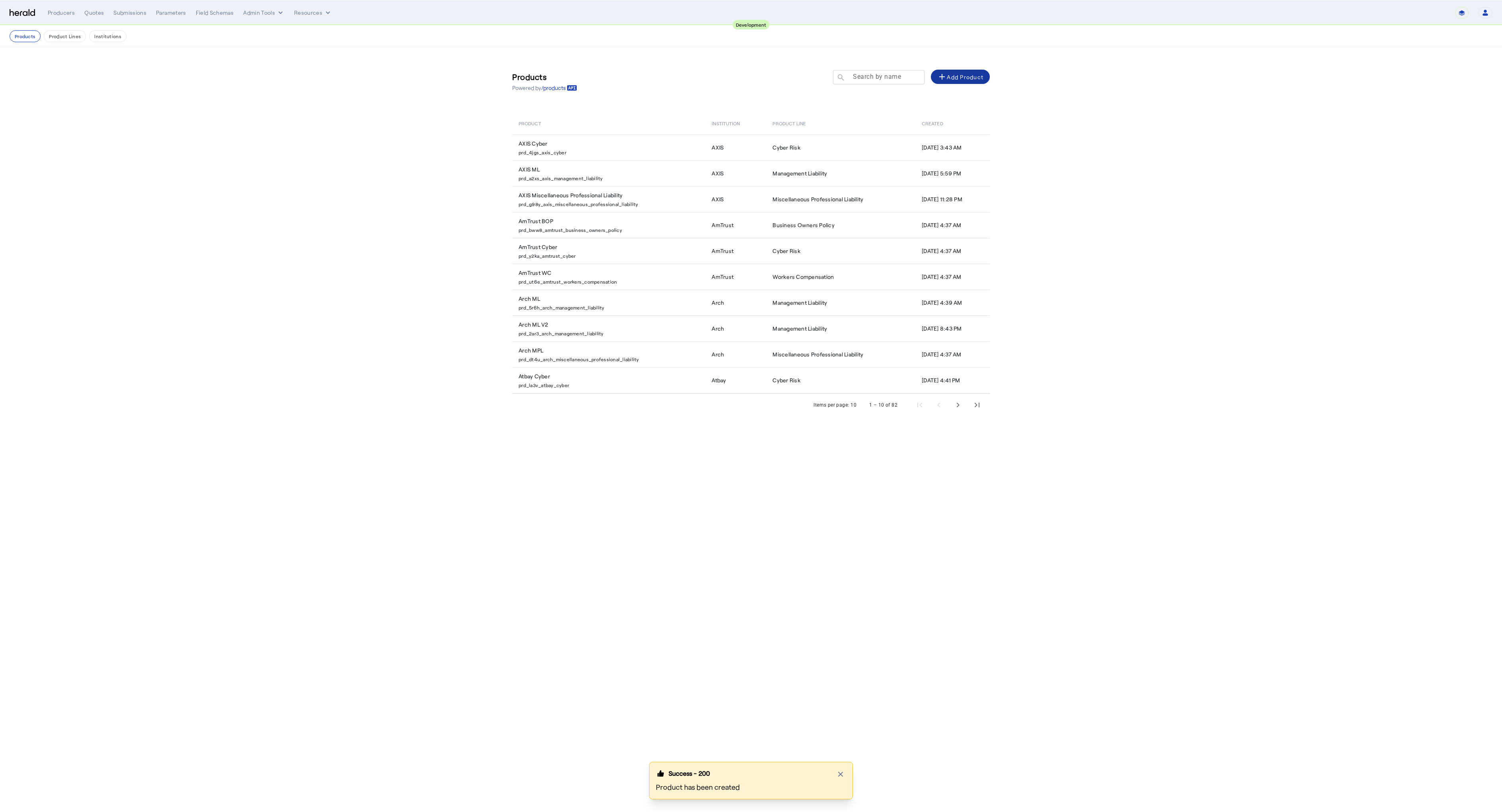
click at [870, 79] on mat-label "Search by name" at bounding box center [877, 76] width 48 height 8
click at [870, 79] on input "Search by name" at bounding box center [882, 77] width 72 height 9
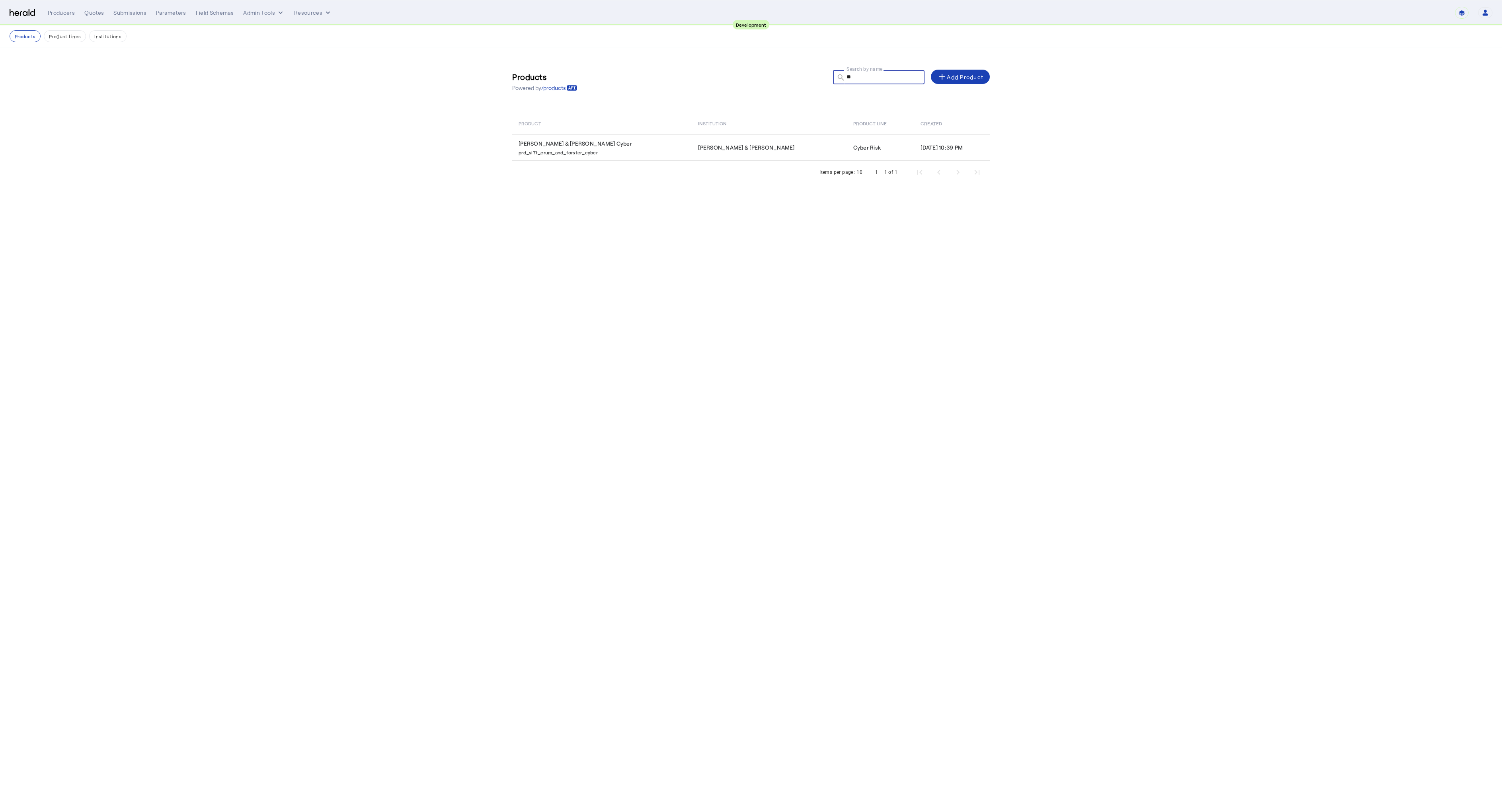
type input "**"
click at [553, 141] on td "[PERSON_NAME] & [PERSON_NAME] Cyber prd_si7t_crum_and_forster_cyber" at bounding box center [602, 147] width 180 height 26
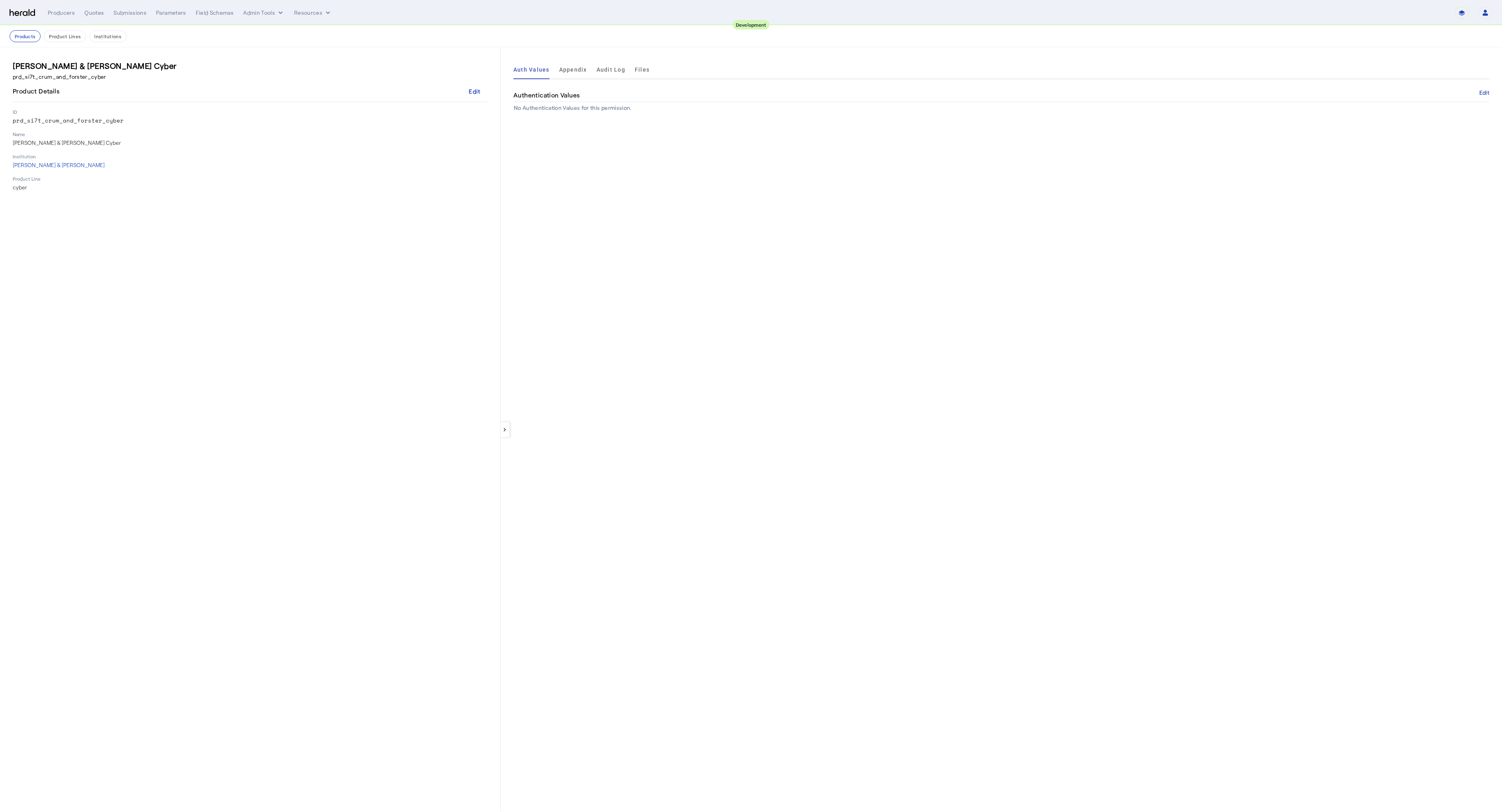
drag, startPoint x: 625, startPoint y: 335, endPoint x: 621, endPoint y: 331, distance: 5.7
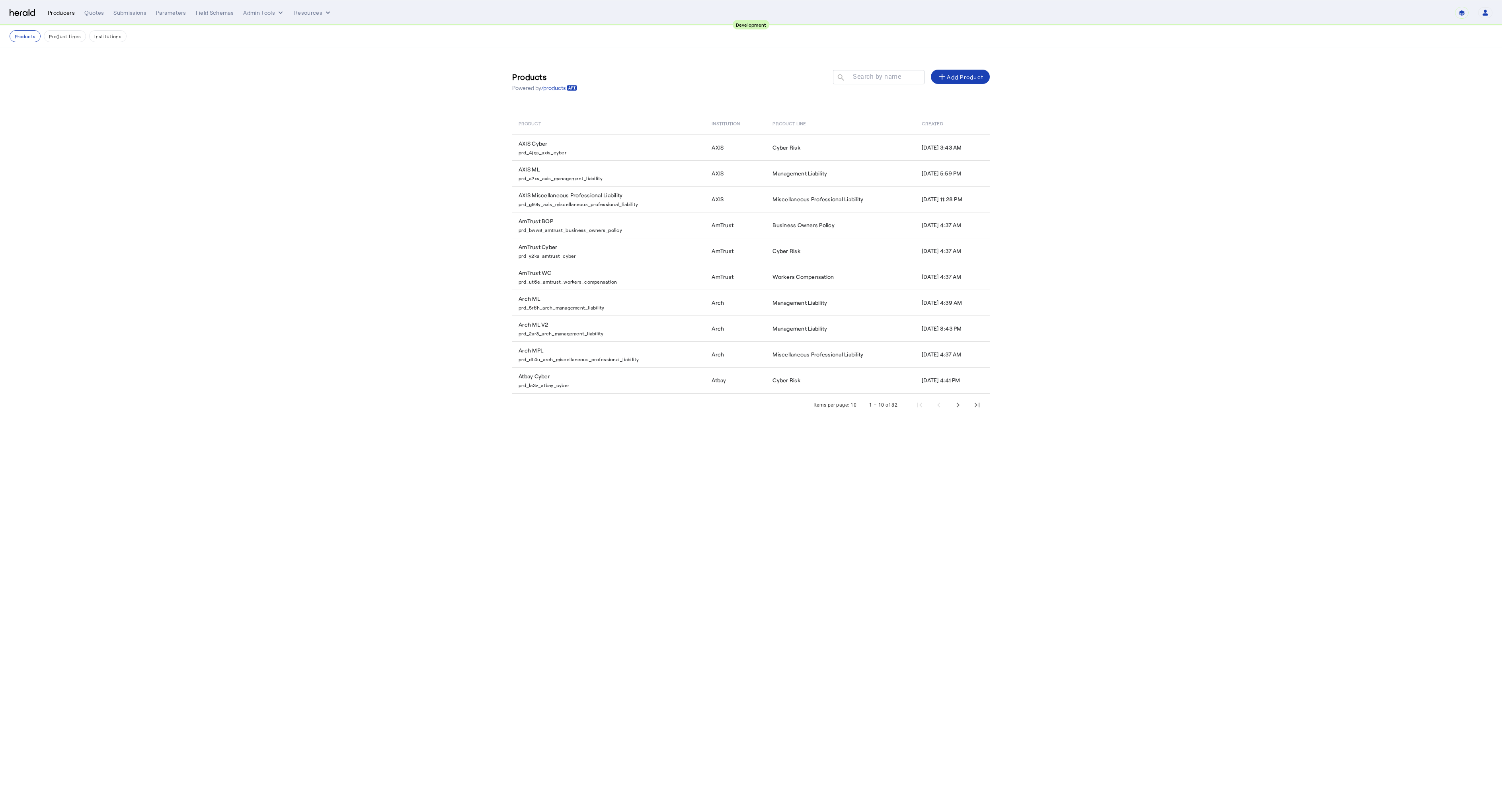
click at [61, 13] on div "Producers" at bounding box center [61, 13] width 27 height 8
select select "pfm_2v8p_herald_api"
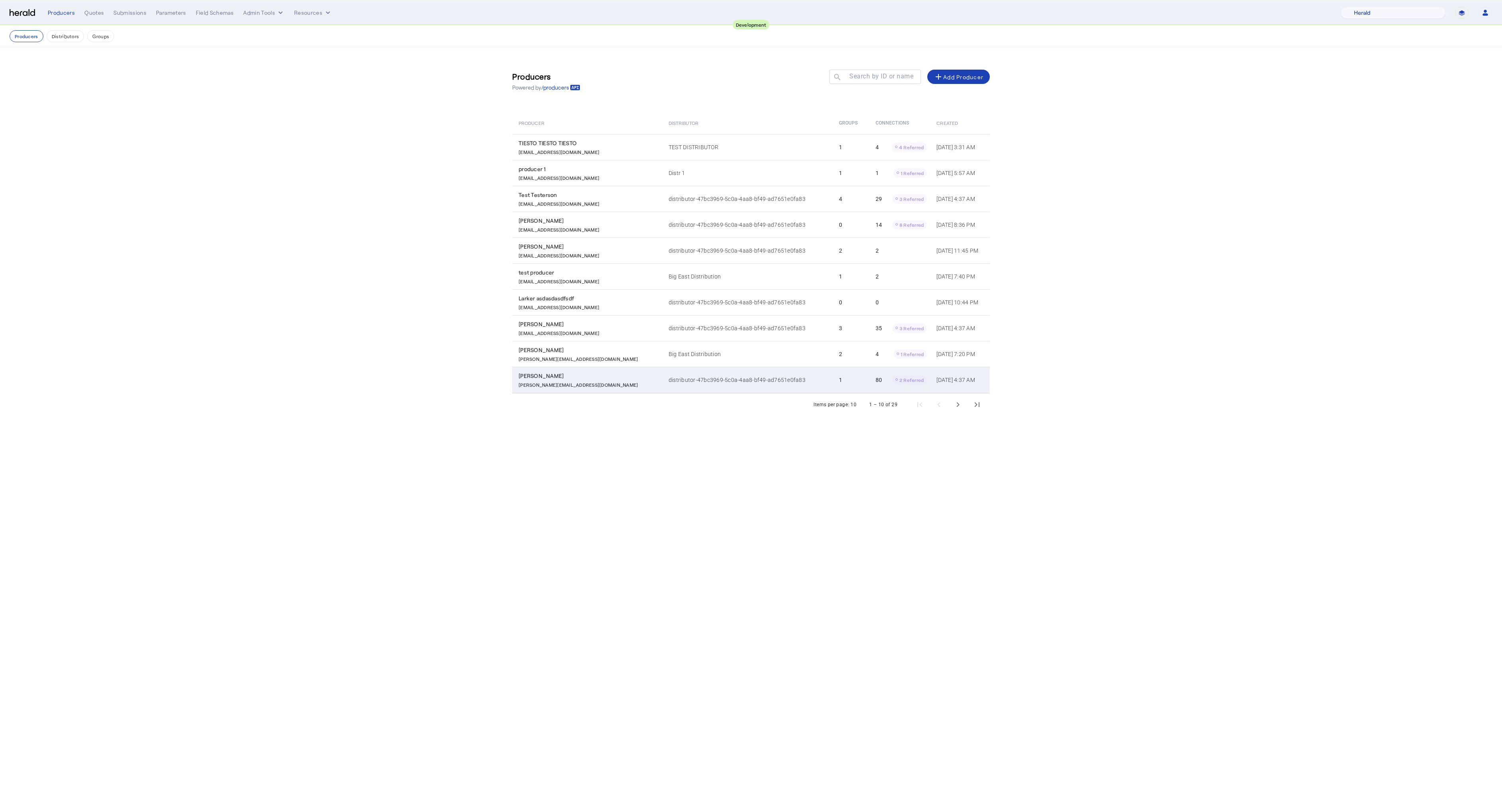
click at [550, 374] on div "[PERSON_NAME]" at bounding box center [588, 376] width 141 height 8
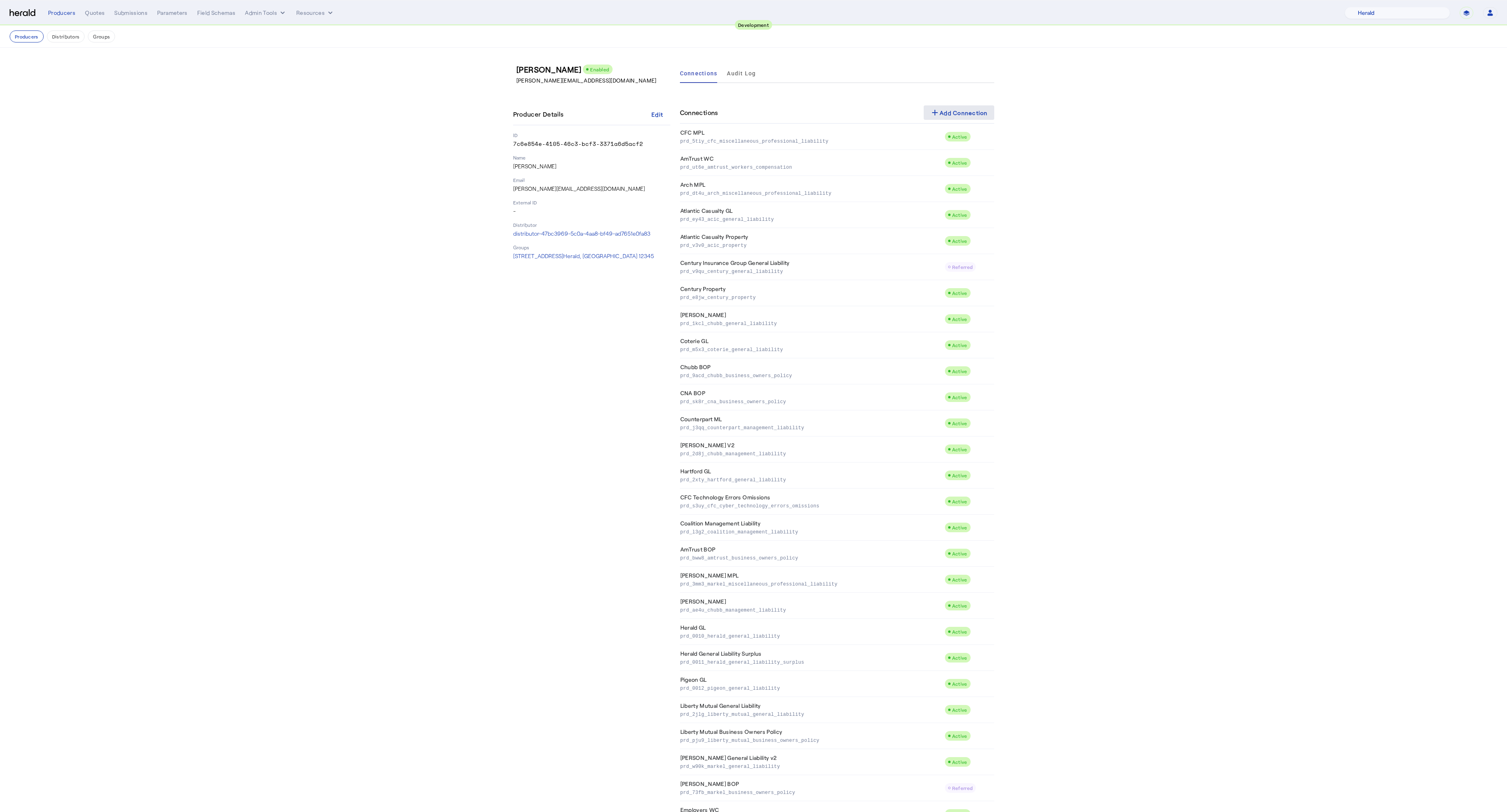
click at [961, 112] on div "add Add Connection" at bounding box center [959, 113] width 58 height 9
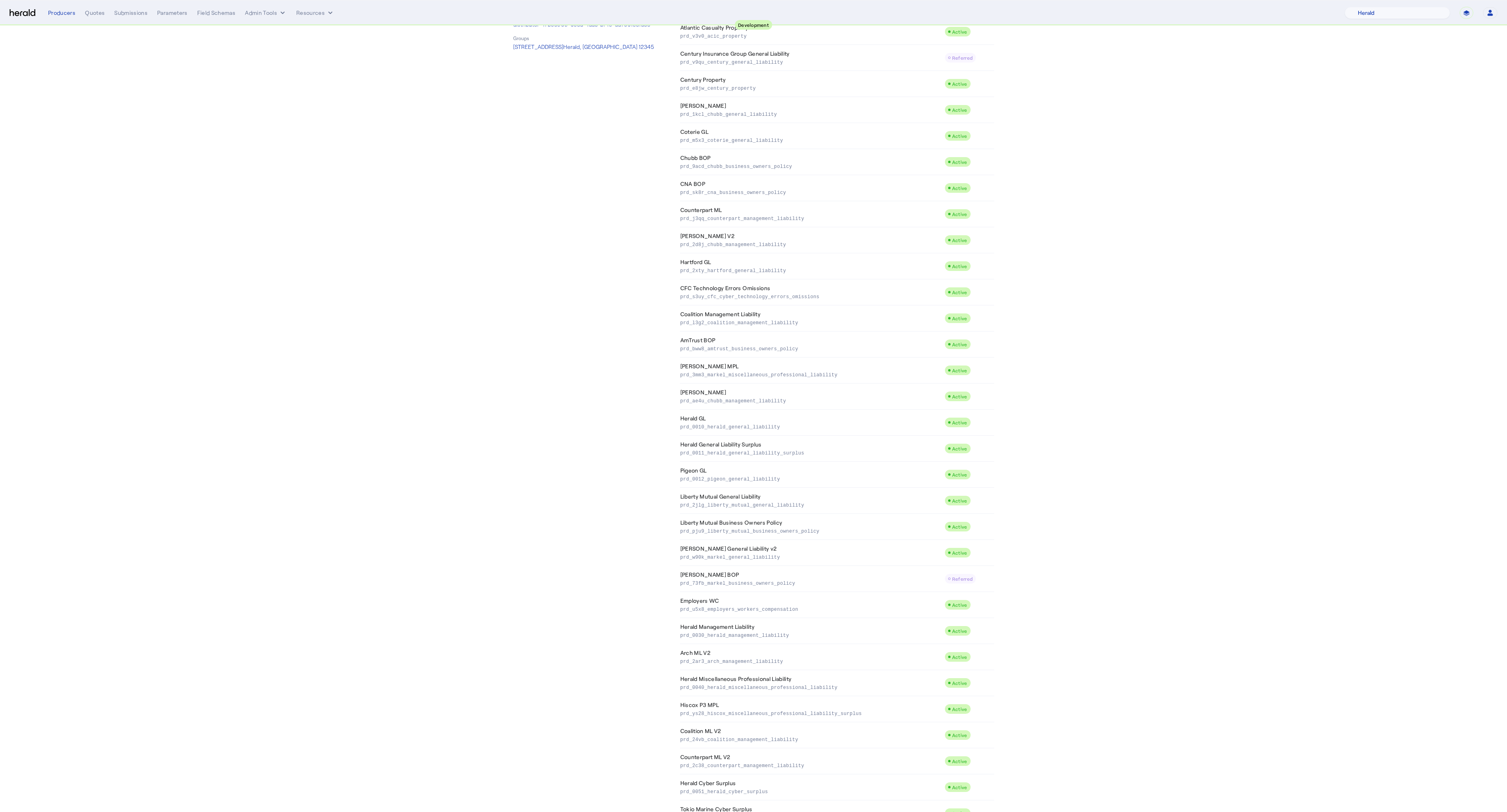
scroll to position [288, 0]
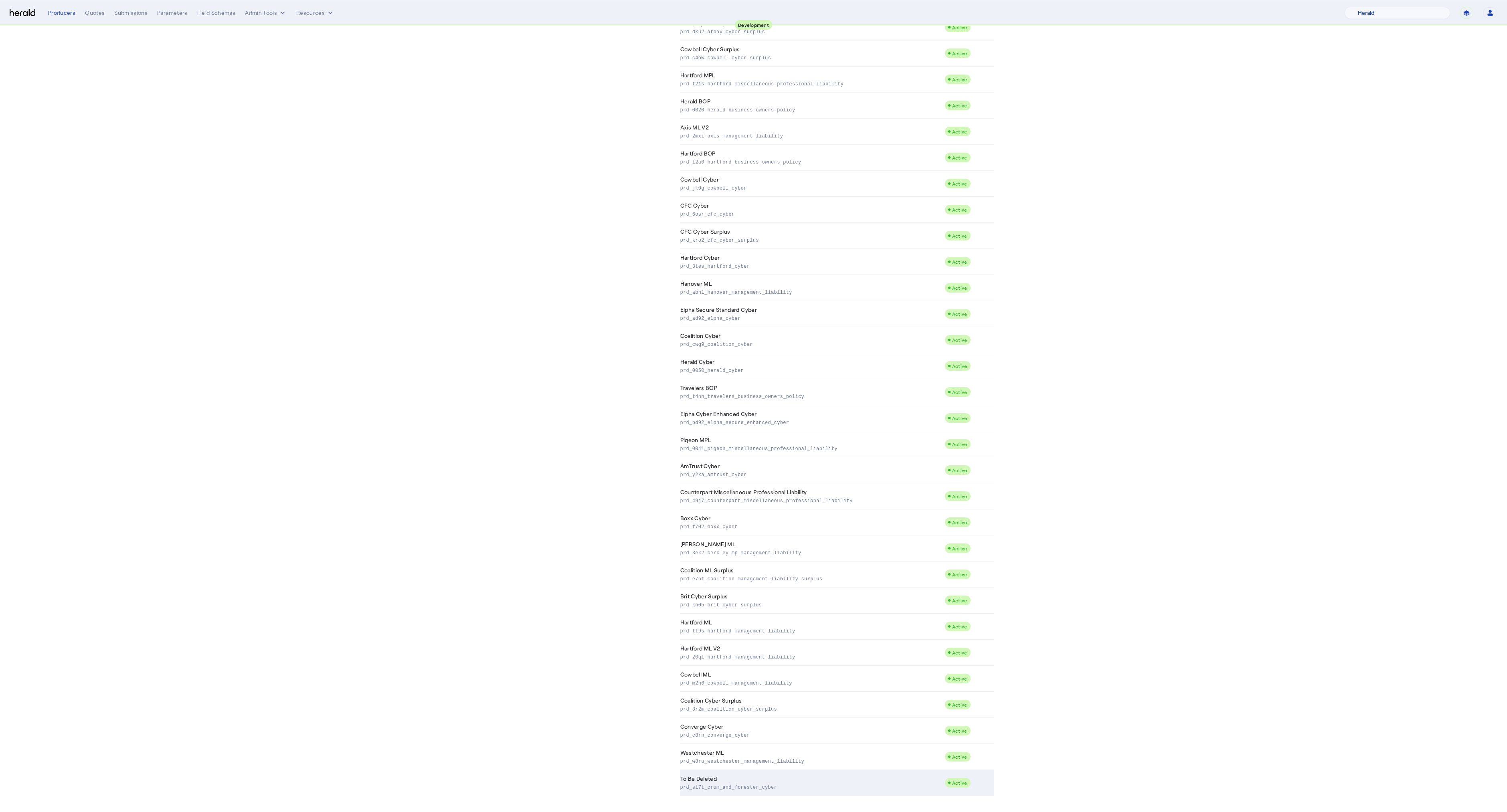
click at [753, 776] on td "To Be Deleted prd_si7t_crum_and_forester_cyber" at bounding box center [812, 783] width 264 height 26
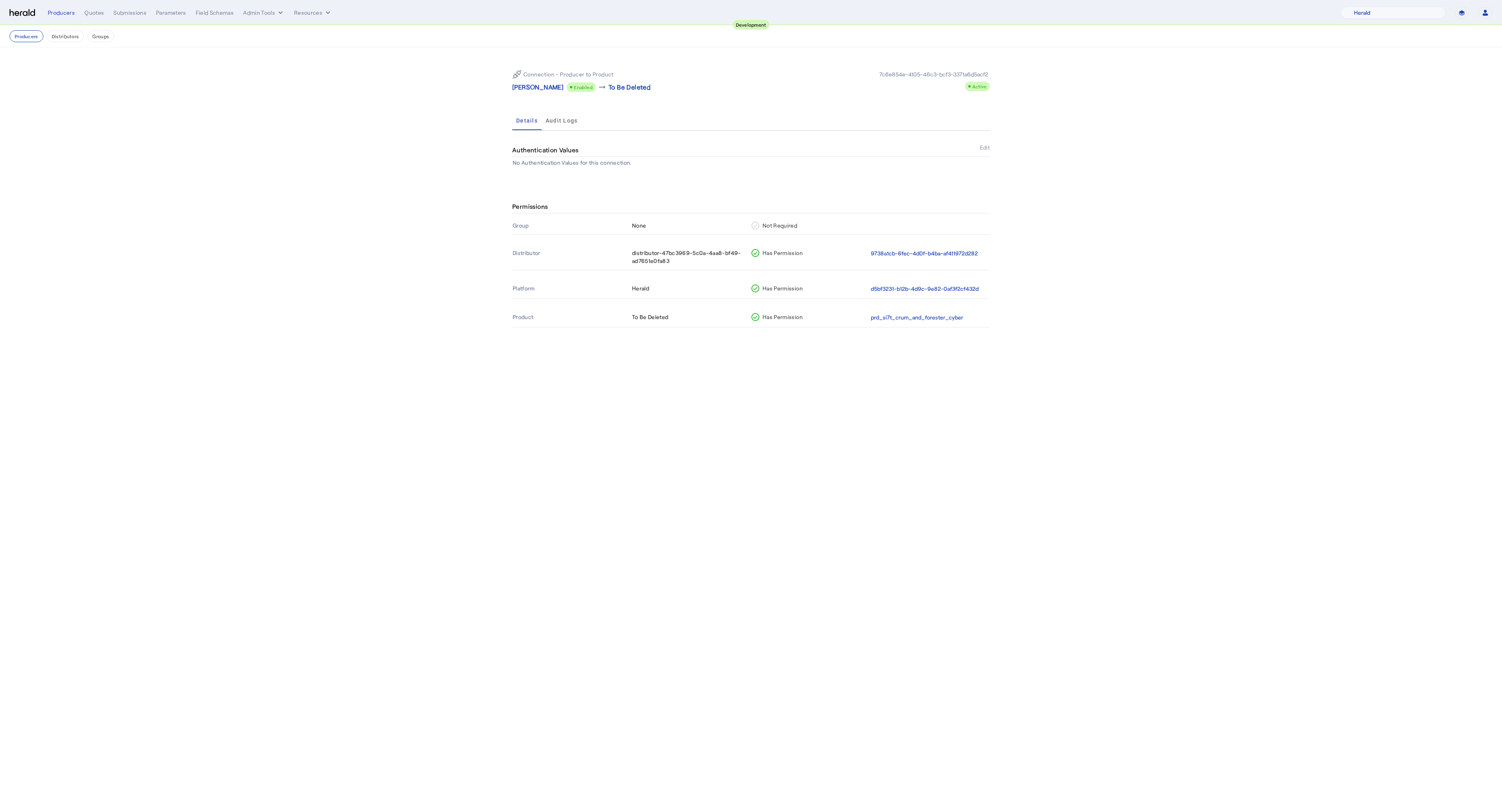
click at [575, 86] on span "Enabled" at bounding box center [583, 87] width 19 height 6
click at [574, 86] on span "Enabled" at bounding box center [583, 87] width 19 height 6
click at [574, 87] on span "Enabled" at bounding box center [583, 87] width 19 height 6
click at [366, 105] on section "Connection - Producer to Product [PERSON_NAME] Enabled arrow_right_alt To Be De…" at bounding box center [751, 115] width 1502 height 137
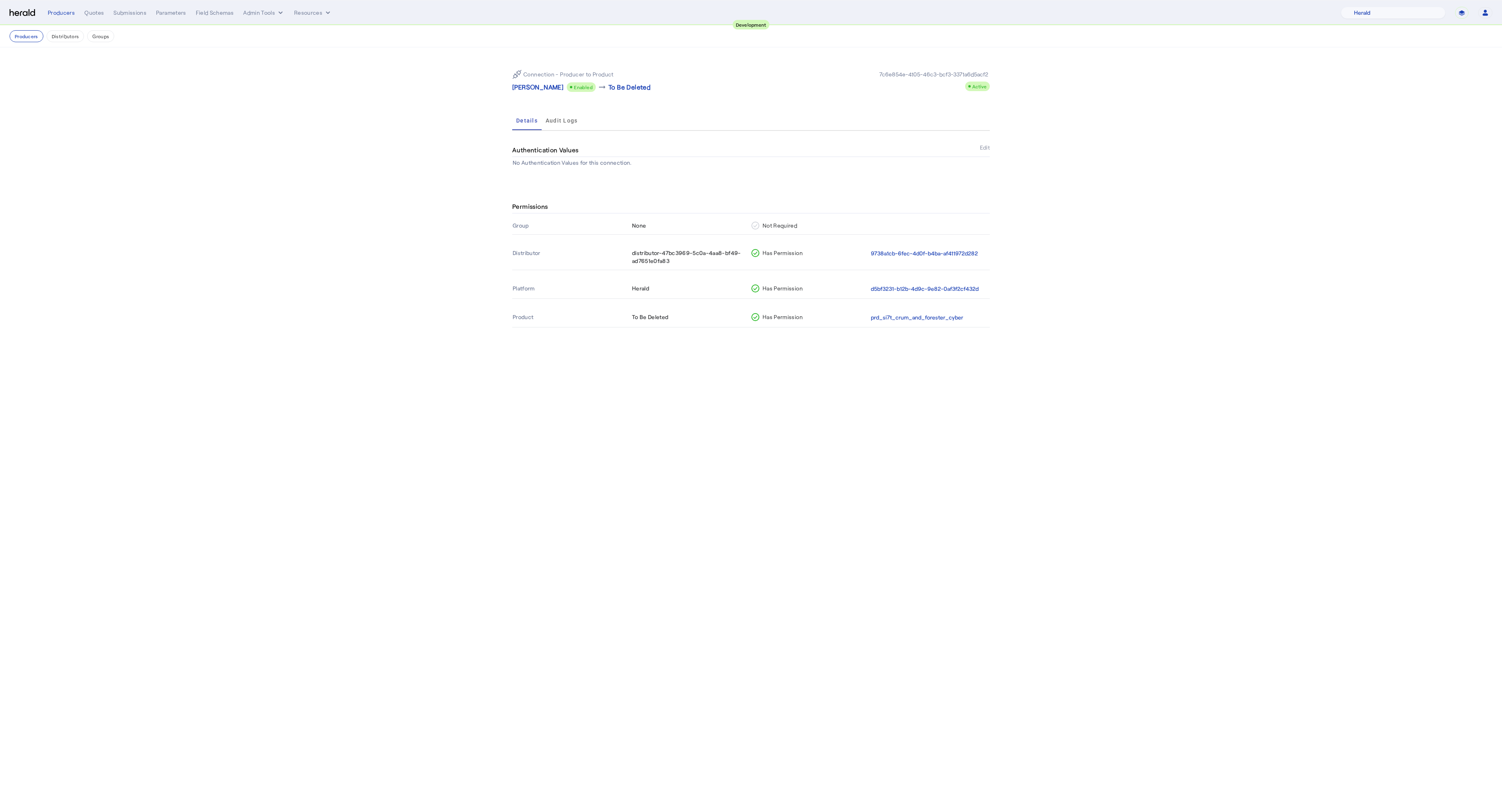
drag, startPoint x: 493, startPoint y: 245, endPoint x: 480, endPoint y: 238, distance: 14.8
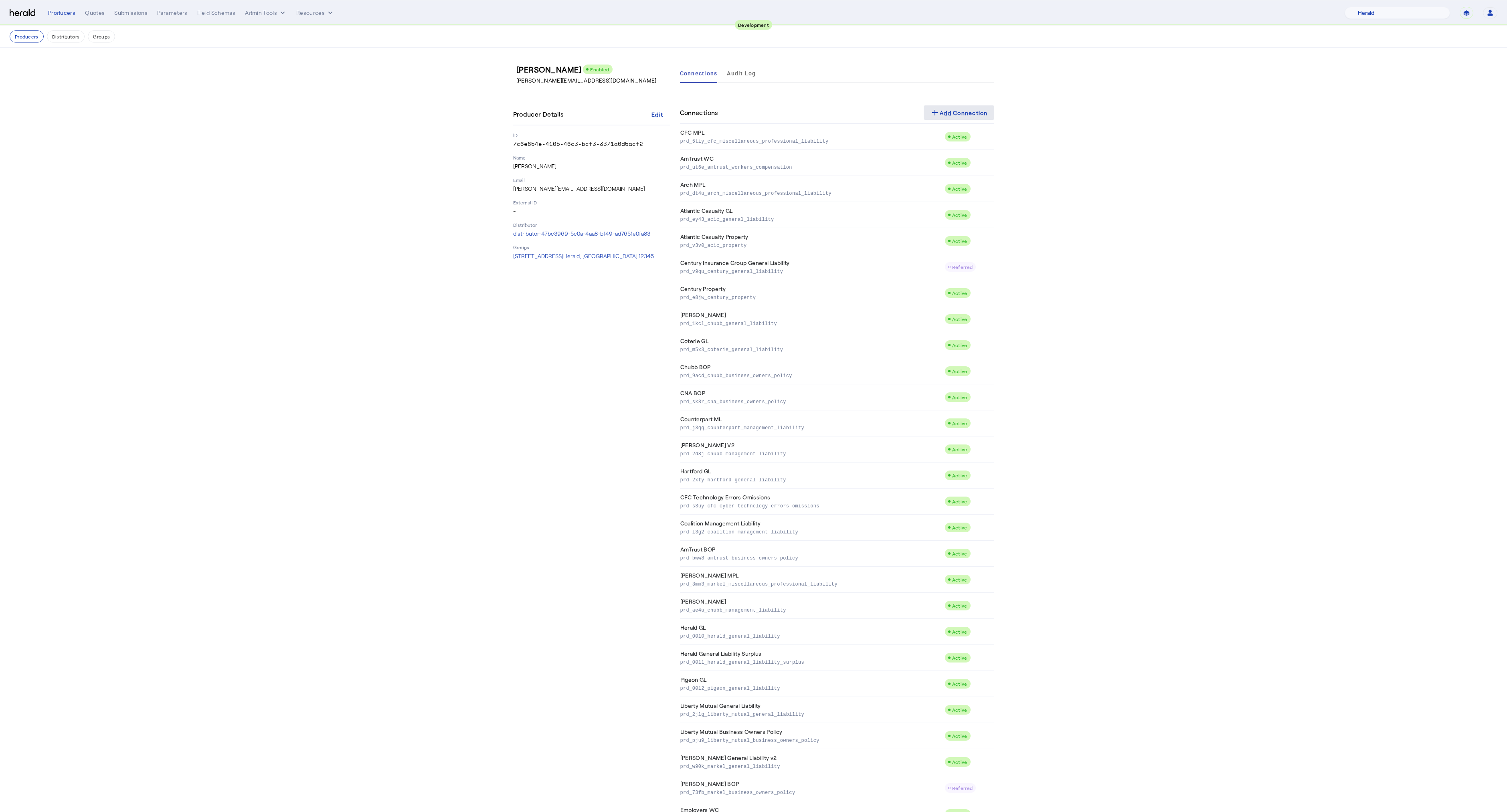
click at [961, 113] on div "add Add Connection" at bounding box center [959, 113] width 58 height 9
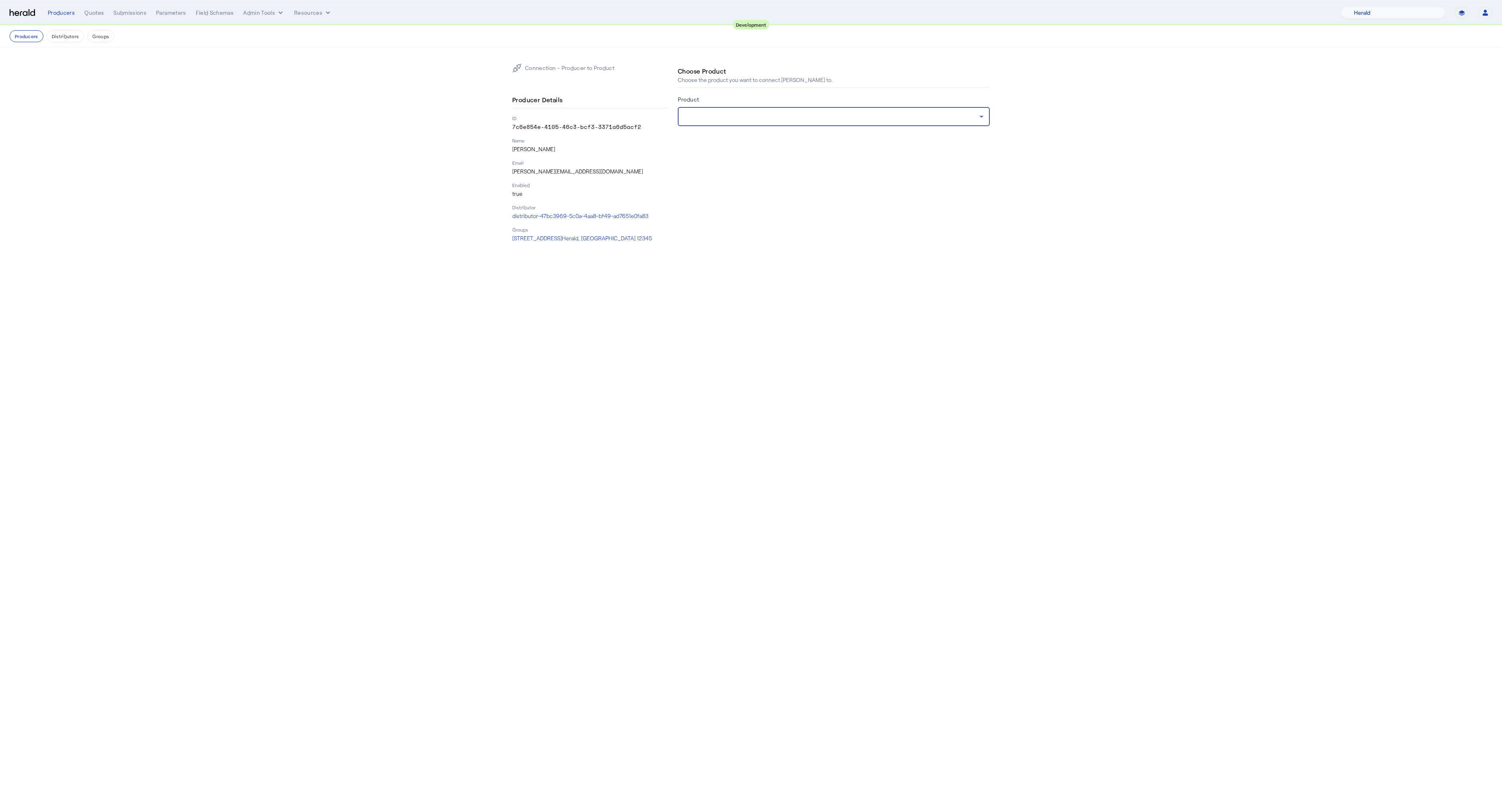
click at [743, 121] on div at bounding box center [831, 117] width 295 height 9
click at [725, 225] on span "[PERSON_NAME] & [PERSON_NAME] Cyber" at bounding box center [833, 226] width 299 height 9
click at [752, 216] on div "Choose Product Choose the product you want to connect [PERSON_NAME] to. Product…" at bounding box center [833, 153] width 312 height 179
click at [269, 16] on button "Admin Tools" at bounding box center [264, 13] width 41 height 8
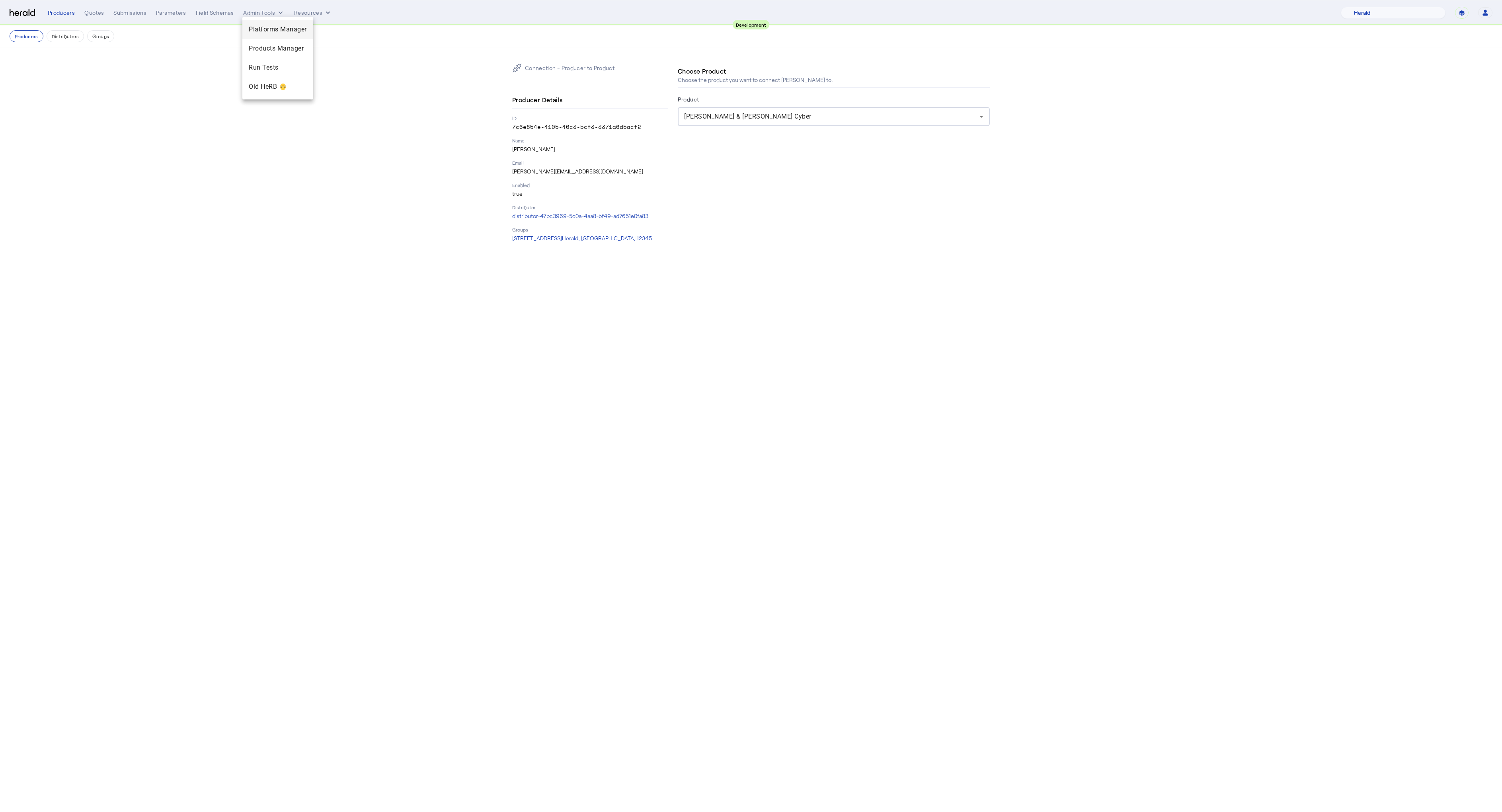
click at [273, 27] on span "Platforms Manager" at bounding box center [278, 29] width 58 height 9
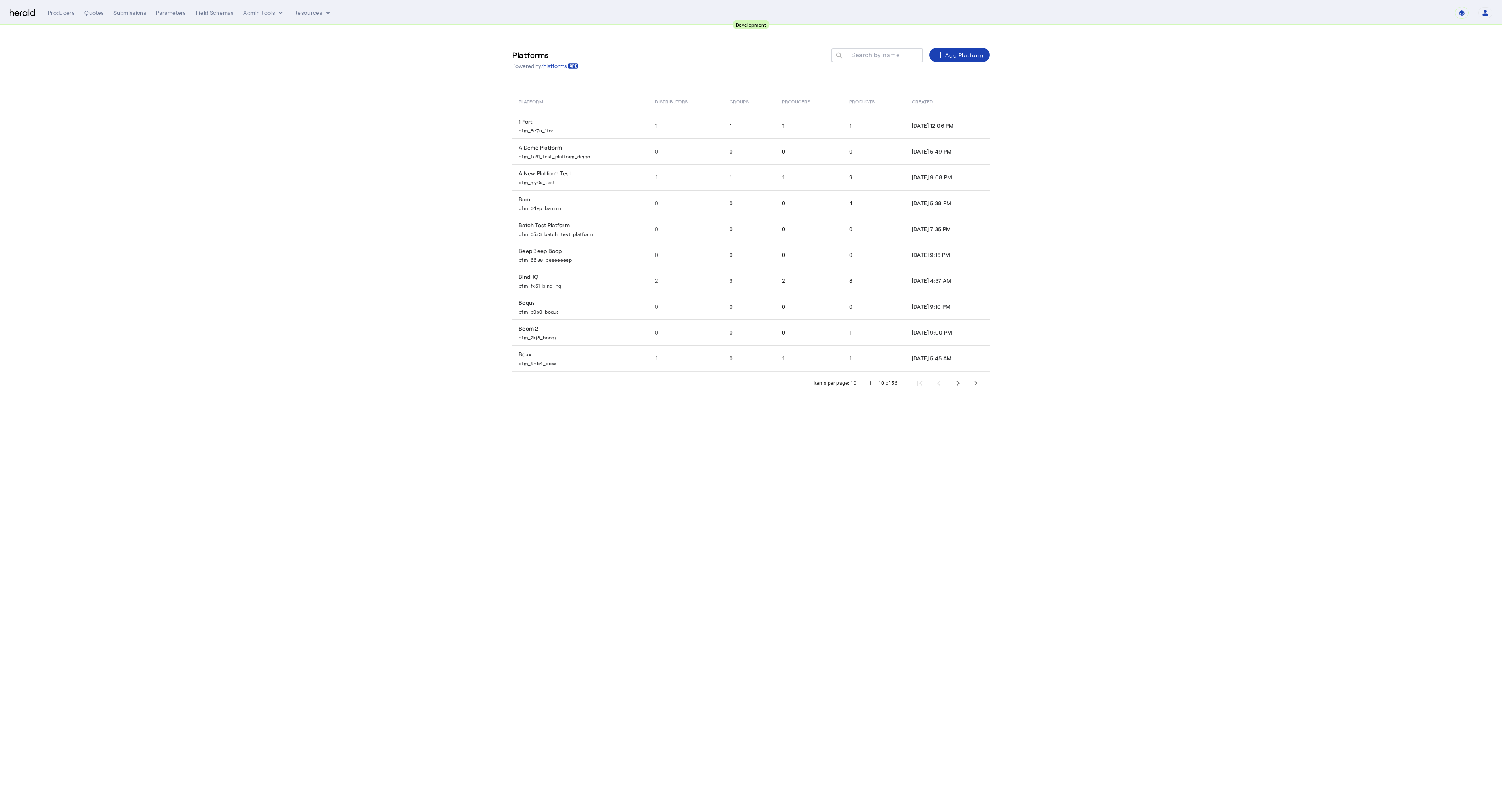
click at [847, 53] on input "Search by name" at bounding box center [880, 55] width 72 height 9
type input "*"
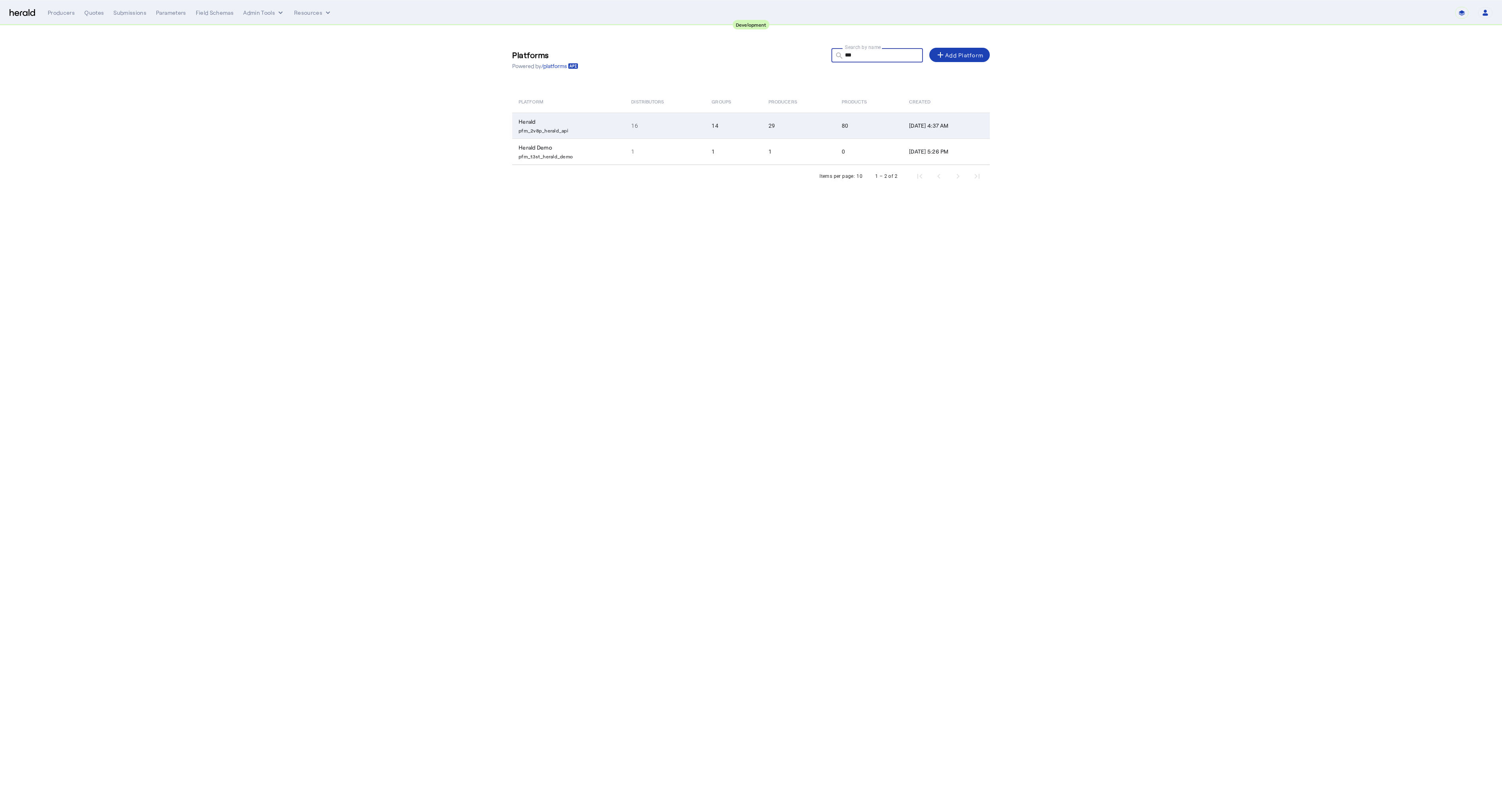
type input "***"
click at [540, 125] on td "Herald pfm_2v8p_herald_api" at bounding box center [568, 125] width 113 height 26
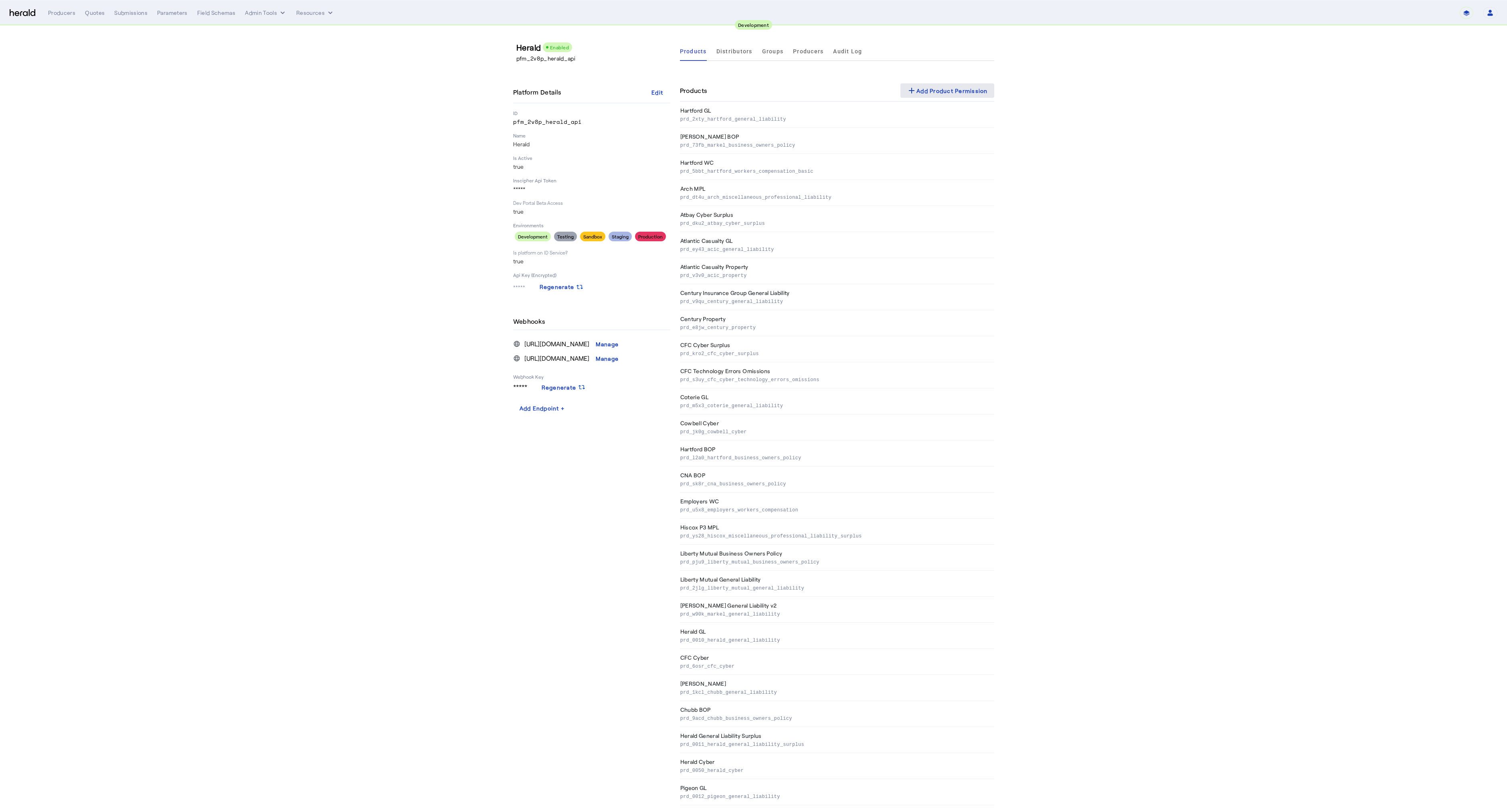
click at [944, 94] on div "add Add Product Permission" at bounding box center [947, 90] width 81 height 9
select select "pfm_2v8p_herald_api"
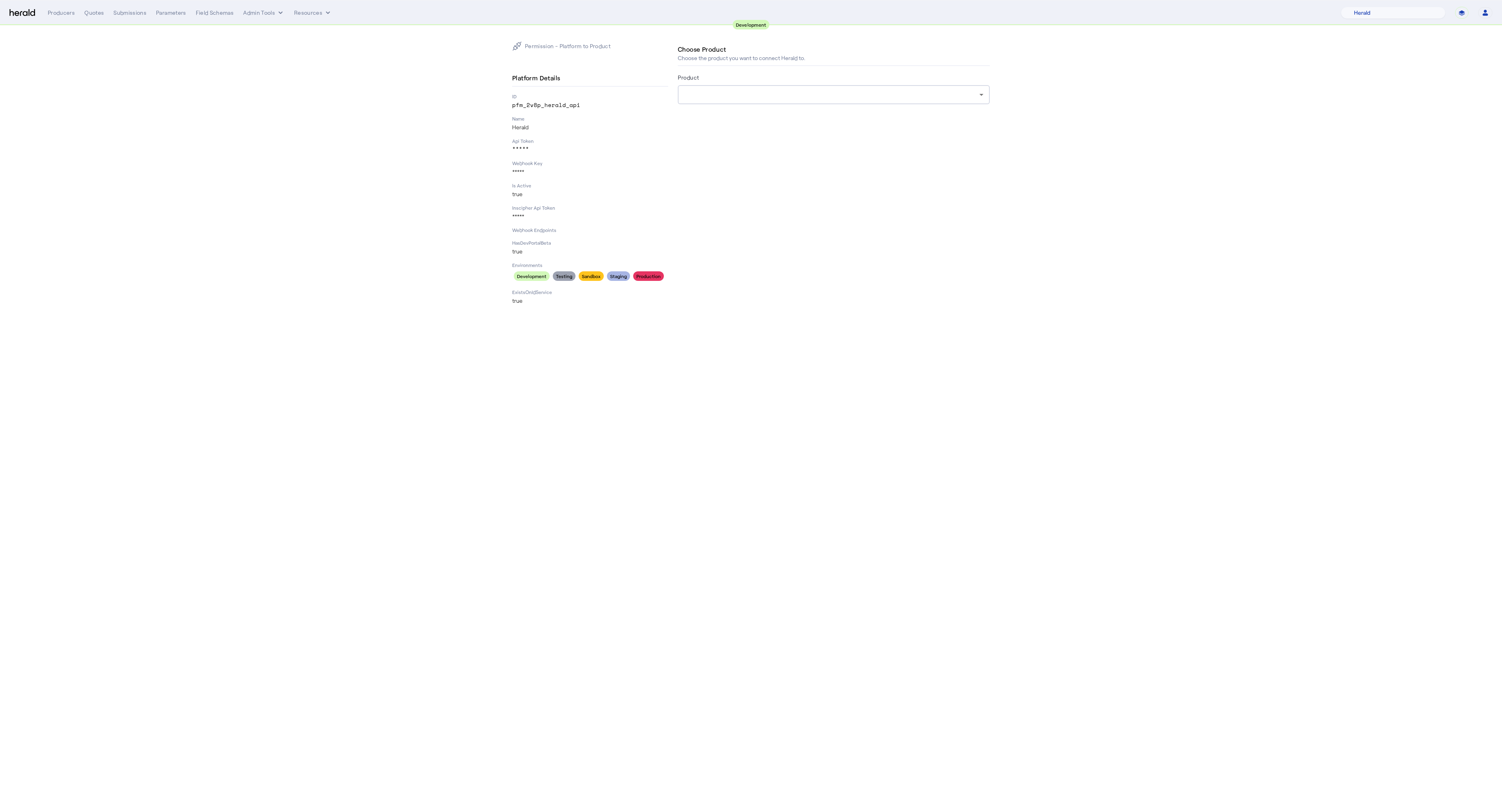
click at [733, 99] on div at bounding box center [831, 94] width 295 height 9
click at [729, 205] on span "[PERSON_NAME] & [PERSON_NAME] Cyber" at bounding box center [833, 204] width 299 height 9
click at [705, 153] on div "Submit Permission" at bounding box center [711, 153] width 55 height 8
click at [709, 154] on div "Submit Permission" at bounding box center [711, 153] width 55 height 8
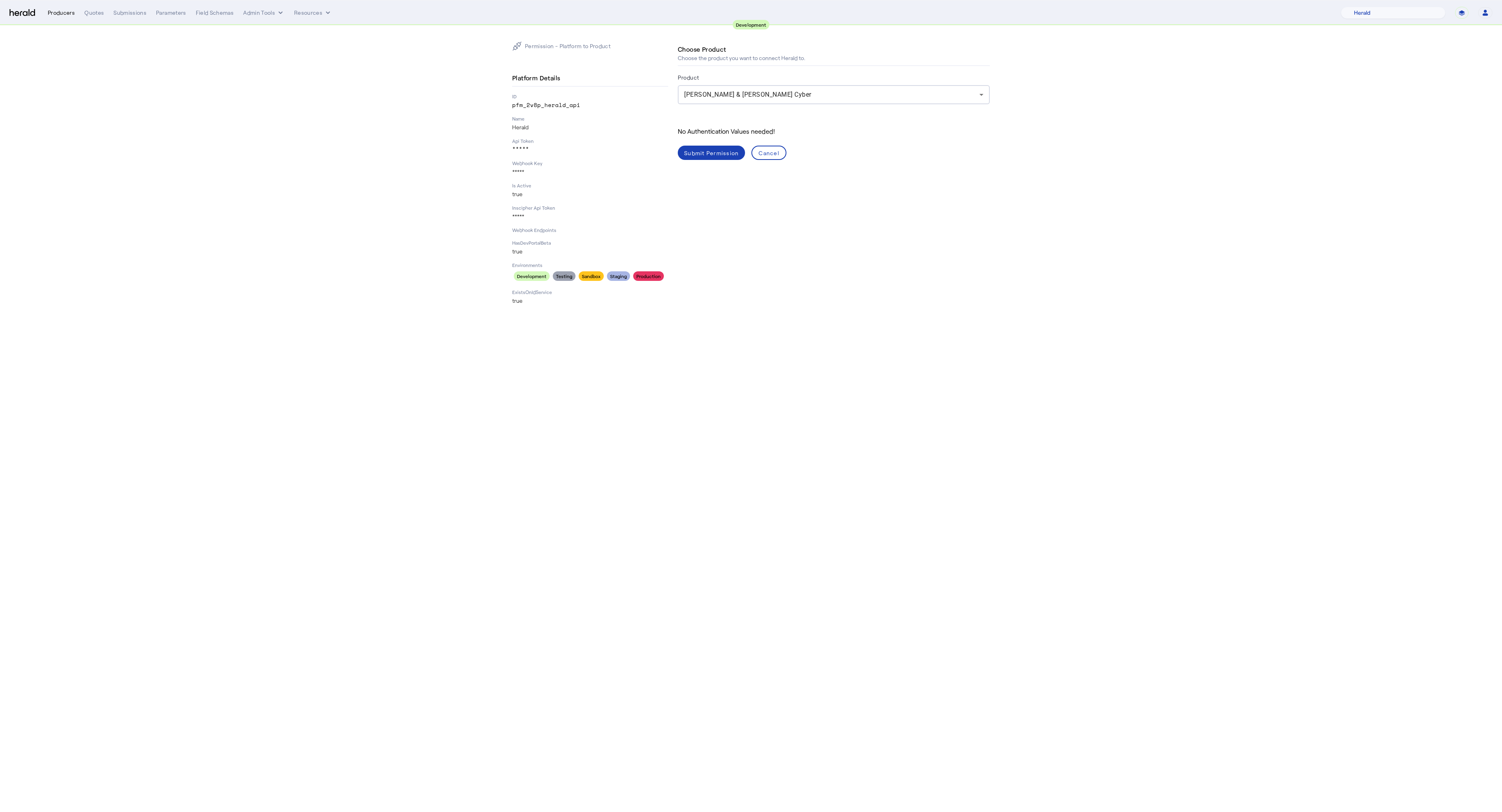
click at [61, 13] on div "Producers" at bounding box center [61, 13] width 27 height 8
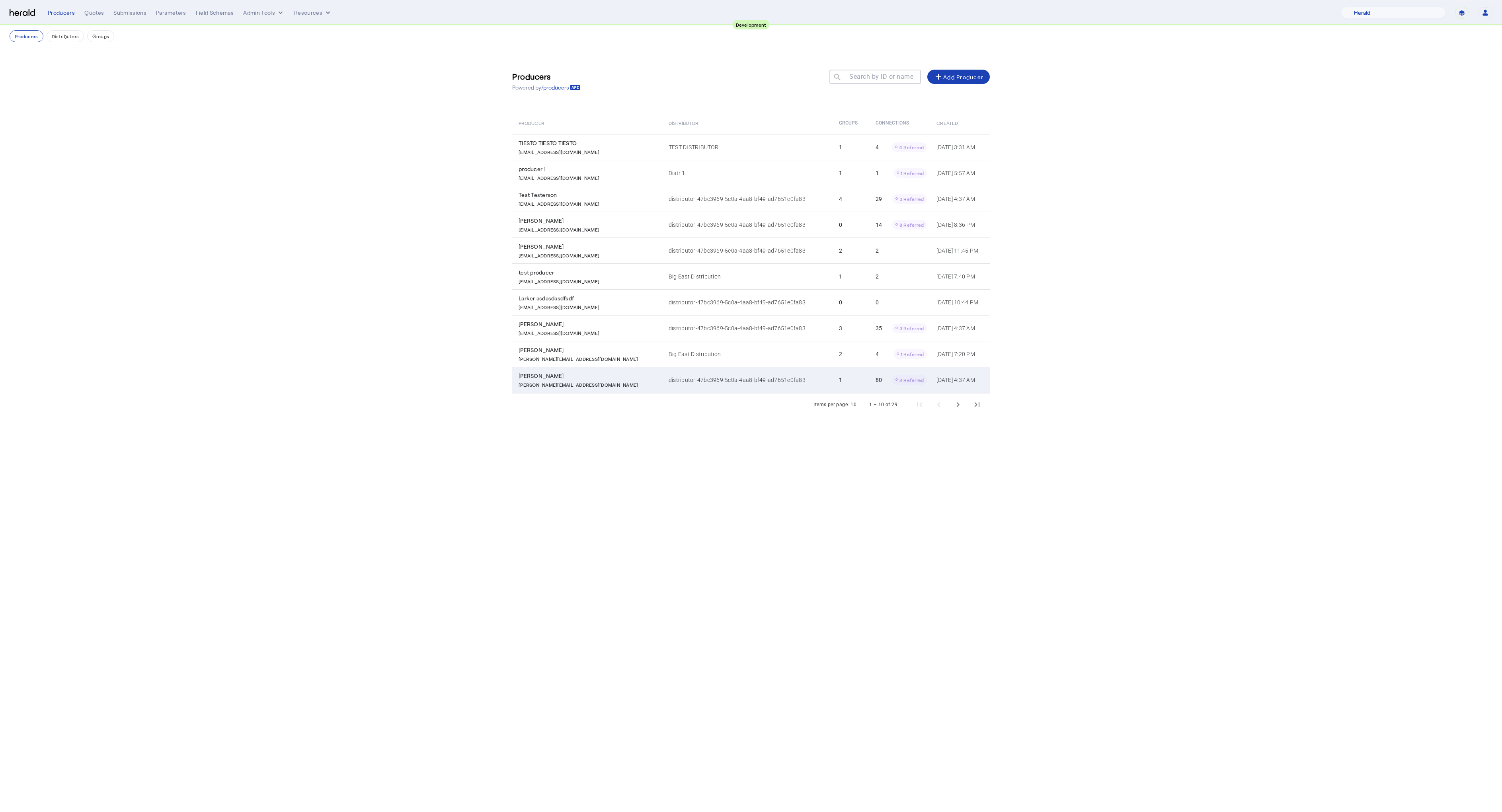
click at [535, 372] on div "[PERSON_NAME]" at bounding box center [588, 376] width 141 height 8
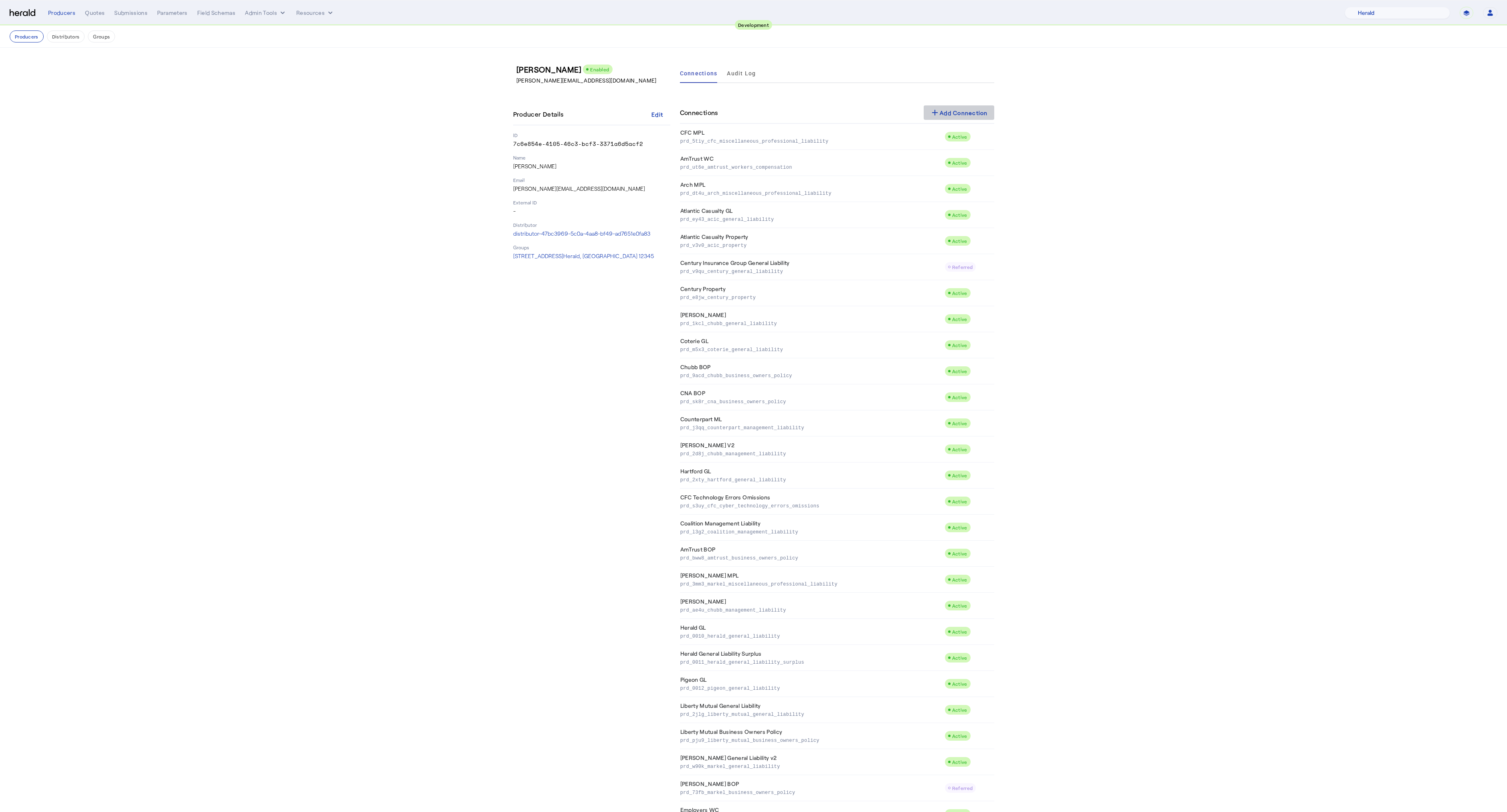
click at [968, 110] on div "add Add Connection" at bounding box center [959, 113] width 58 height 9
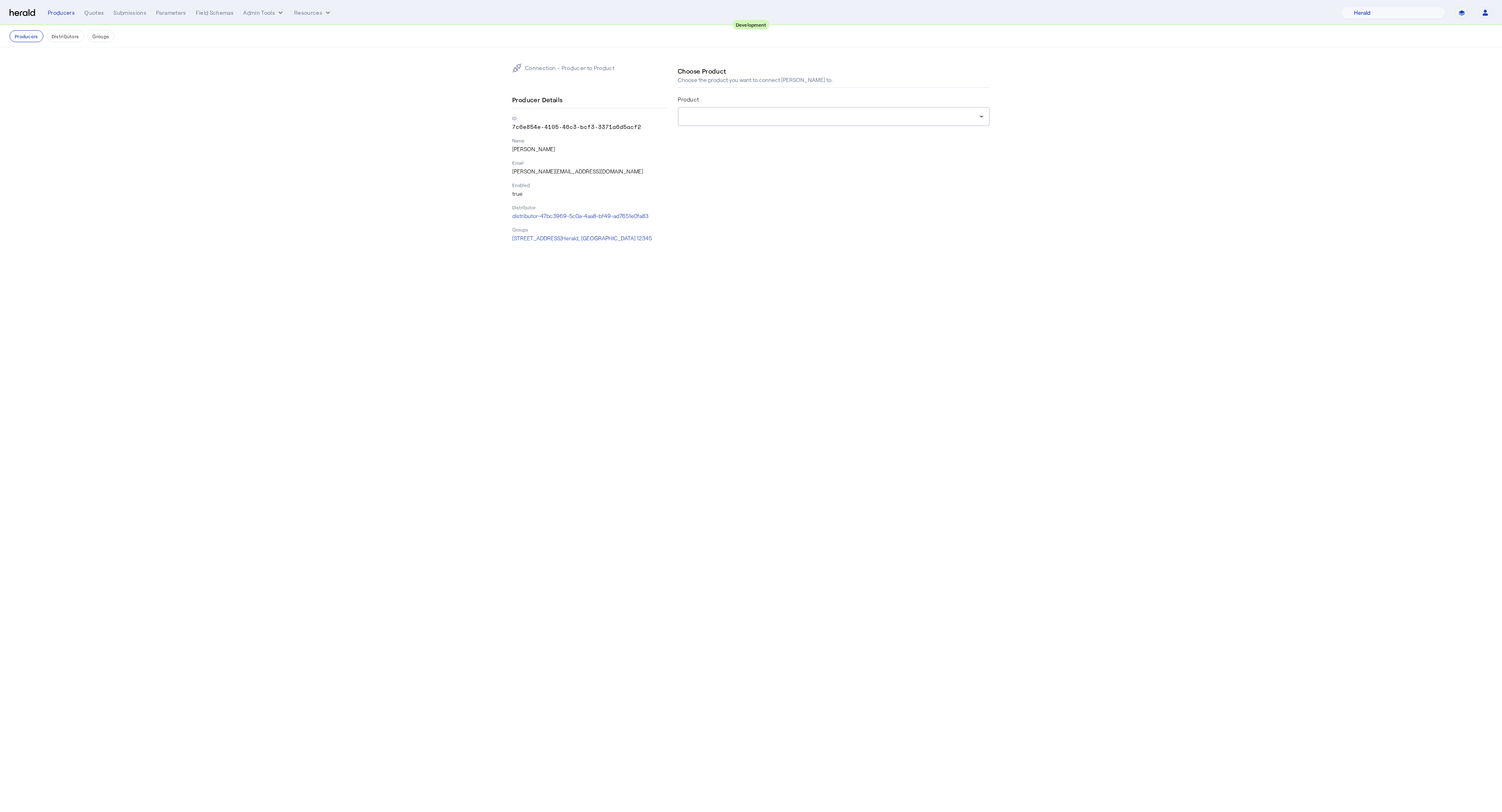
click at [698, 115] on div at bounding box center [831, 117] width 295 height 9
click at [715, 224] on span "[PERSON_NAME] & [PERSON_NAME] Cyber" at bounding box center [833, 226] width 299 height 9
click at [707, 177] on div "Submit Connection" at bounding box center [712, 175] width 57 height 8
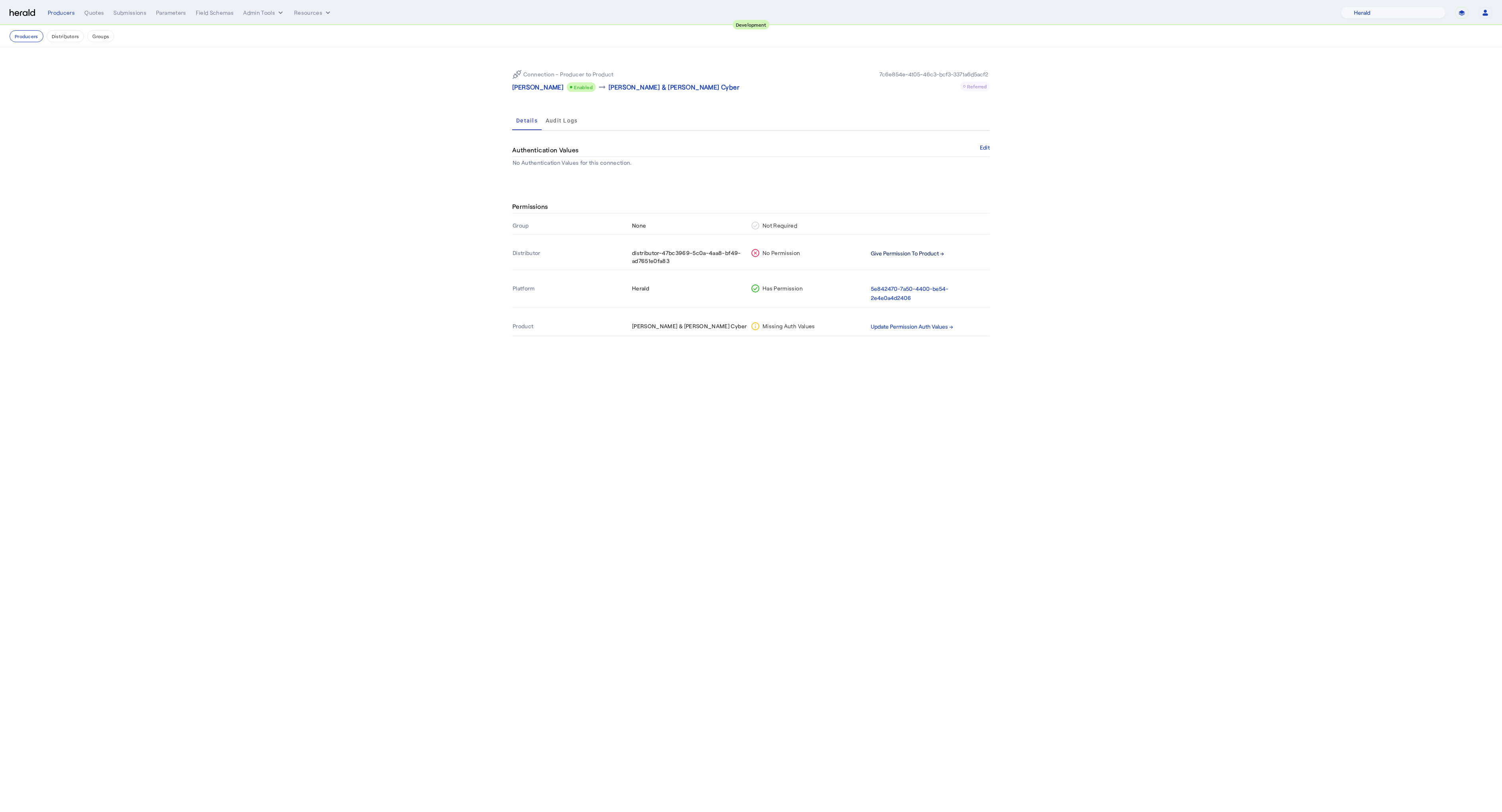
click at [894, 255] on button "Give Permission To Product →" at bounding box center [907, 254] width 73 height 9
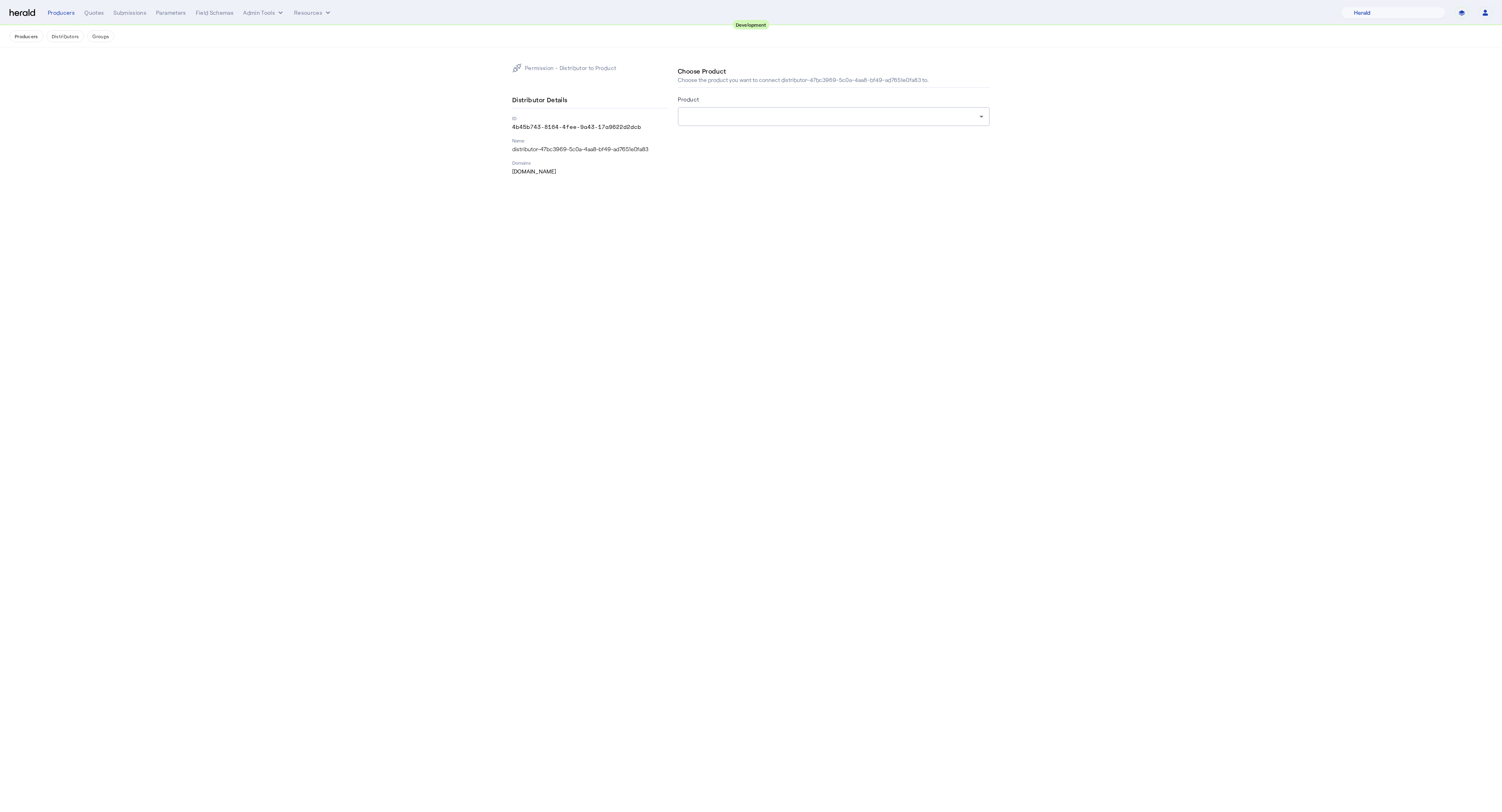
click at [710, 115] on div at bounding box center [831, 117] width 295 height 9
click at [717, 199] on span "[PERSON_NAME] & [PERSON_NAME] Cyber" at bounding box center [833, 202] width 299 height 9
click at [704, 177] on div "Submit Permission" at bounding box center [711, 175] width 55 height 8
click at [982, 155] on button "Edit" at bounding box center [984, 157] width 10 height 5
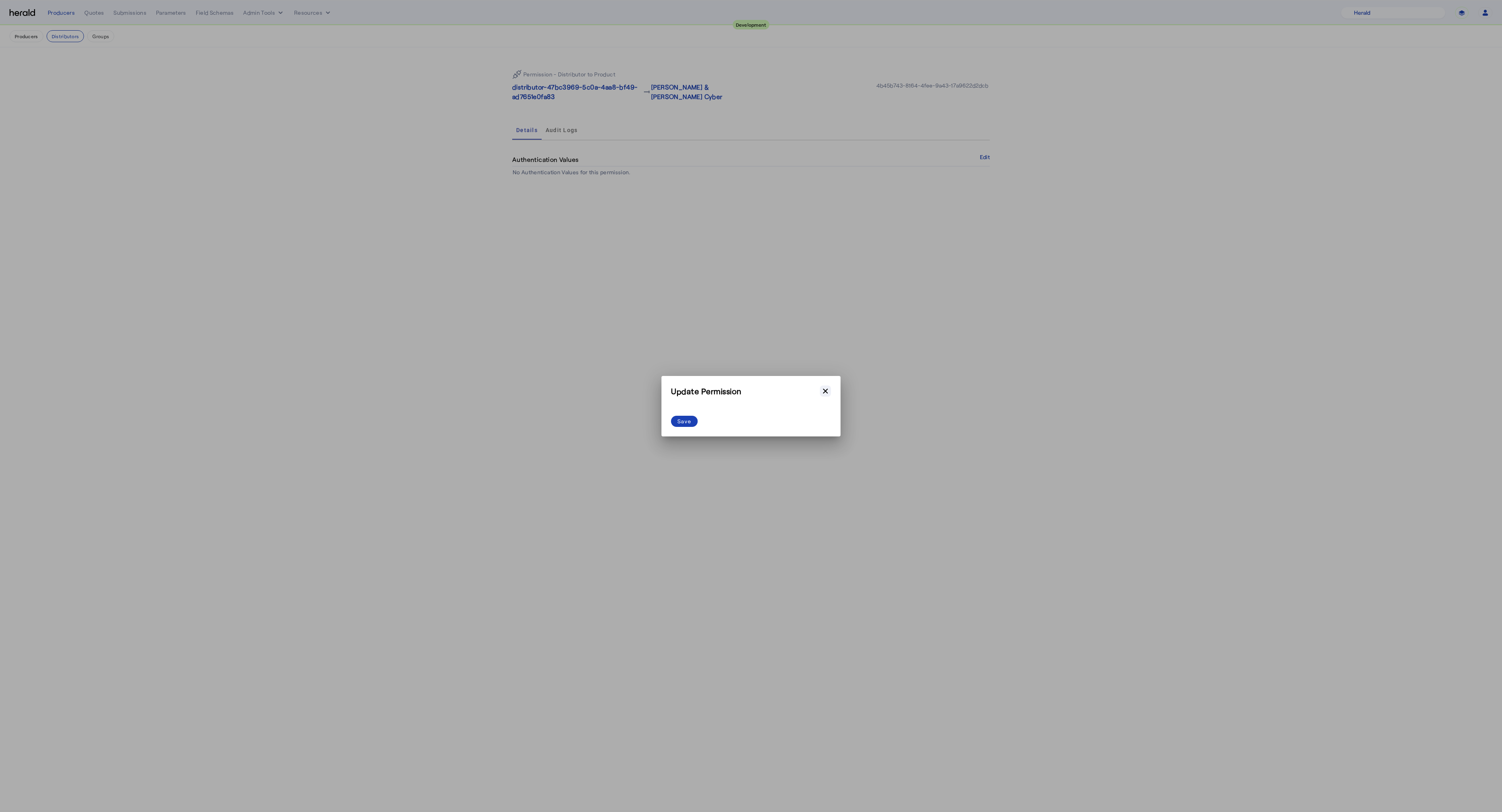
click at [823, 391] on icon "button" at bounding box center [826, 391] width 8 height 8
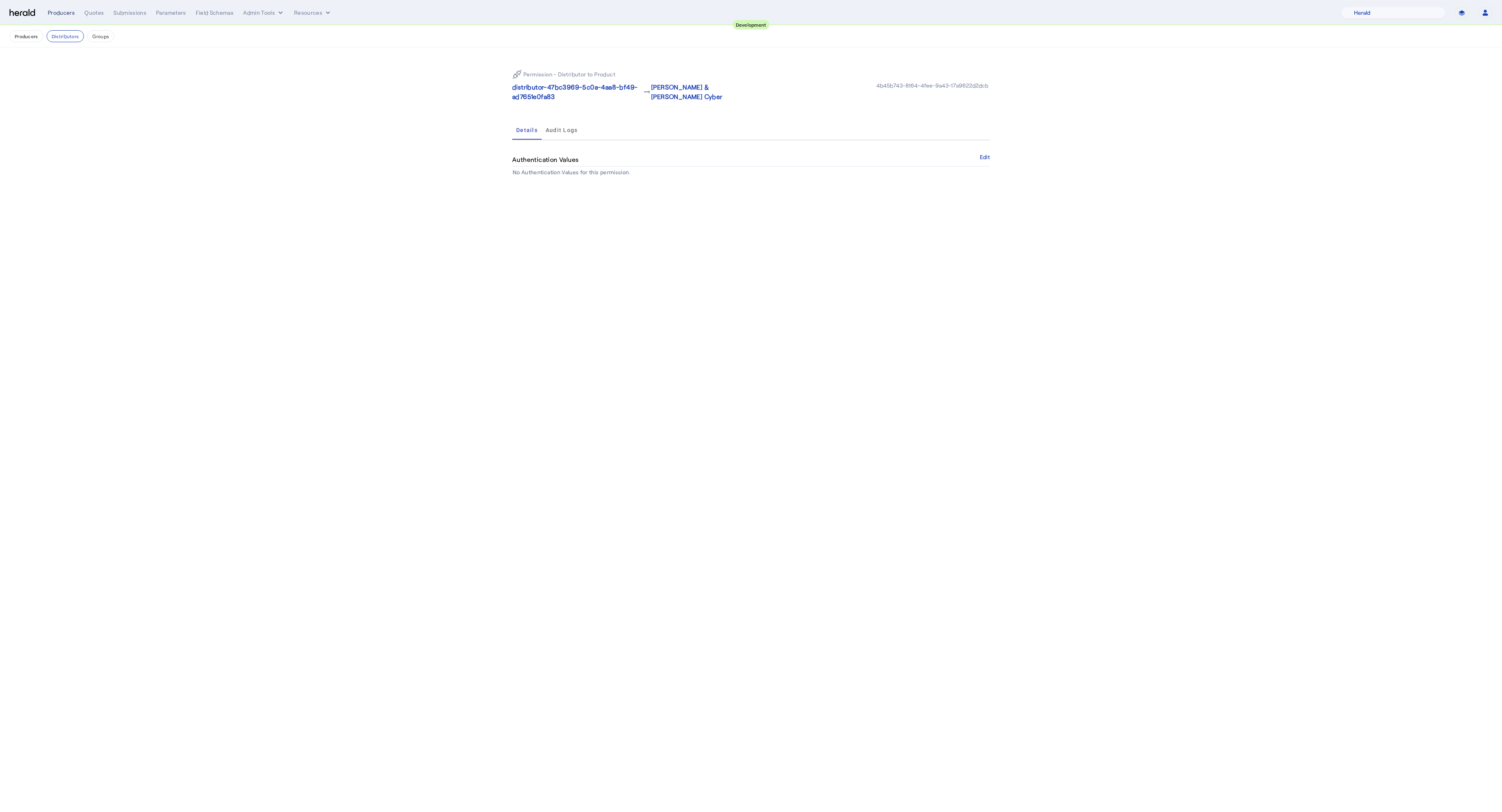
click at [72, 10] on div "Producers" at bounding box center [61, 13] width 27 height 8
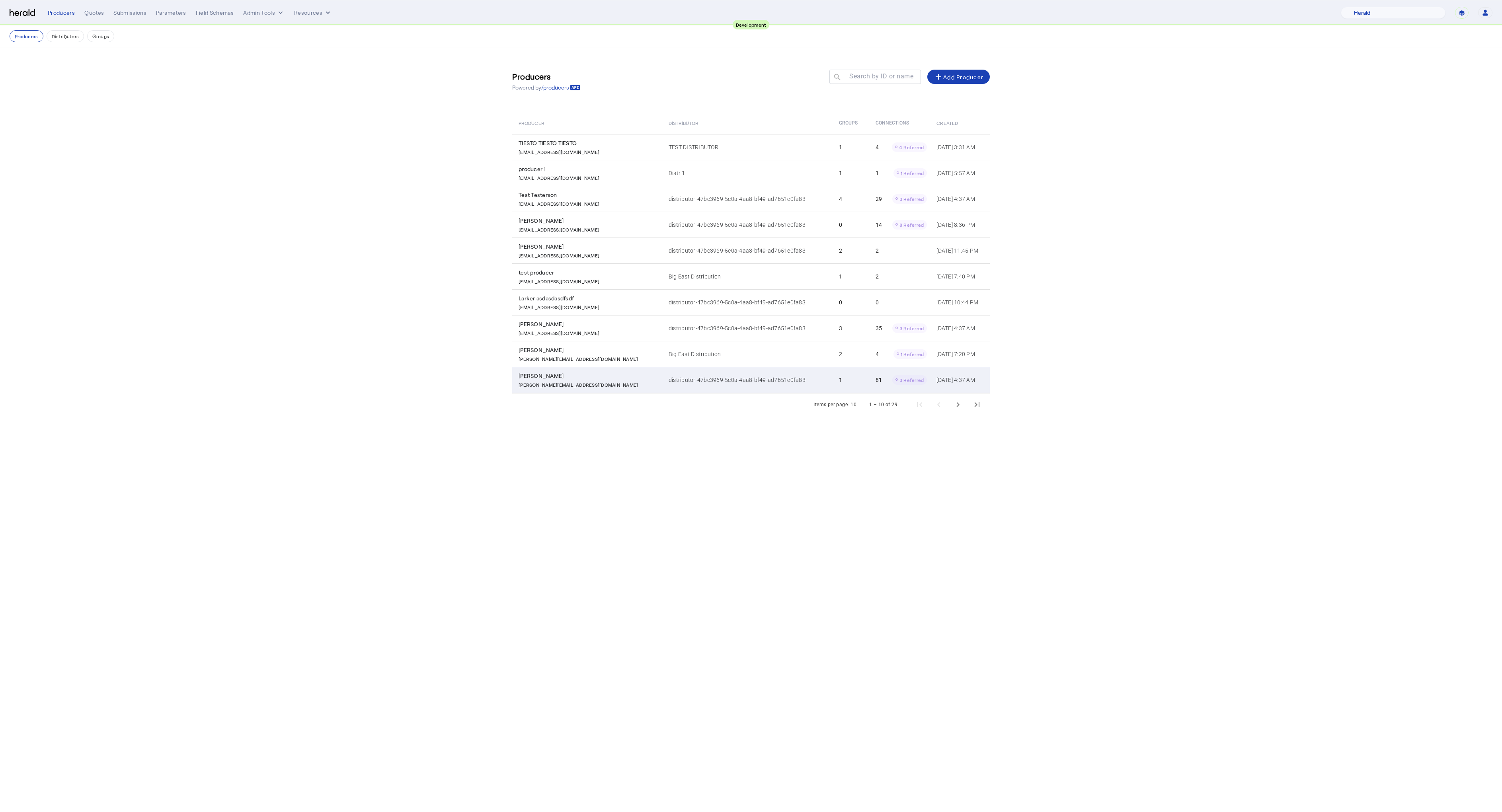
click at [546, 379] on div "[PERSON_NAME]" at bounding box center [588, 376] width 141 height 8
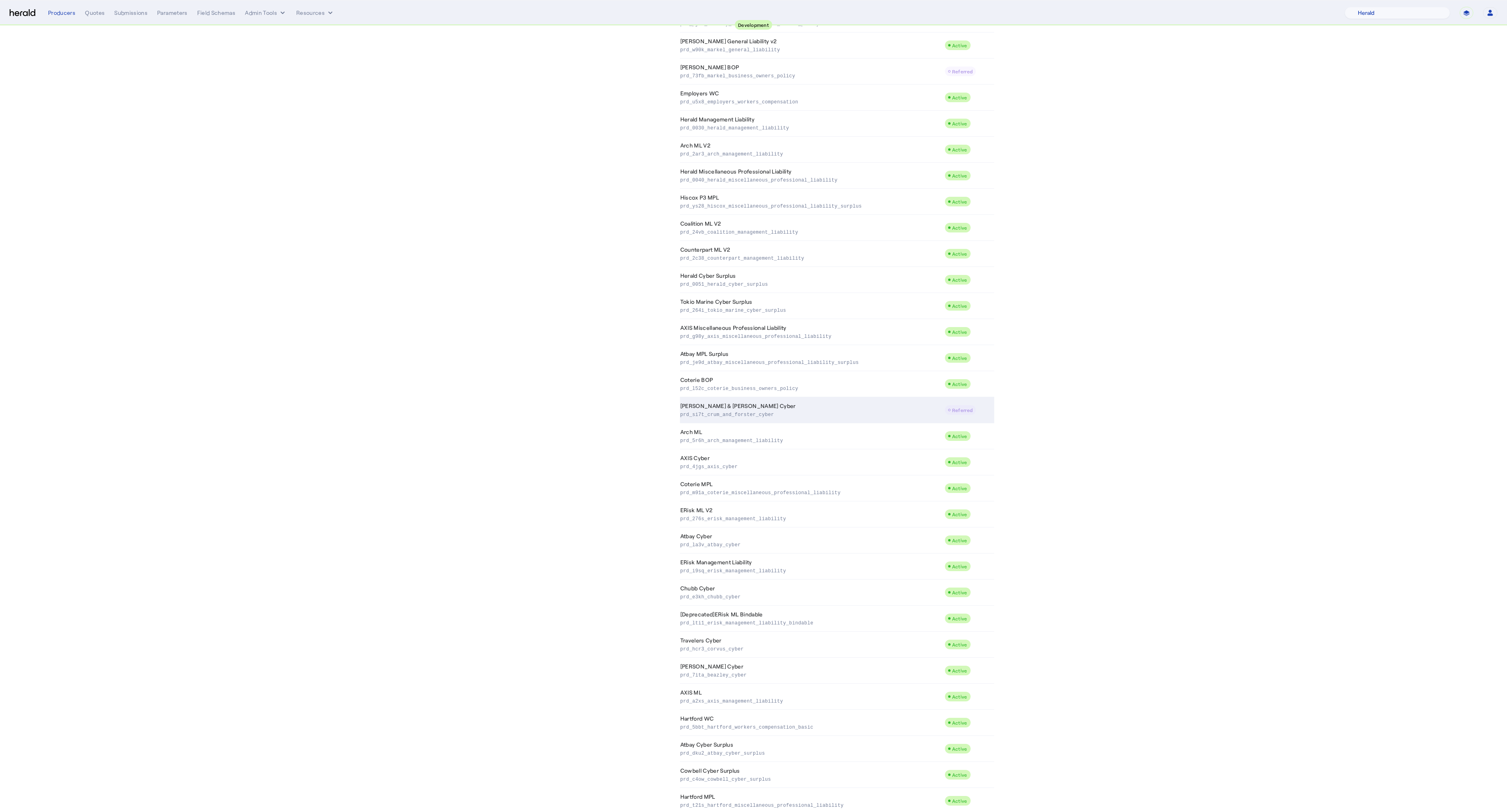
click at [730, 409] on td "[PERSON_NAME] & [PERSON_NAME] Cyber prd_si7t_crum_and_forster_cyber" at bounding box center [812, 410] width 264 height 26
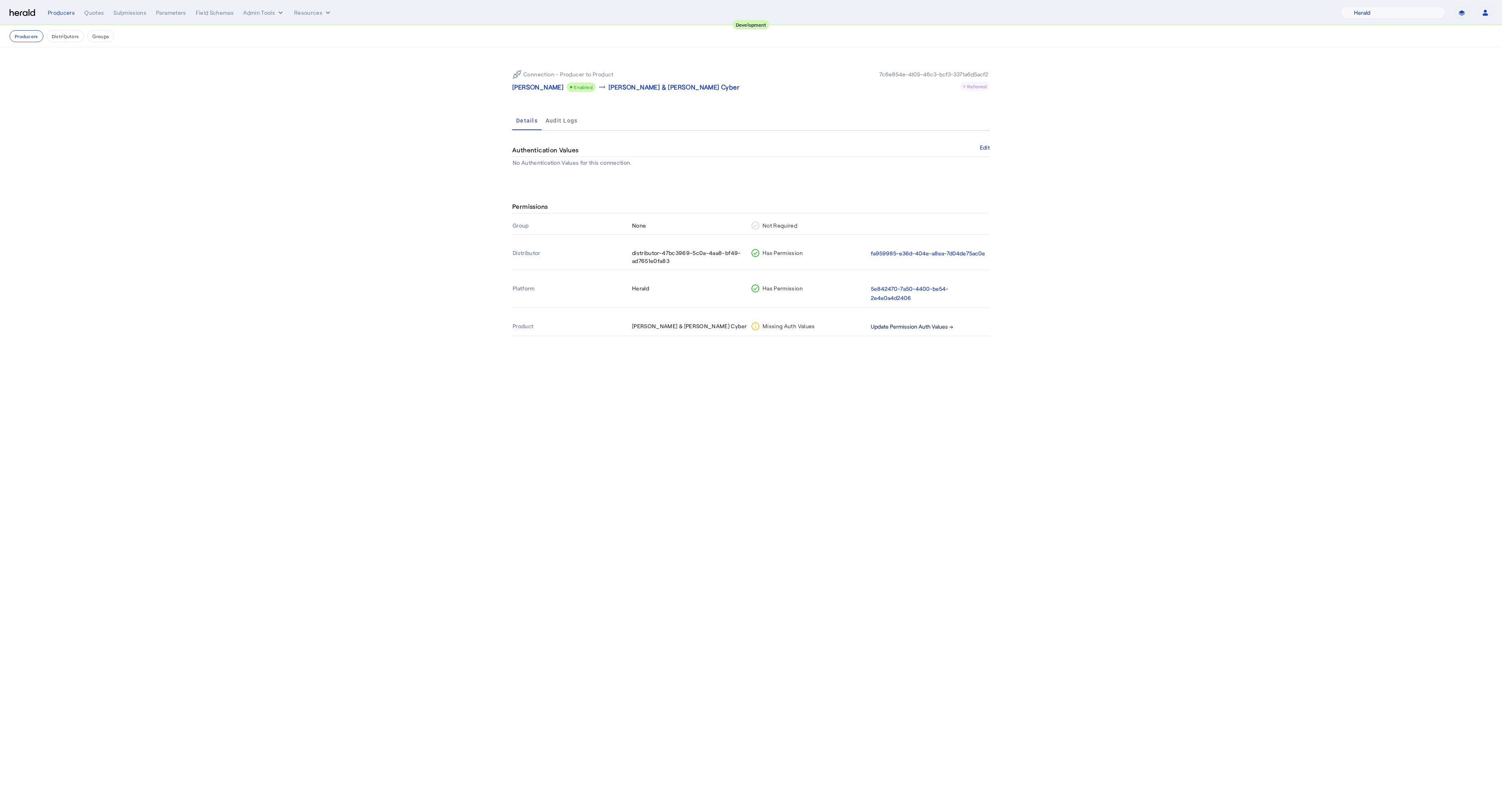
click at [883, 326] on button "Update Permission Auth Values →" at bounding box center [911, 327] width 82 height 9
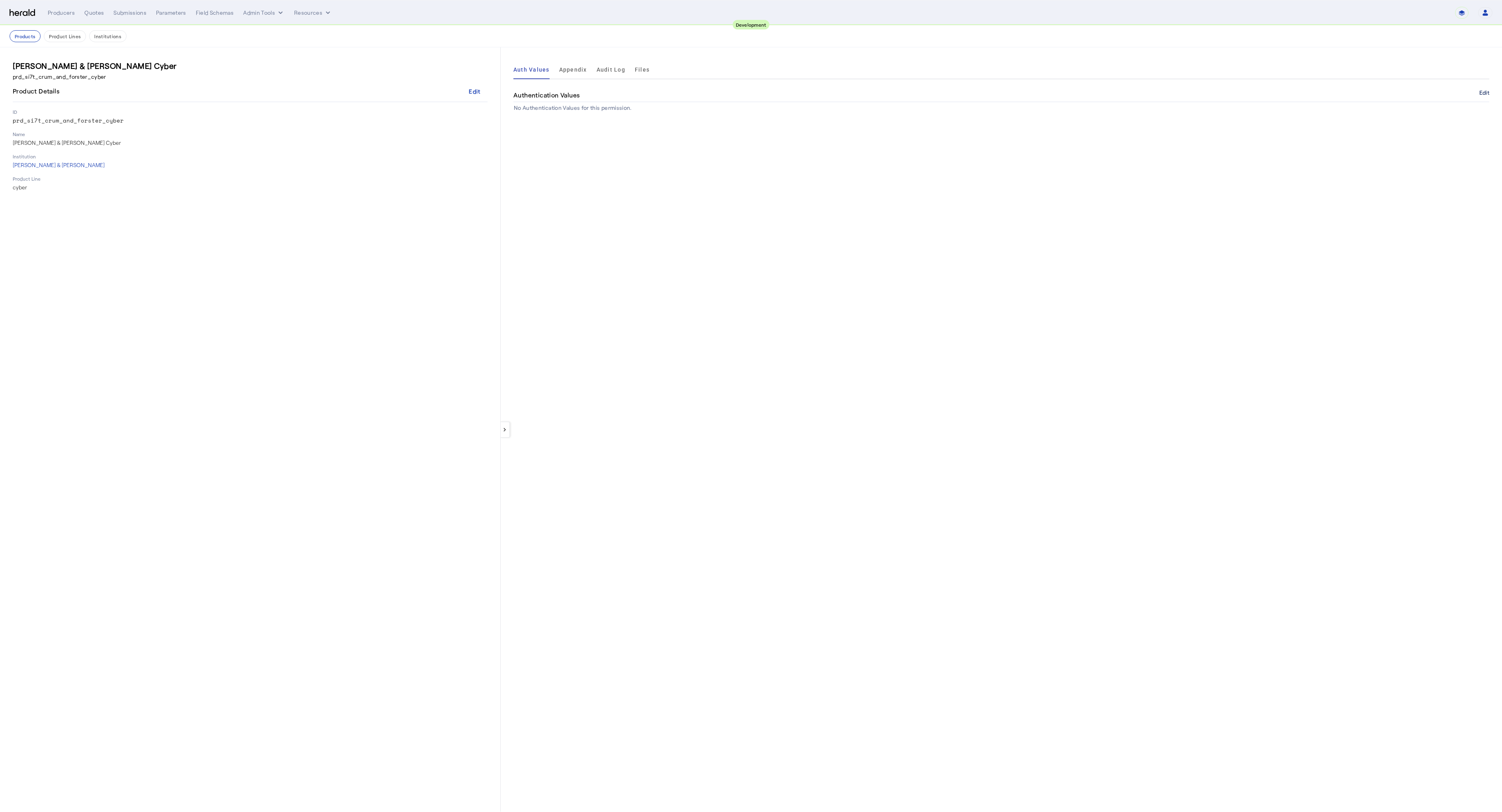
click at [1485, 90] on button "Edit" at bounding box center [1484, 93] width 10 height 5
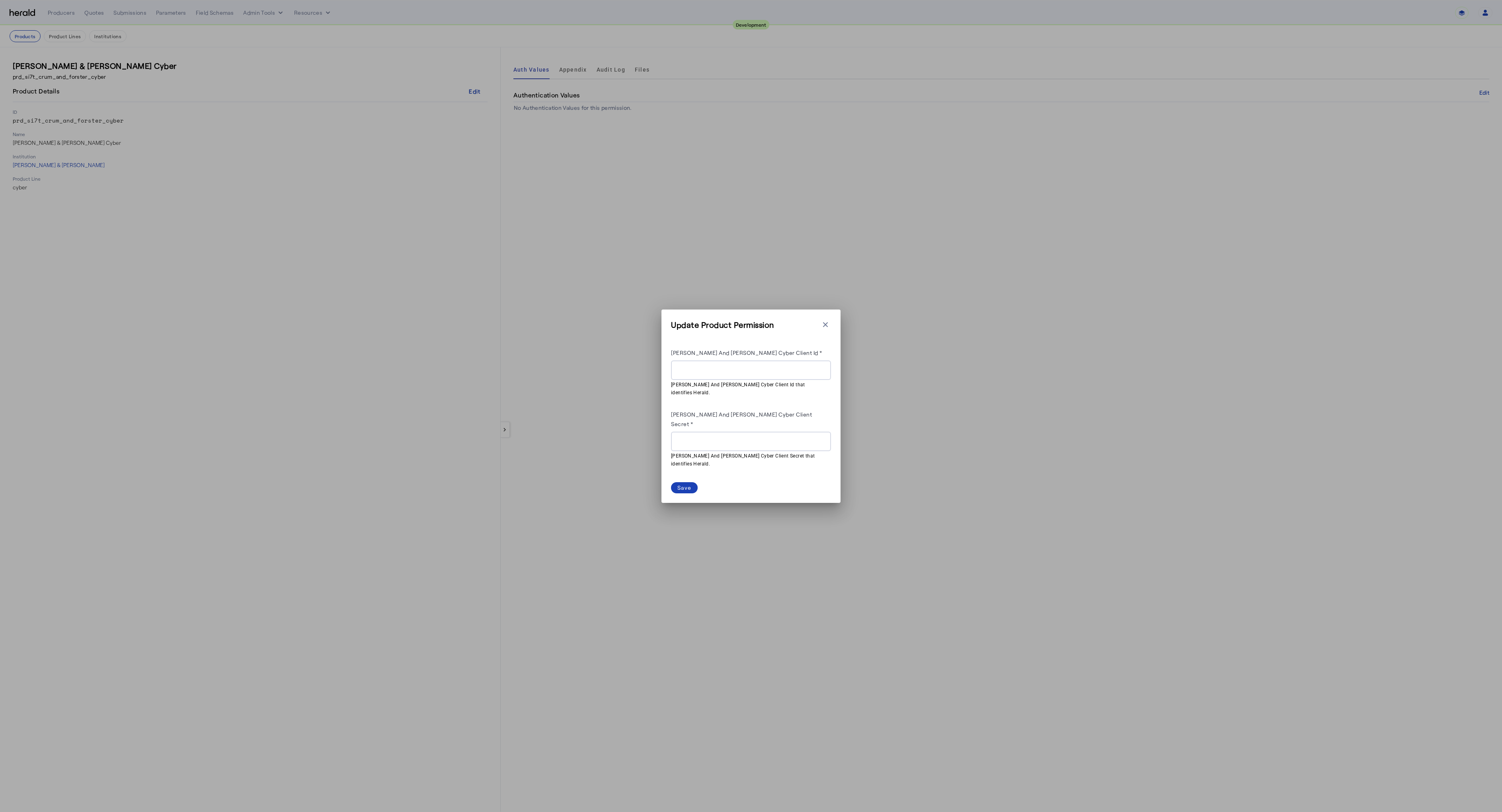
click at [728, 375] on input "[PERSON_NAME] And [PERSON_NAME] Cyber Client Id *" at bounding box center [751, 370] width 148 height 9
paste input "**********"
type input "**********"
click at [724, 440] on input "[PERSON_NAME] And [PERSON_NAME] Cyber Client Secret *" at bounding box center [751, 441] width 148 height 9
click at [721, 440] on input "[PERSON_NAME] And [PERSON_NAME] Cyber Client Secret *" at bounding box center [751, 441] width 148 height 9
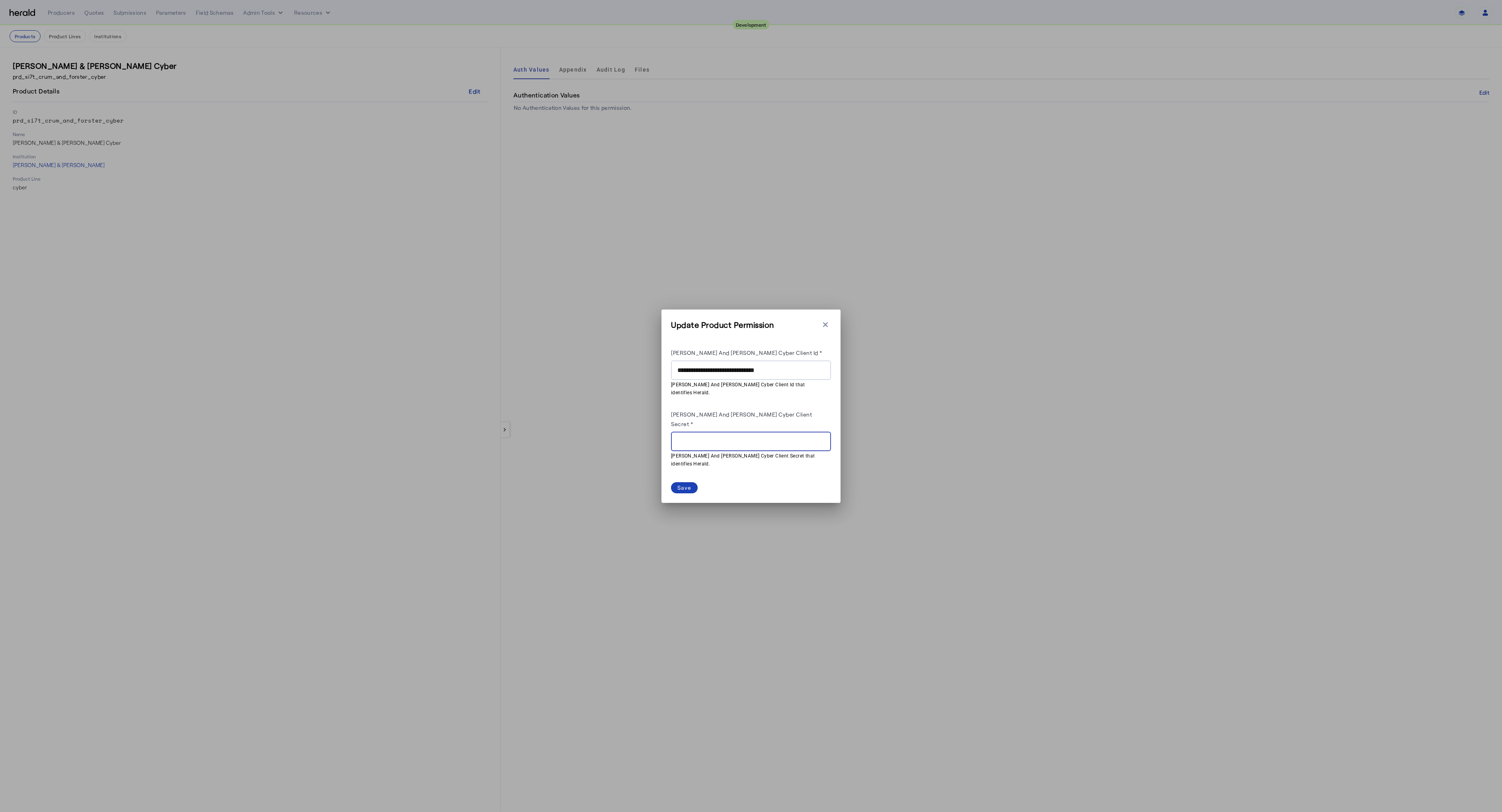
paste input "**********"
type input "**********"
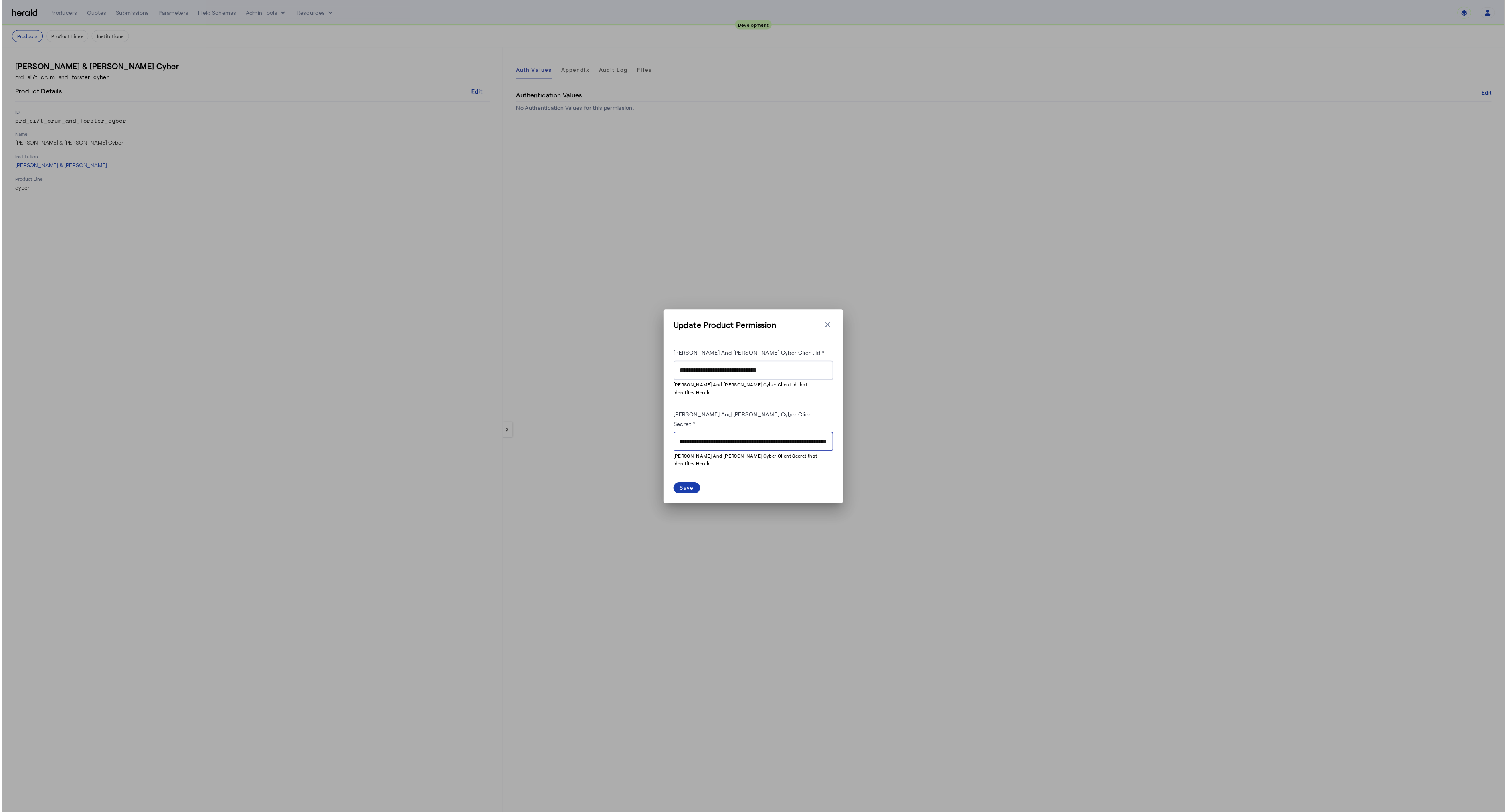
scroll to position [0, 0]
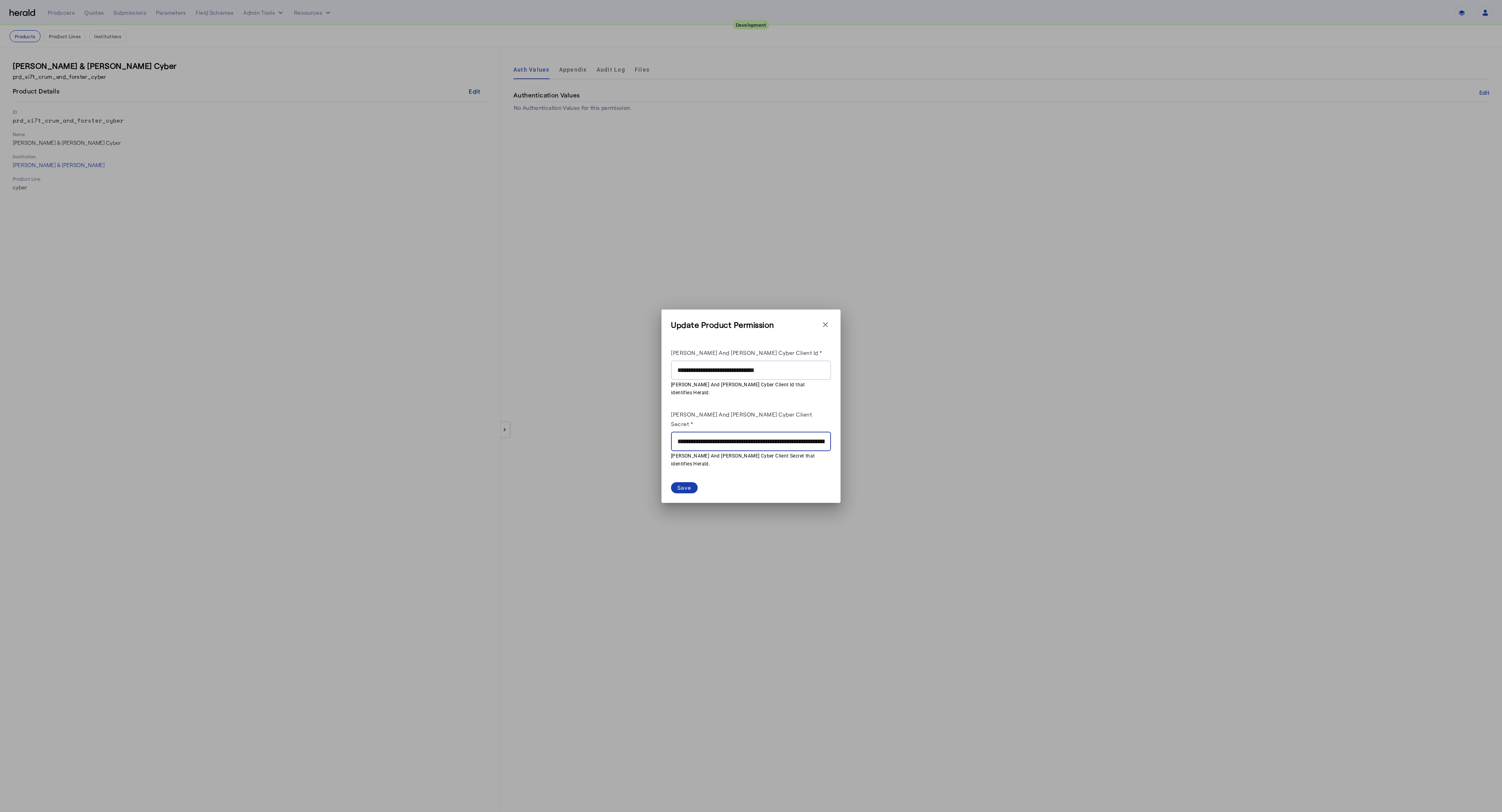
click at [684, 483] on div "Save" at bounding box center [685, 487] width 14 height 8
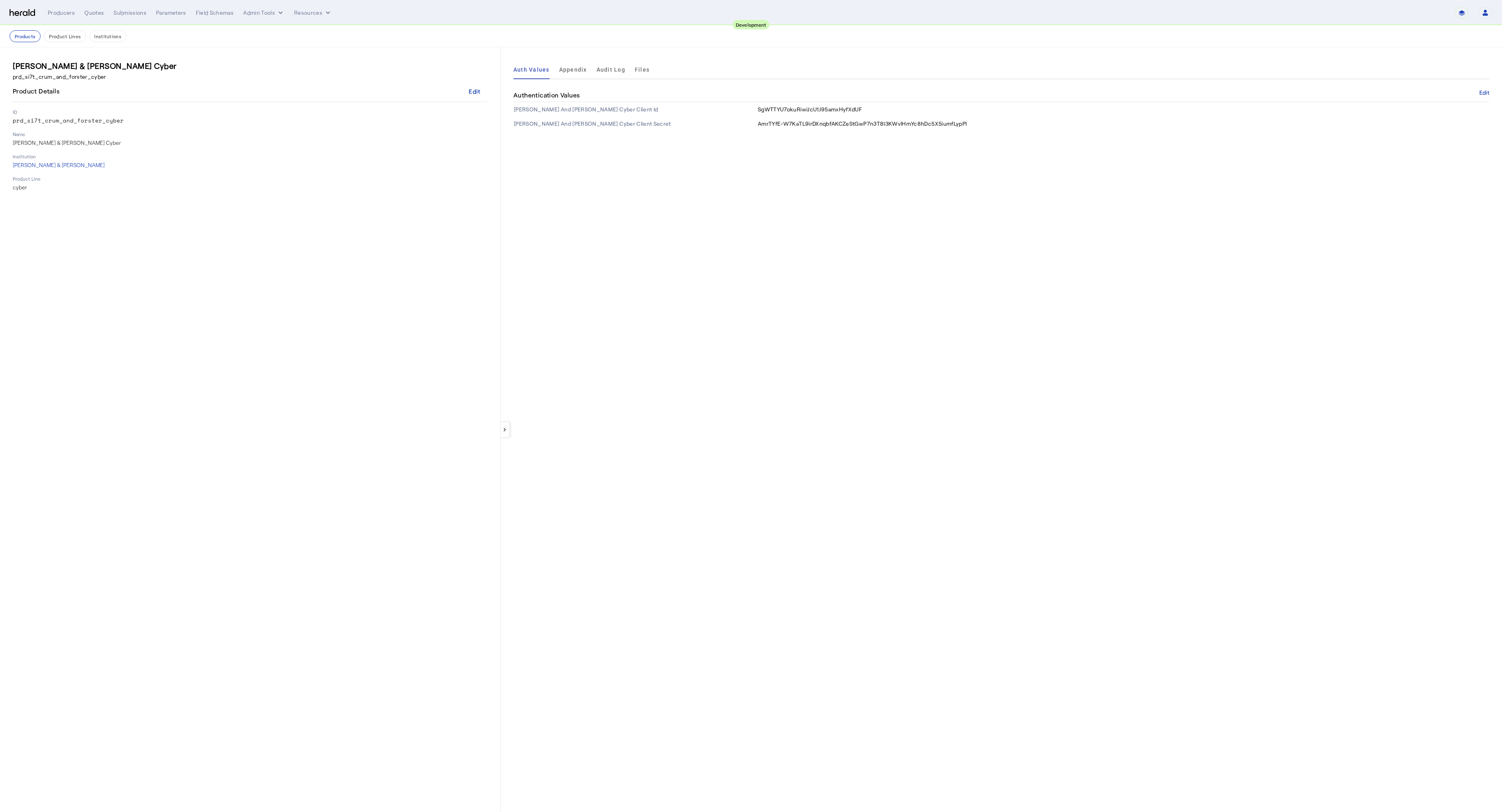
click at [698, 344] on div "keyboard_arrow_left Auth Values Appendix Audit Log Files Authentication Values …" at bounding box center [1001, 429] width 1001 height 764
click at [47, 34] on button "Product Lines" at bounding box center [65, 36] width 42 height 12
select select "pfm_2v8p_herald_api"
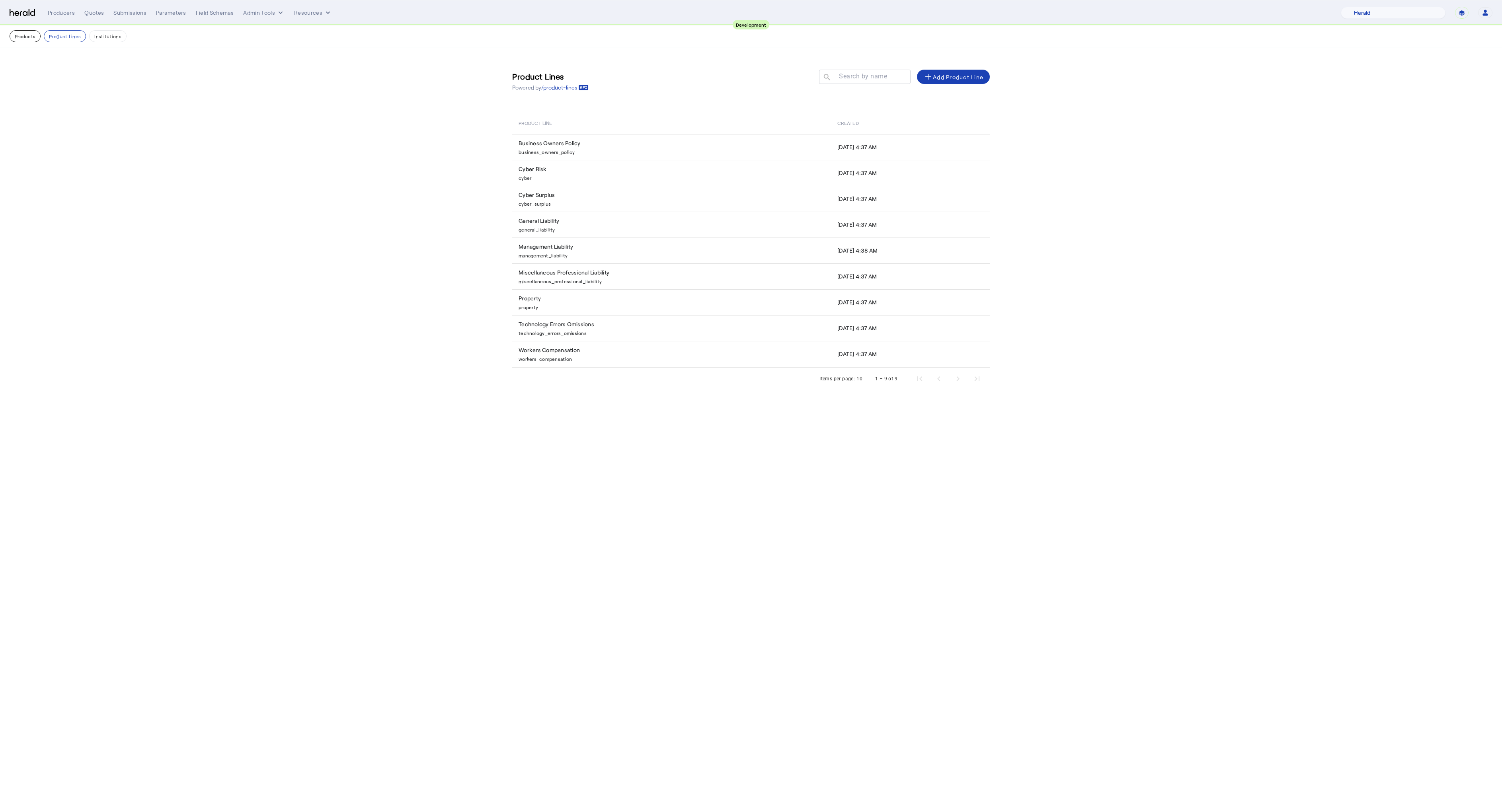
click at [26, 40] on button "Products" at bounding box center [24, 36] width 31 height 12
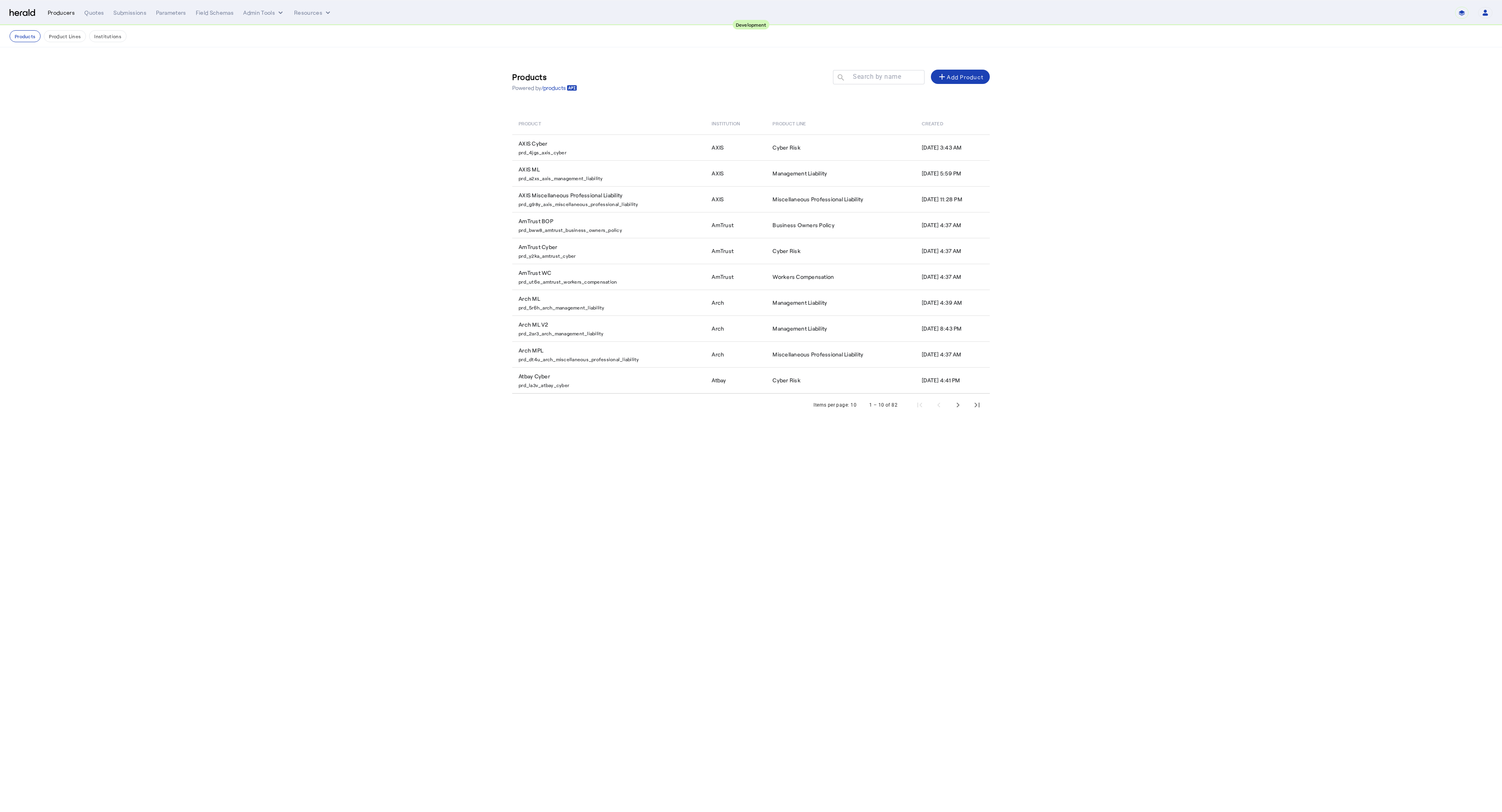
click at [68, 13] on div "Producers" at bounding box center [61, 13] width 27 height 8
select select "pfm_2v8p_herald_api"
click at [542, 378] on div "[PERSON_NAME]" at bounding box center [588, 376] width 141 height 8
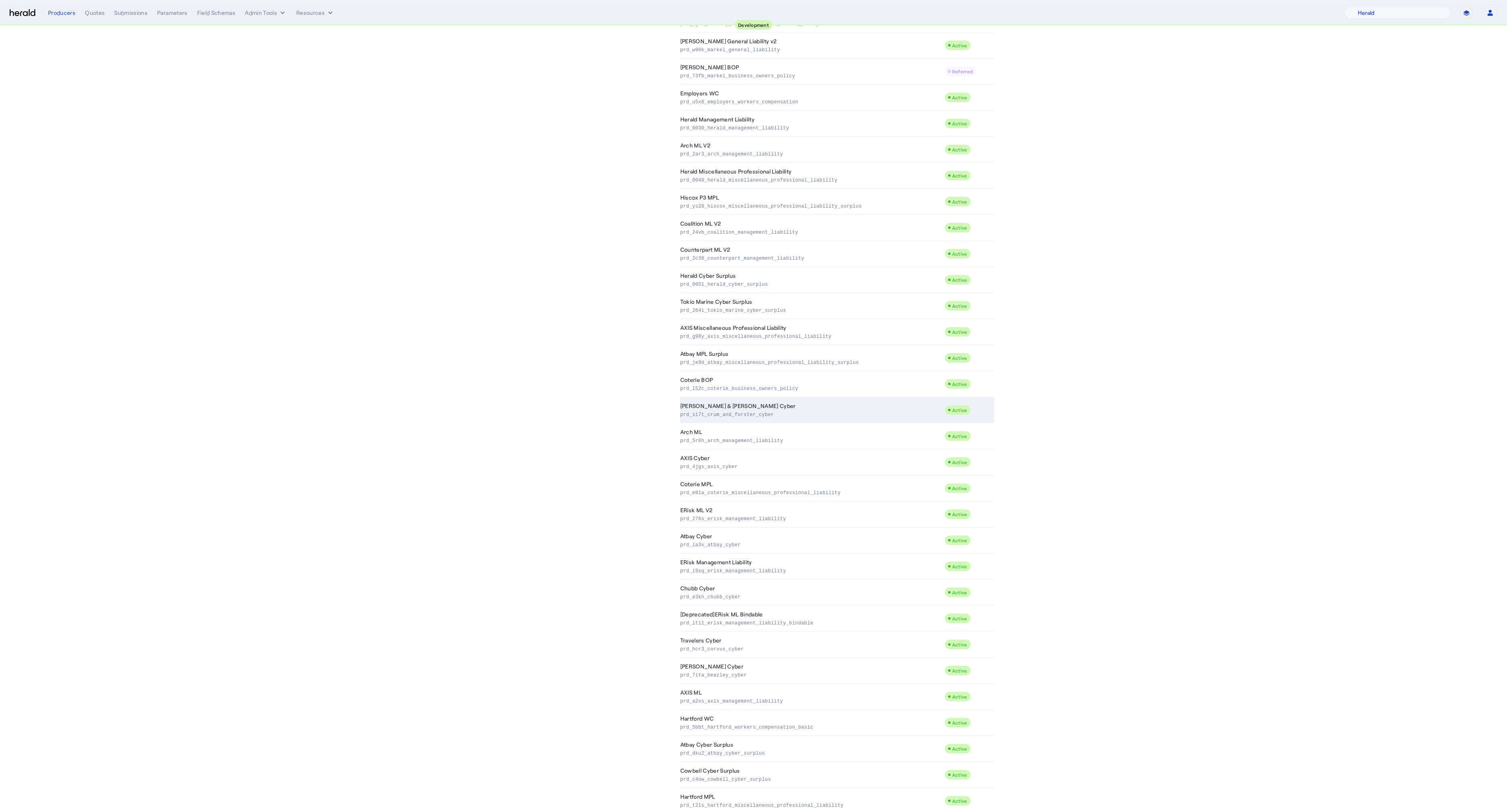
click at [719, 405] on td "[PERSON_NAME] & [PERSON_NAME] Cyber prd_si7t_crum_and_forster_cyber" at bounding box center [812, 410] width 264 height 26
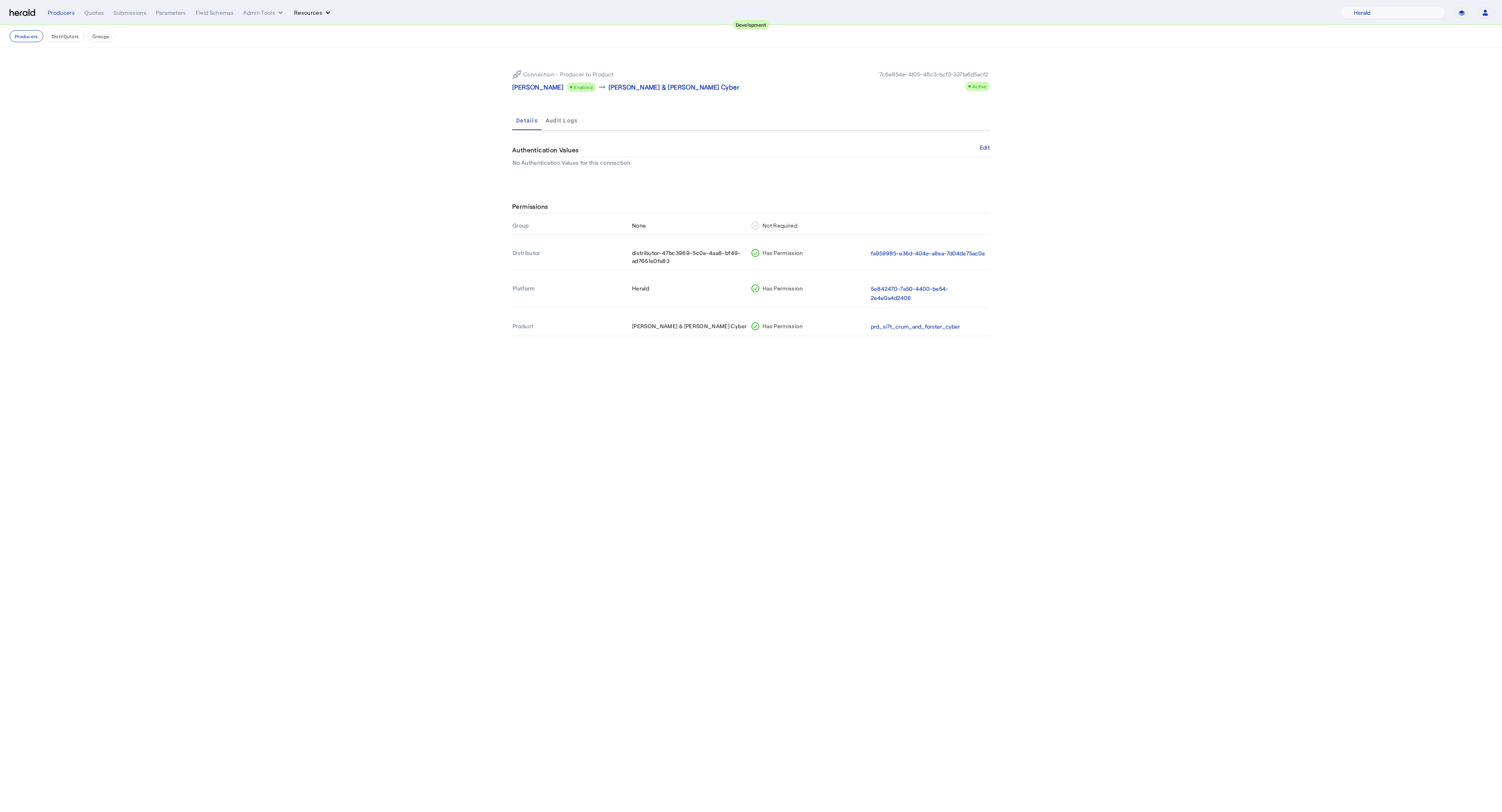
click at [297, 11] on button "Resources" at bounding box center [313, 13] width 38 height 8
click at [308, 26] on span "Herald Request Builder" at bounding box center [334, 29] width 68 height 8
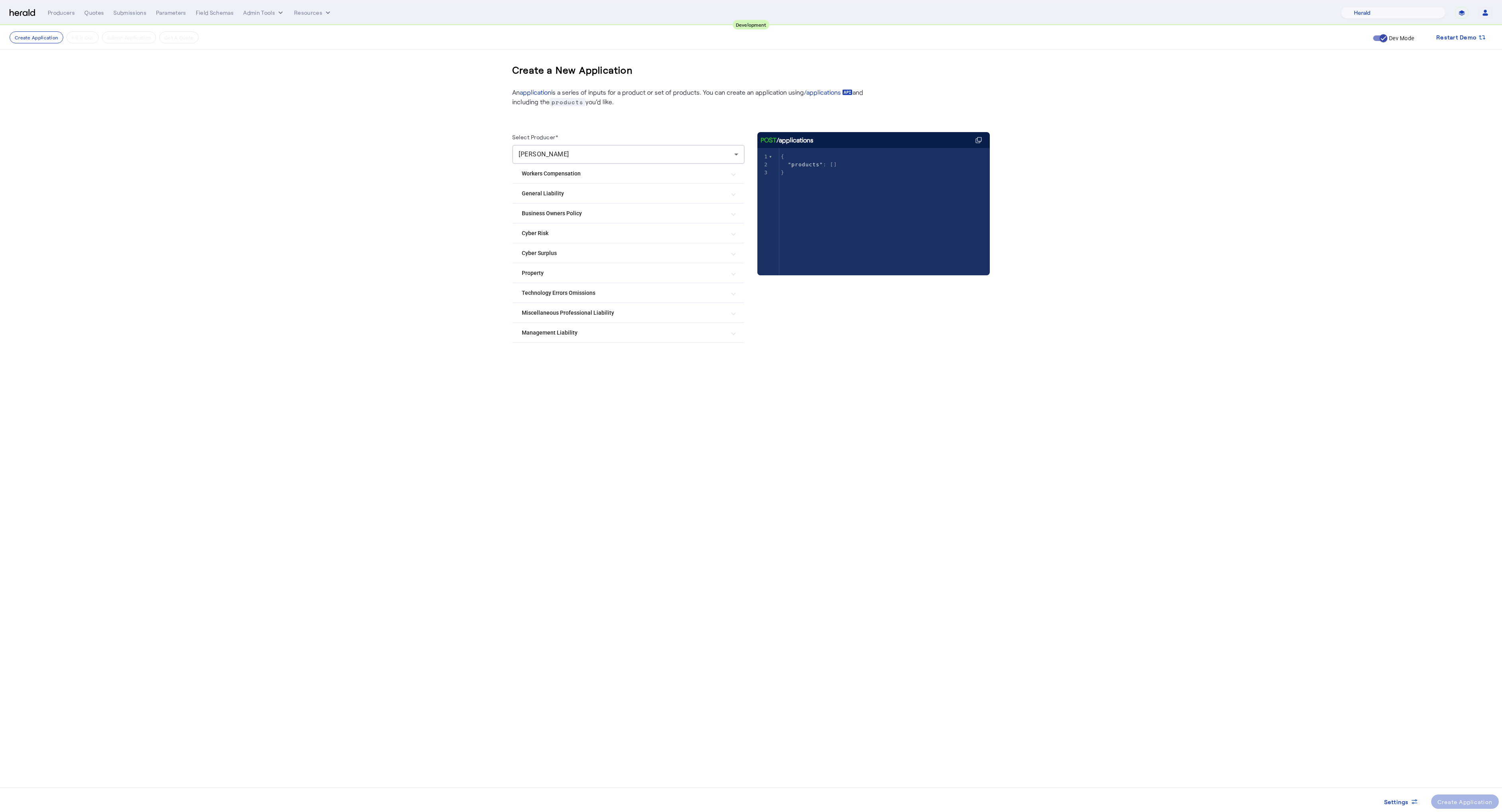
click at [540, 235] on Risk "Cyber Risk" at bounding box center [623, 233] width 203 height 8
click at [531, 484] on Surplus "Cyber Surplus" at bounding box center [623, 488] width 203 height 8
click at [537, 233] on Risk "Cyber Risk" at bounding box center [623, 233] width 203 height 8
click at [445, 398] on create-application-step "Create Application Fill it Out Submit Application Get A Quote Dev Mode Restart …" at bounding box center [751, 332] width 1502 height 614
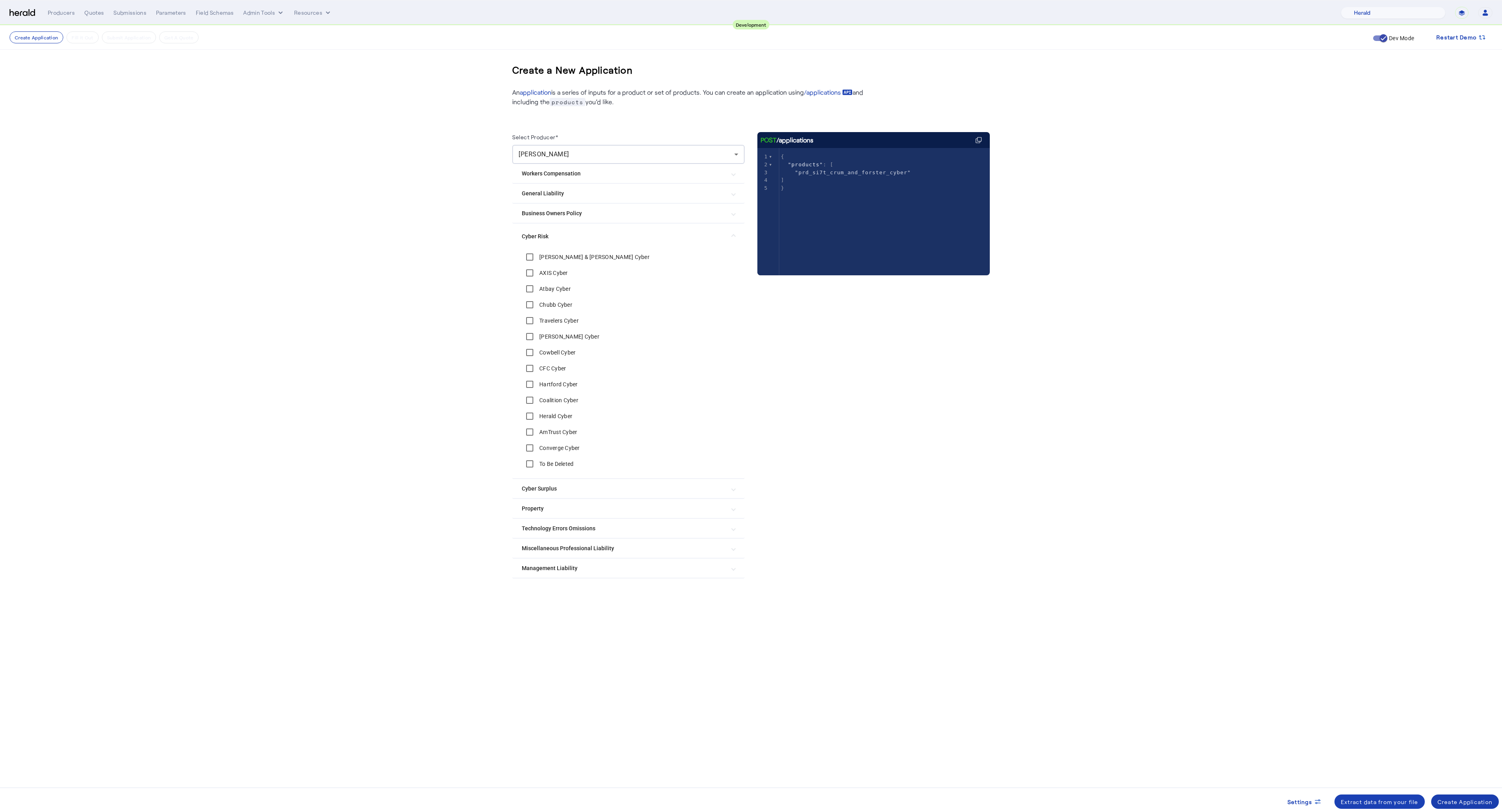
click at [1480, 801] on div "Create Application" at bounding box center [1465, 802] width 55 height 8
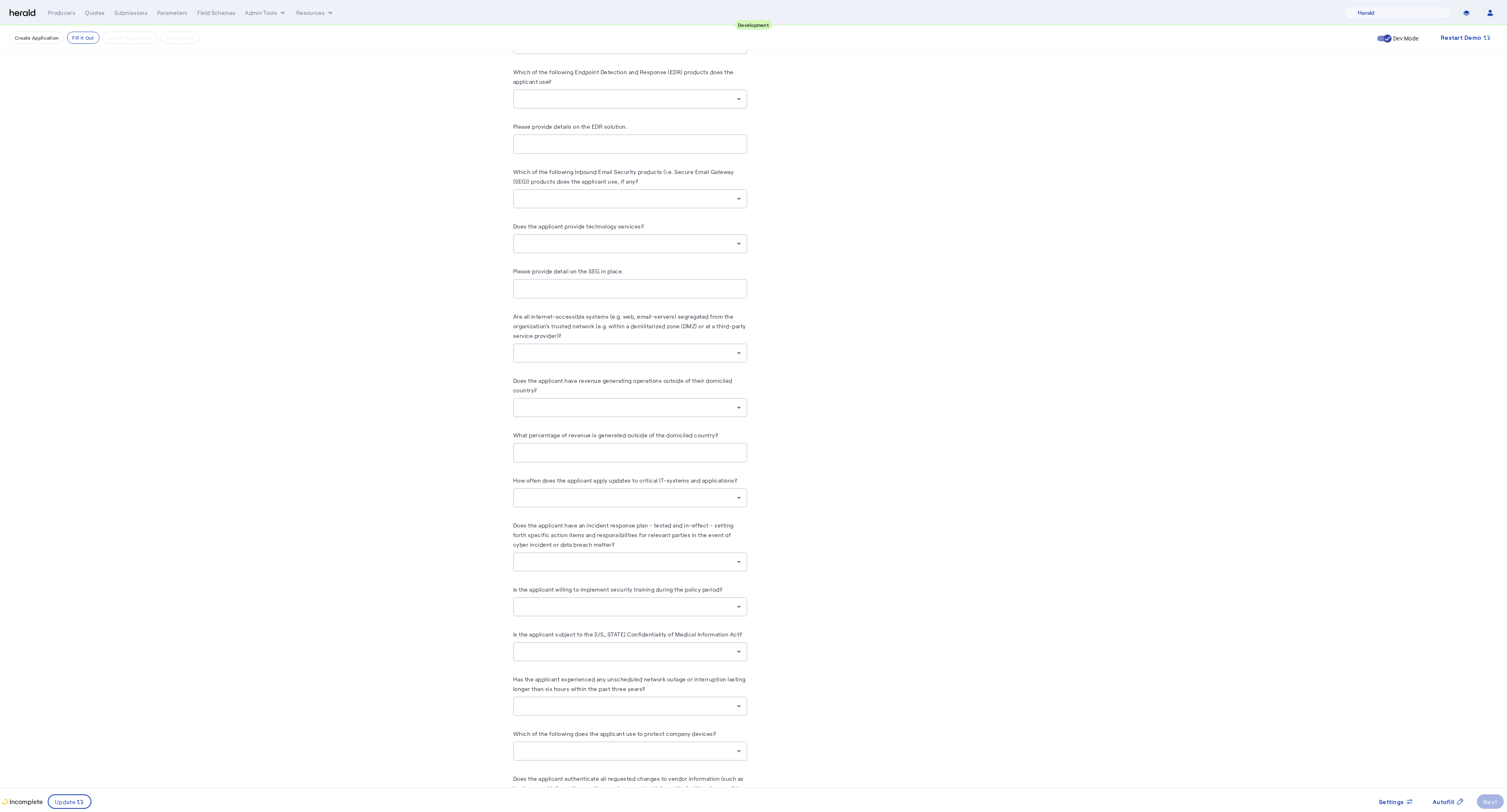
scroll to position [2549, 0]
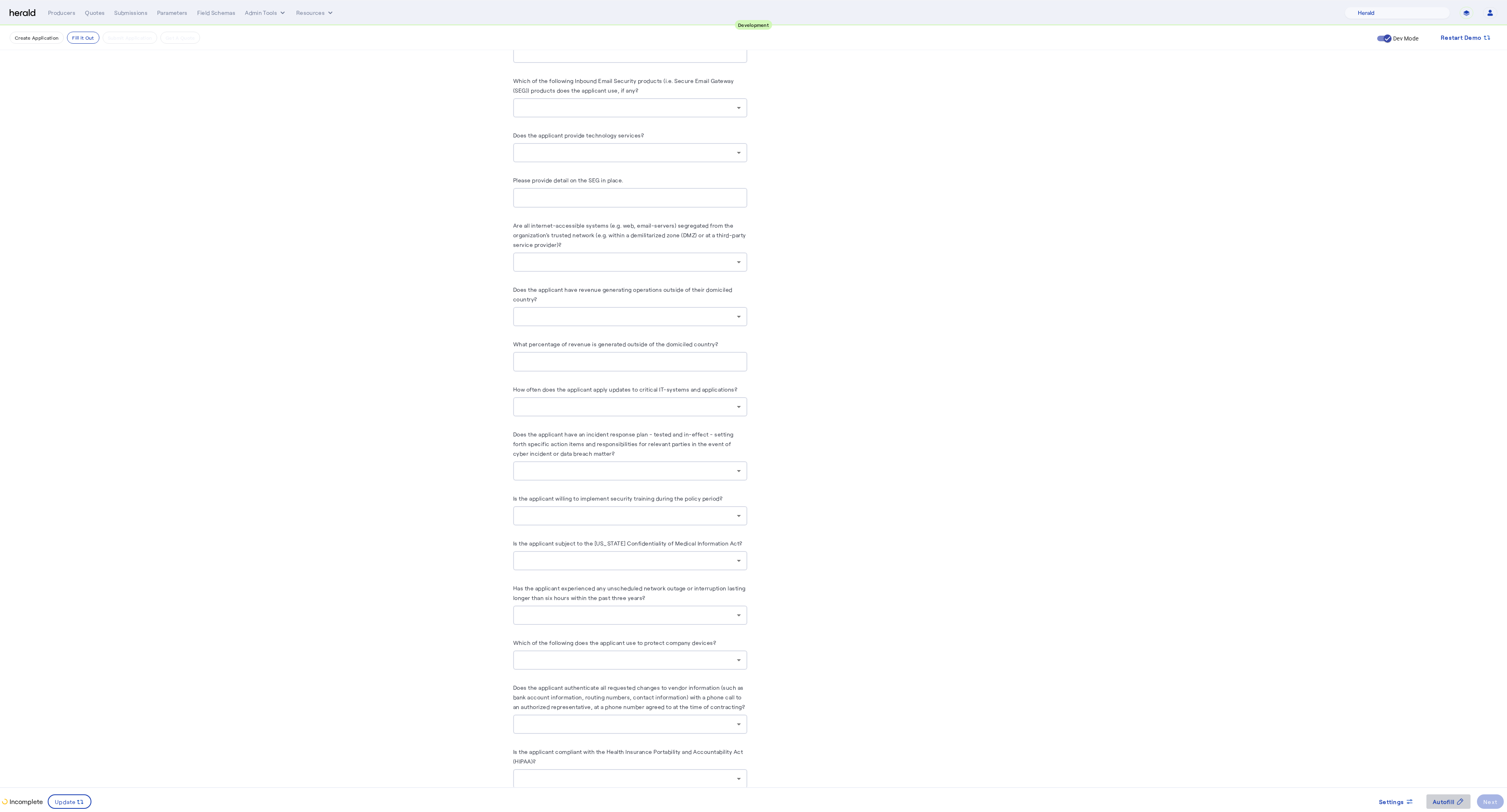
click at [1447, 797] on span "Autofill" at bounding box center [1443, 801] width 22 height 8
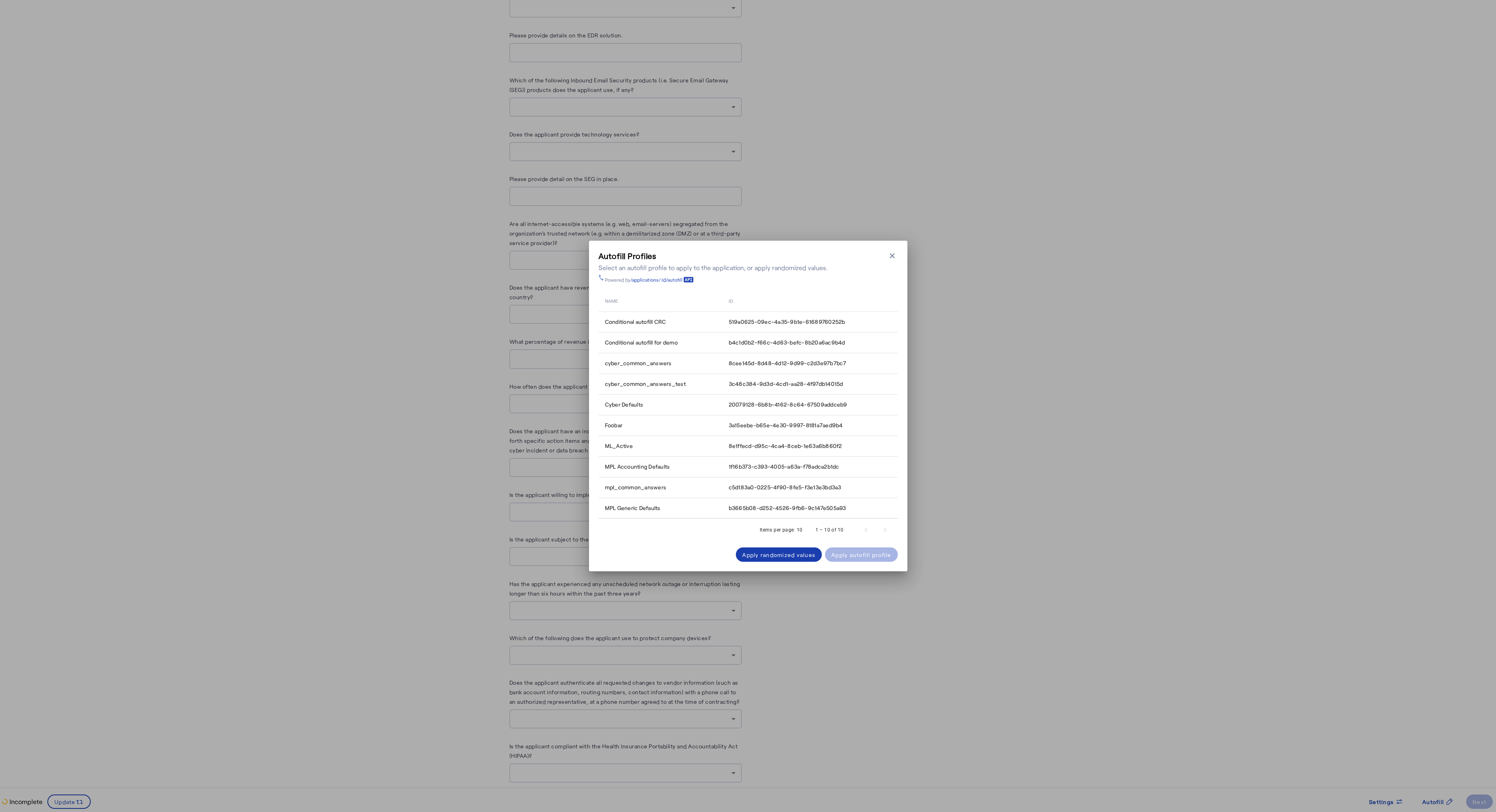
click at [784, 557] on div "Apply randomized values" at bounding box center [779, 555] width 73 height 8
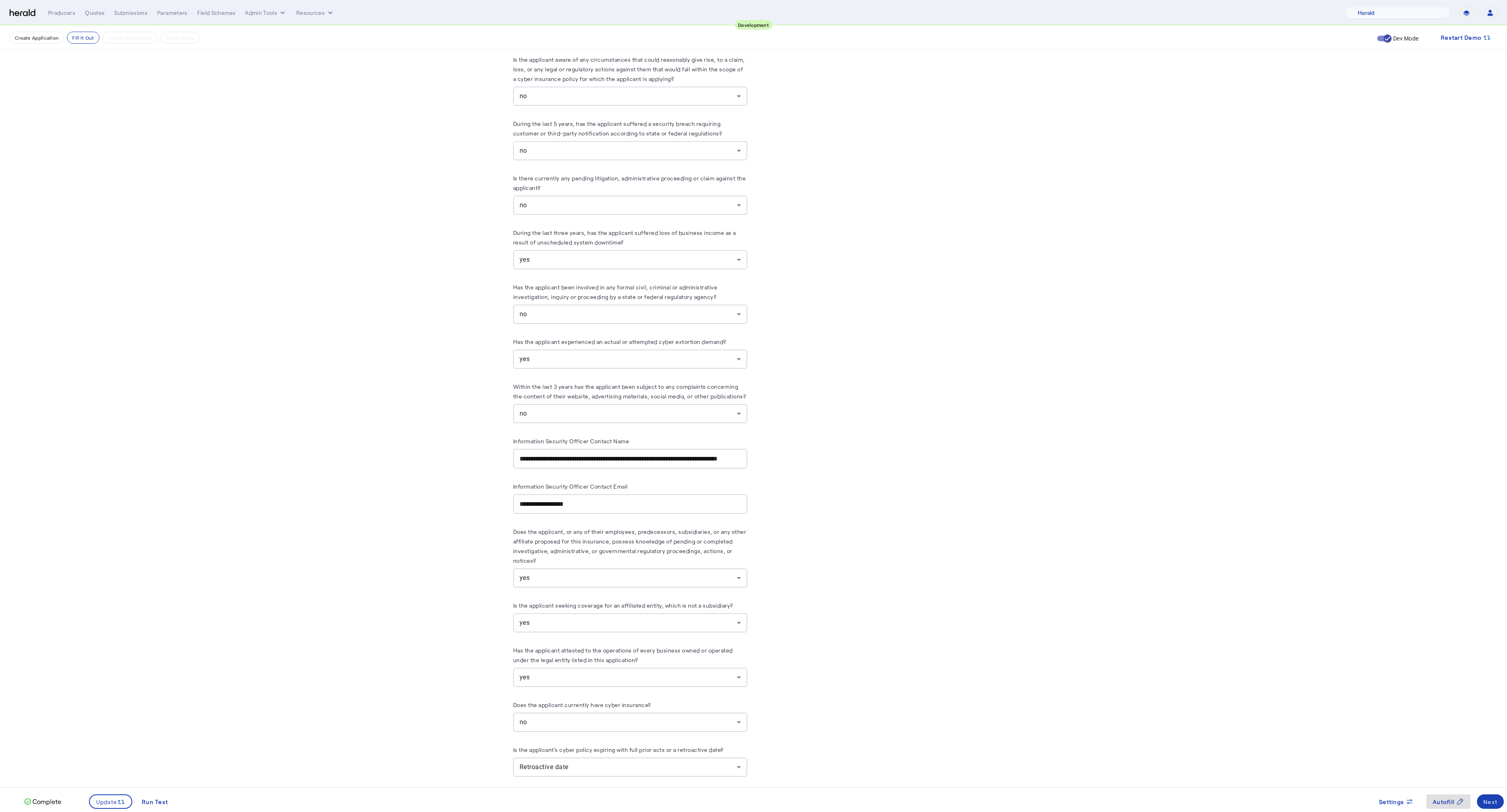
scroll to position [3929, 0]
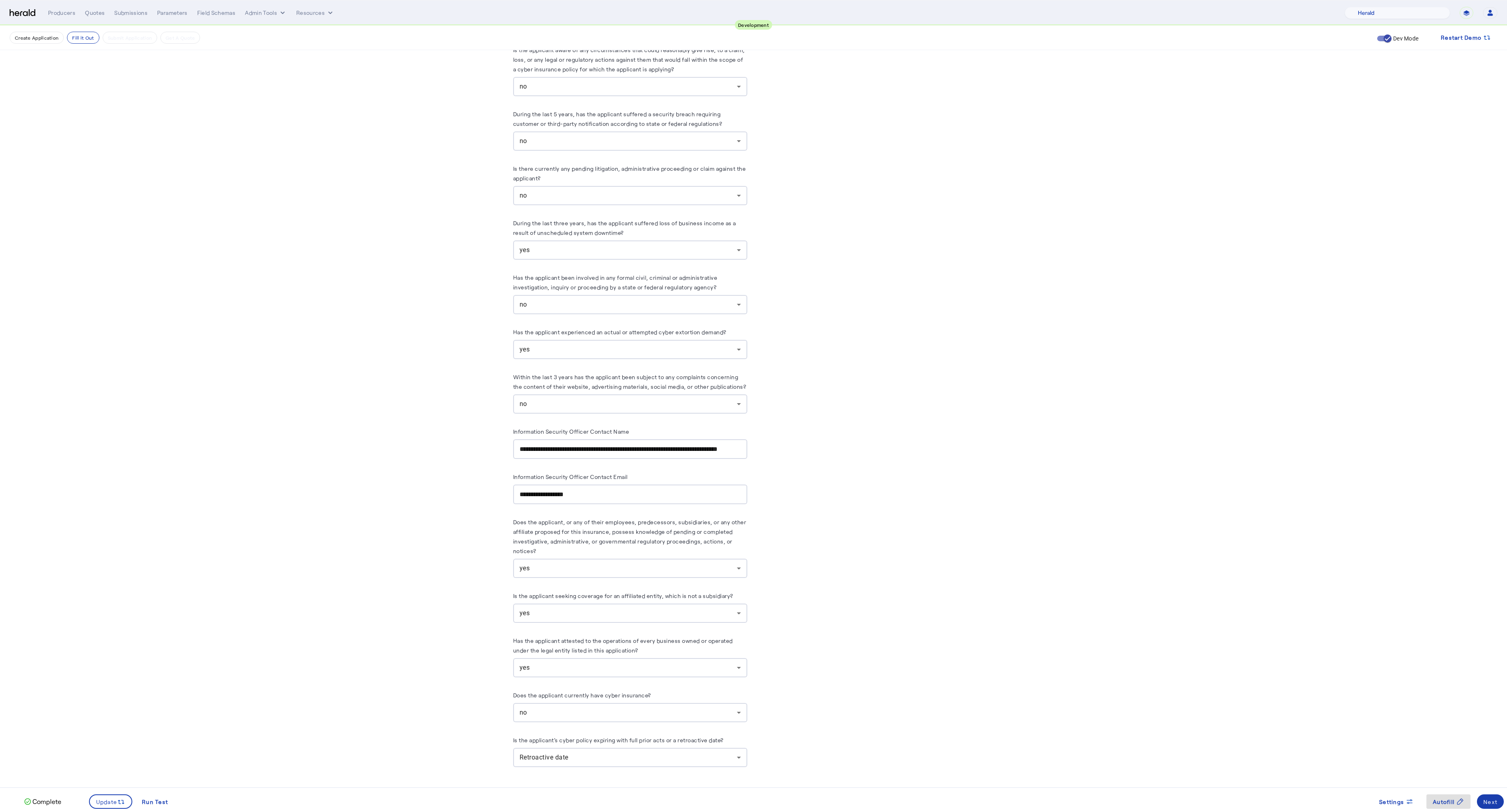
click at [1485, 801] on div "Next" at bounding box center [1490, 801] width 14 height 8
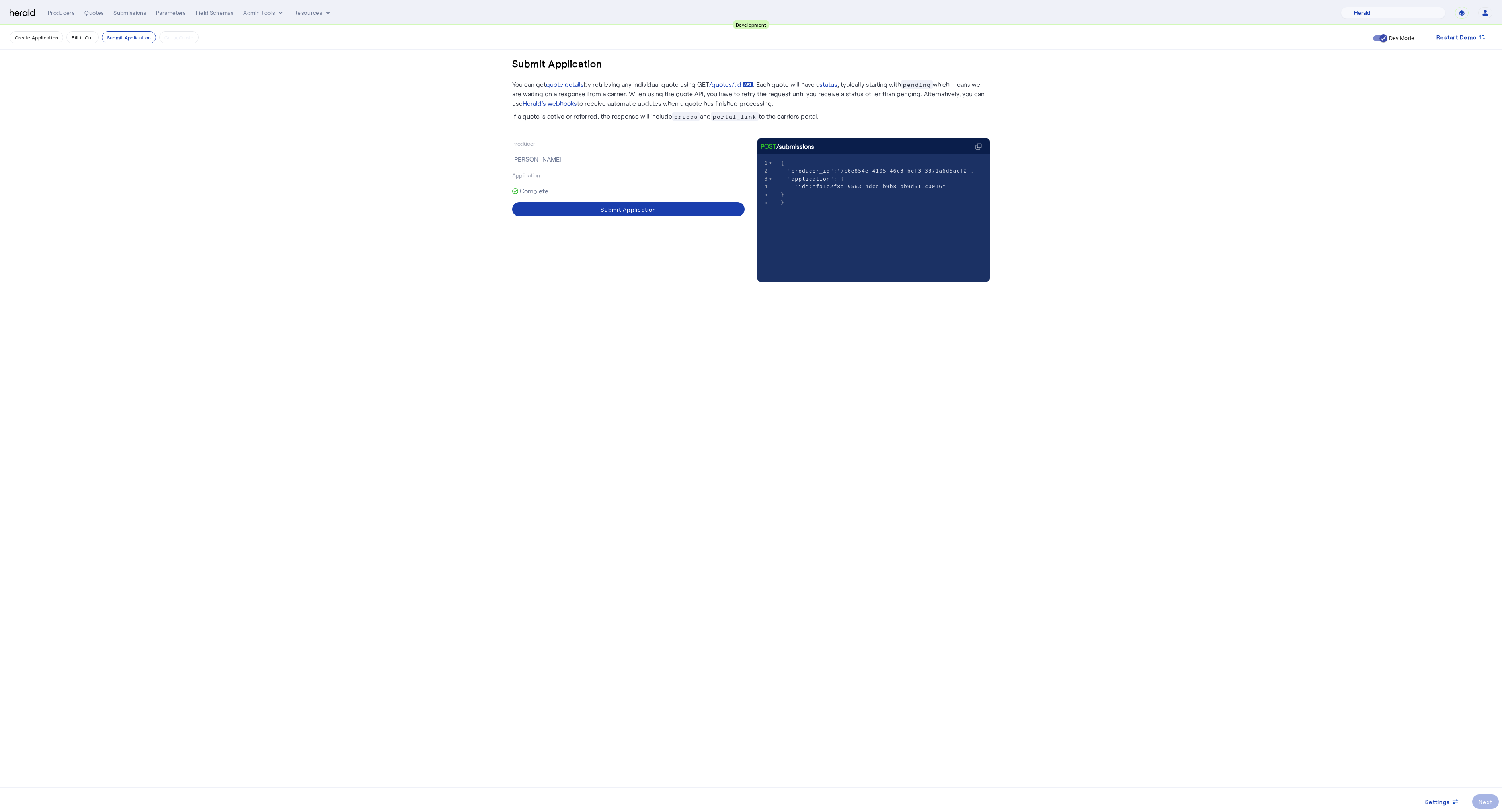
click at [613, 209] on div "Submit Application" at bounding box center [629, 209] width 56 height 8
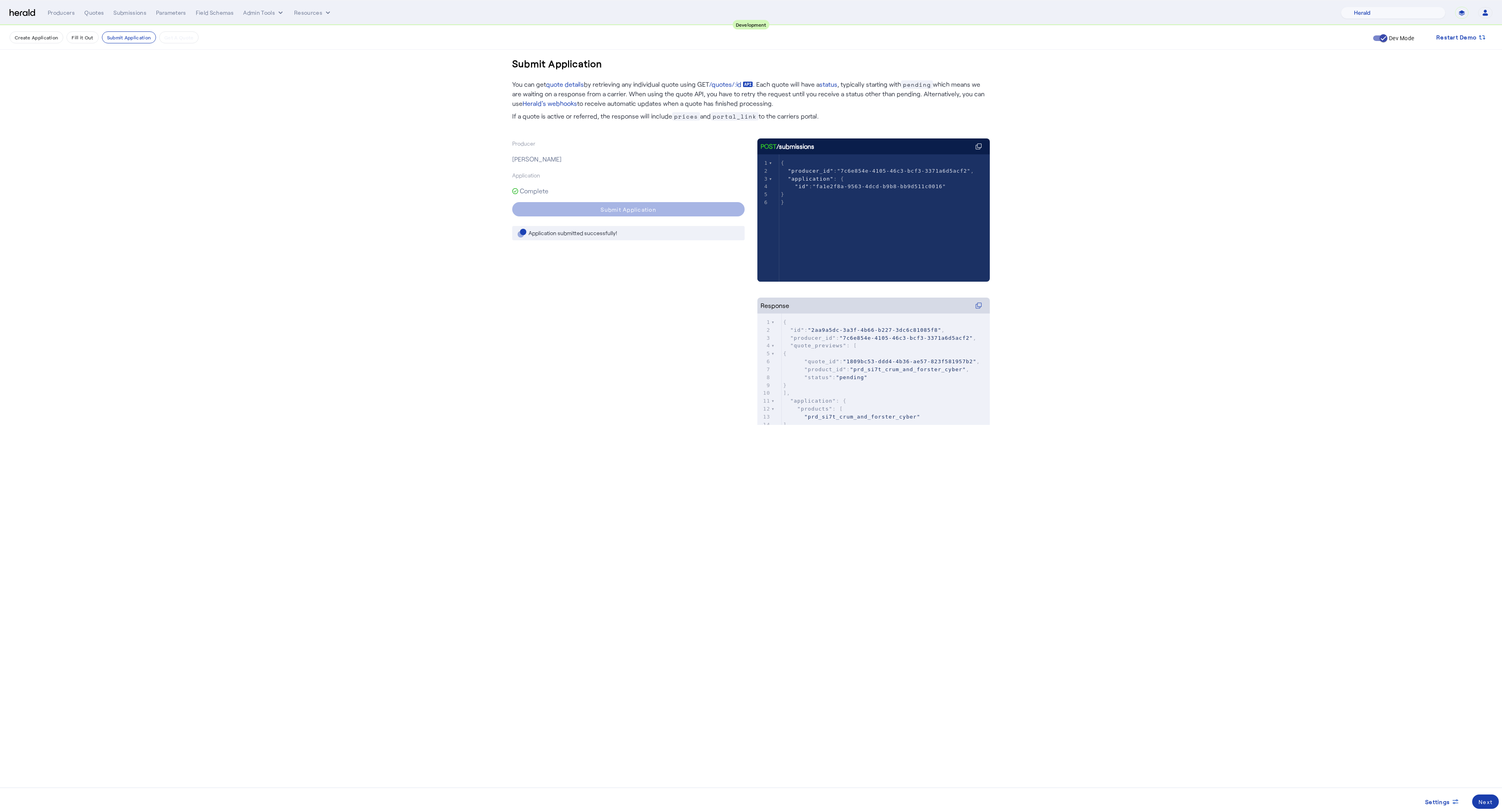
click at [1482, 800] on div "Next" at bounding box center [1486, 802] width 14 height 8
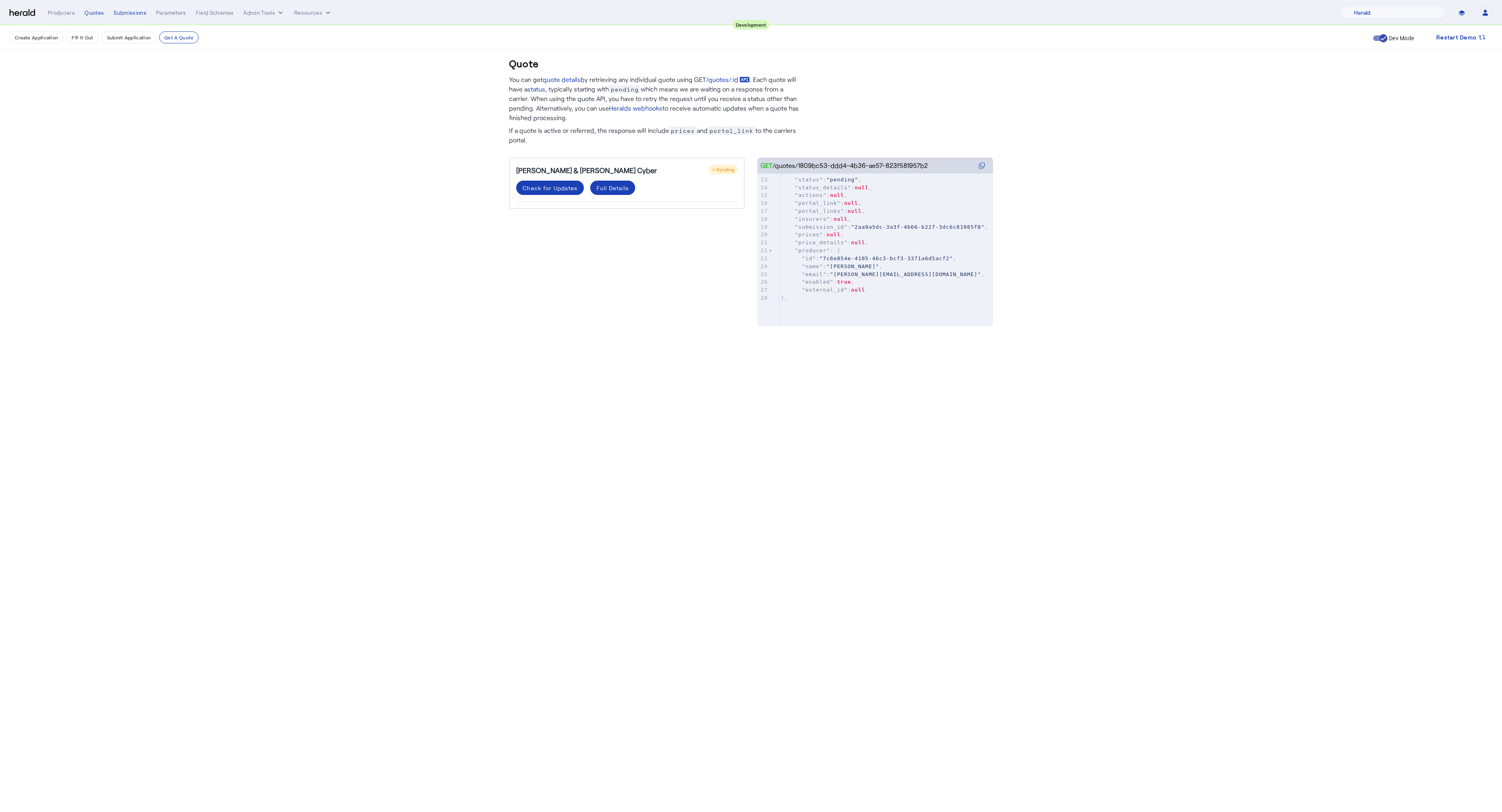
scroll to position [212, 0]
click at [564, 191] on div "Check for Updates" at bounding box center [550, 188] width 55 height 8
click at [567, 215] on mat-panel-title "Coverage Details" at bounding box center [622, 216] width 192 height 9
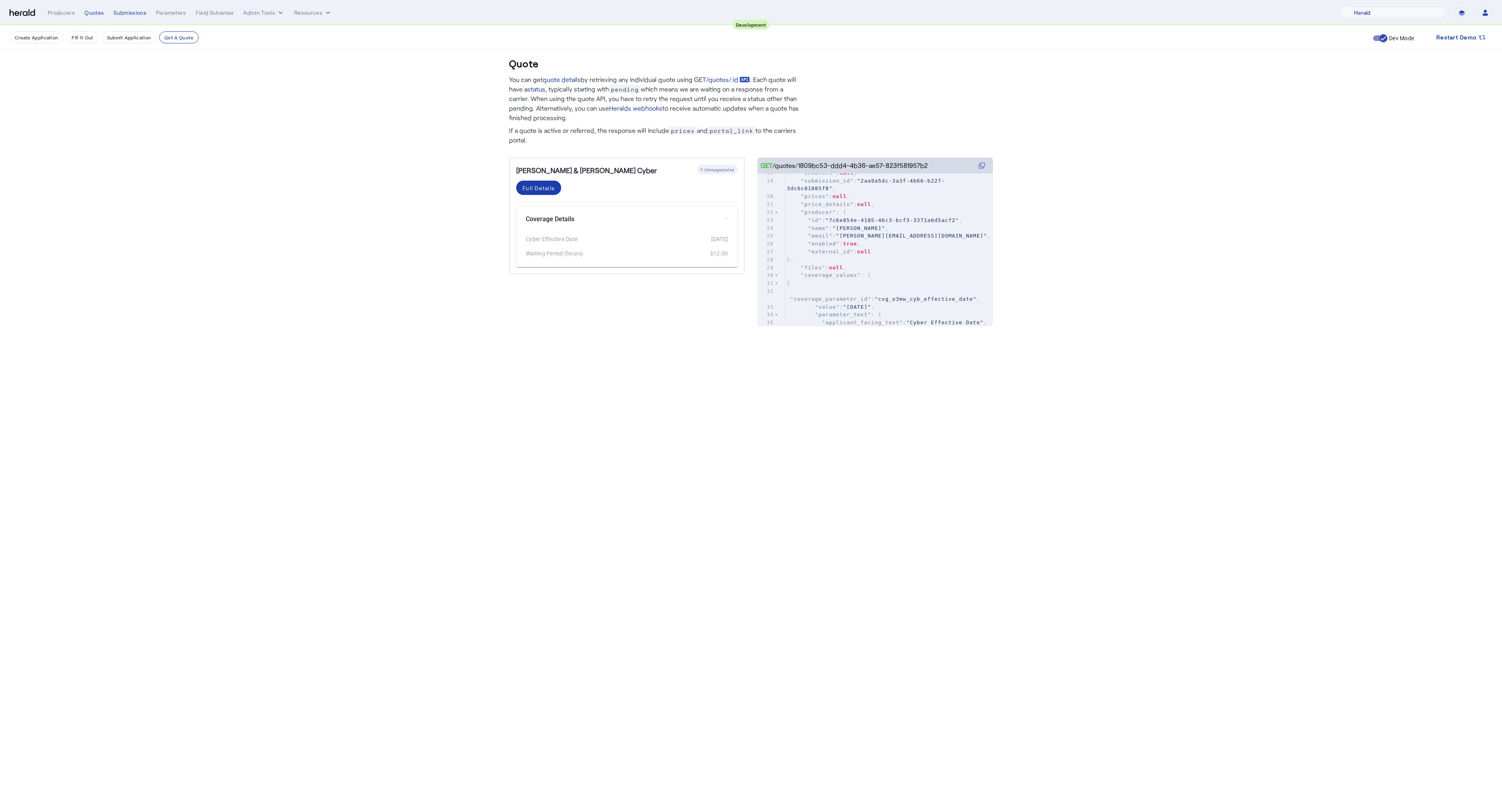
click at [537, 187] on div "Full Details" at bounding box center [538, 188] width 32 height 8
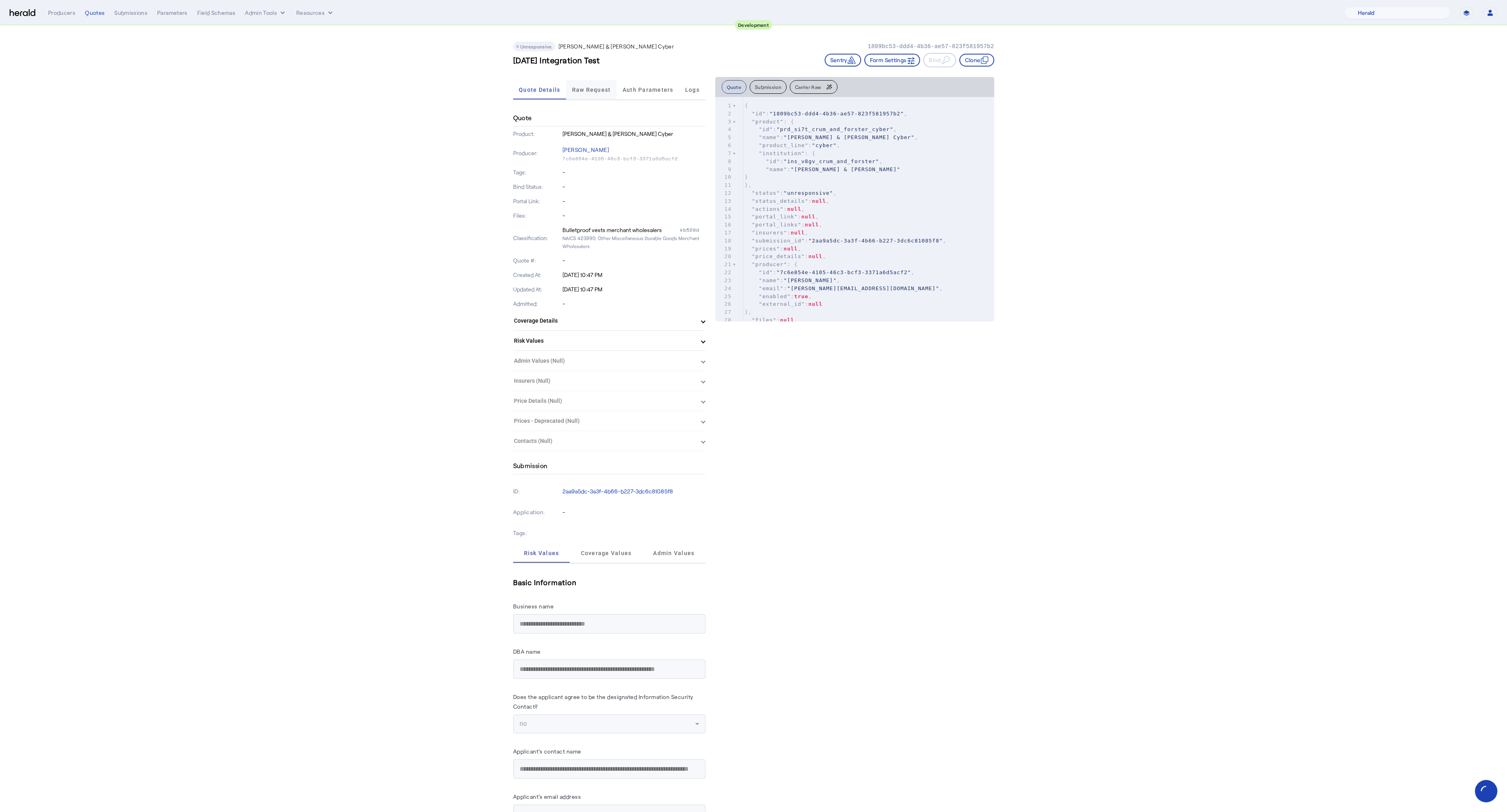
click at [590, 92] on span "Raw Request" at bounding box center [591, 90] width 39 height 6
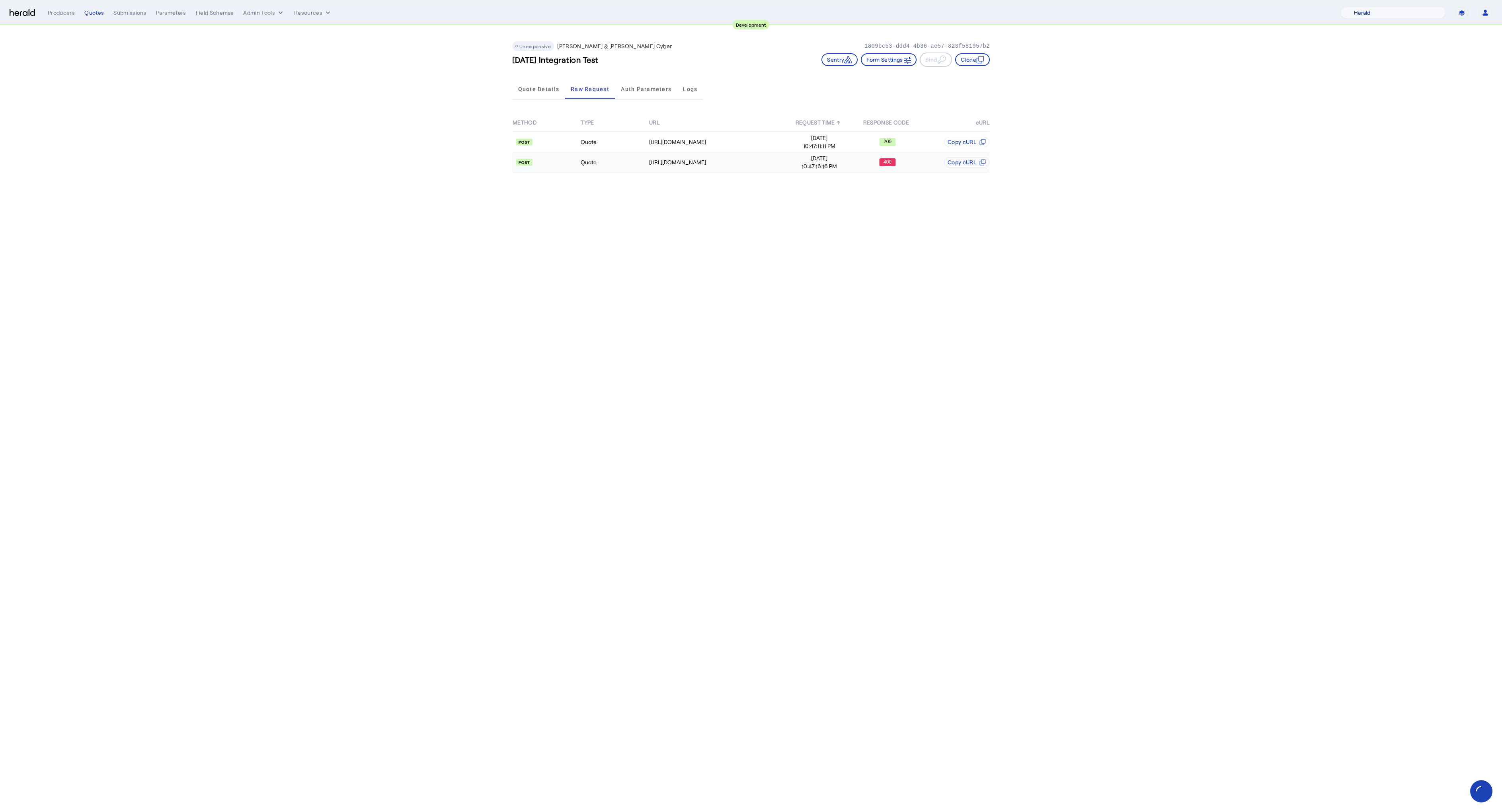
click at [813, 164] on span "10:47:16:16 PM" at bounding box center [819, 166] width 67 height 8
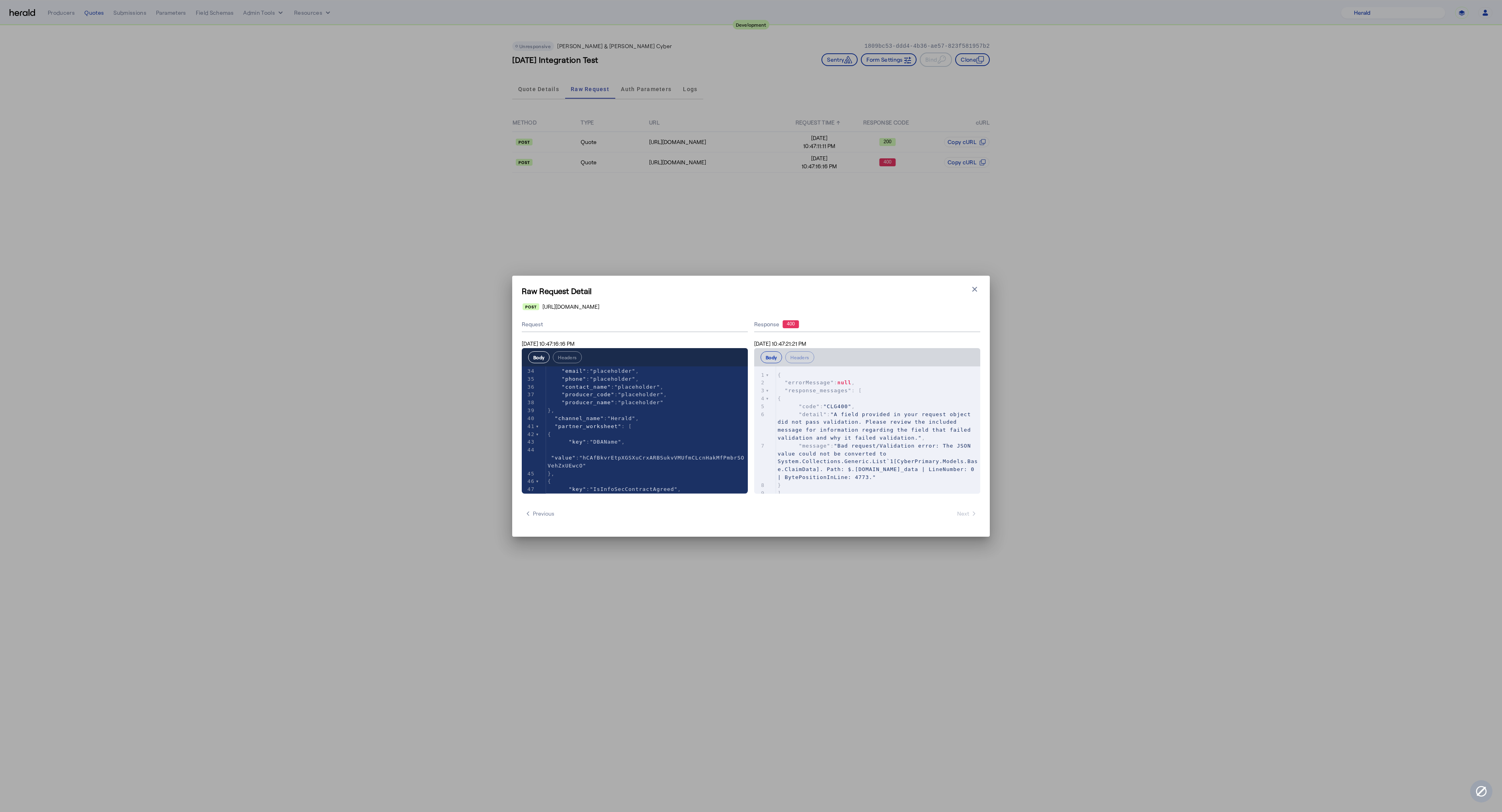
scroll to position [286, 0]
type textarea "**********"
drag, startPoint x: 575, startPoint y: 462, endPoint x: 545, endPoint y: 438, distance: 38.4
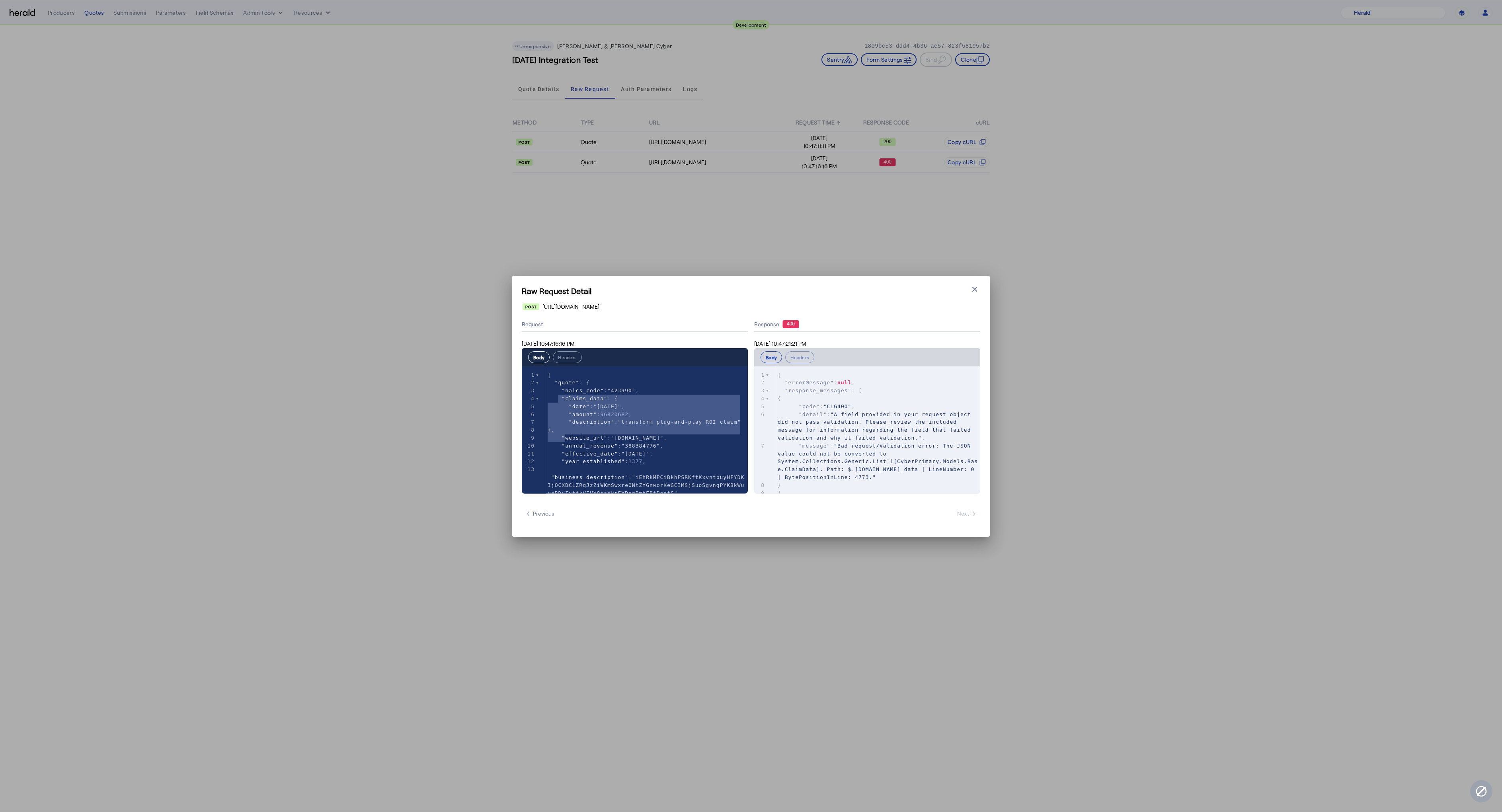
type textarea "**********"
drag, startPoint x: 564, startPoint y: 440, endPoint x: 562, endPoint y: 397, distance: 43.0
type textarea "**********"
drag, startPoint x: 563, startPoint y: 421, endPoint x: 661, endPoint y: 419, distance: 98.0
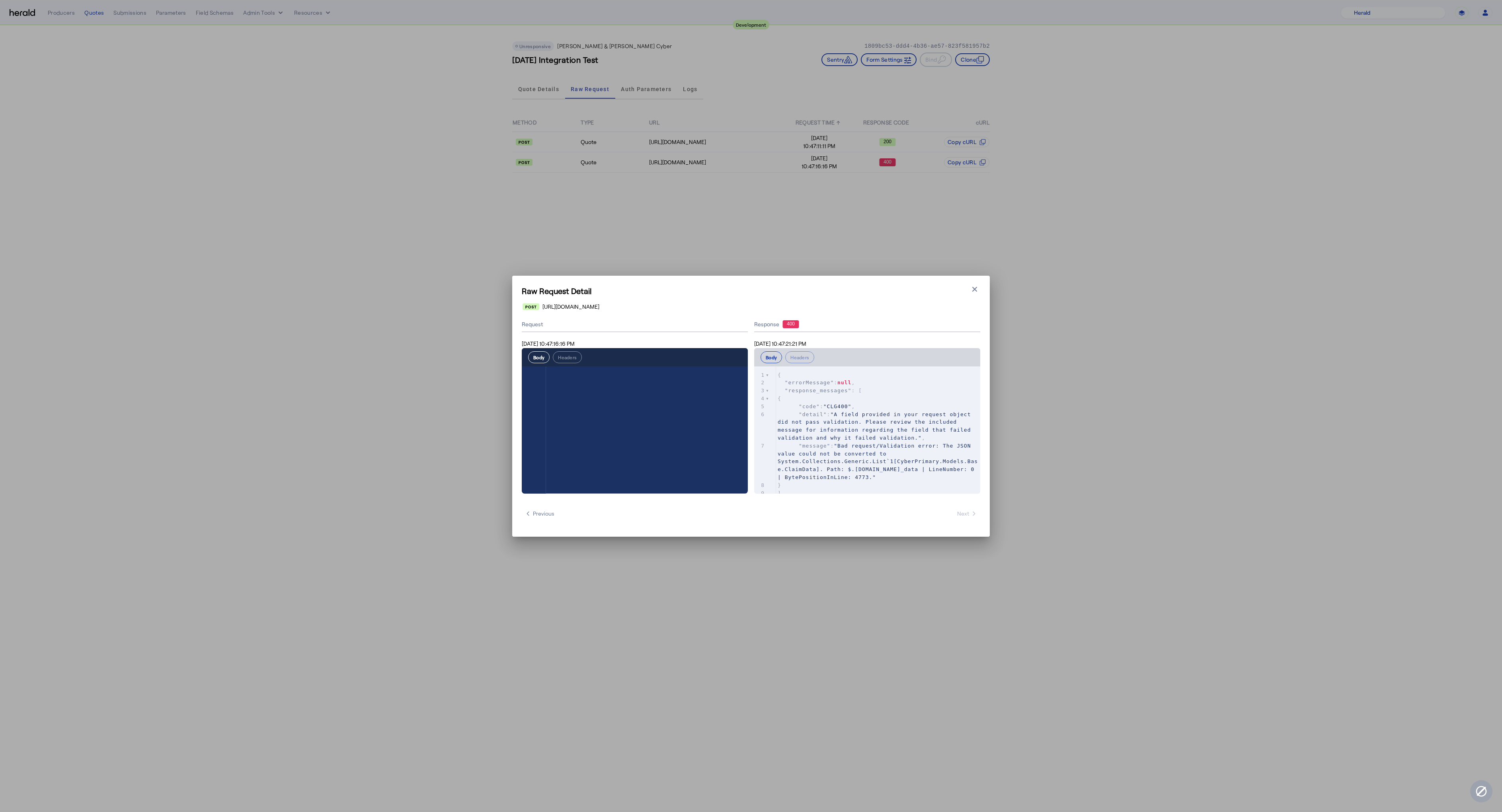
select select "pfm_2v8p_herald_api"
type textarea "**********"
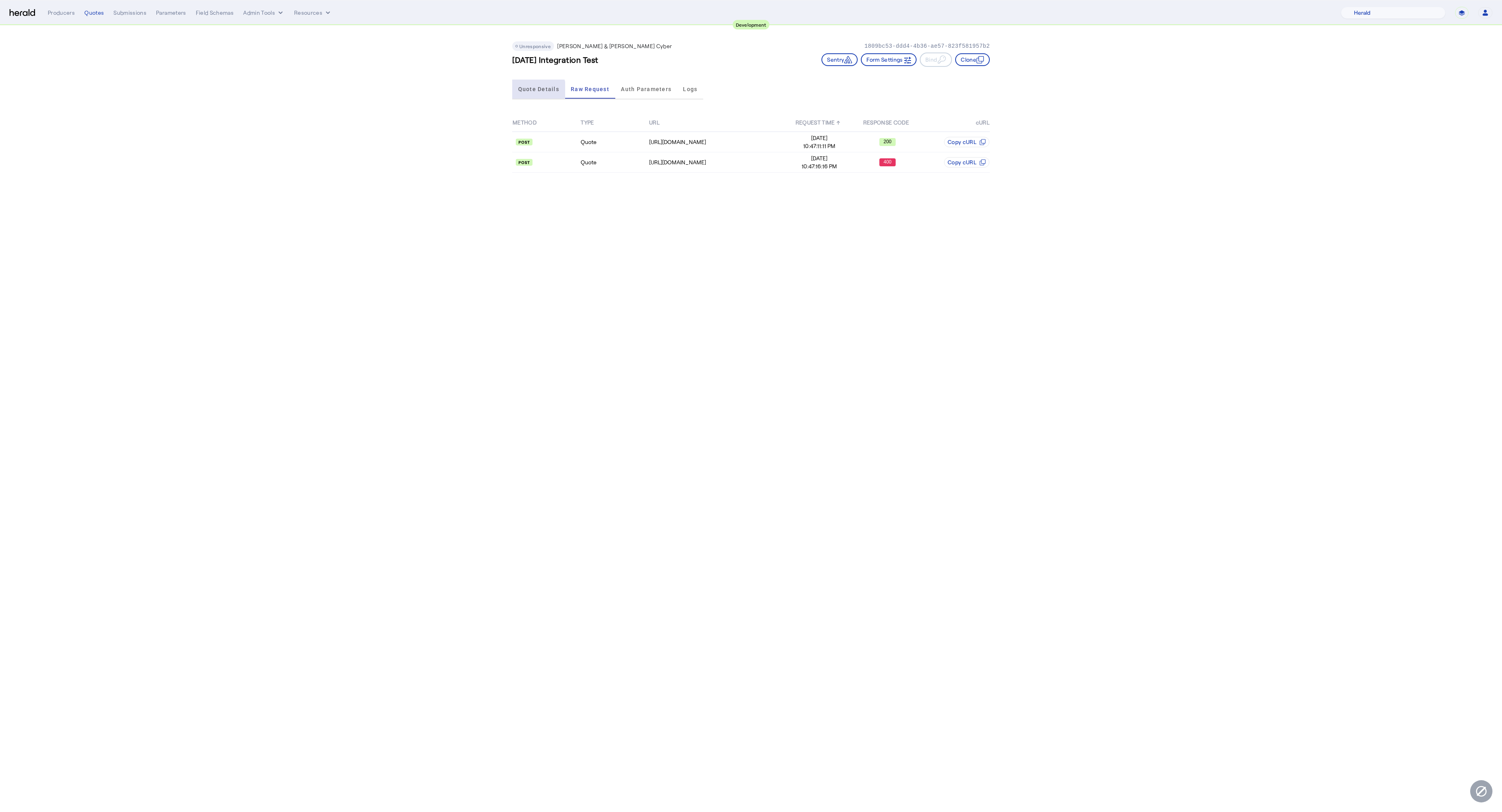
click at [537, 91] on span "Quote Details" at bounding box center [539, 89] width 41 height 6
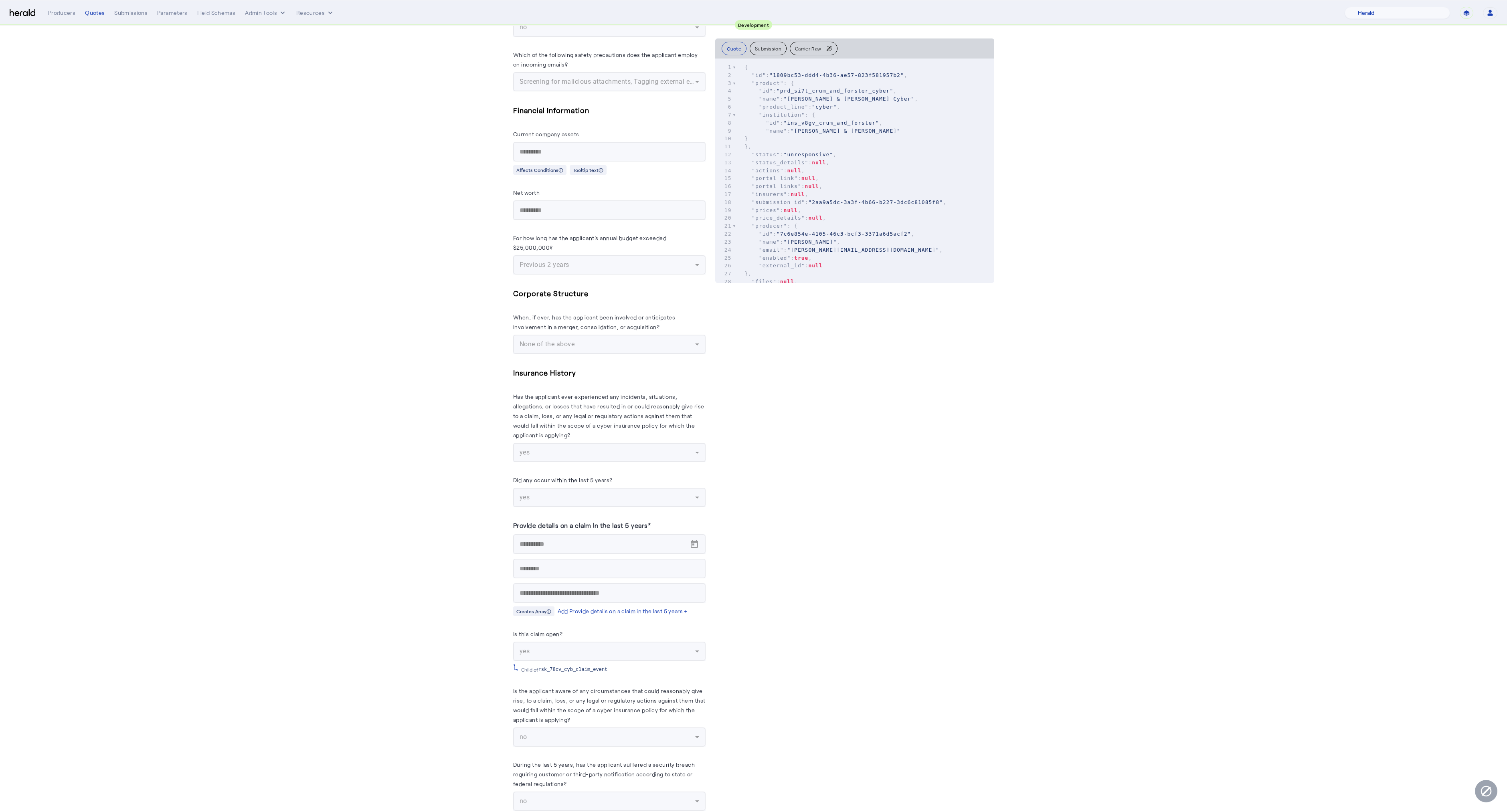
click at [544, 643] on mat-form-field "yes" at bounding box center [610, 651] width 193 height 19
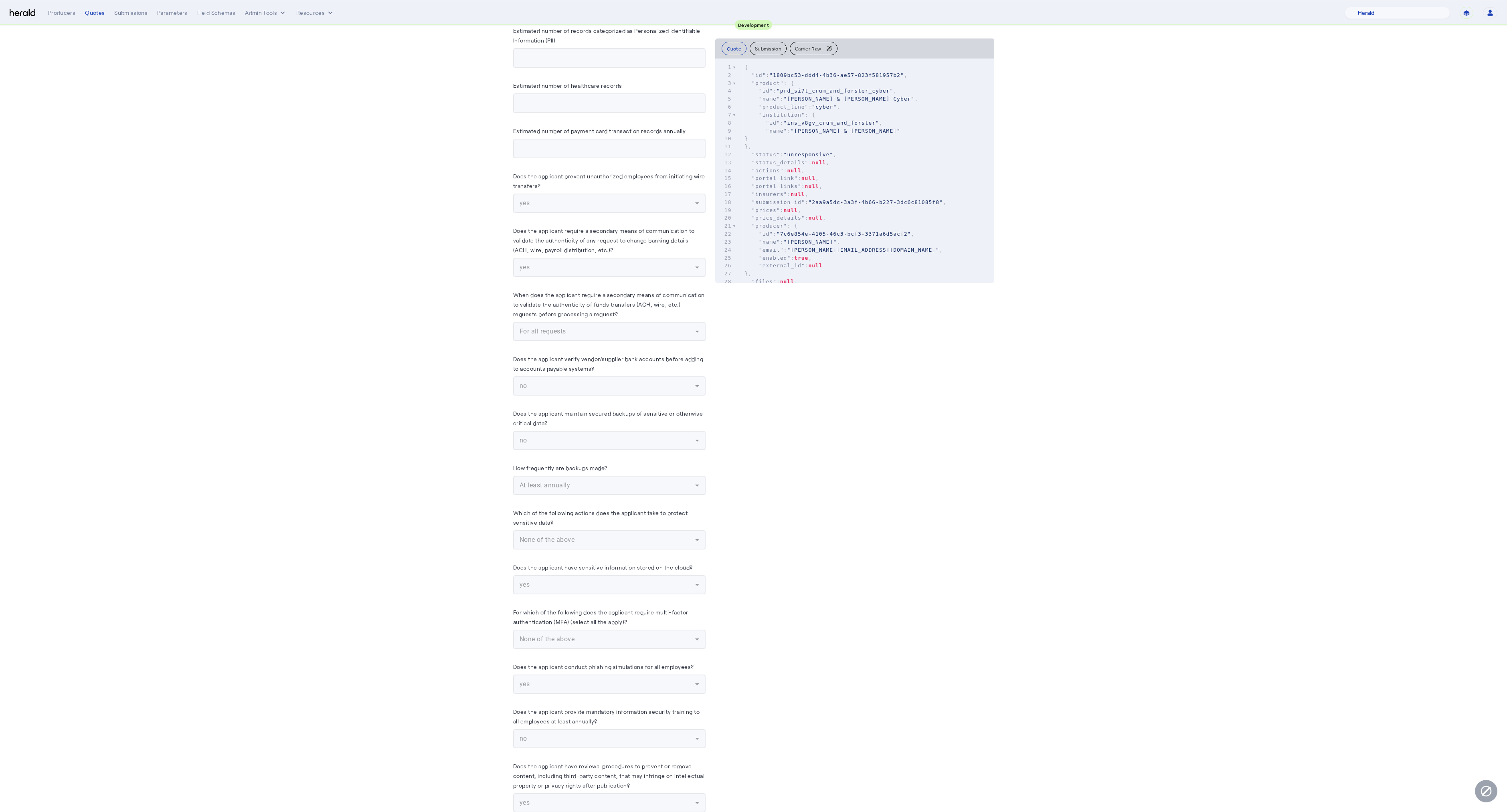
scroll to position [2321, 0]
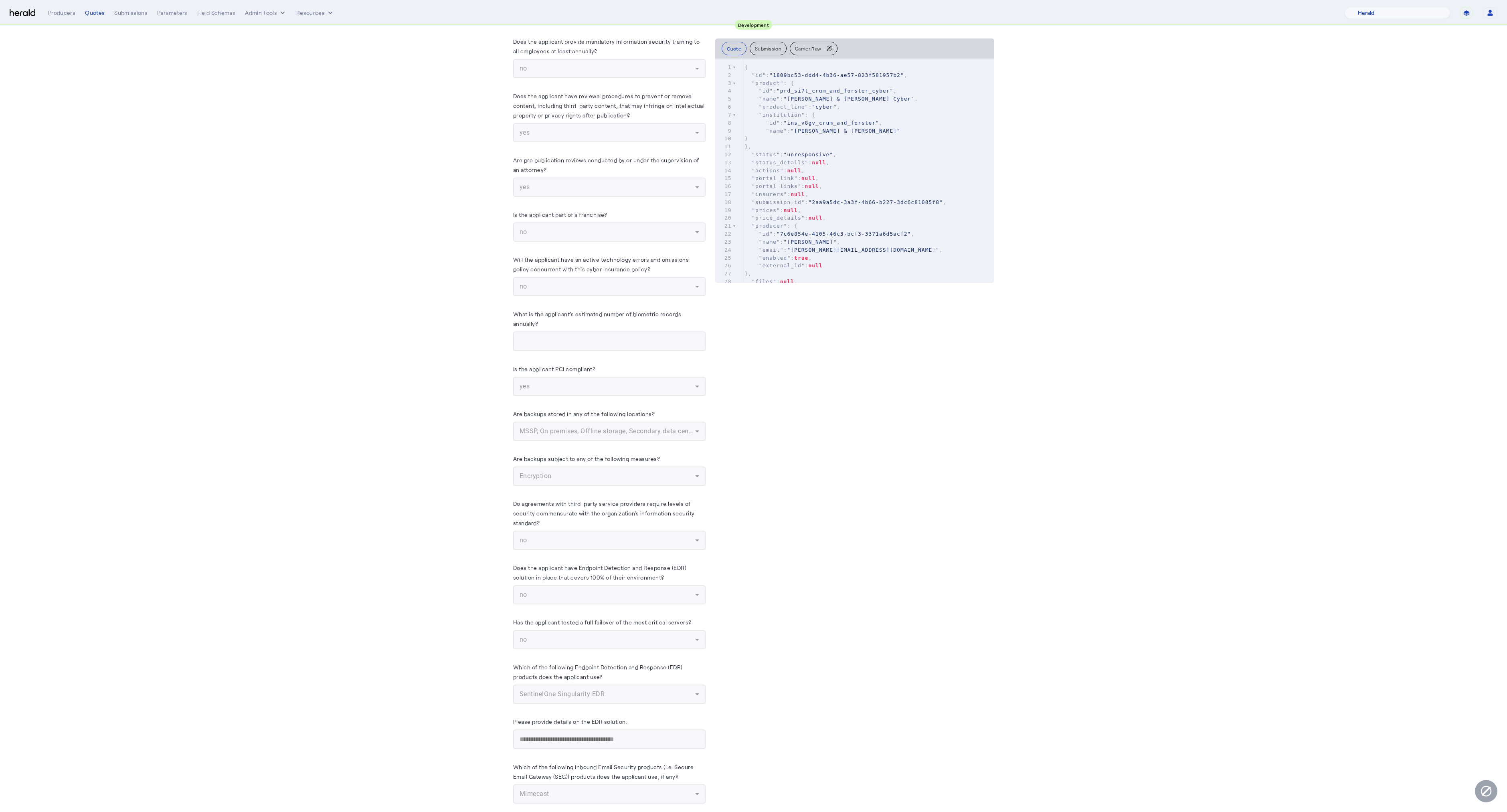
click at [613, 424] on mat-form-field "MSSP, On premises, Offline storage, Secondary data center" at bounding box center [610, 431] width 193 height 19
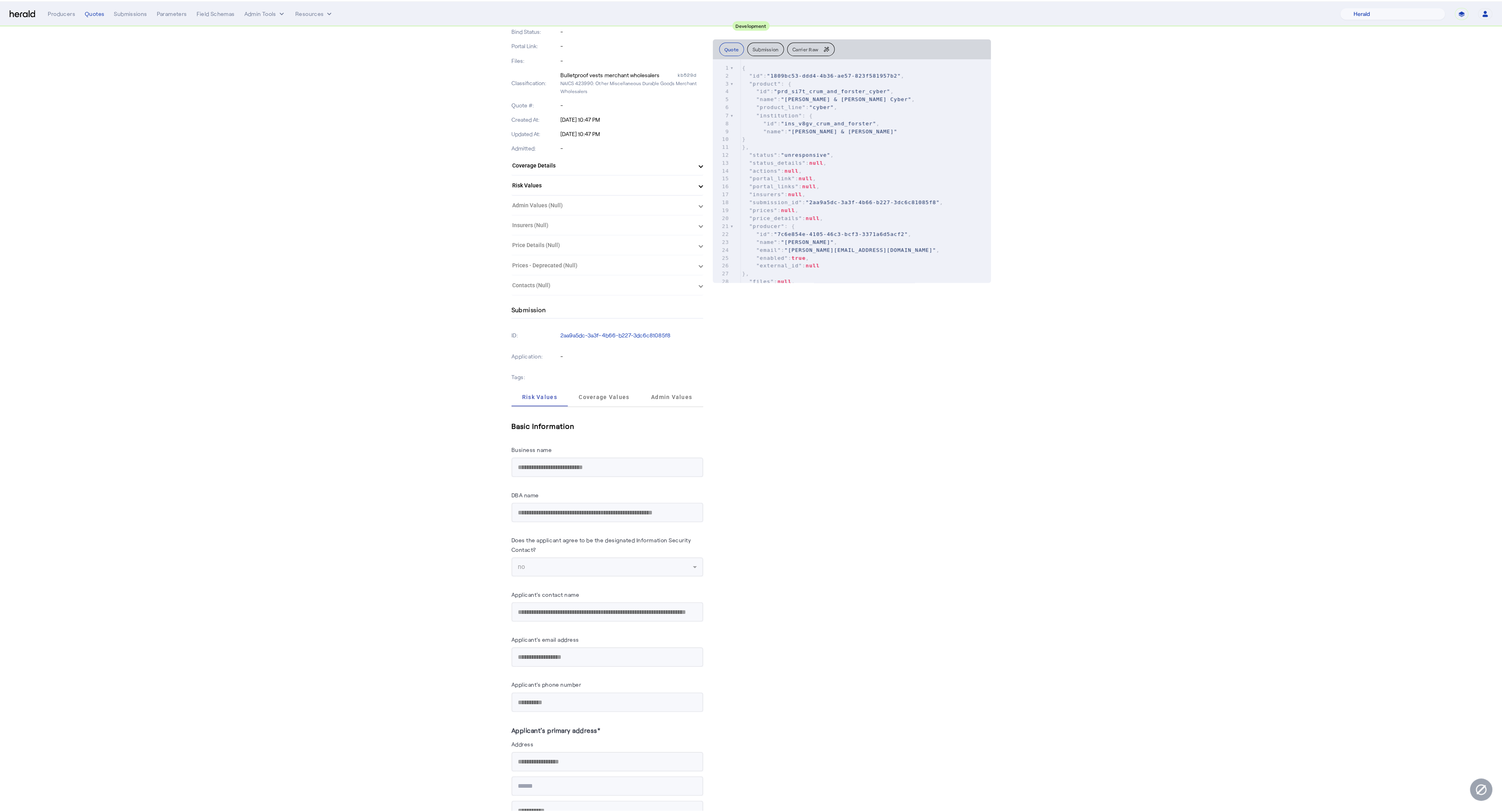
scroll to position [0, 0]
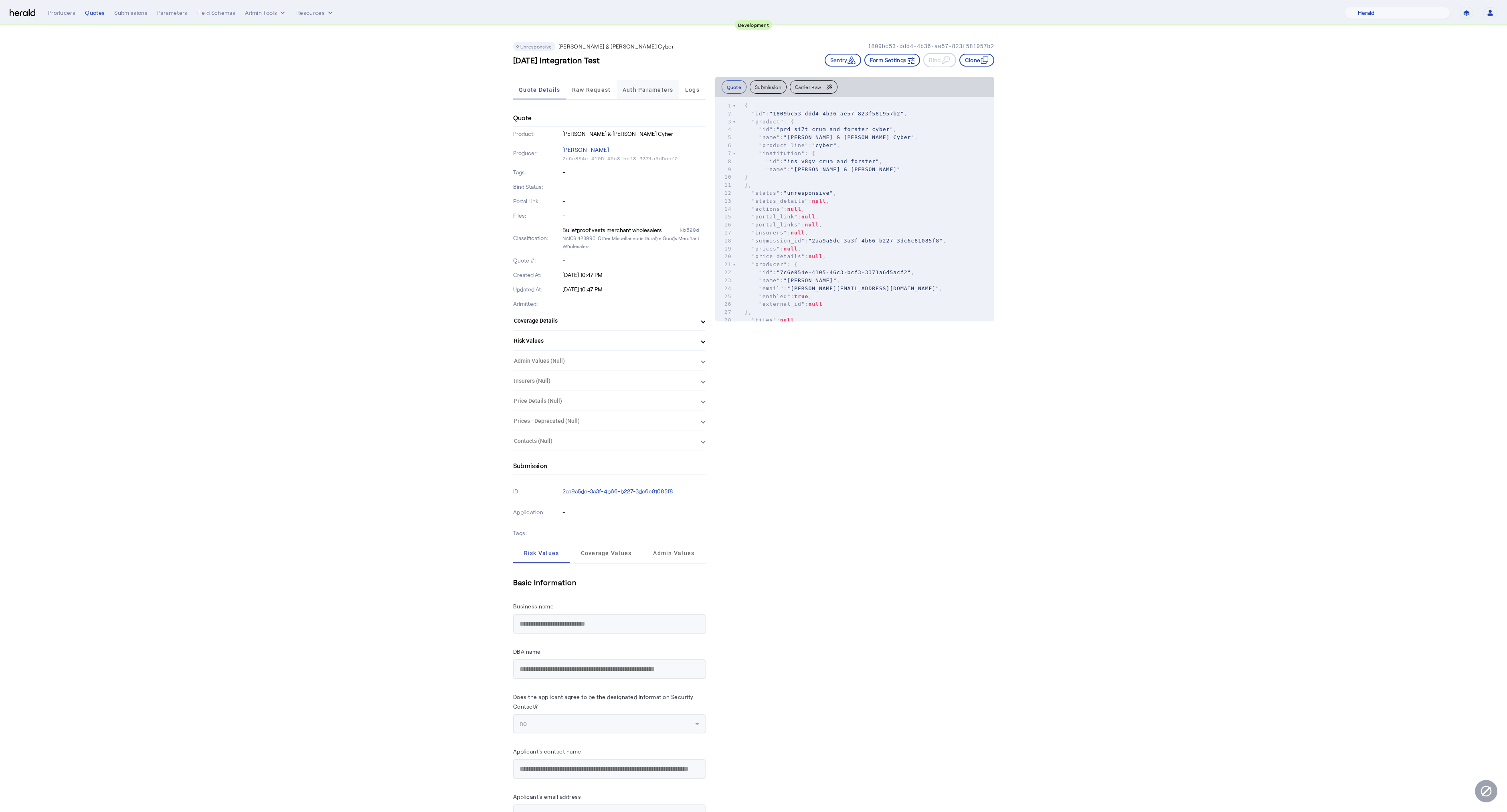
click at [637, 95] on span "Auth Parameters" at bounding box center [648, 90] width 51 height 19
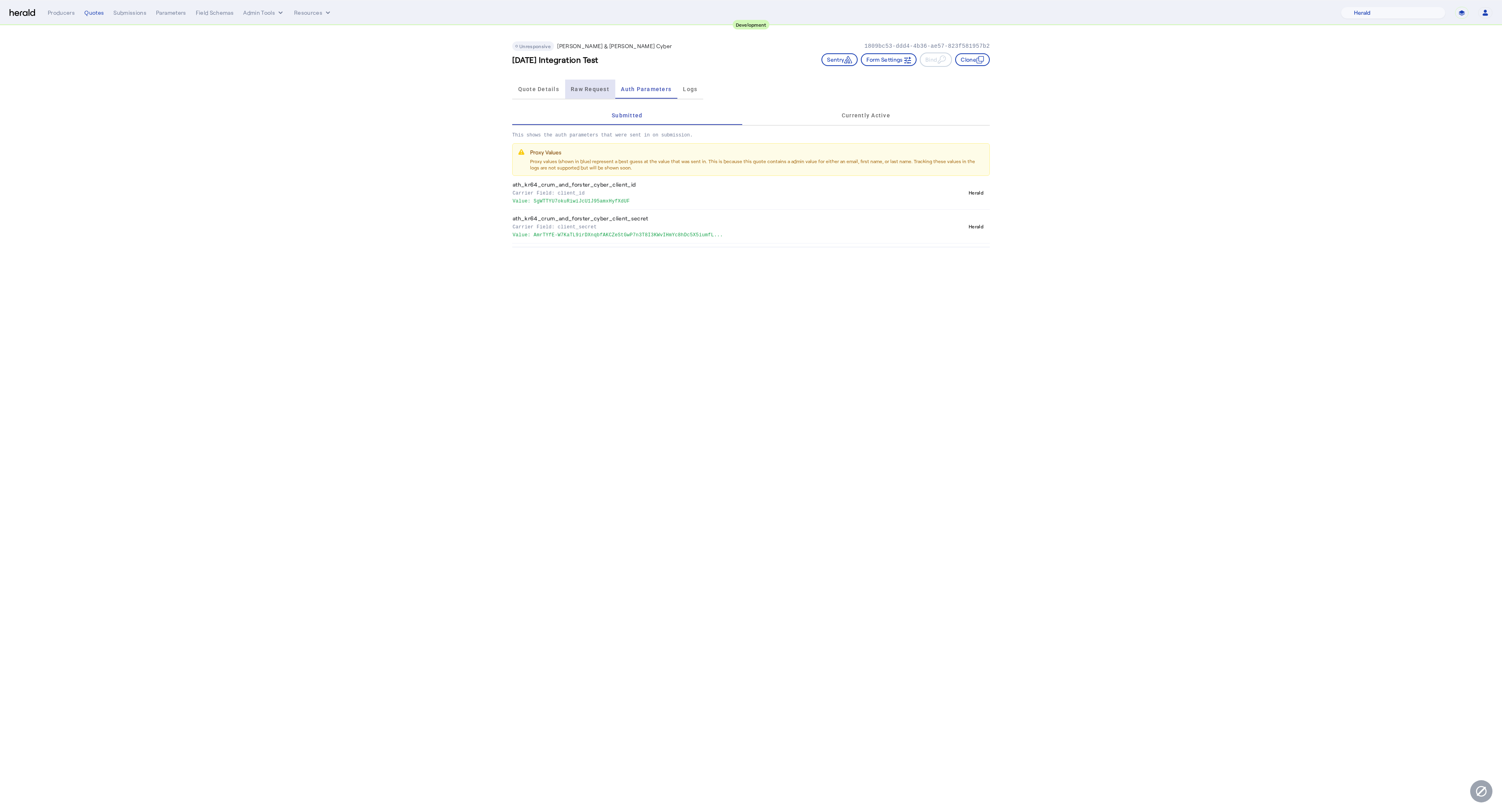
click at [577, 92] on span "Raw Request" at bounding box center [590, 89] width 38 height 6
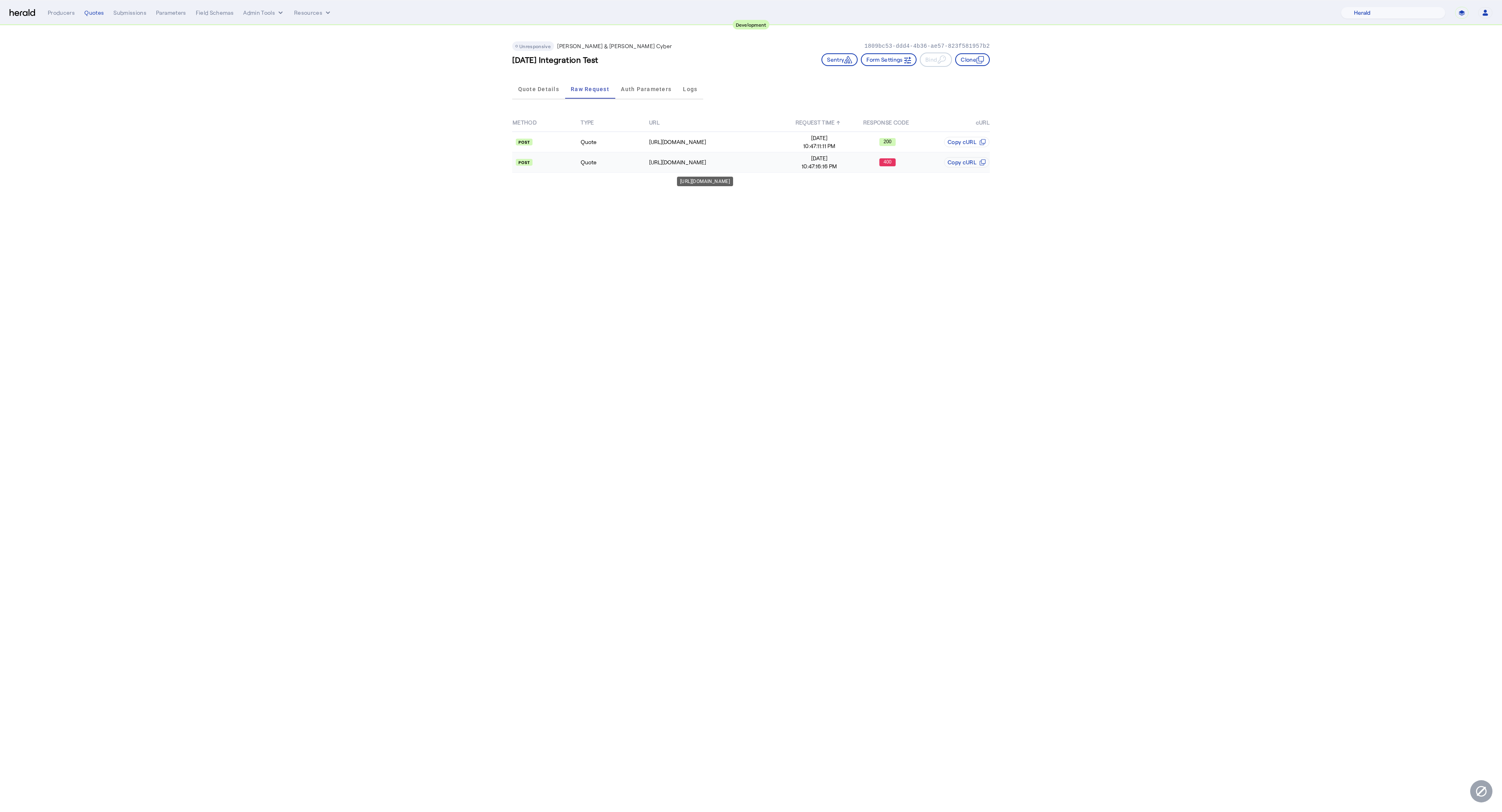
click at [691, 167] on td "https://cf-connect-api-sbox.cfins.com/cybp/v1/quotes" at bounding box center [717, 162] width 136 height 20
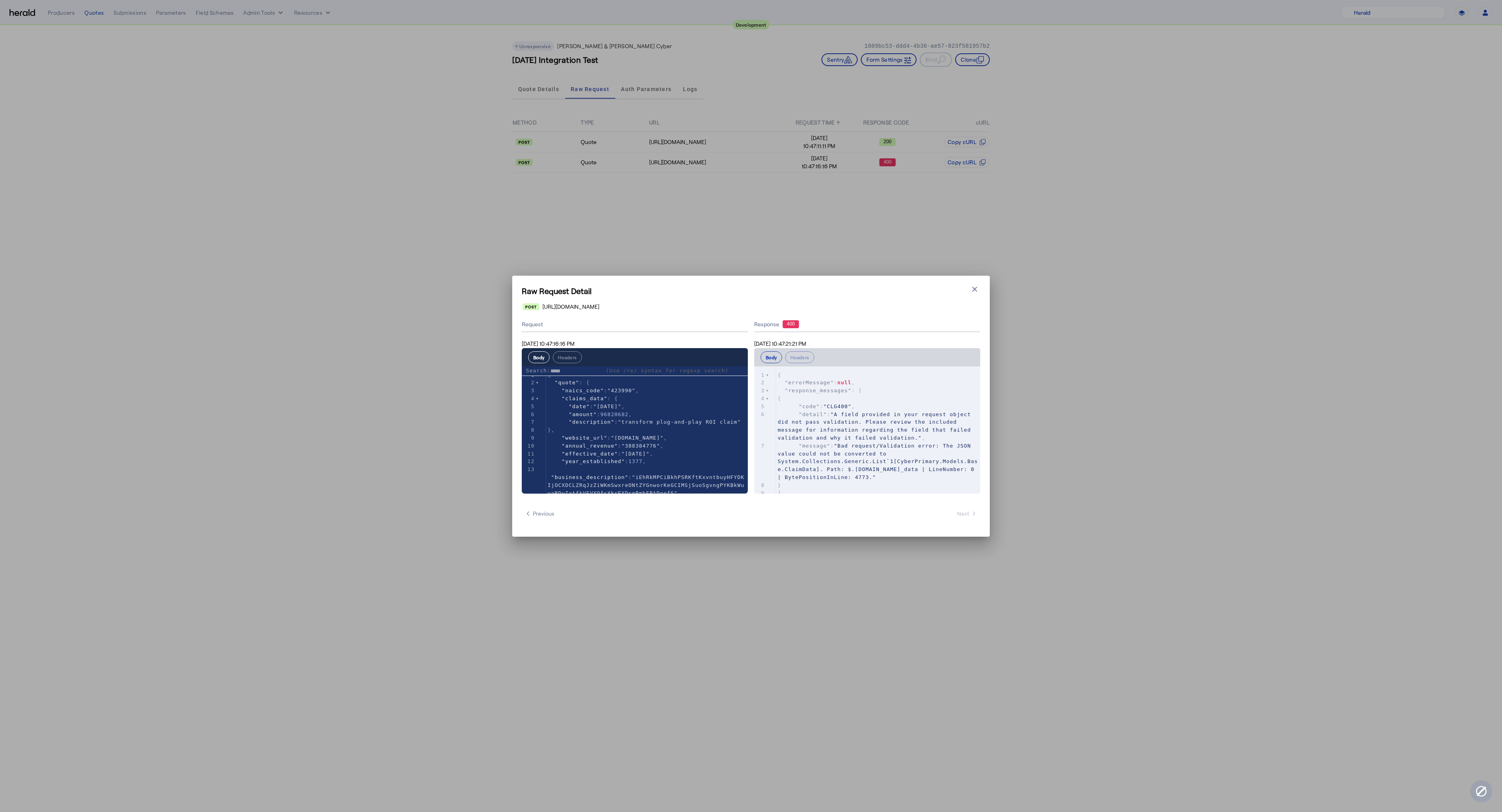
type input "******"
click at [581, 373] on input "******" at bounding box center [576, 371] width 52 height 8
type textarea "******"
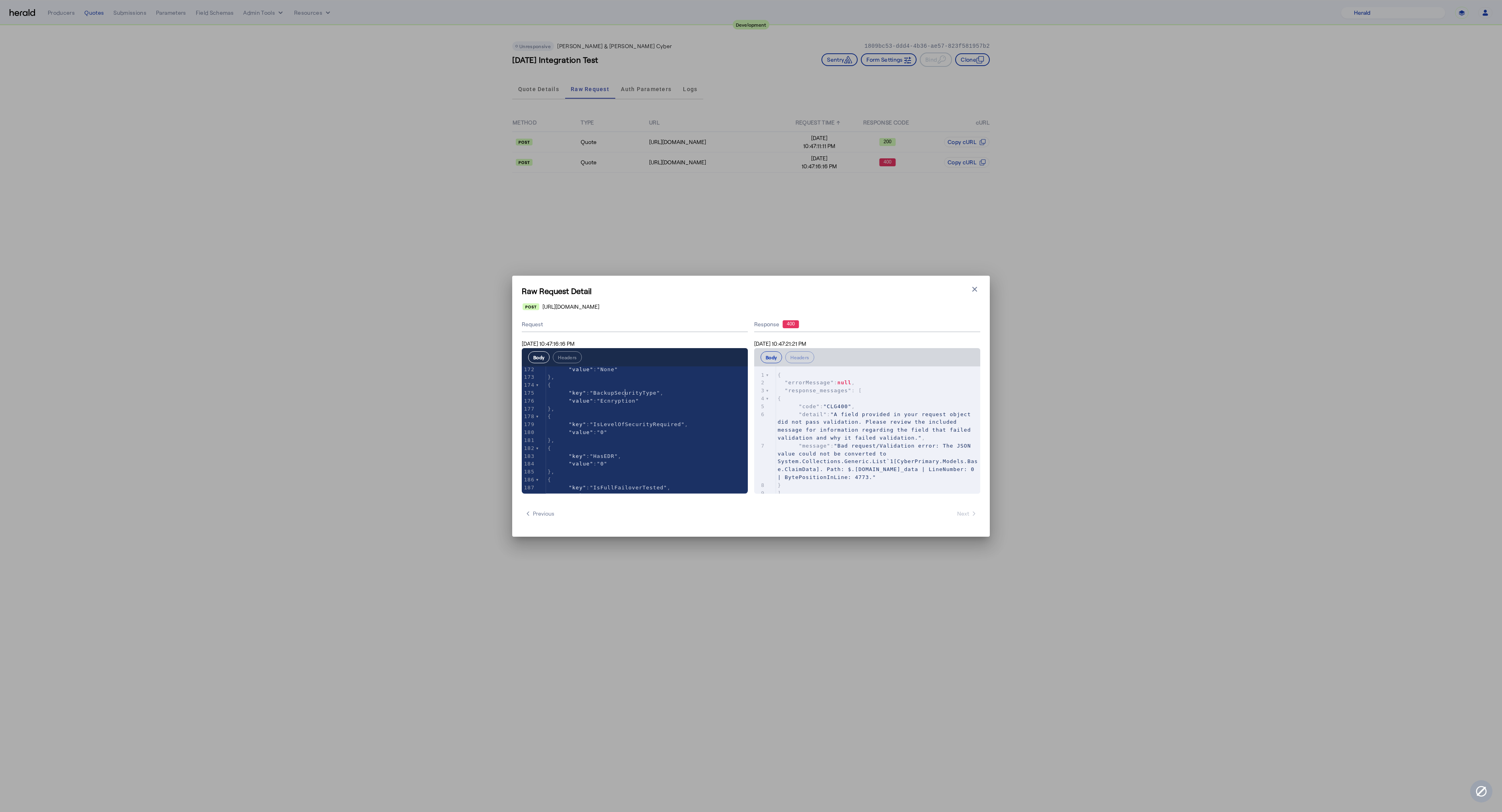
type textarea "**********"
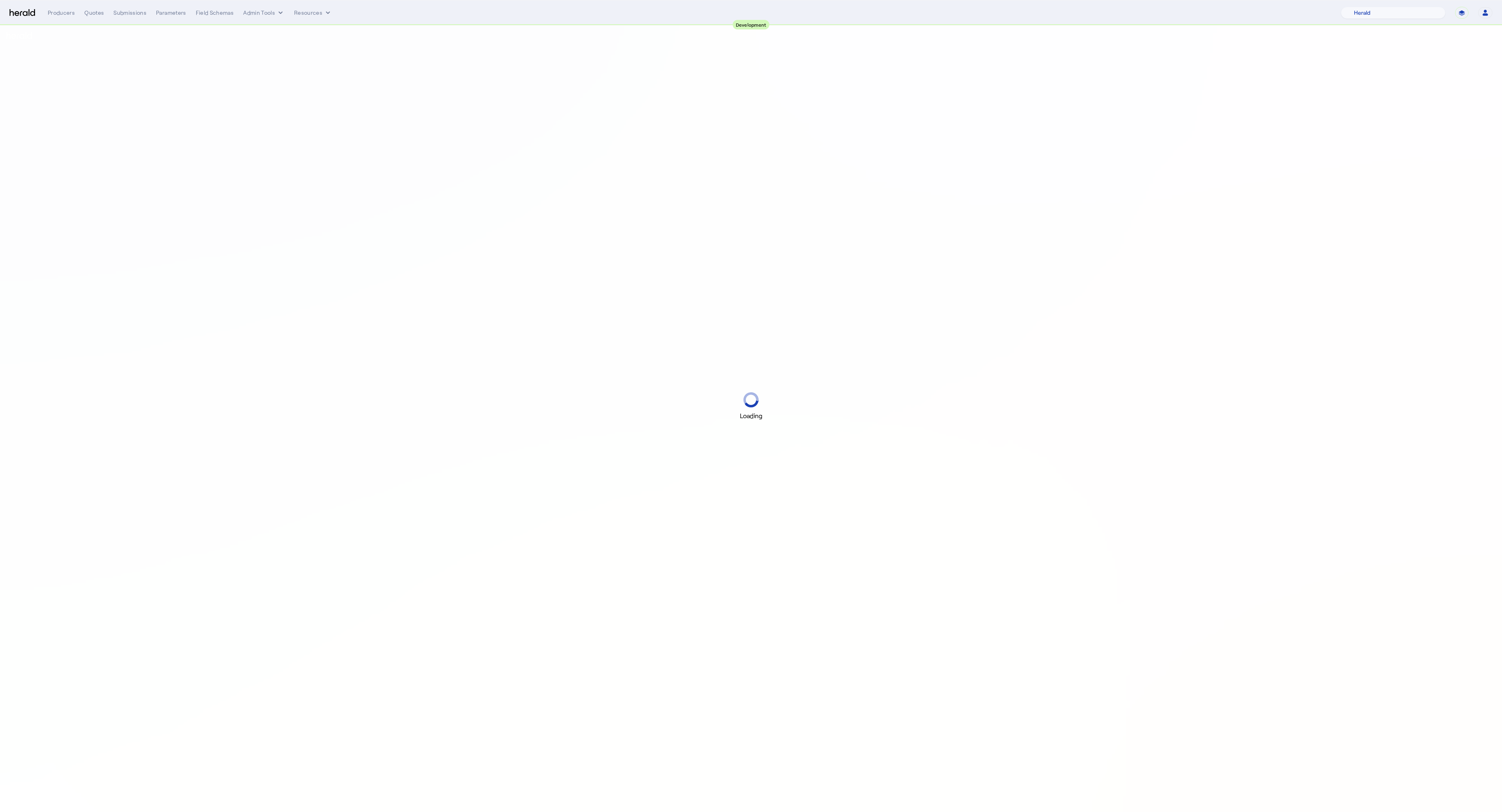
select select "pfm_2v8p_herald_api"
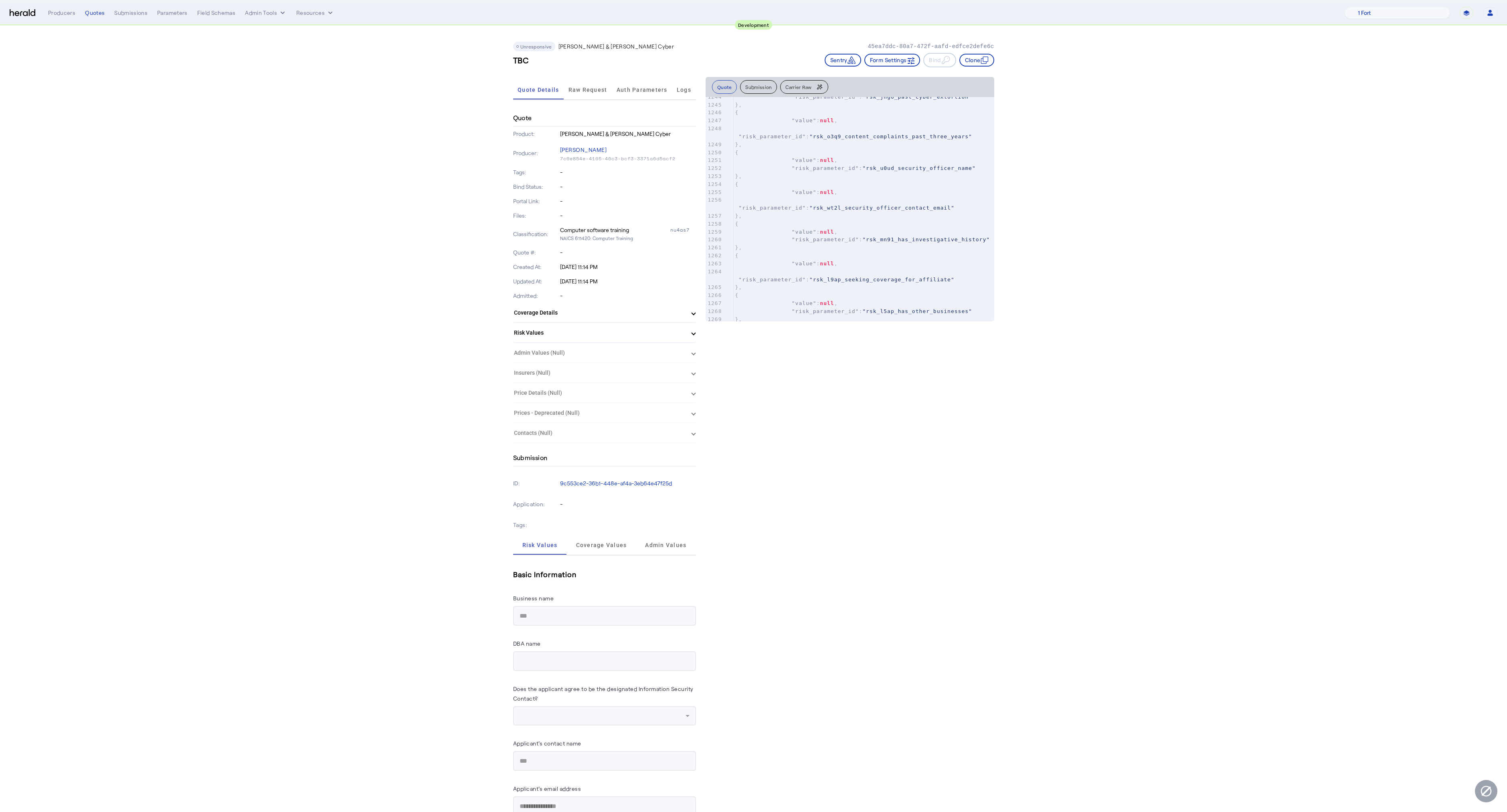
scroll to position [11782, 0]
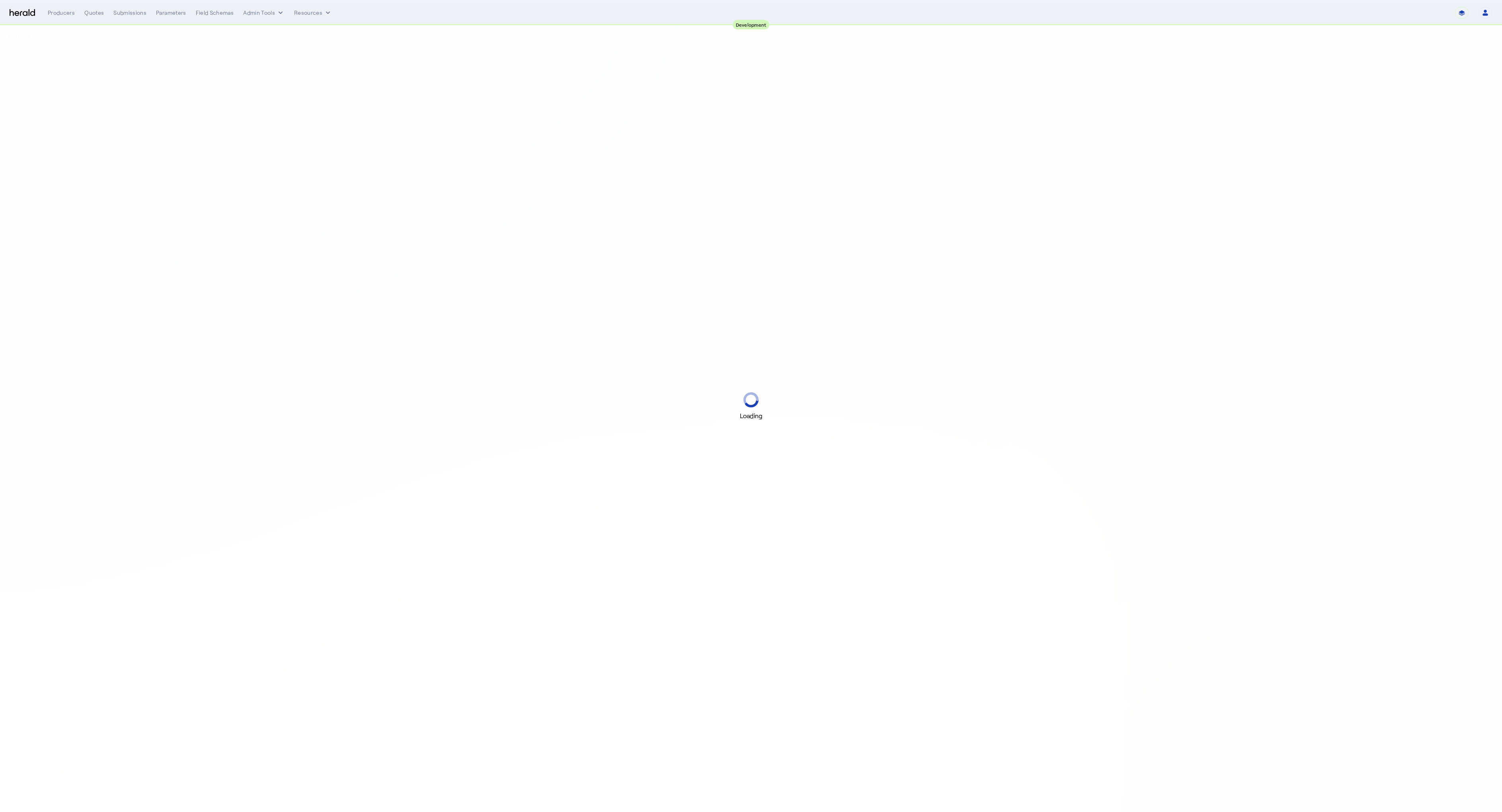
select select "pfm_2v8p_herald_api"
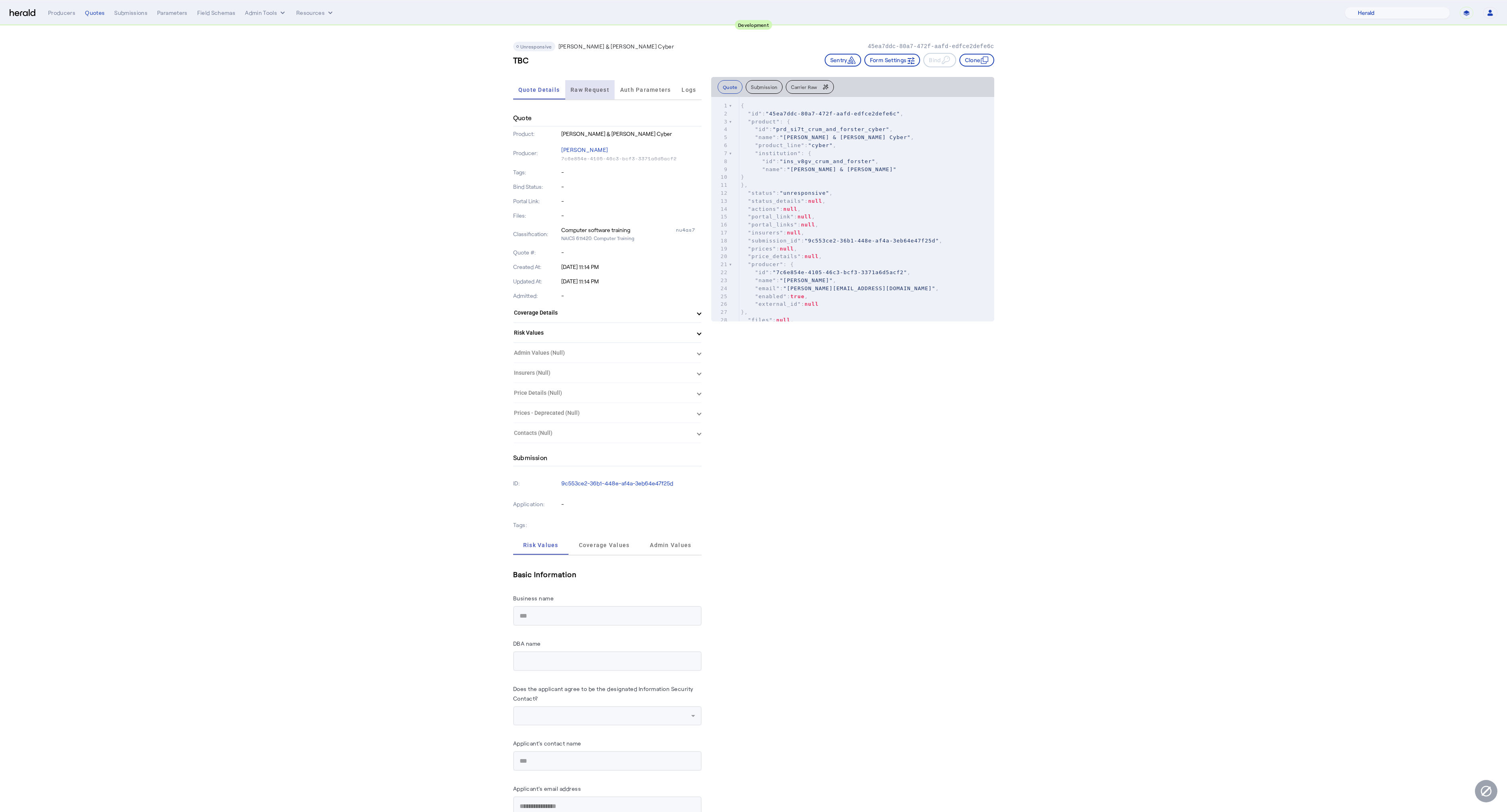
click at [592, 96] on span "Raw Request" at bounding box center [590, 90] width 39 height 19
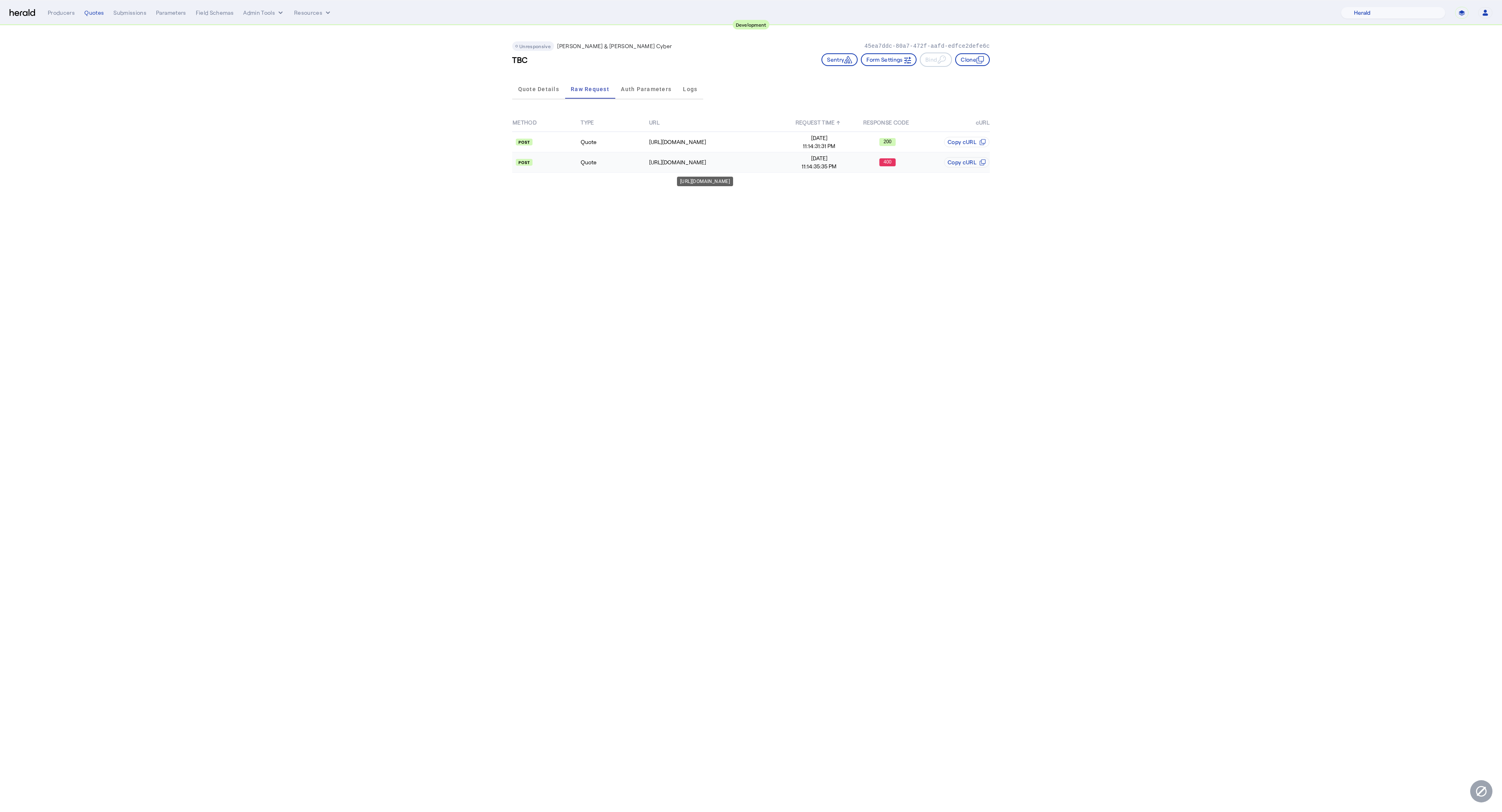
click at [671, 162] on div "[URL][DOMAIN_NAME]" at bounding box center [717, 163] width 136 height 8
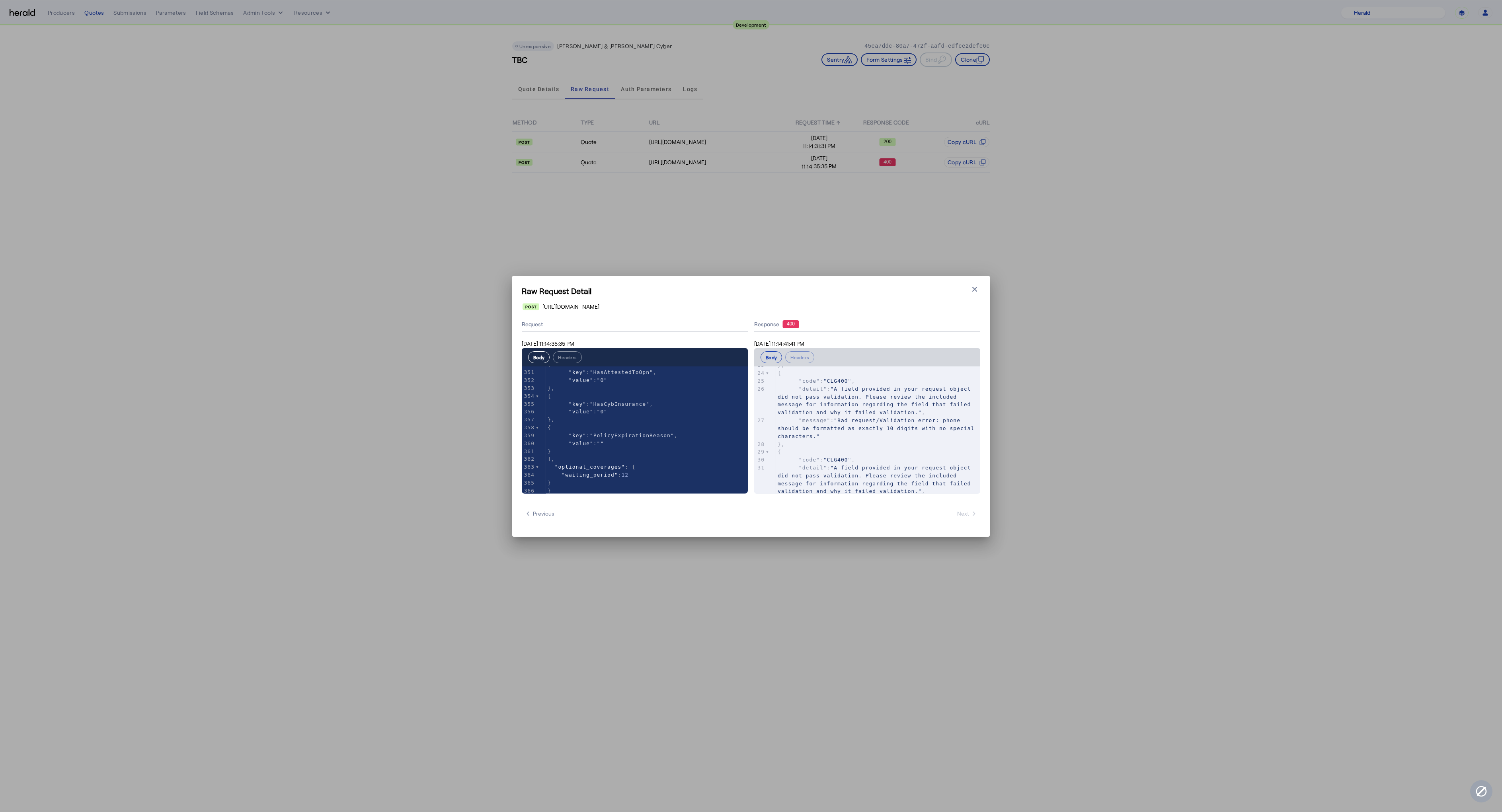
scroll to position [370, 0]
click at [857, 457] on pre ""message" : "Bad request/Validation error: The field producer_code must be a st…" at bounding box center [878, 451] width 204 height 23
type textarea "**********"
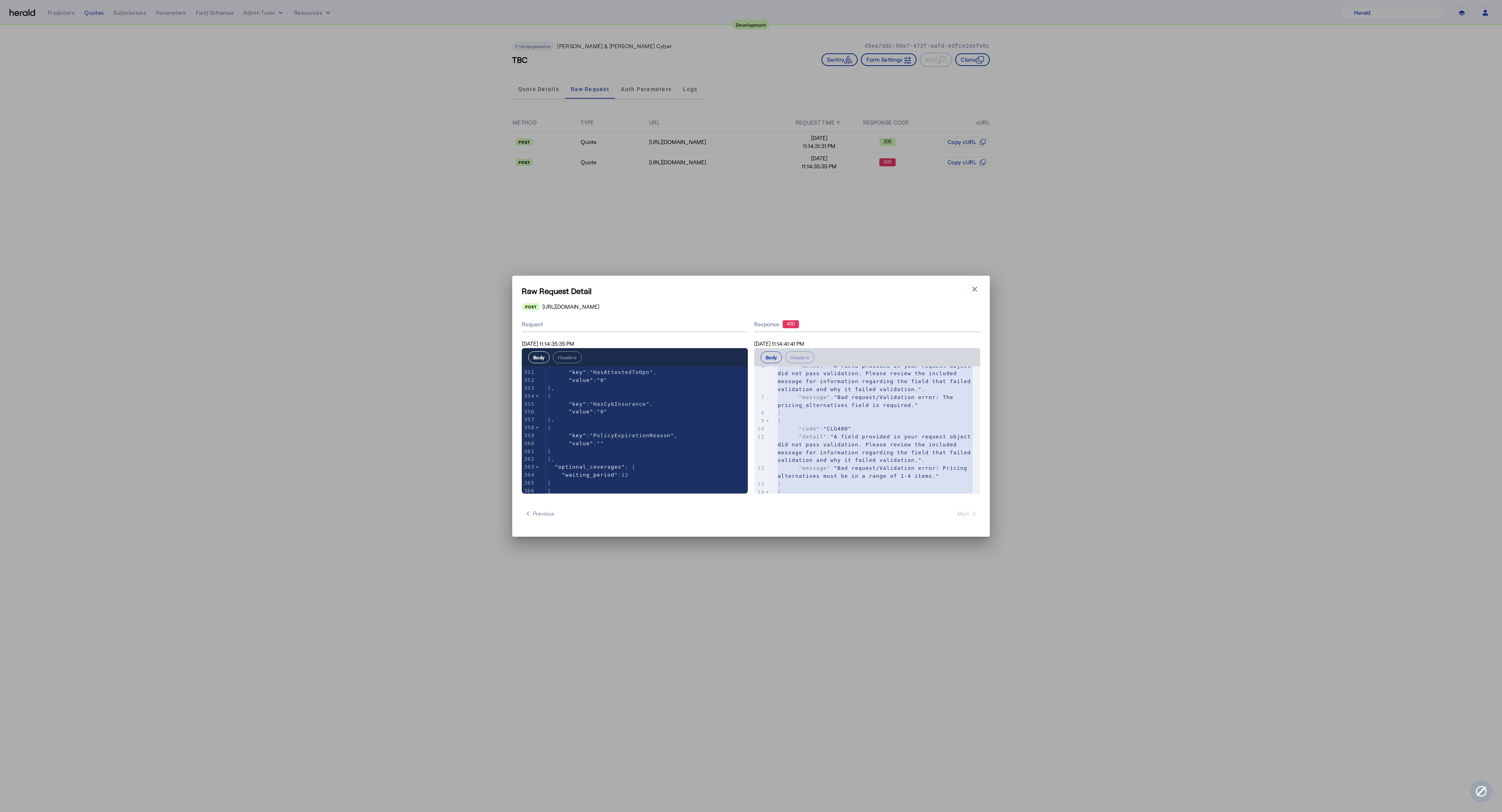
scroll to position [0, 0]
click at [858, 443] on span ""Bad request/Validation error: The pricing_alternatives field is required."" at bounding box center [867, 450] width 179 height 14
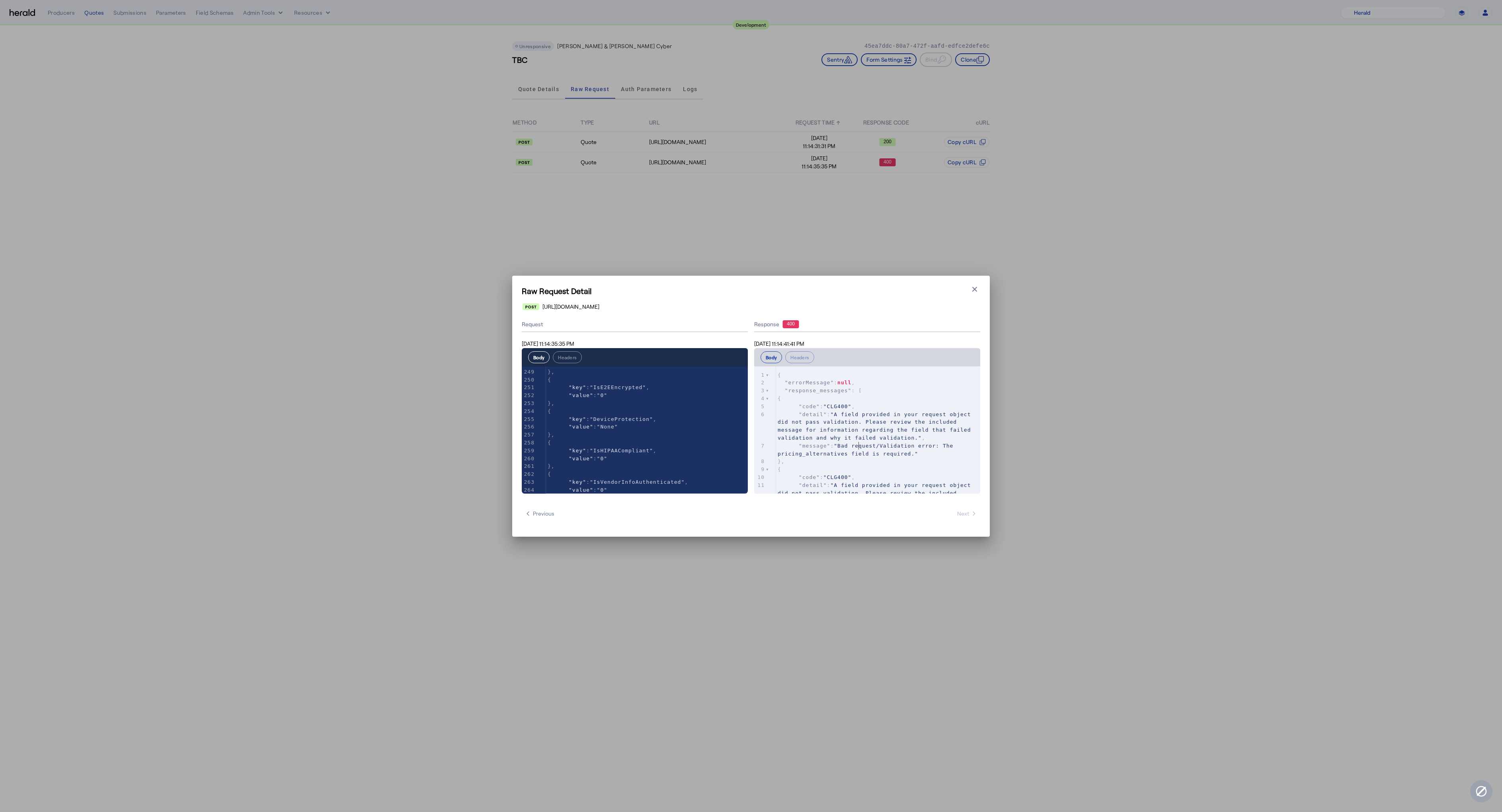
scroll to position [1814, 0]
click at [798, 453] on span ""Bad request/Validation error: The pricing_alternatives field is required."" at bounding box center [867, 450] width 179 height 14
type textarea "**********"
click at [798, 453] on span ""Bad request/Validation error: The pricing_alternatives field is required."" at bounding box center [867, 450] width 179 height 14
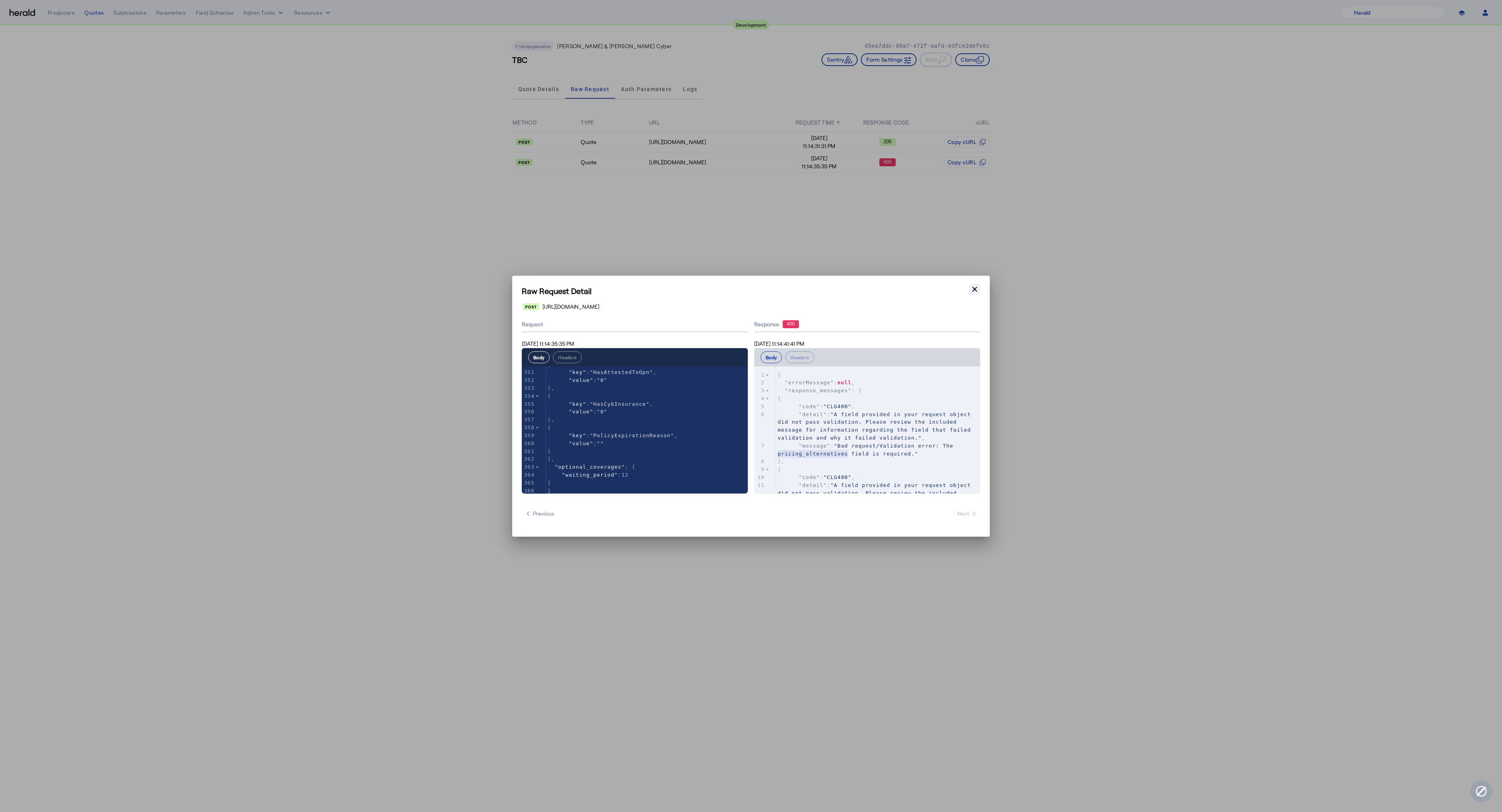
click at [969, 289] on button "Close modal" at bounding box center [974, 289] width 11 height 11
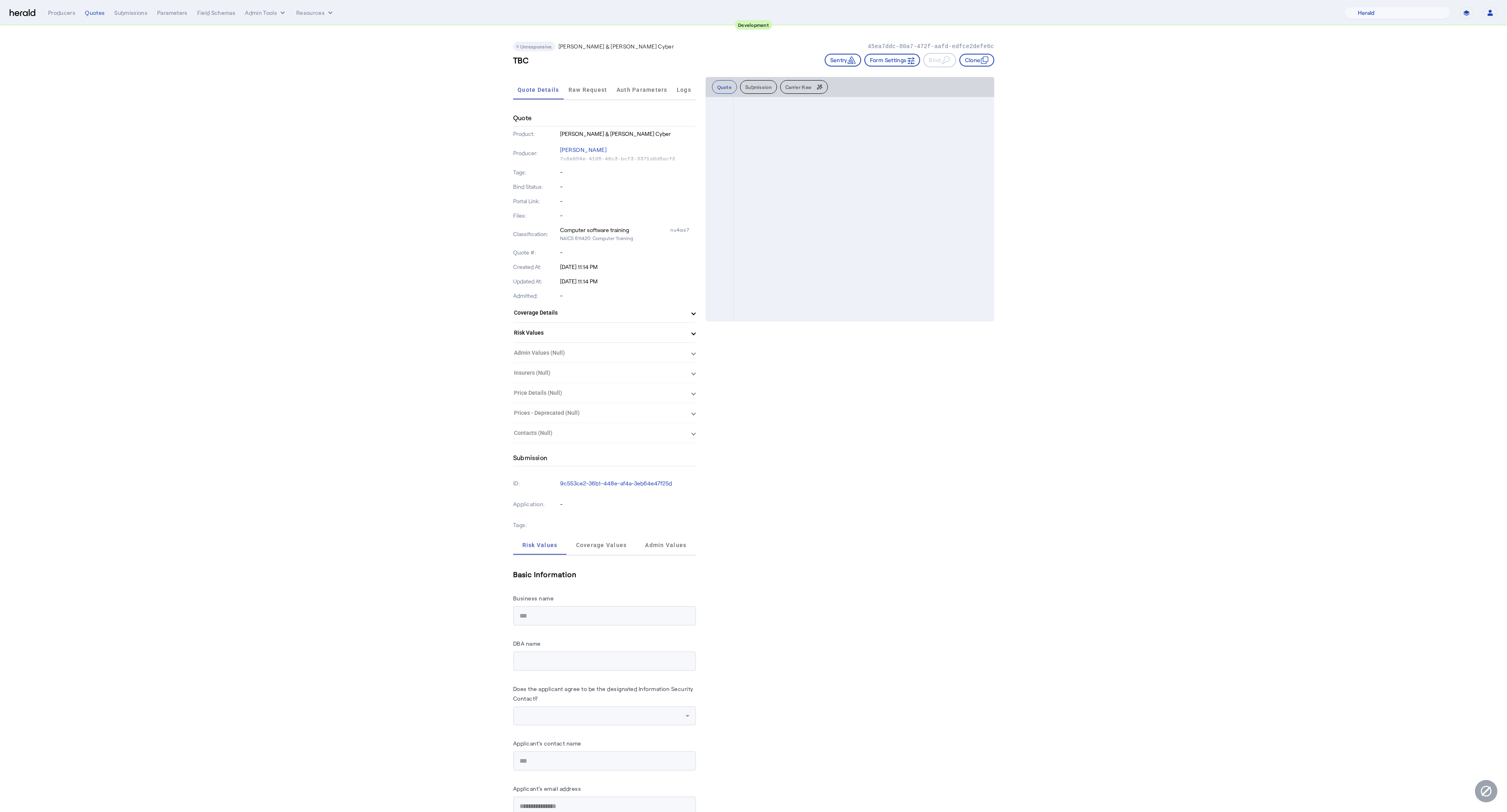
select select "pfm_2v8p_herald_api"
